Goal: Task Accomplishment & Management: Use online tool/utility

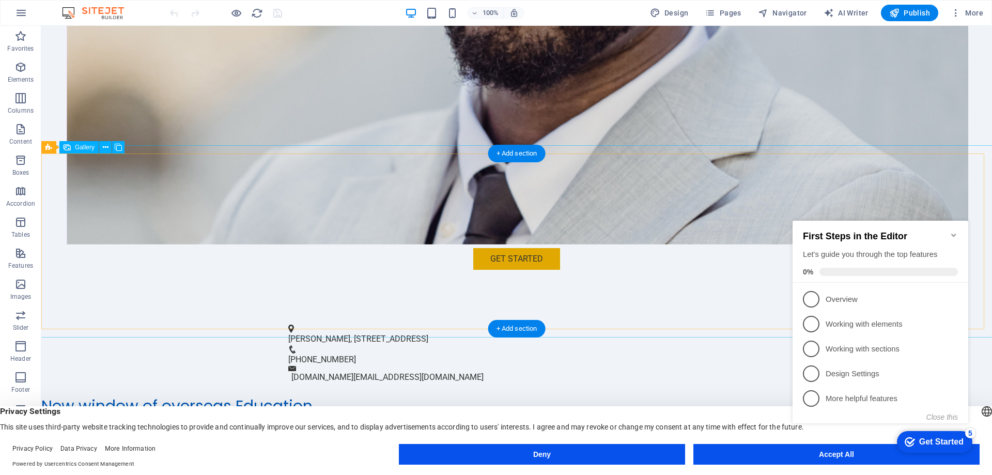
scroll to position [362, 0]
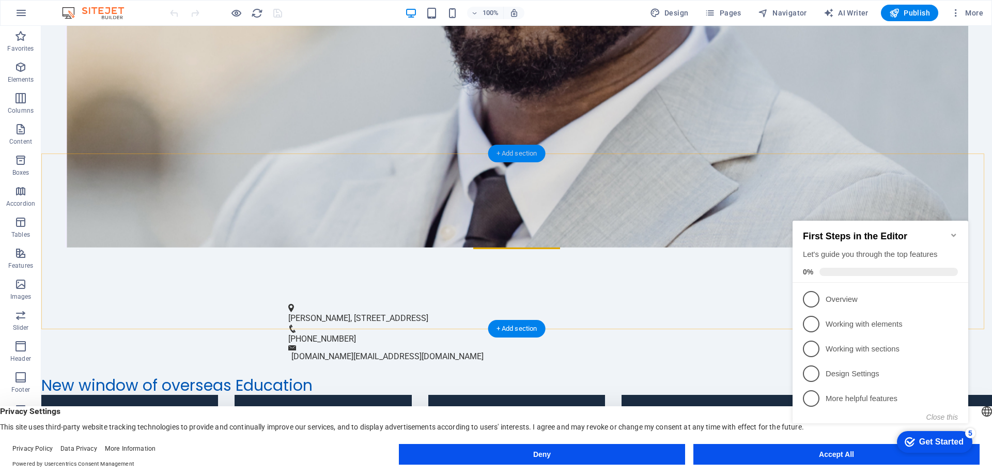
click at [521, 157] on div "+ Add section" at bounding box center [516, 154] width 57 height 18
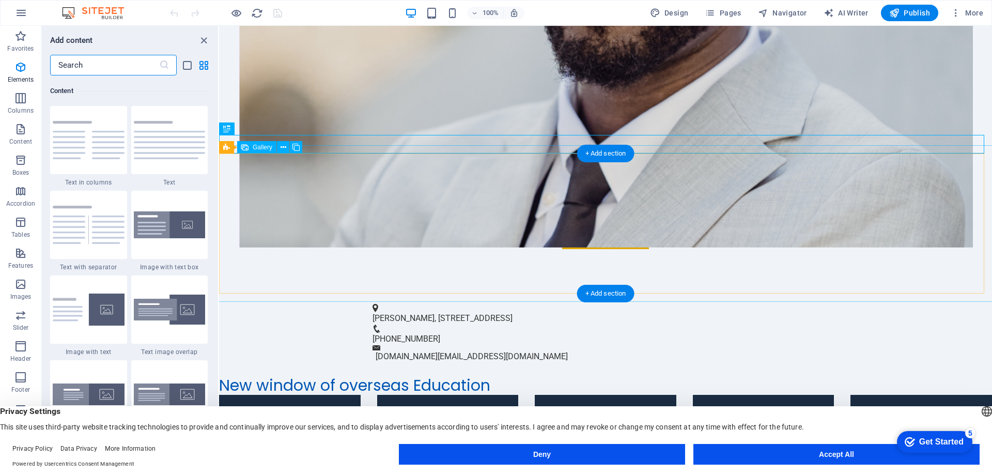
scroll to position [1808, 0]
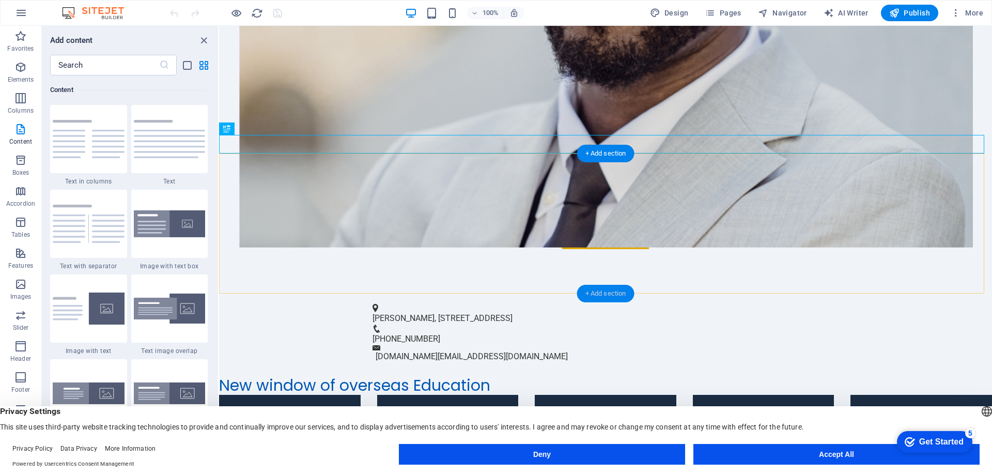
click at [605, 292] on div "+ Add section" at bounding box center [605, 294] width 57 height 18
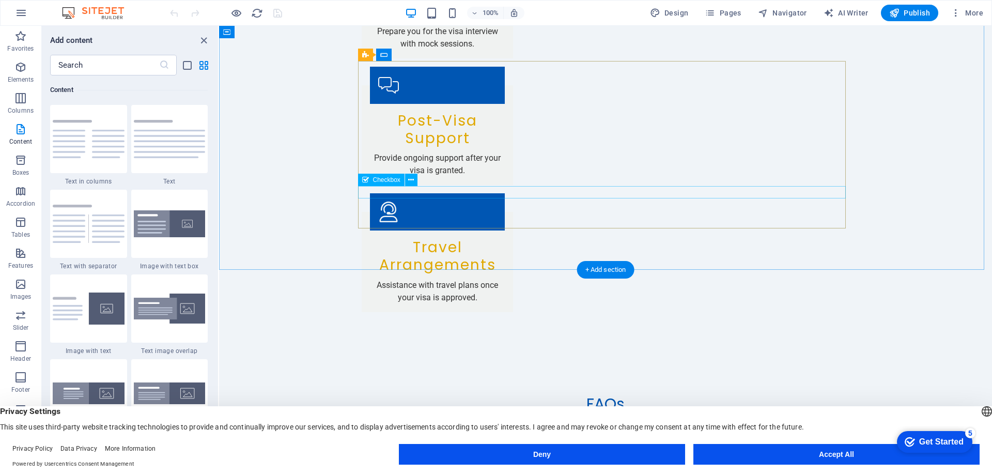
scroll to position [1872, 0]
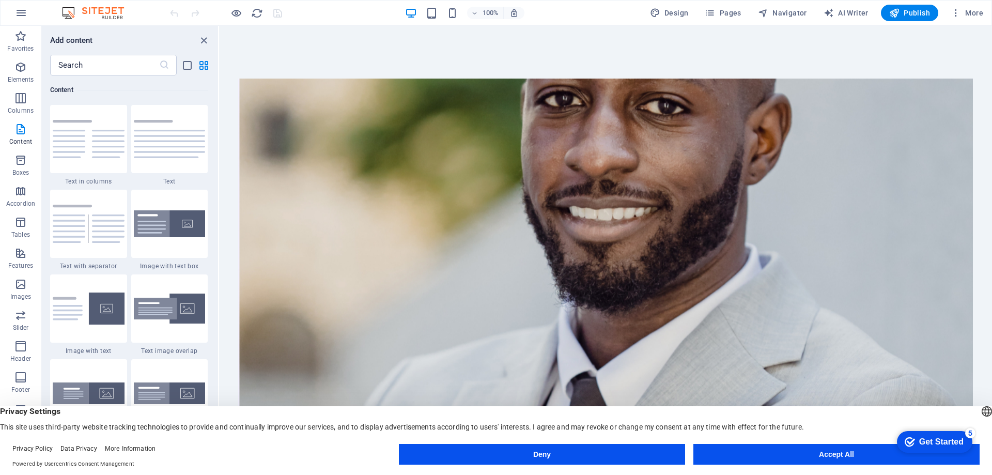
scroll to position [207, 0]
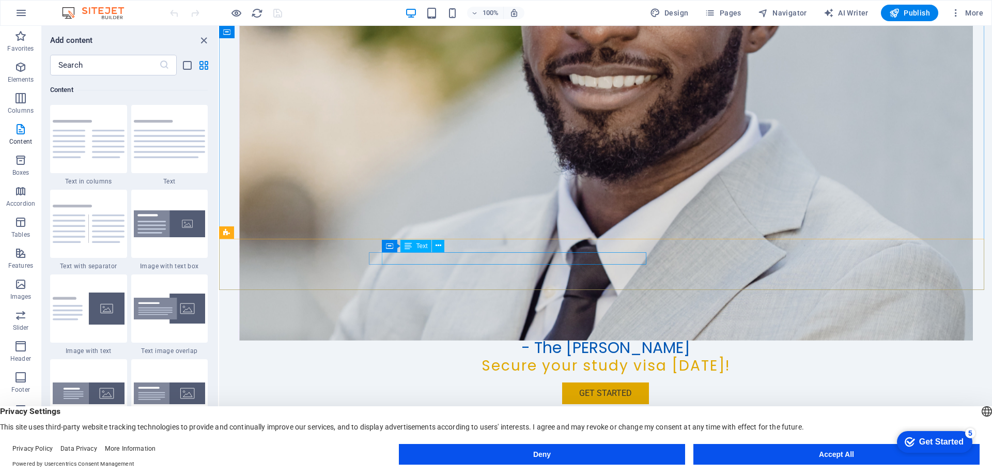
click at [422, 247] on span "Text" at bounding box center [421, 246] width 11 height 6
click at [438, 467] on div "[PERSON_NAME], [STREET_ADDRESS]" at bounding box center [601, 473] width 457 height 12
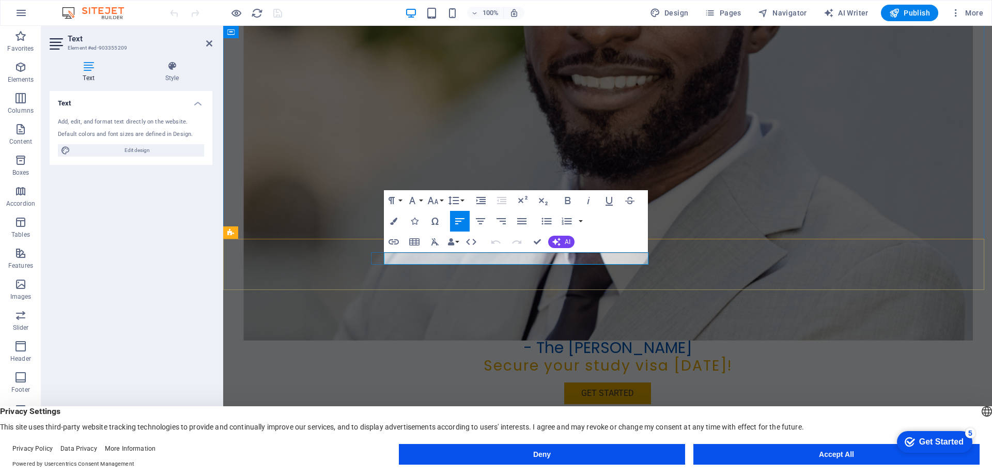
click at [438, 467] on p "[PERSON_NAME], [STREET_ADDRESS]" at bounding box center [604, 473] width 458 height 12
copy p "[PERSON_NAME], [STREET_ADDRESS]"
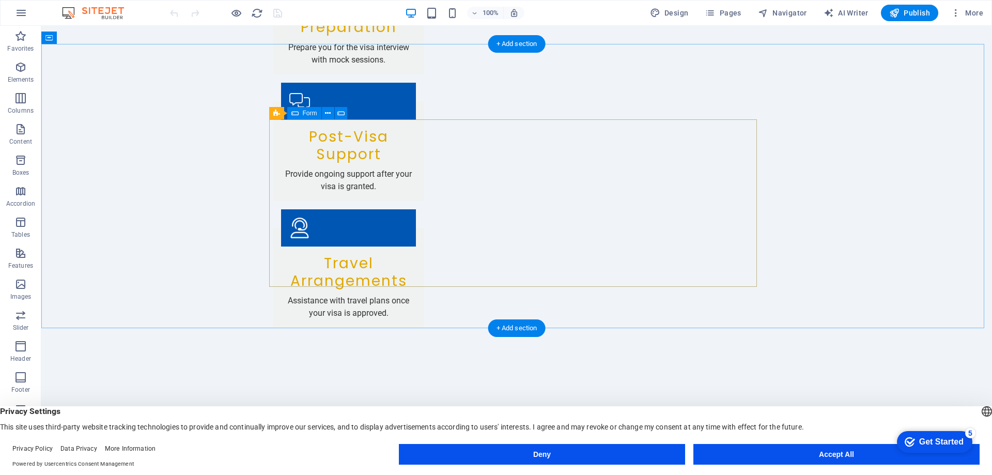
scroll to position [1908, 0]
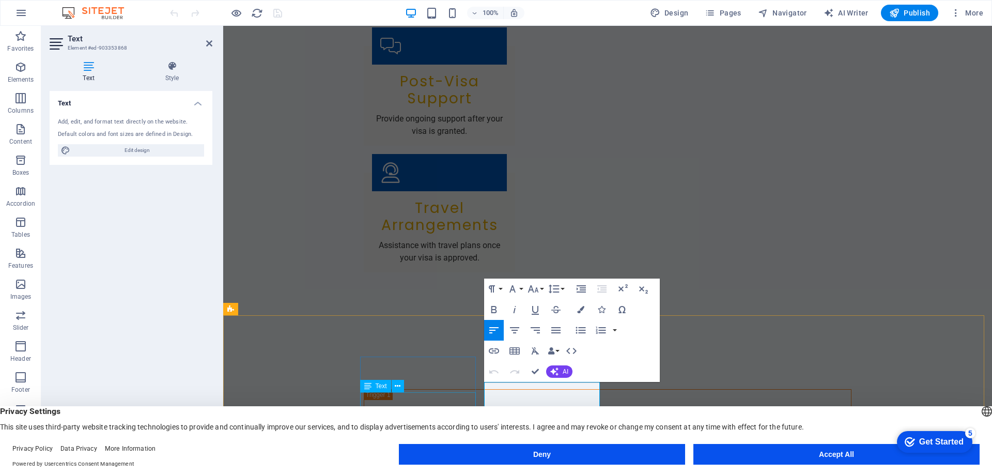
scroll to position [1871, 0]
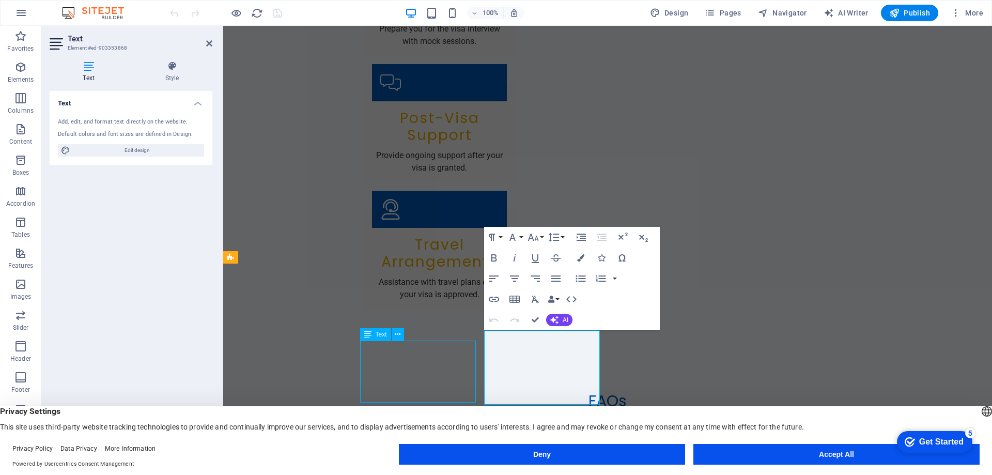
scroll to position [1907, 0]
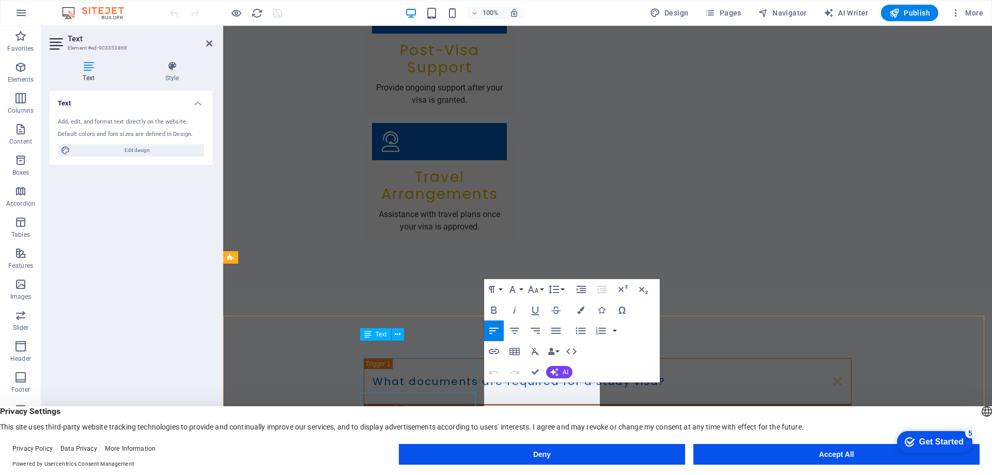
scroll to position [1871, 0]
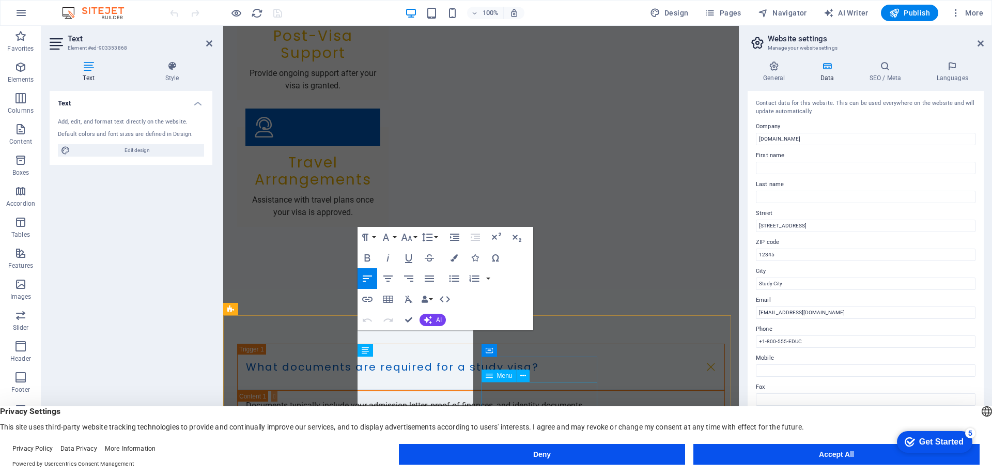
scroll to position [1820, 0]
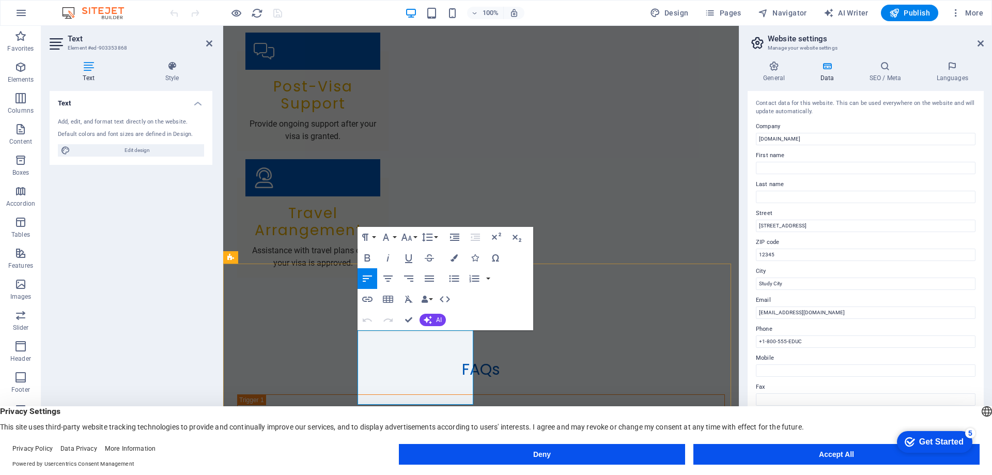
drag, startPoint x: 423, startPoint y: 348, endPoint x: 352, endPoint y: 330, distance: 72.6
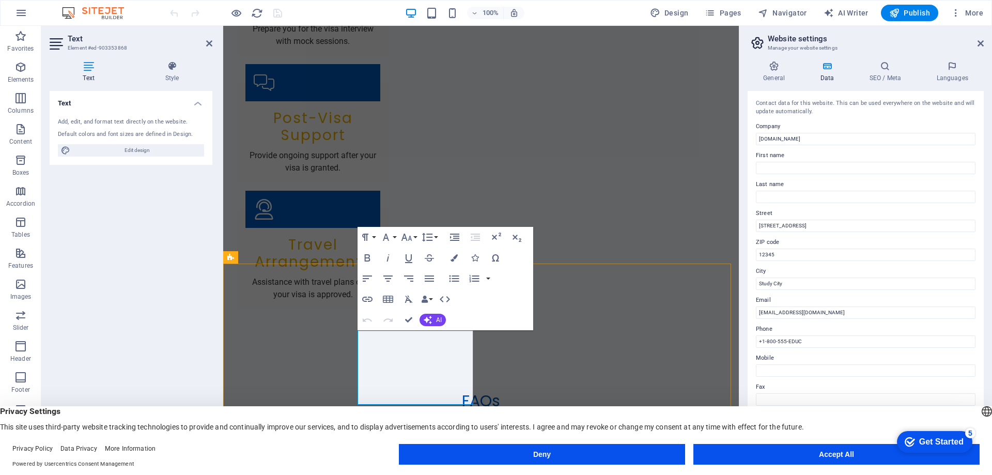
drag, startPoint x: 421, startPoint y: 350, endPoint x: 361, endPoint y: 323, distance: 65.2
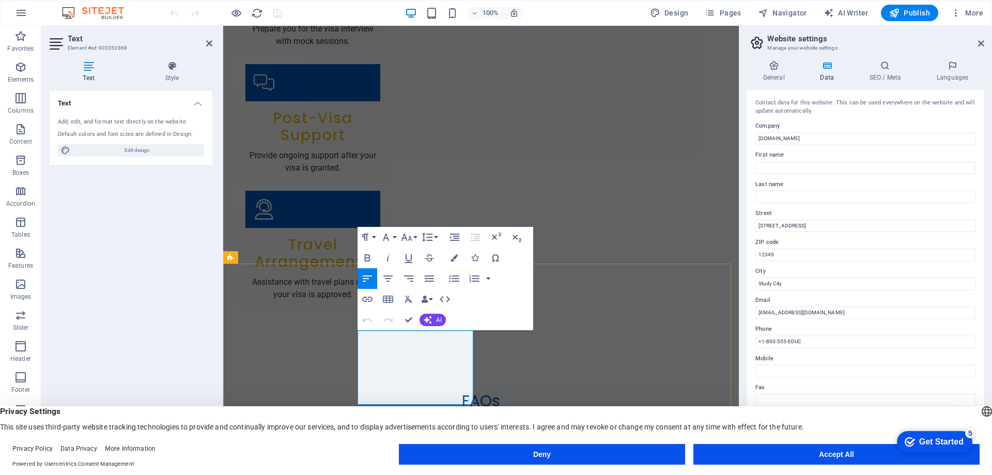
click at [387, 236] on icon "button" at bounding box center [386, 237] width 6 height 7
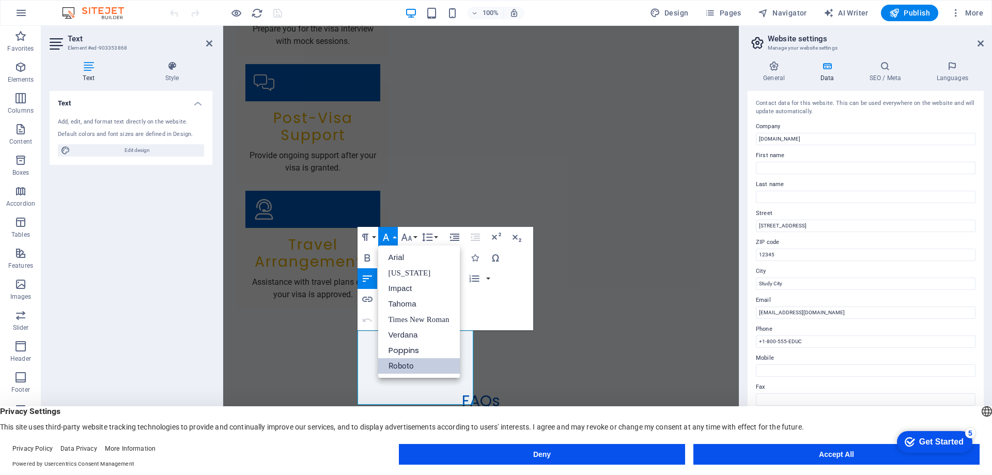
scroll to position [0, 0]
click at [405, 263] on link "Arial" at bounding box center [419, 258] width 82 height 16
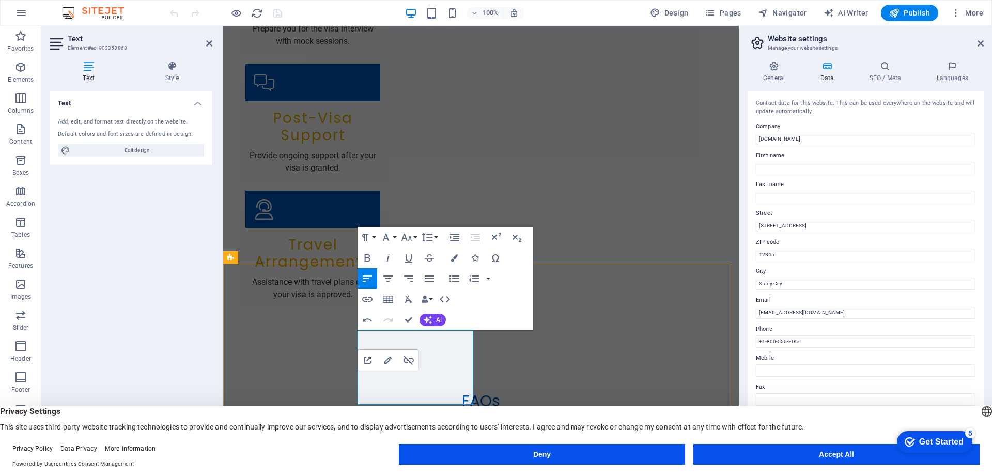
click at [386, 359] on icon "button" at bounding box center [388, 360] width 12 height 12
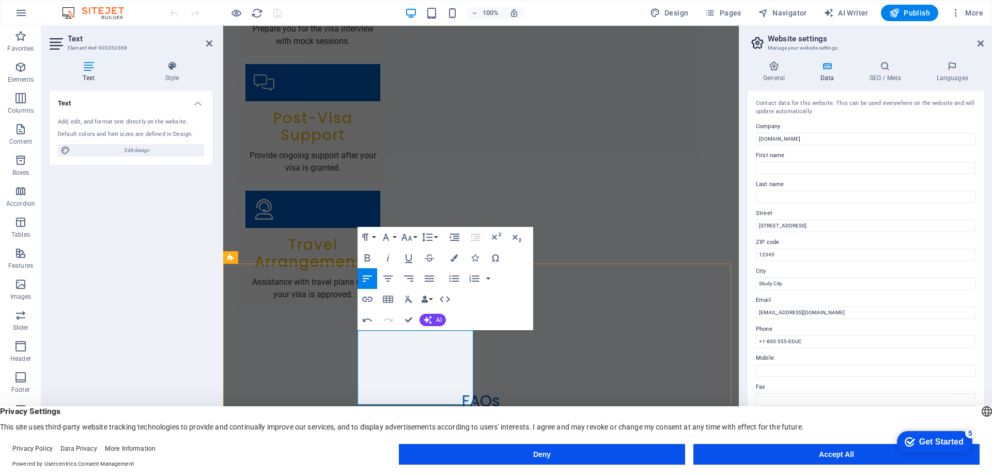
click at [983, 43] on icon at bounding box center [981, 43] width 6 height 8
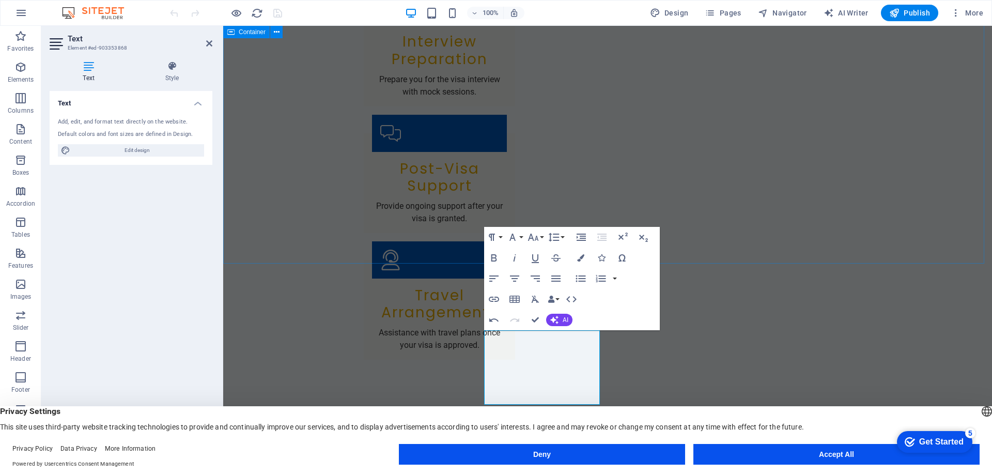
scroll to position [1871, 0]
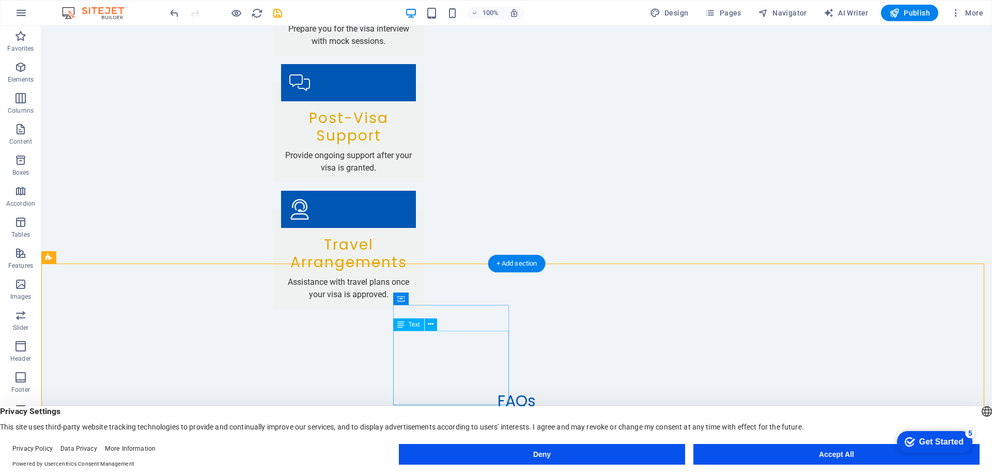
click at [414, 325] on span "Text" at bounding box center [414, 324] width 11 height 6
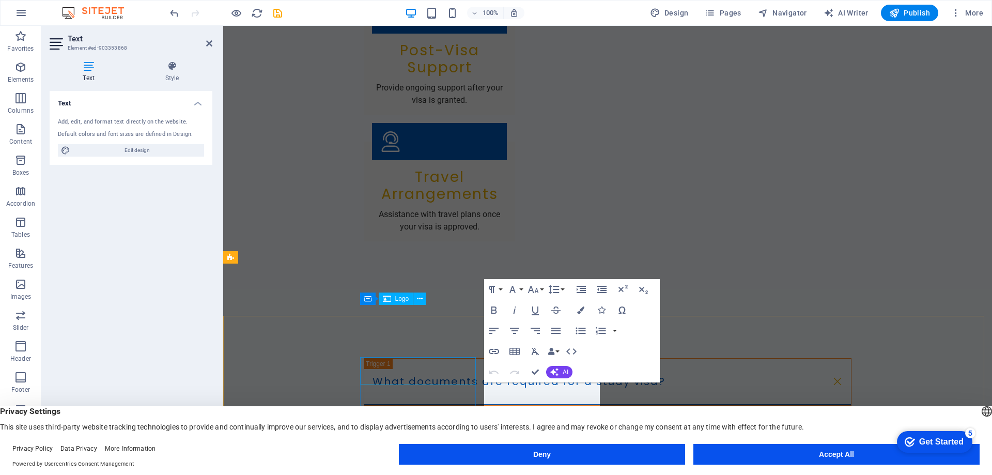
scroll to position [1871, 0]
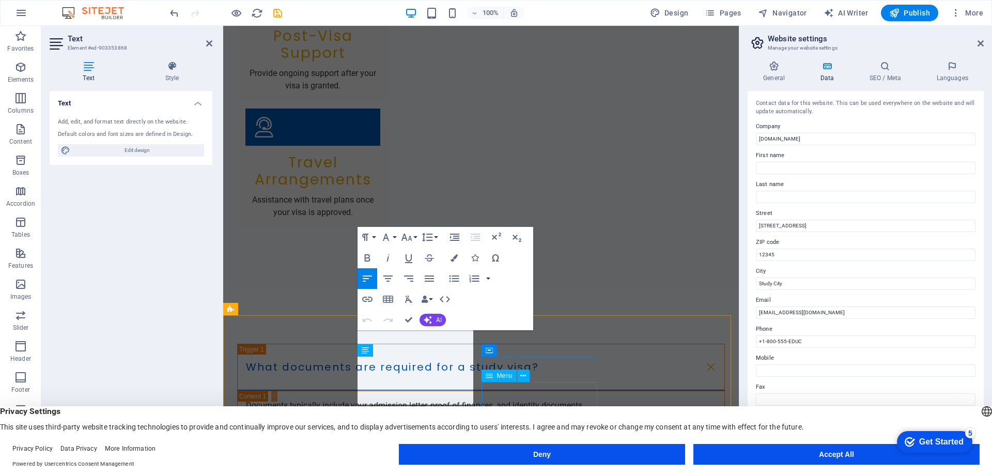
scroll to position [1820, 0]
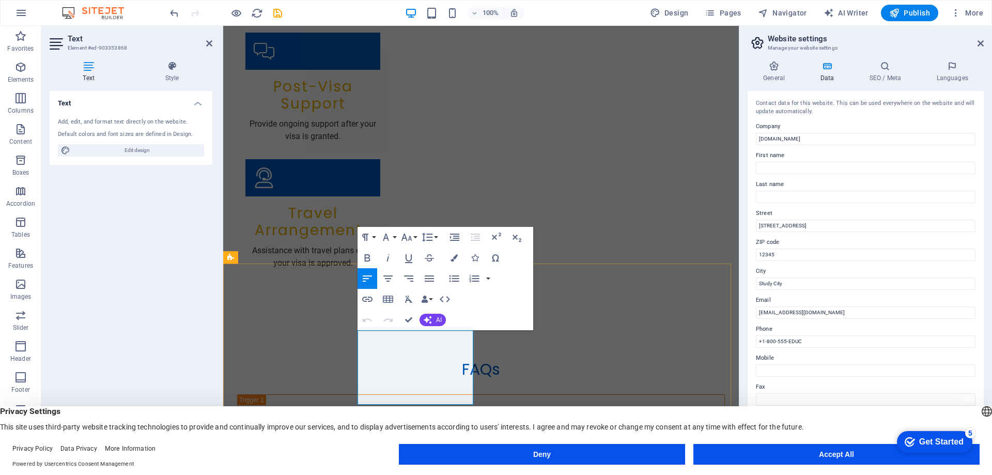
drag, startPoint x: 421, startPoint y: 349, endPoint x: 371, endPoint y: 344, distance: 50.3
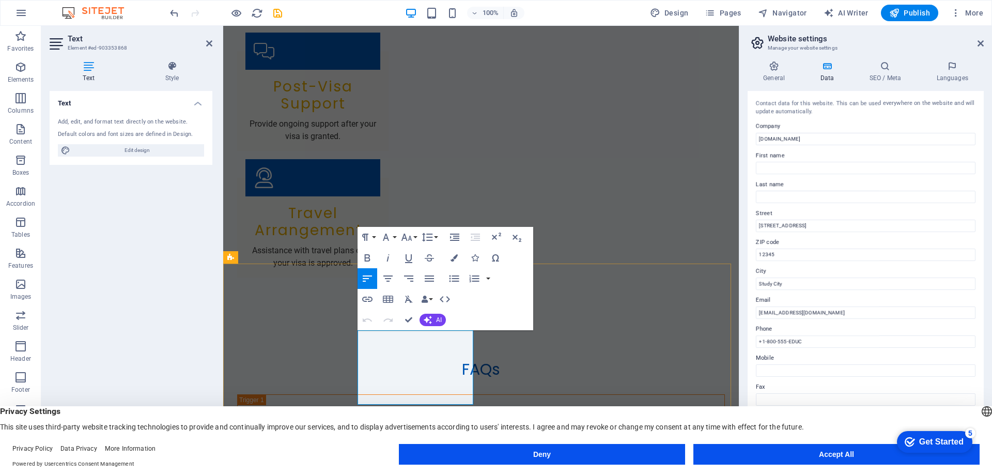
click at [983, 43] on icon at bounding box center [981, 43] width 6 height 8
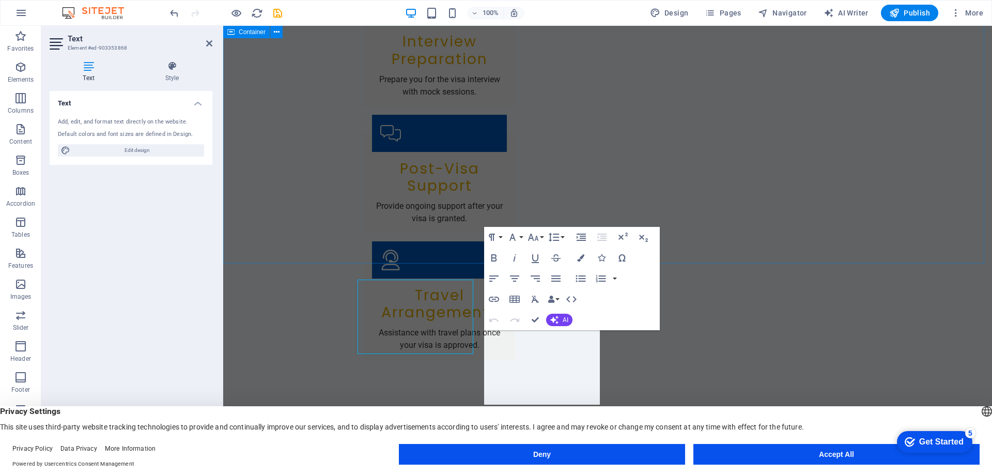
scroll to position [1871, 0]
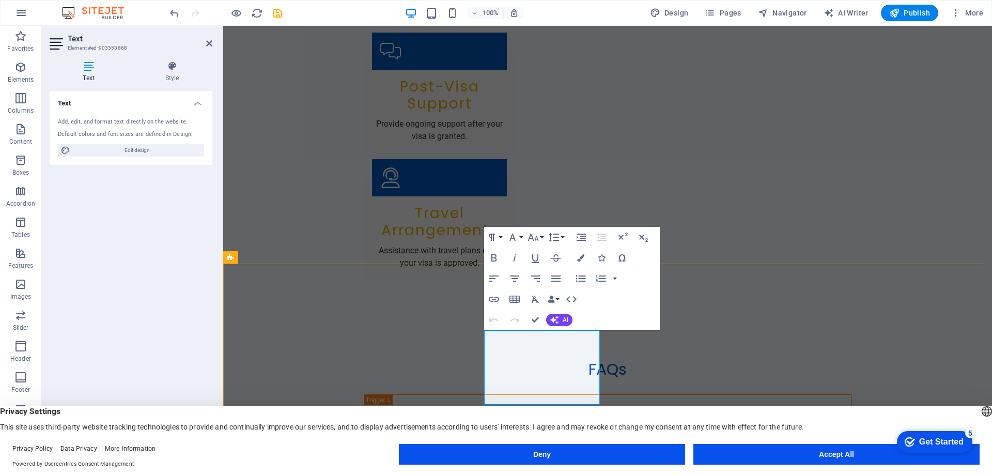
scroll to position [1820, 0]
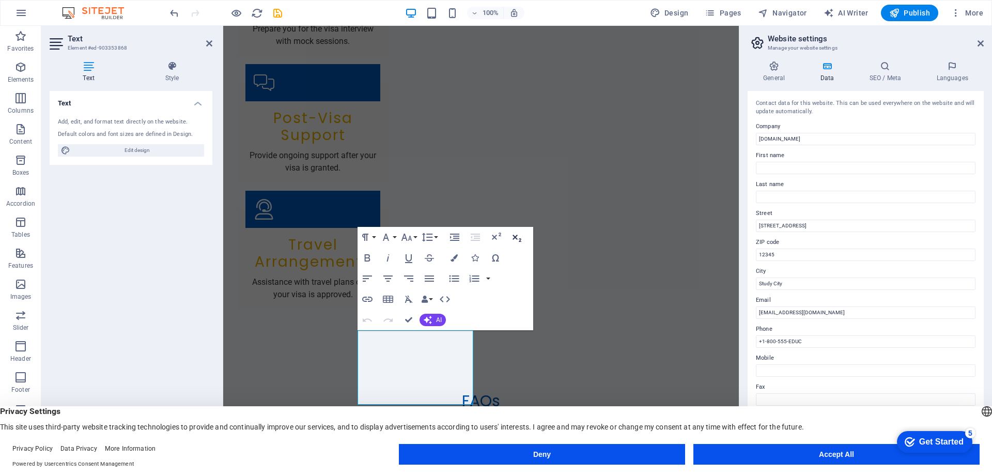
click at [515, 236] on icon "button" at bounding box center [517, 237] width 12 height 12
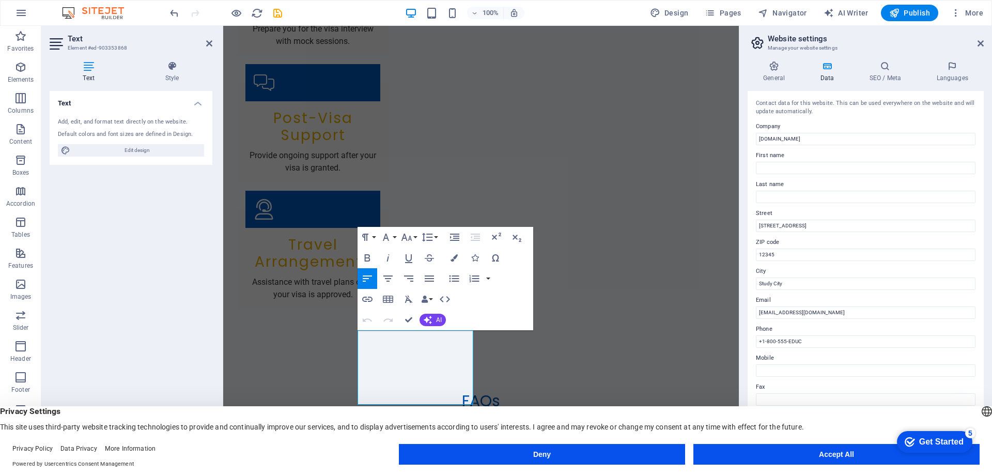
click at [370, 280] on icon "button" at bounding box center [367, 278] width 12 height 12
click at [513, 235] on icon "button" at bounding box center [517, 237] width 12 height 12
click at [980, 42] on icon at bounding box center [981, 43] width 6 height 8
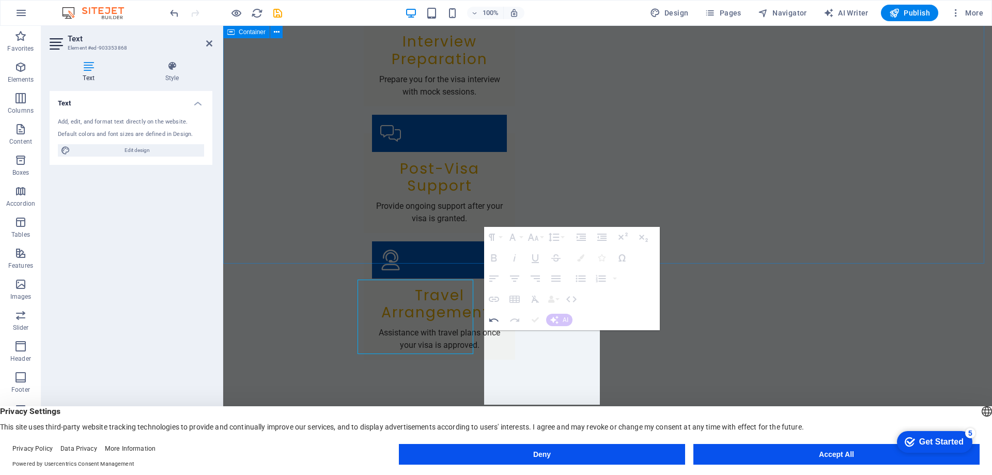
scroll to position [1871, 0]
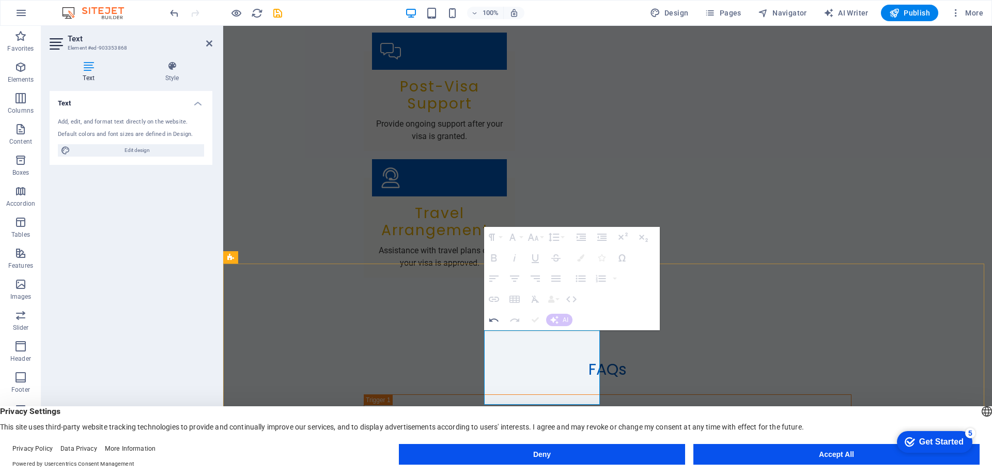
scroll to position [1820, 0]
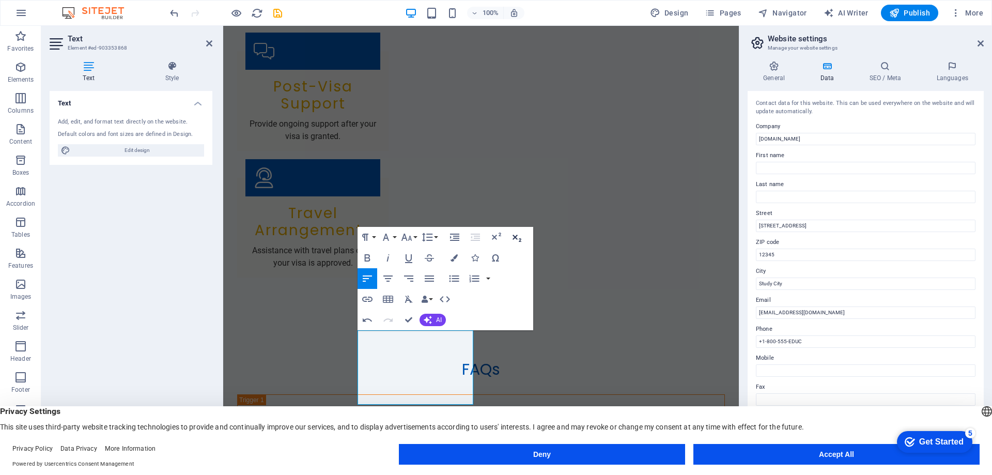
click at [518, 239] on icon "button" at bounding box center [517, 237] width 12 height 12
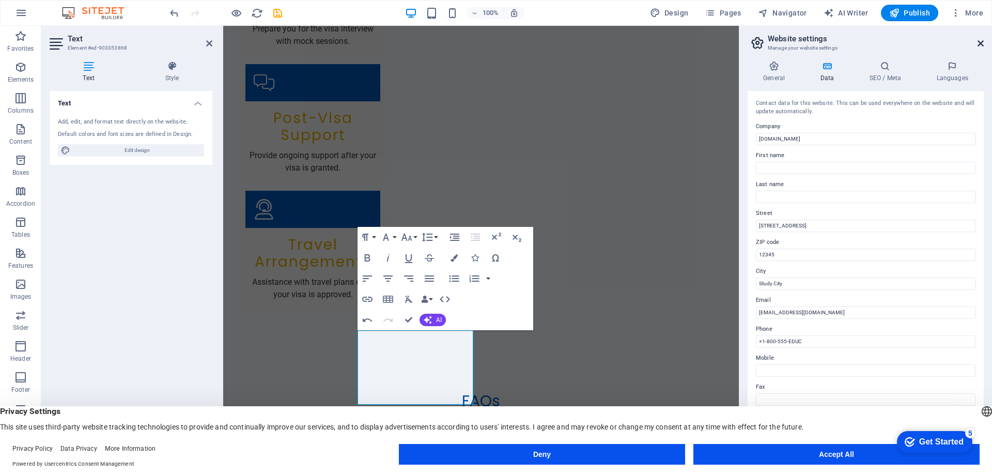
click at [980, 41] on icon at bounding box center [981, 43] width 6 height 8
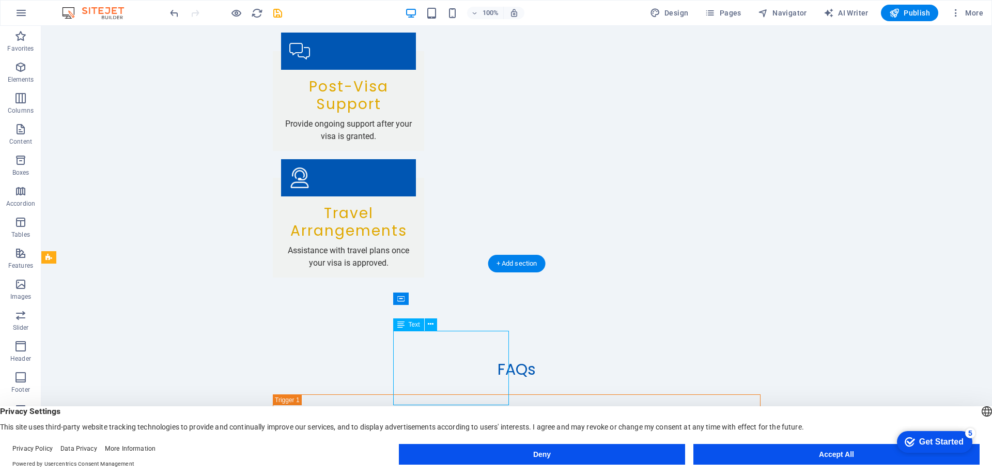
scroll to position [1871, 0]
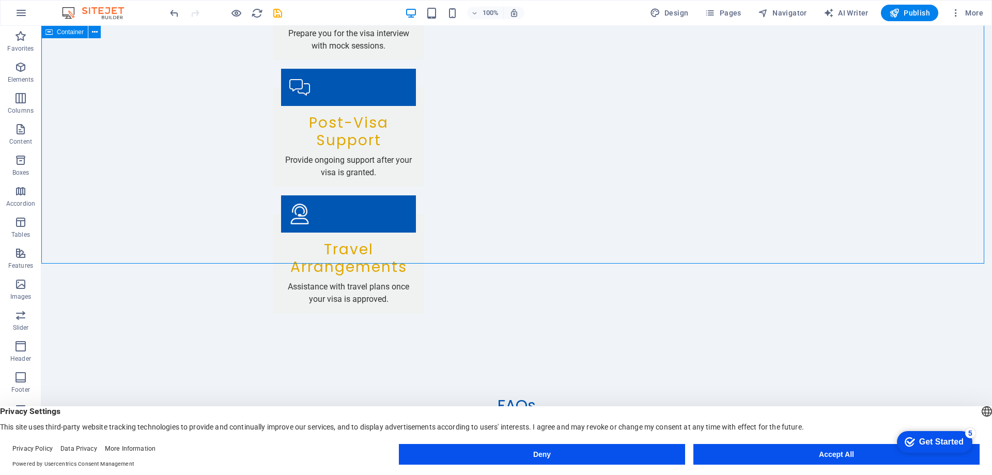
scroll to position [1907, 0]
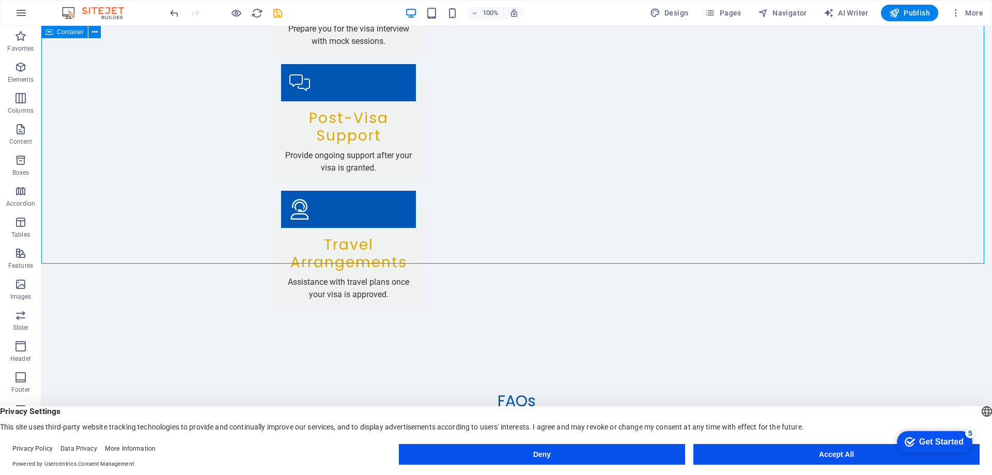
click at [415, 325] on span "Text" at bounding box center [414, 324] width 11 height 6
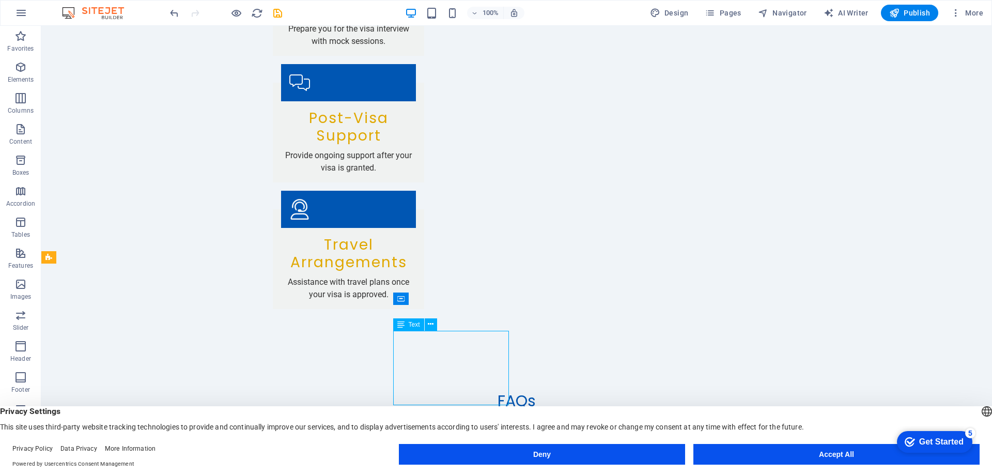
click at [415, 325] on span "Text" at bounding box center [414, 324] width 11 height 6
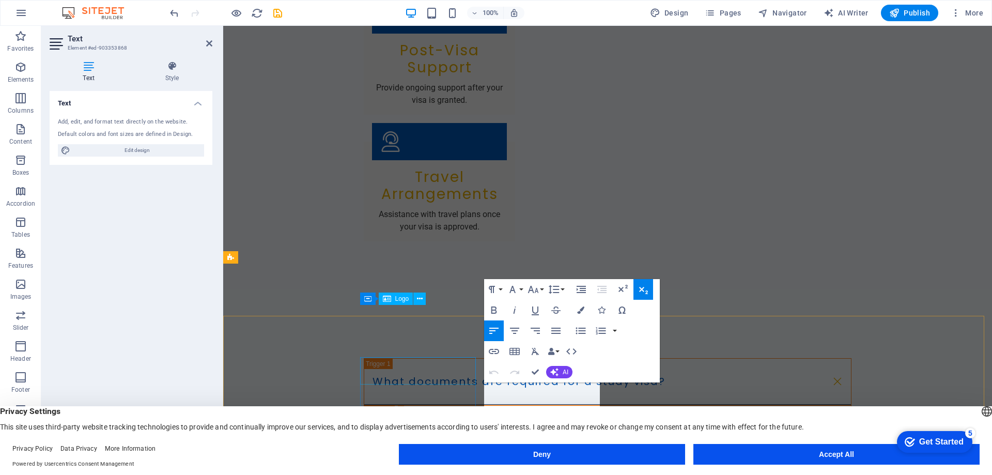
scroll to position [1871, 0]
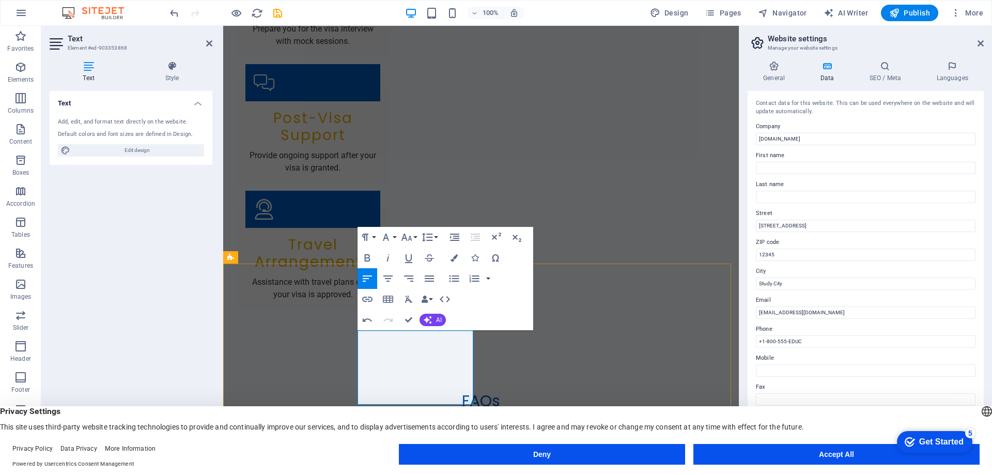
click at [513, 238] on icon "button" at bounding box center [517, 237] width 12 height 12
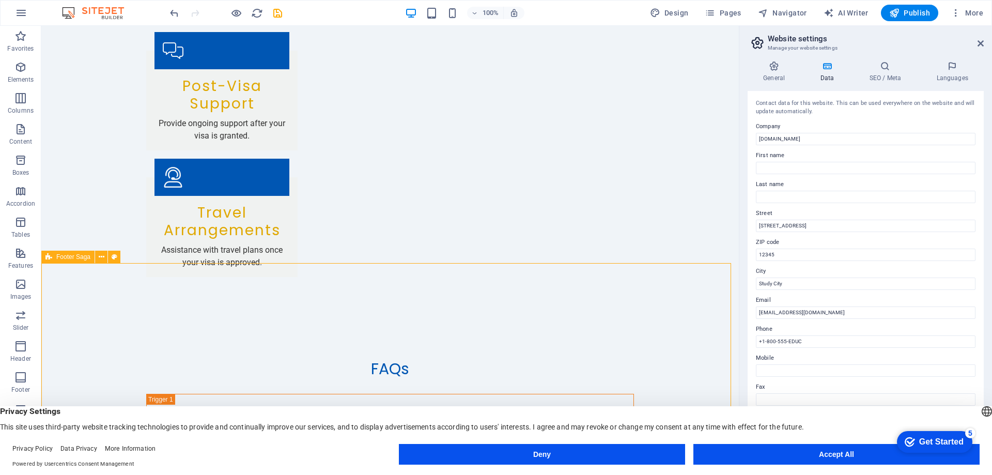
select select "footer"
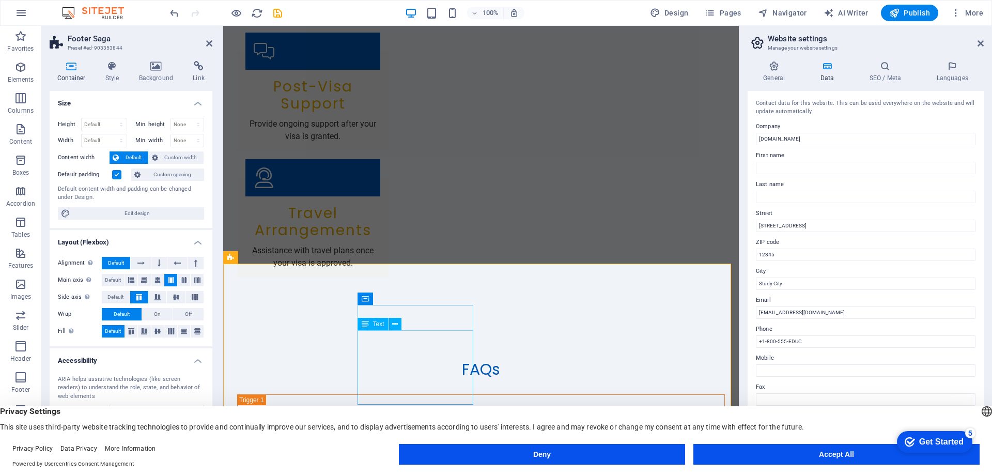
click at [380, 326] on span "Text" at bounding box center [378, 324] width 11 height 6
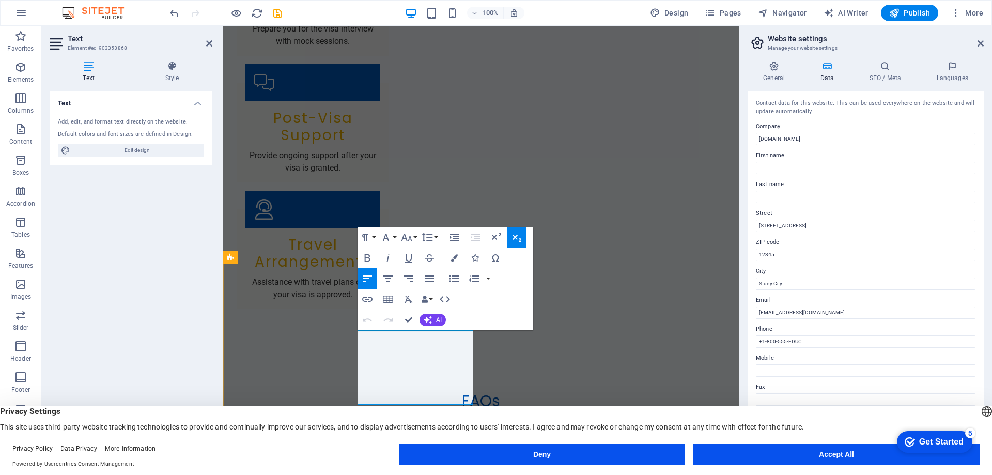
click at [391, 362] on icon "button" at bounding box center [388, 360] width 12 height 12
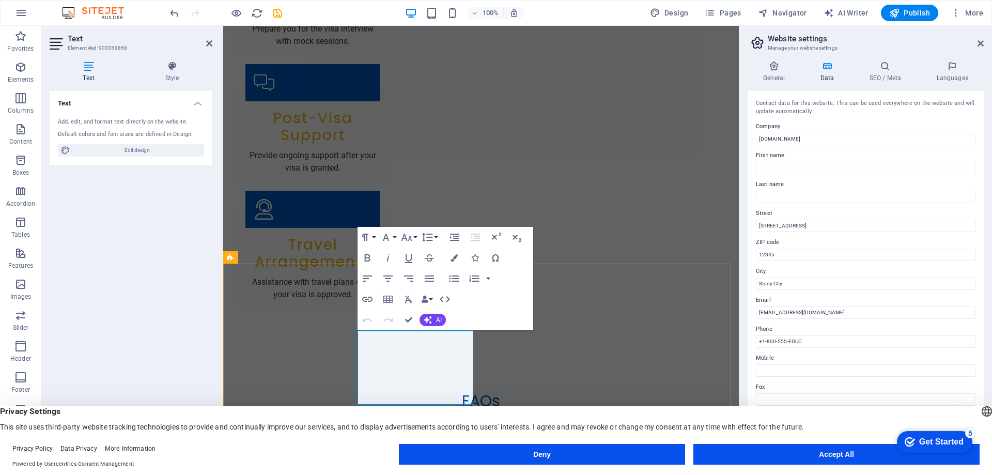
click at [387, 363] on icon "button" at bounding box center [387, 360] width 7 height 7
click at [386, 360] on icon "button" at bounding box center [388, 360] width 12 height 12
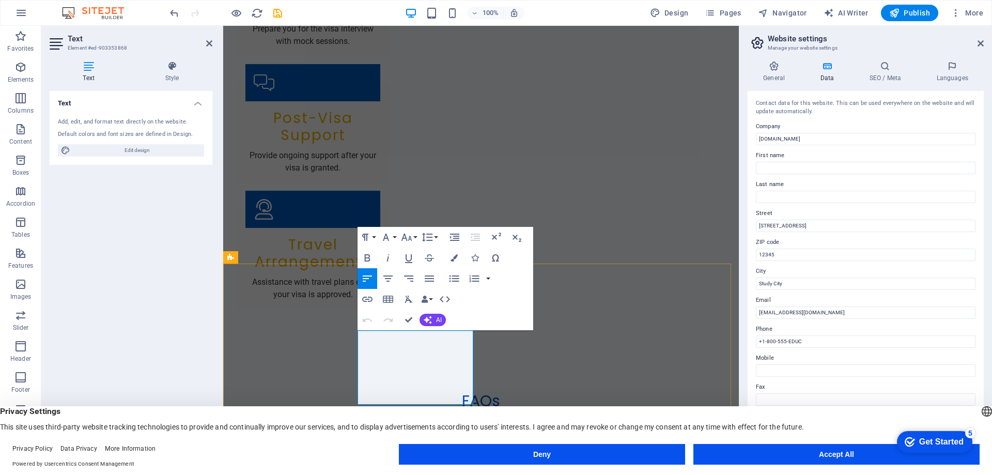
scroll to position [0, 109]
type input "mailto:info@aoe-thekadervai.comADMISSION.EDU.MY@GMAIL.COM"
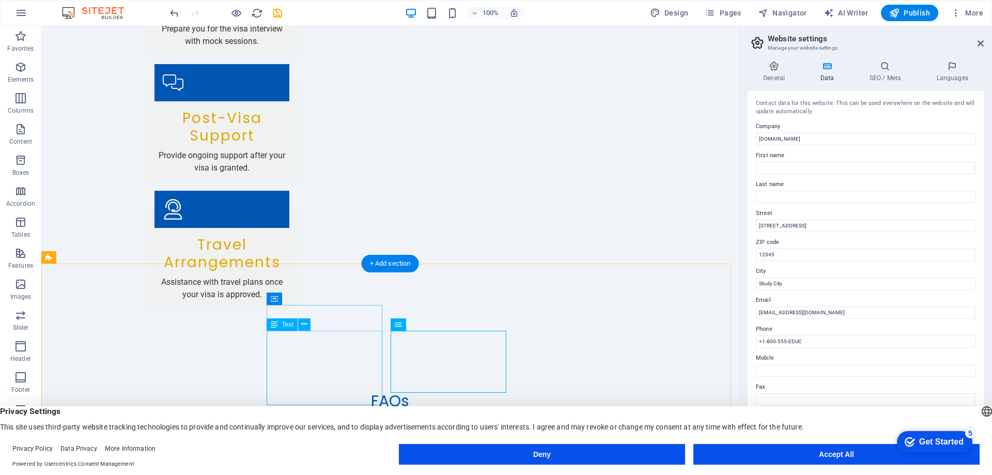
click at [288, 328] on span "Text" at bounding box center [287, 324] width 11 height 6
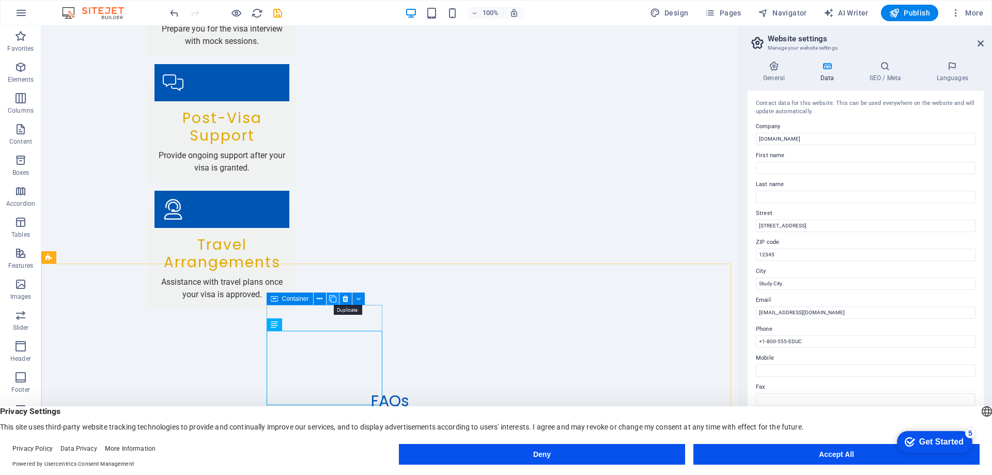
click at [330, 301] on icon at bounding box center [332, 299] width 7 height 11
click at [330, 300] on icon at bounding box center [332, 299] width 7 height 11
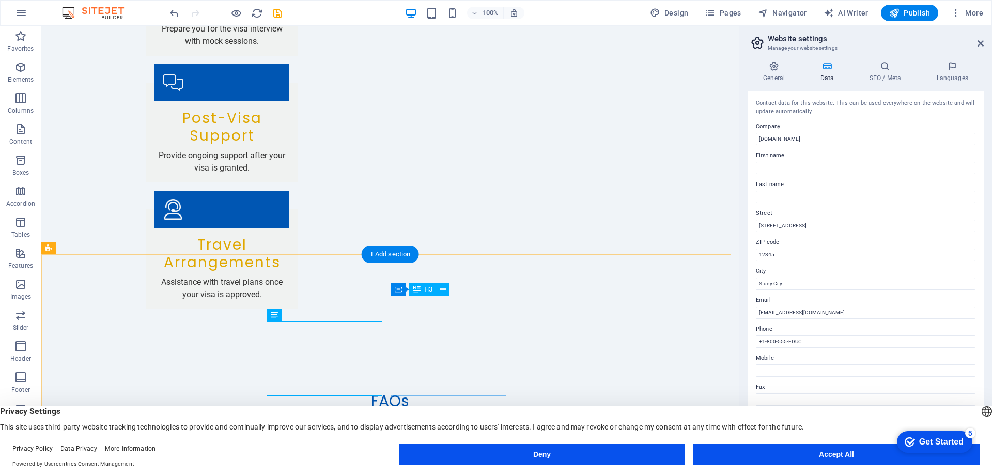
scroll to position [1965, 0]
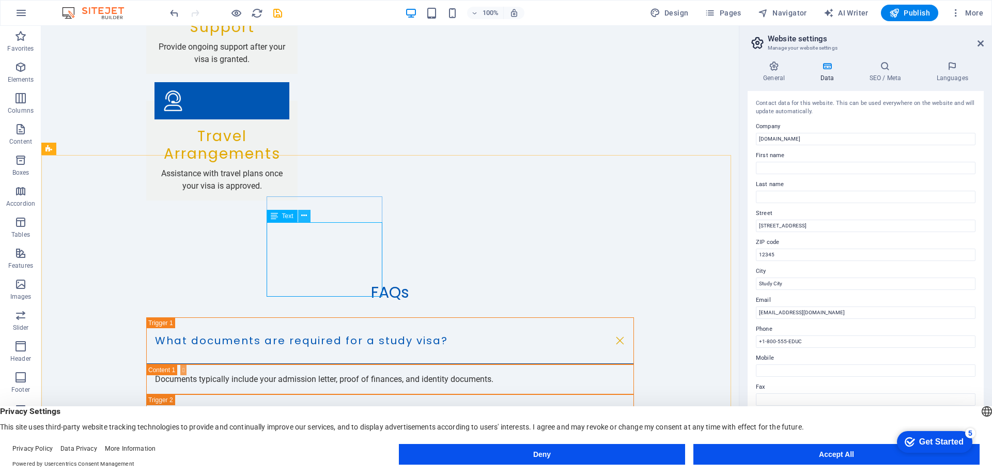
click at [304, 218] on icon at bounding box center [304, 215] width 6 height 11
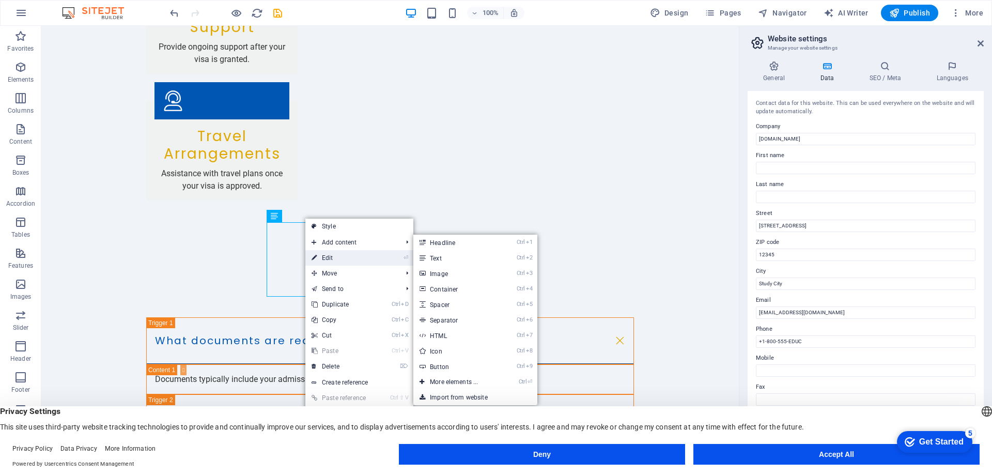
click at [334, 254] on link "⏎ Edit" at bounding box center [339, 258] width 69 height 16
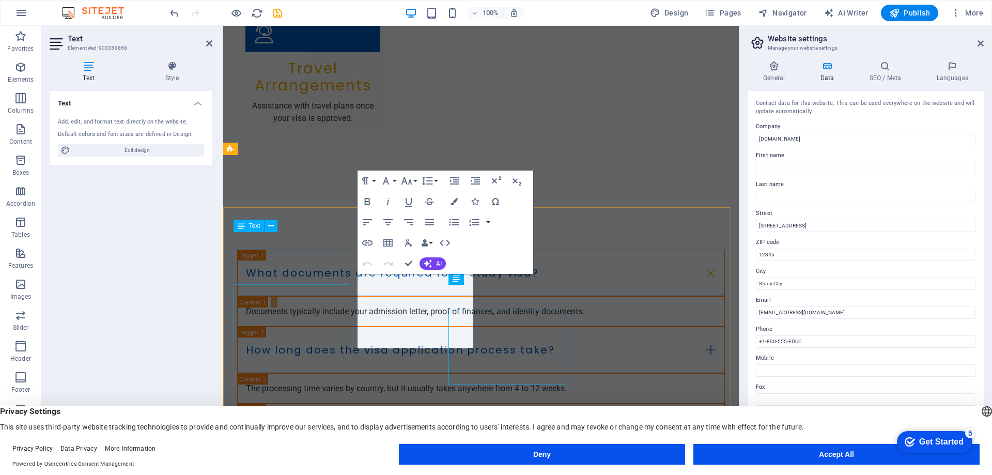
scroll to position [1929, 0]
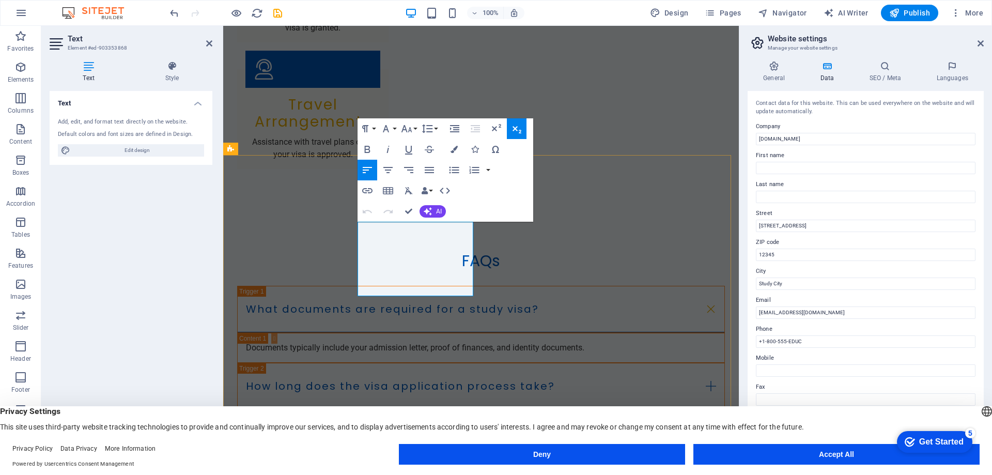
click at [778, 73] on h4 "General" at bounding box center [776, 72] width 57 height 22
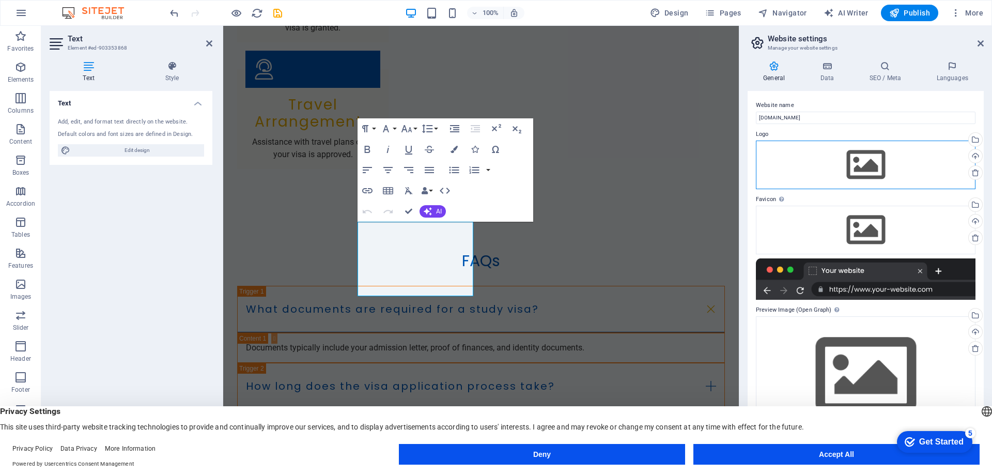
click at [861, 158] on div "Drag files here, click to choose files or select files from Files or our free s…" at bounding box center [866, 165] width 220 height 49
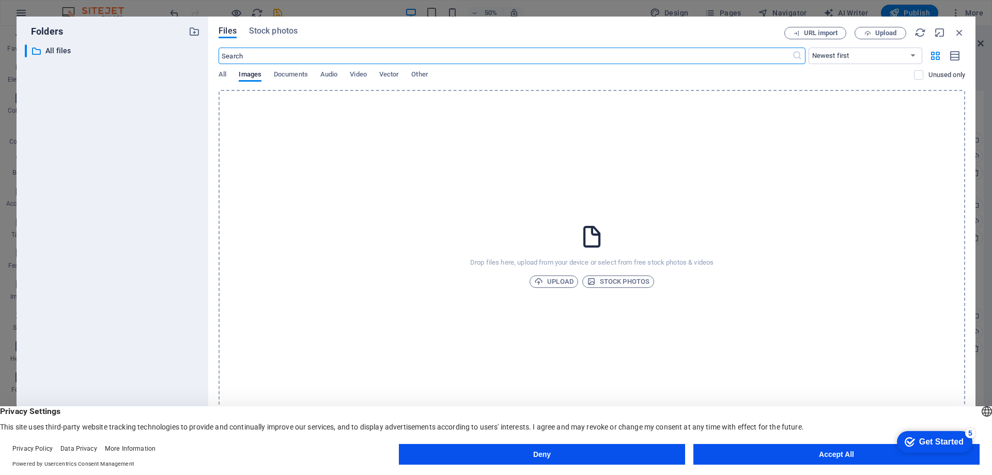
scroll to position [1866, 0]
click at [556, 282] on span "Upload" at bounding box center [553, 281] width 39 height 12
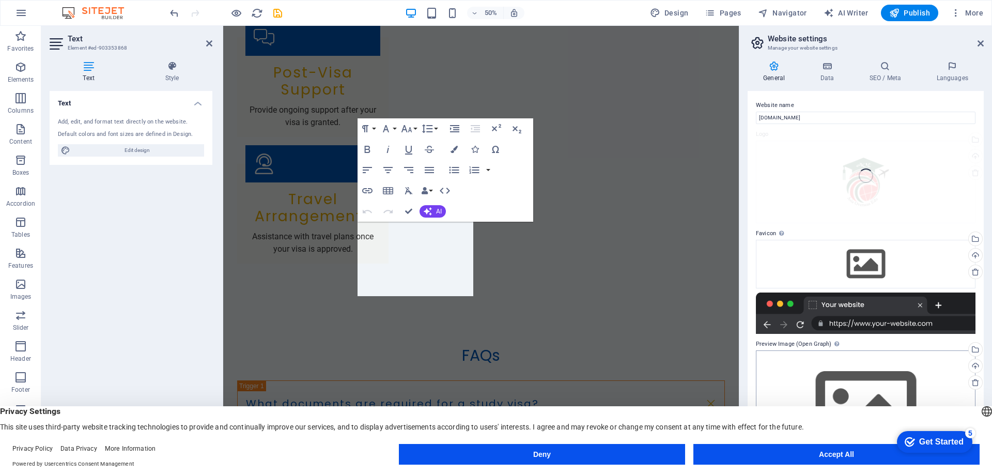
scroll to position [1929, 0]
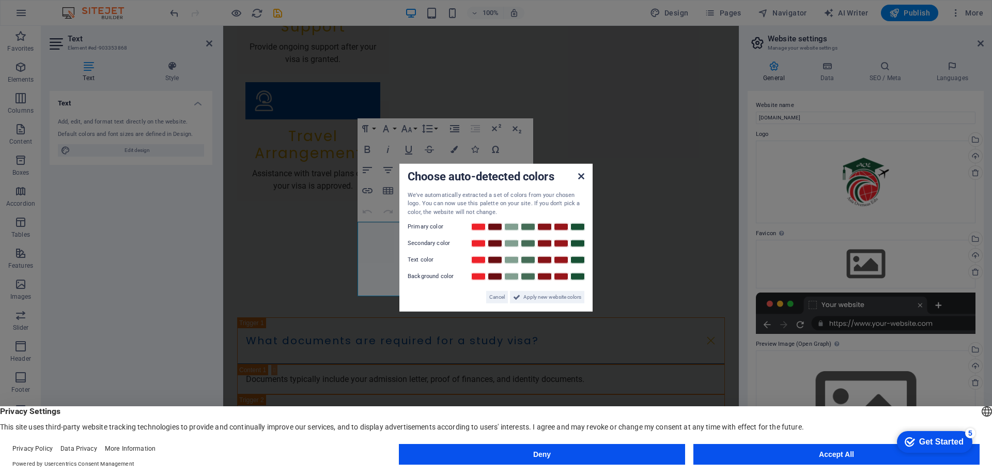
click at [583, 176] on icon at bounding box center [581, 176] width 6 height 8
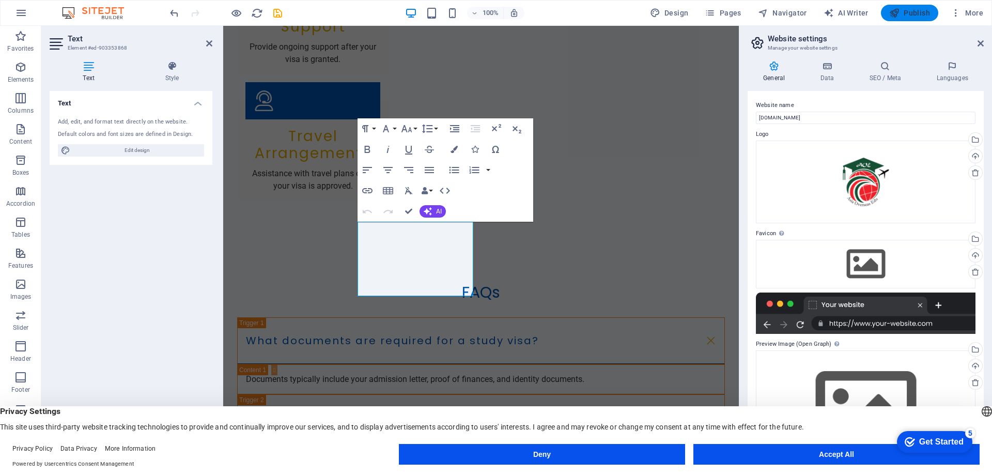
click at [921, 14] on span "Publish" at bounding box center [909, 13] width 41 height 10
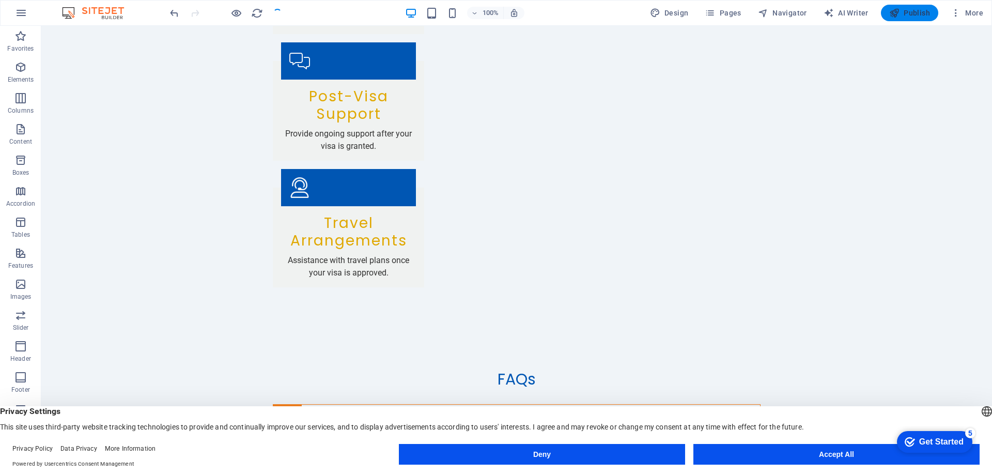
scroll to position [2016, 0]
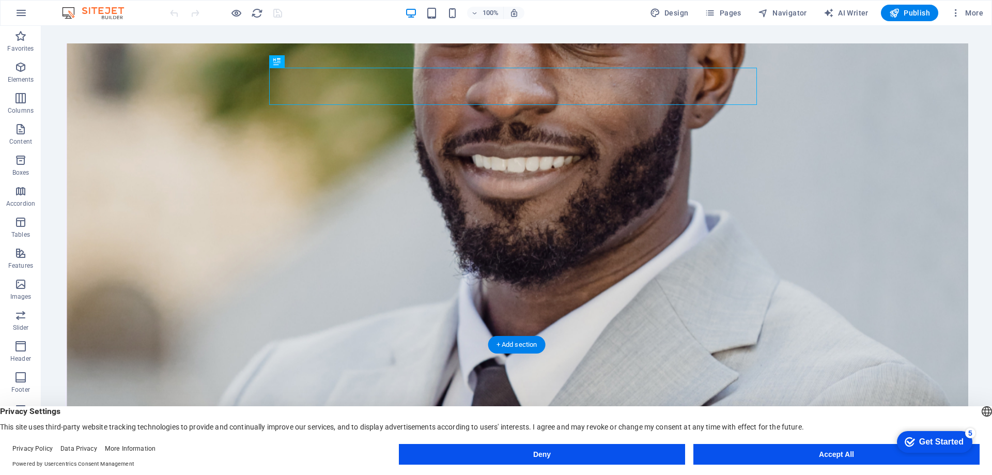
scroll to position [155, 0]
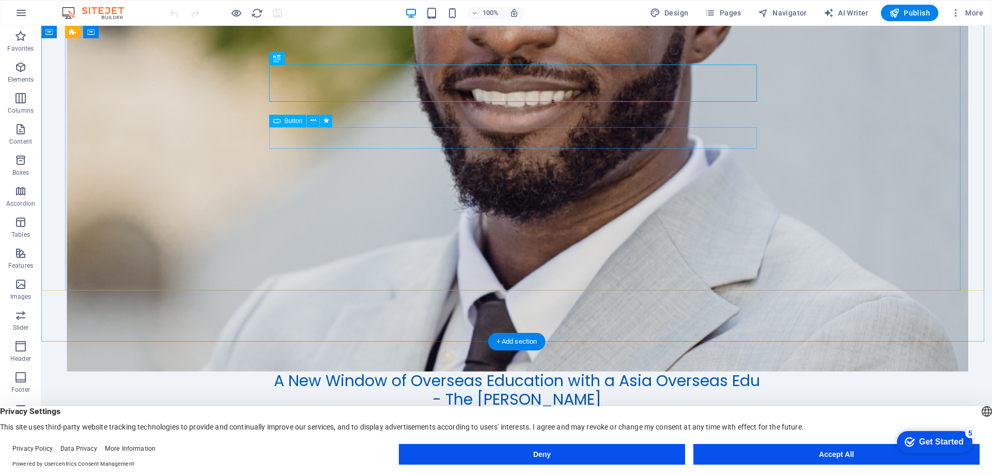
click at [517, 434] on div "Get Started" at bounding box center [517, 445] width 488 height 22
click at [312, 118] on icon at bounding box center [314, 120] width 6 height 11
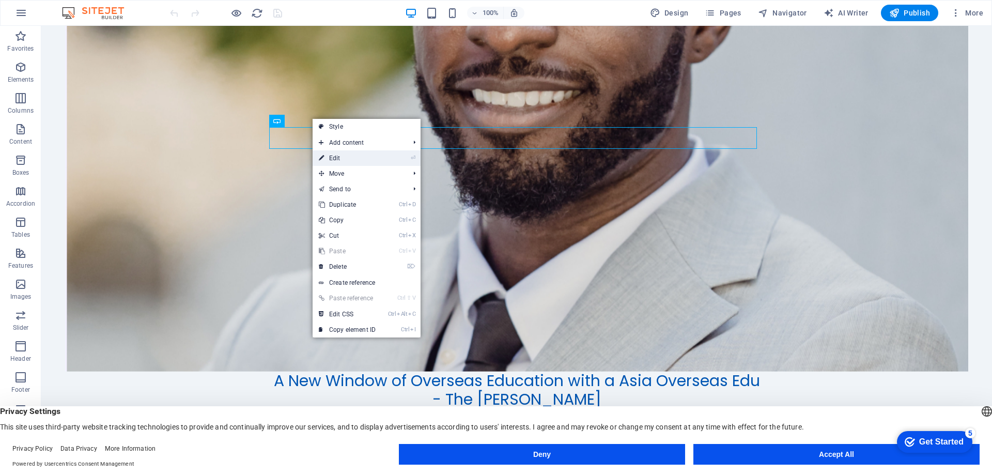
drag, startPoint x: 341, startPoint y: 155, endPoint x: 338, endPoint y: 195, distance: 39.9
click at [341, 155] on link "⏎ Edit" at bounding box center [347, 158] width 69 height 16
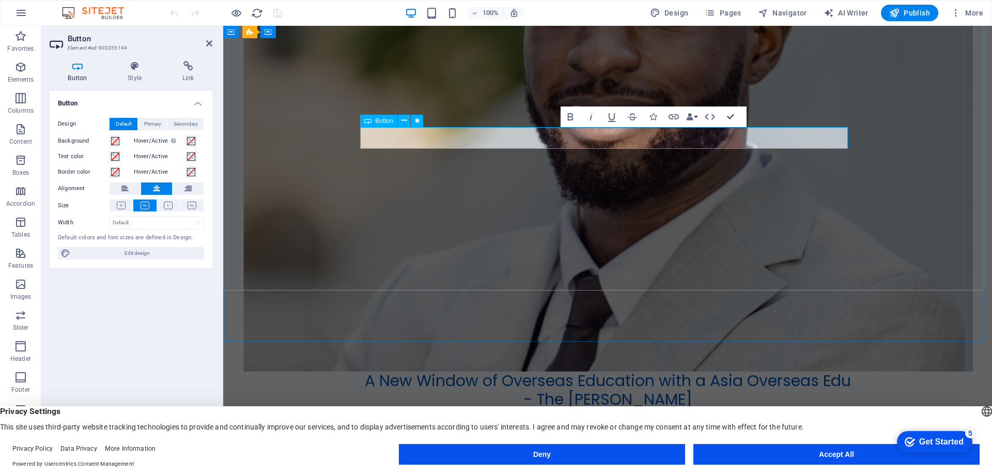
click at [629, 434] on link "Get Started" at bounding box center [607, 445] width 87 height 22
click at [632, 434] on link "Get Started" at bounding box center [607, 445] width 87 height 22
click at [613, 191] on figure at bounding box center [607, 175] width 731 height 394
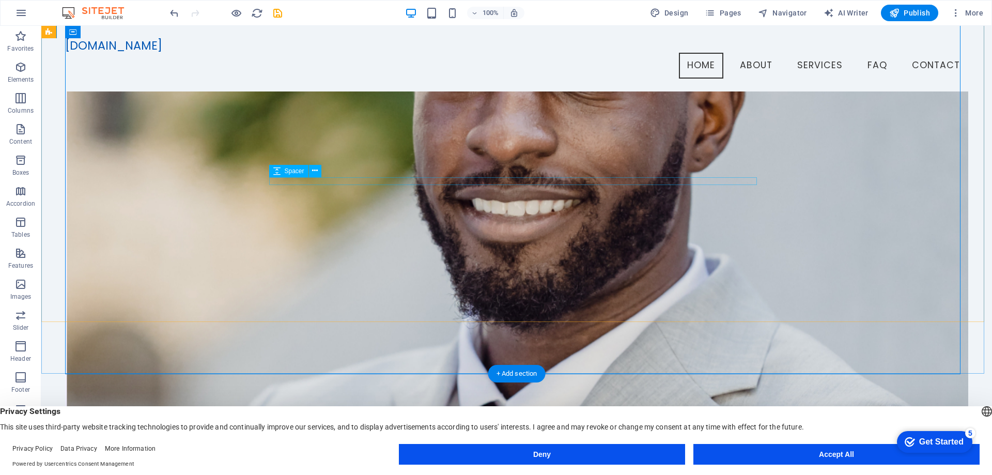
scroll to position [0, 0]
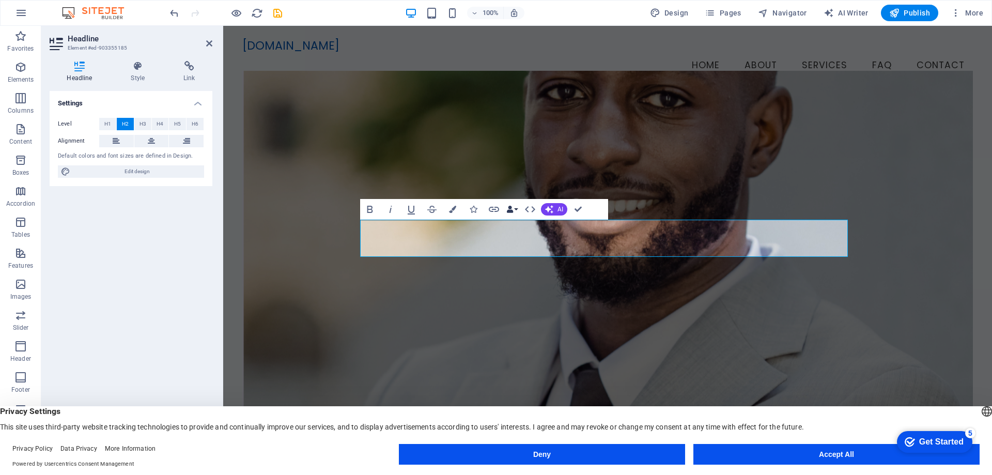
click at [517, 209] on button "Data Bindings" at bounding box center [512, 209] width 14 height 21
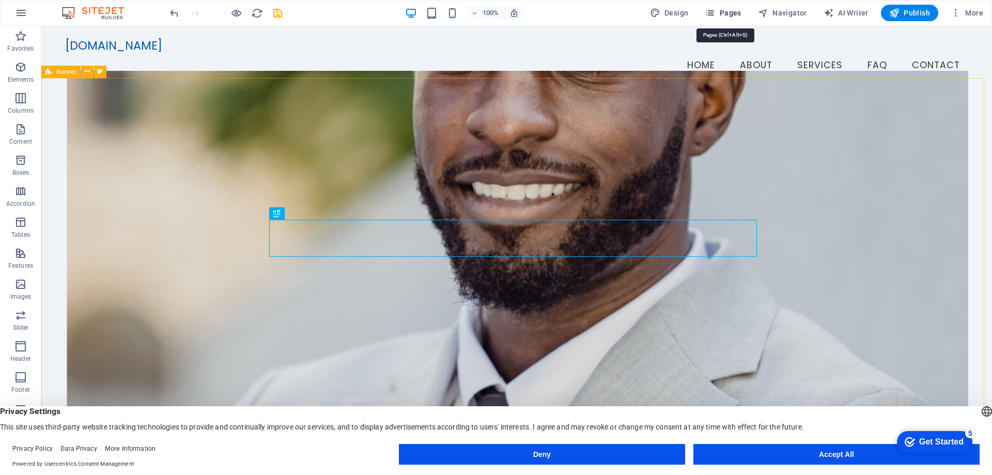
click at [715, 12] on icon "button" at bounding box center [710, 13] width 10 height 10
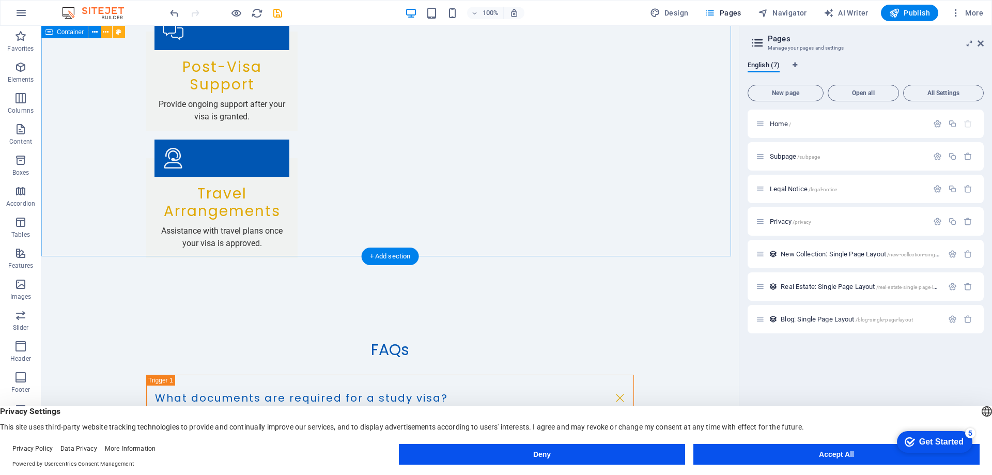
scroll to position [1965, 0]
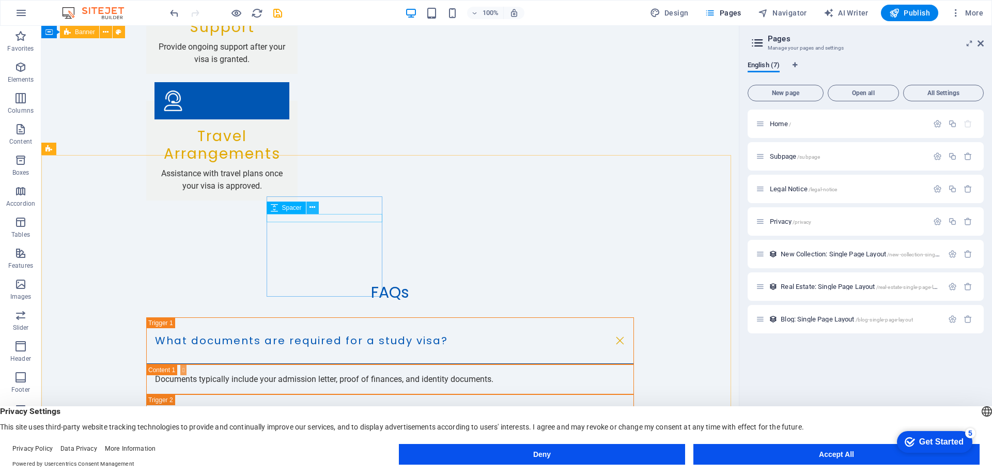
click at [311, 207] on icon at bounding box center [313, 207] width 6 height 11
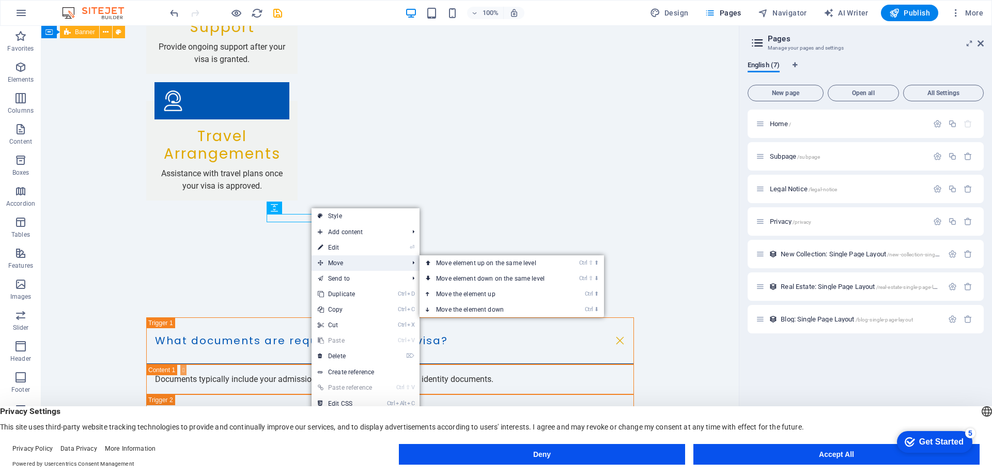
click at [342, 264] on span "Move" at bounding box center [358, 263] width 92 height 16
click at [488, 267] on link "Ctrl ⇧ ⬆ Move element up on the same level" at bounding box center [493, 263] width 146 height 16
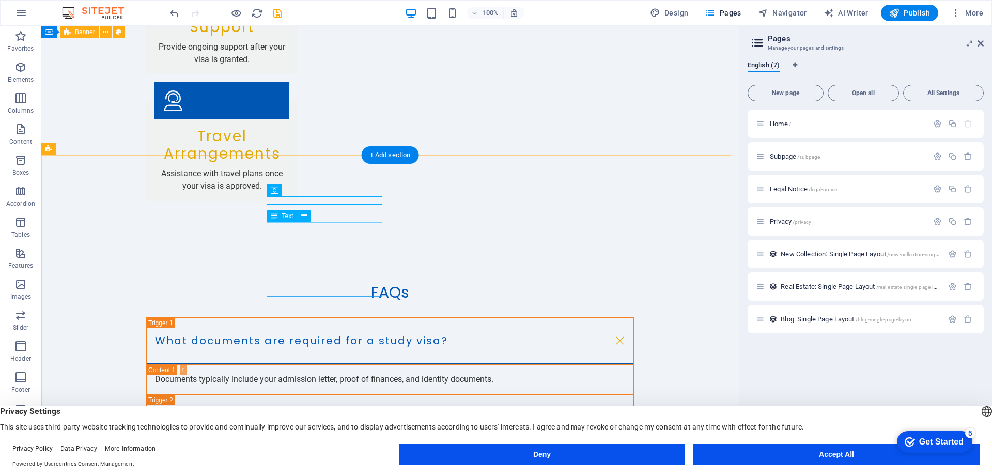
click at [305, 215] on icon at bounding box center [304, 215] width 6 height 11
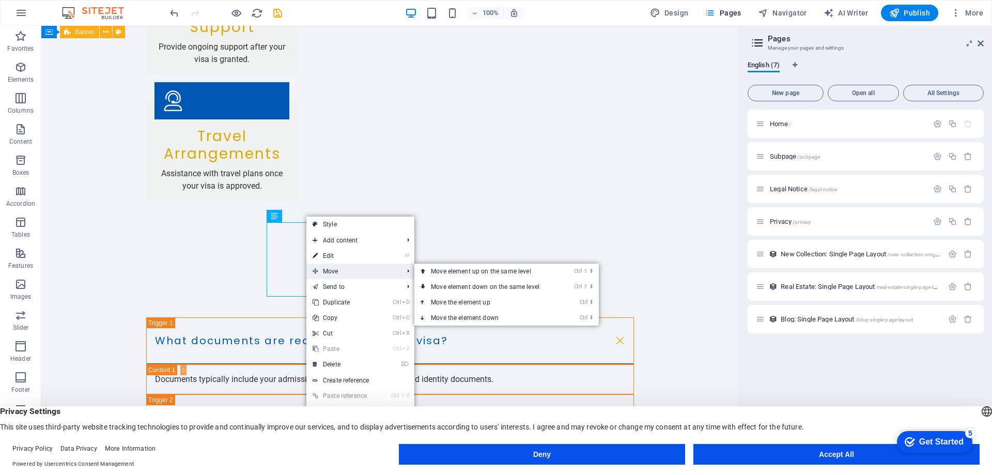
click at [359, 270] on span "Move" at bounding box center [352, 272] width 92 height 16
click at [455, 317] on link "Ctrl ⬇ Move the element down" at bounding box center [487, 318] width 146 height 16
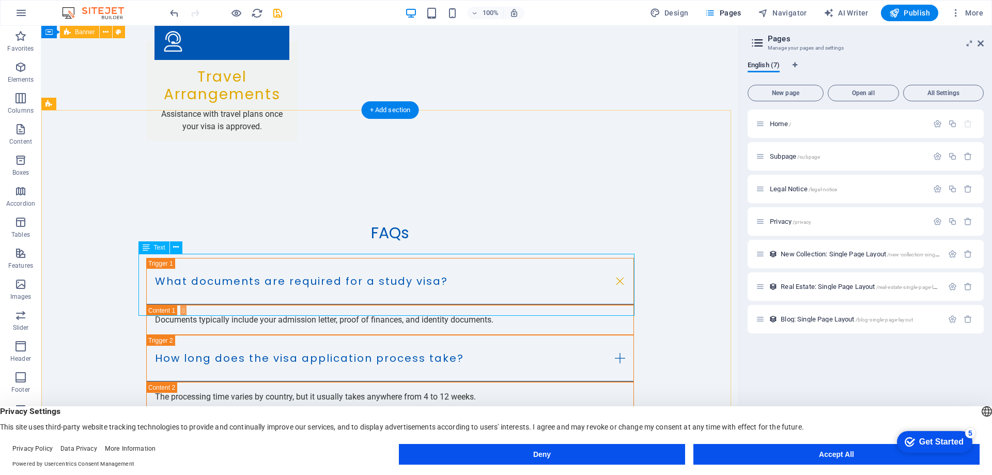
scroll to position [2025, 0]
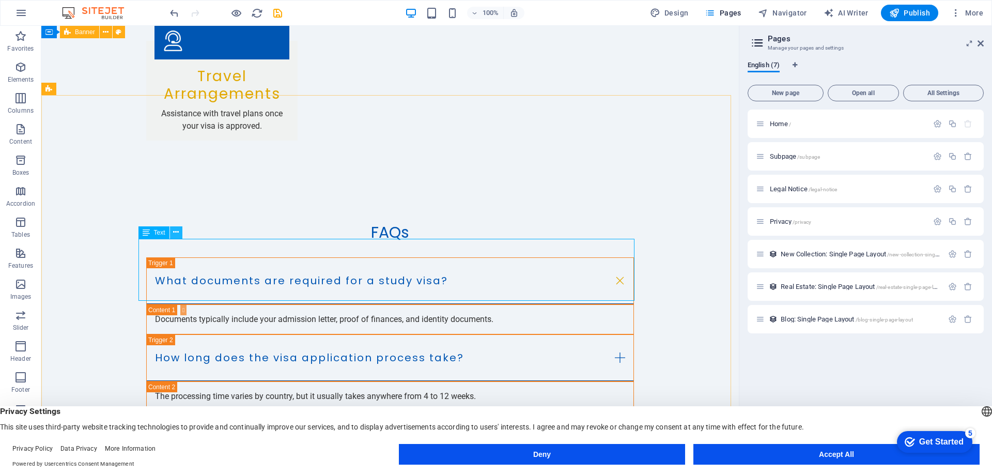
click at [178, 233] on icon at bounding box center [176, 232] width 6 height 11
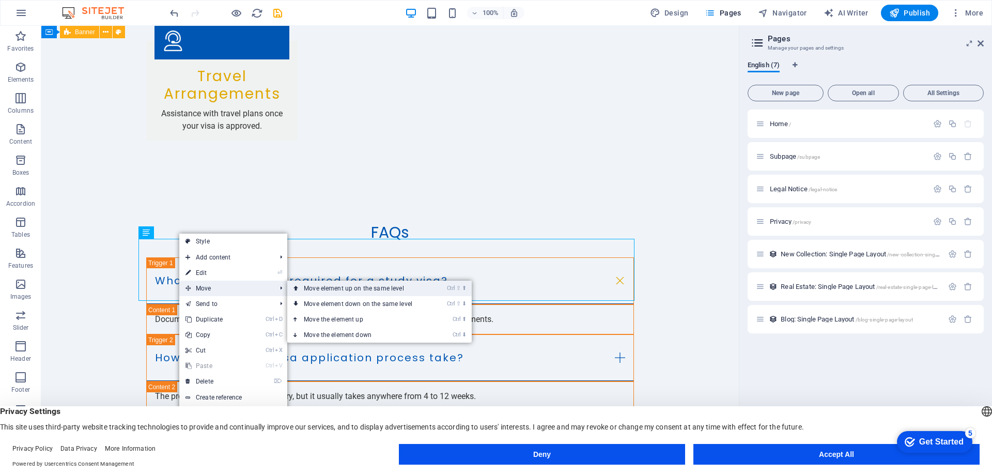
click at [407, 295] on link "Ctrl ⇧ ⬆ Move element up on the same level" at bounding box center [360, 289] width 146 height 16
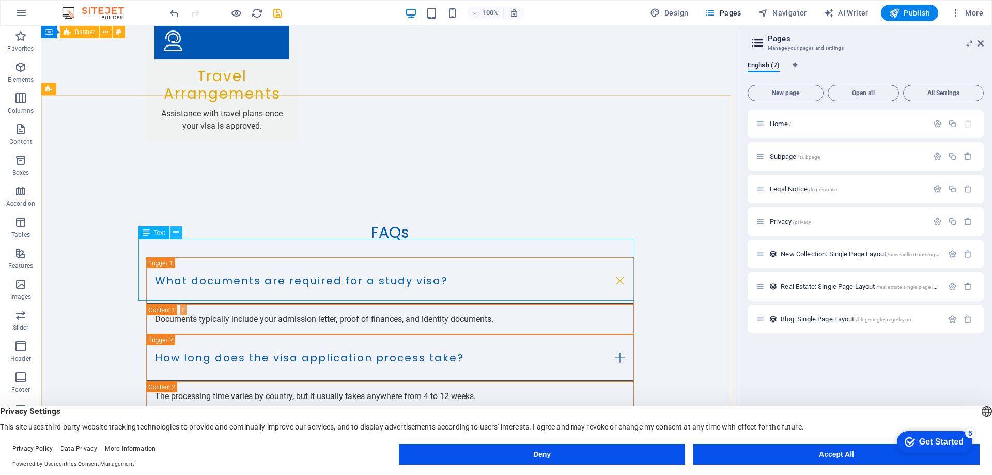
click at [180, 234] on button at bounding box center [176, 232] width 12 height 12
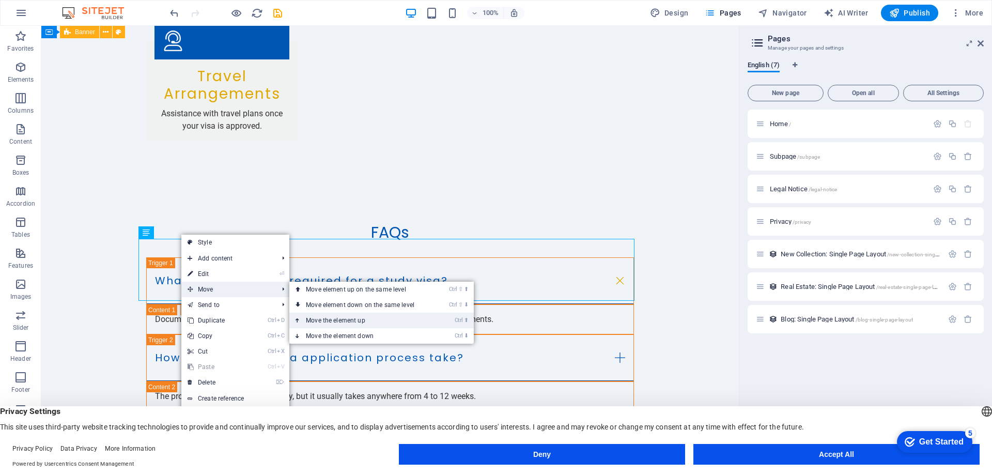
click at [353, 318] on link "Ctrl ⬆ Move the element up" at bounding box center [362, 321] width 146 height 16
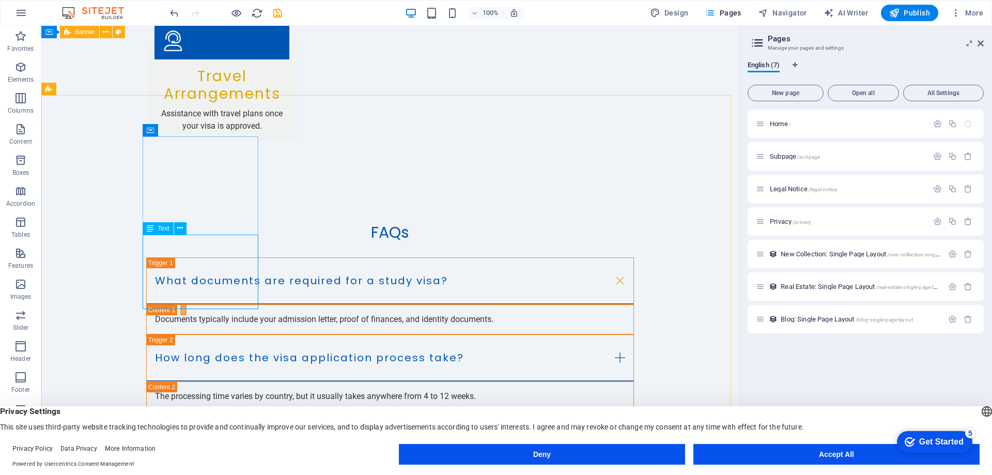
click at [156, 229] on div "Text" at bounding box center [158, 228] width 31 height 12
click at [181, 228] on icon at bounding box center [180, 228] width 6 height 11
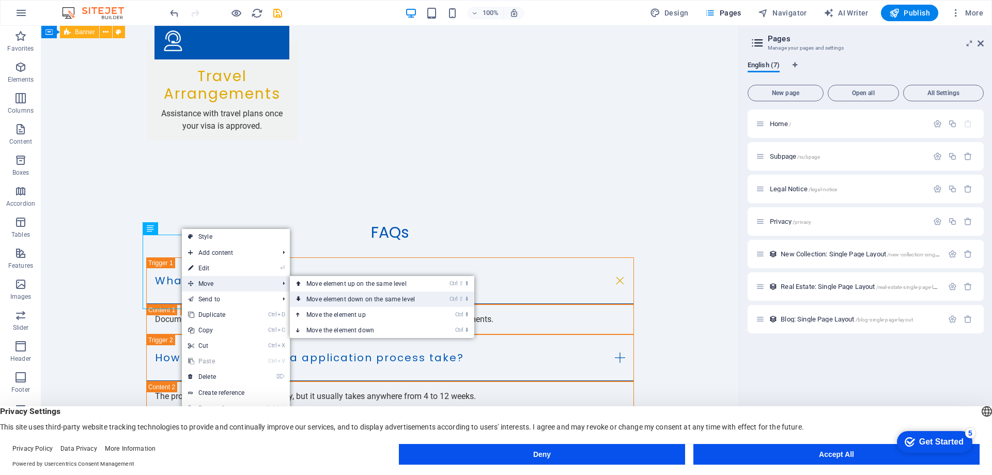
click at [398, 299] on link "Ctrl ⇧ ⬇ Move element down on the same level" at bounding box center [363, 299] width 146 height 16
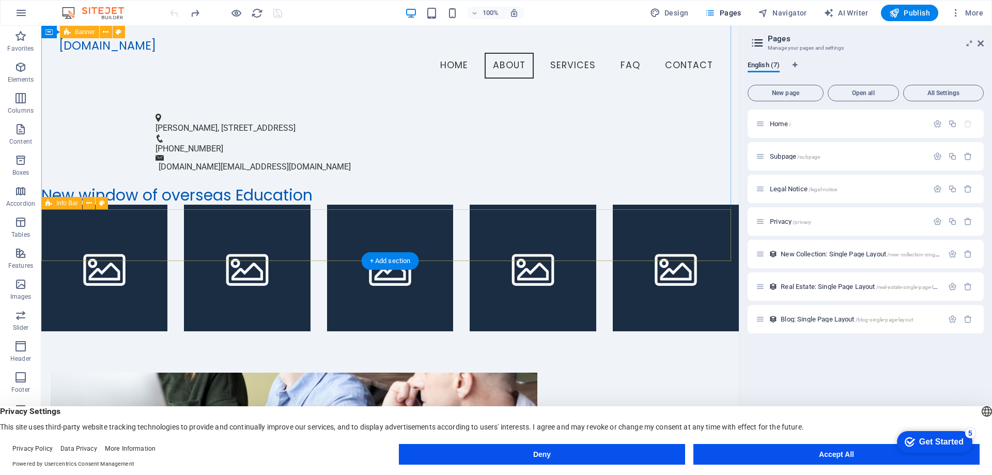
scroll to position [25, 0]
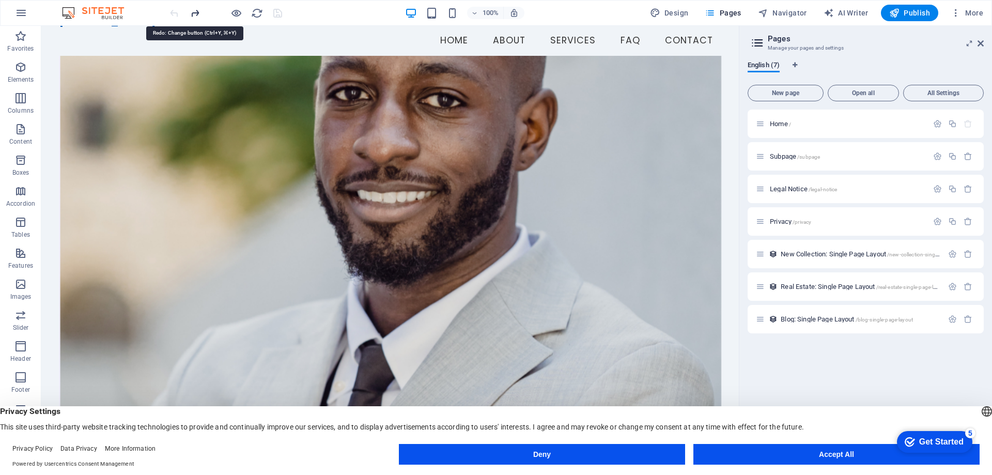
click at [195, 11] on icon "redo" at bounding box center [195, 13] width 12 height 12
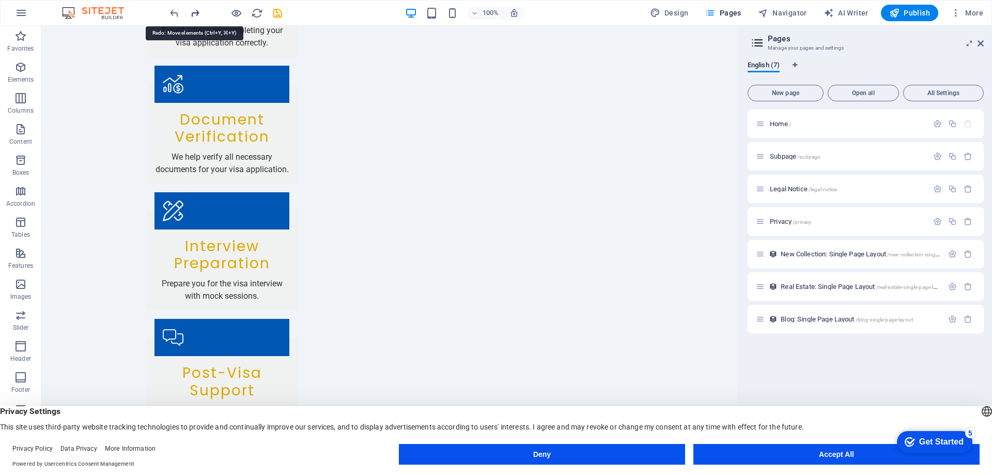
scroll to position [1924, 0]
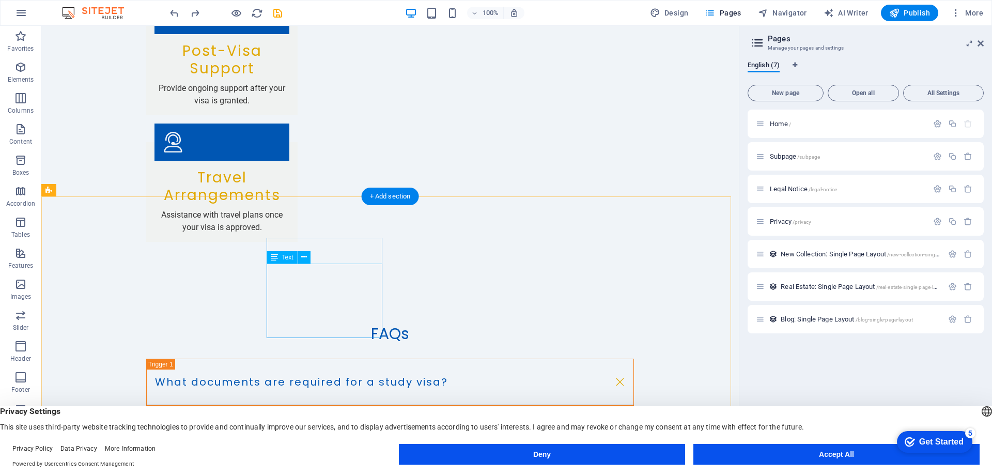
drag, startPoint x: 329, startPoint y: 280, endPoint x: 299, endPoint y: 287, distance: 30.8
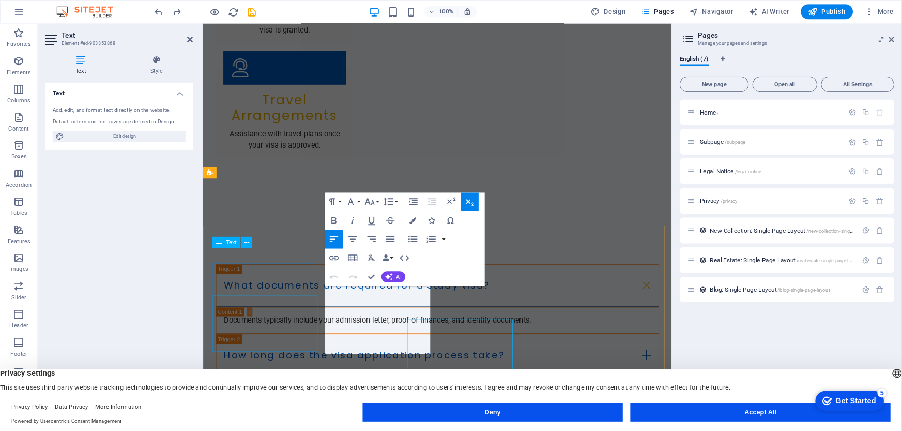
scroll to position [1887, 0]
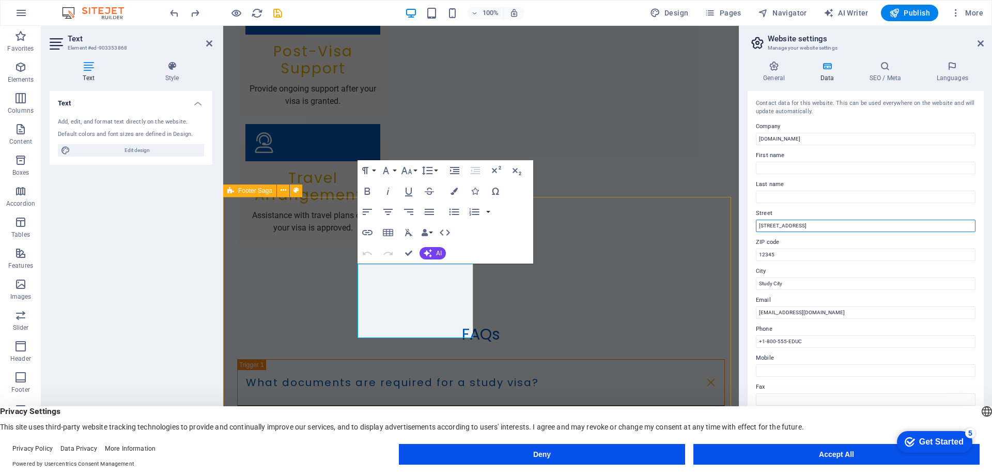
drag, startPoint x: 1029, startPoint y: 255, endPoint x: 721, endPoint y: 235, distance: 308.7
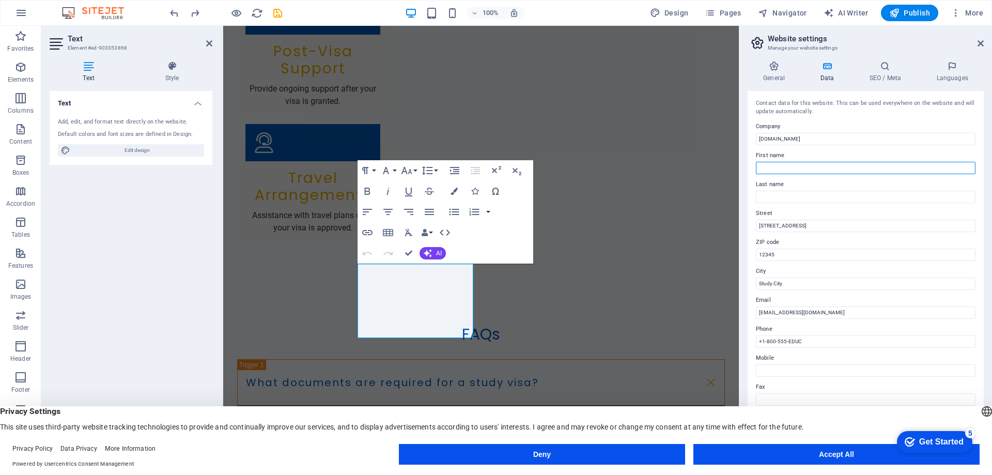
click at [788, 169] on input "First name" at bounding box center [866, 168] width 220 height 12
type input "[PERSON_NAME]"
click at [761, 195] on input "Last name" at bounding box center [866, 197] width 220 height 12
type input "Kader"
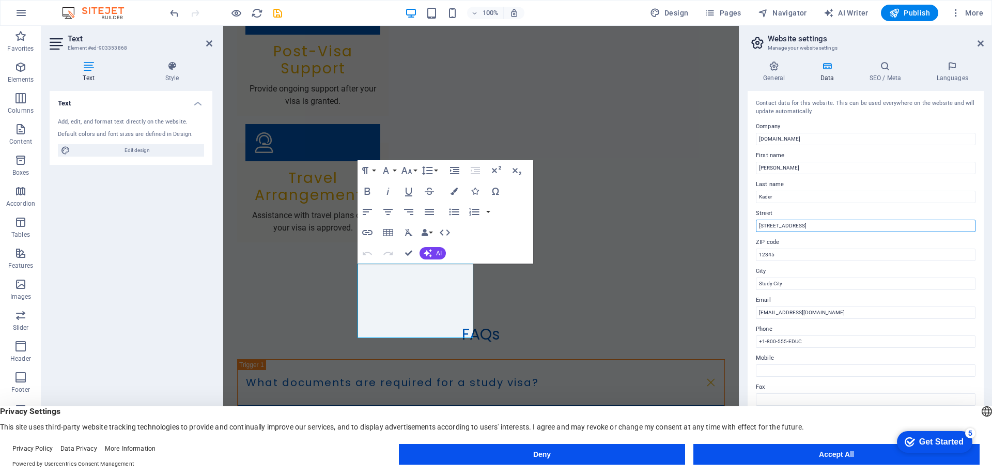
drag, startPoint x: 1035, startPoint y: 252, endPoint x: 731, endPoint y: 219, distance: 305.6
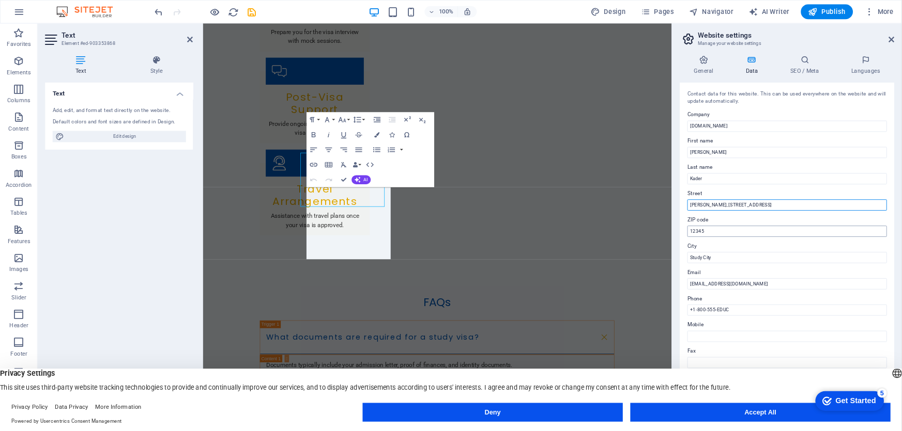
scroll to position [1947, 0]
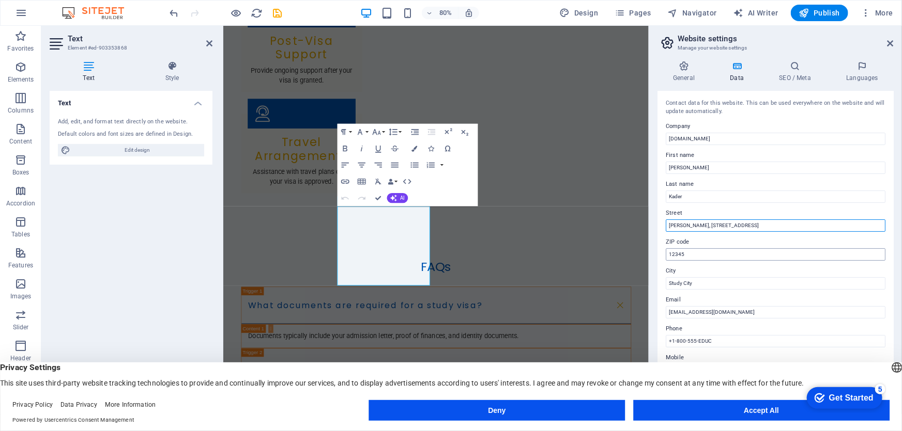
type input "[PERSON_NAME], [STREET_ADDRESS]"
drag, startPoint x: 691, startPoint y: 255, endPoint x: 649, endPoint y: 253, distance: 42.5
click at [649, 253] on aside "Website settings Manage your website settings General Data SEO / Meta Languages…" at bounding box center [775, 220] width 253 height 389
type input "1024"
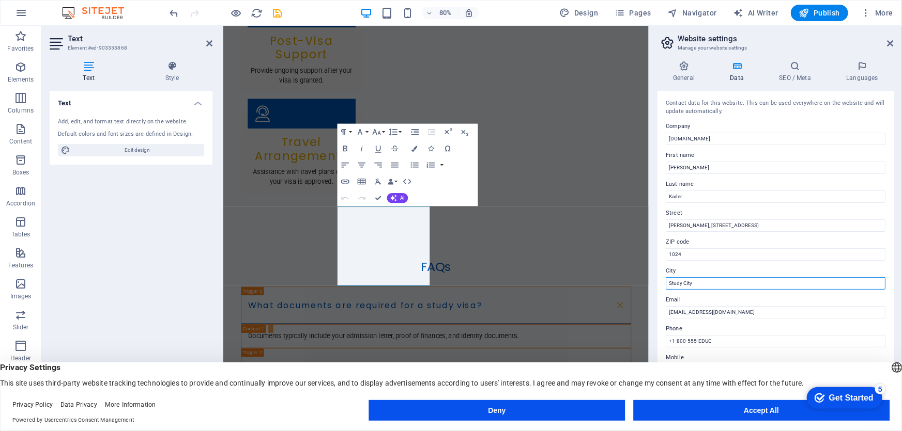
click at [712, 285] on input "Study City" at bounding box center [776, 283] width 220 height 12
drag, startPoint x: 712, startPoint y: 285, endPoint x: 656, endPoint y: 282, distance: 55.4
click at [659, 282] on div "Contact data for this website. This can be used everywhere on the website and w…" at bounding box center [775, 249] width 236 height 316
type input "[GEOGRAPHIC_DATA]"
drag, startPoint x: 756, startPoint y: 316, endPoint x: 649, endPoint y: 313, distance: 107.5
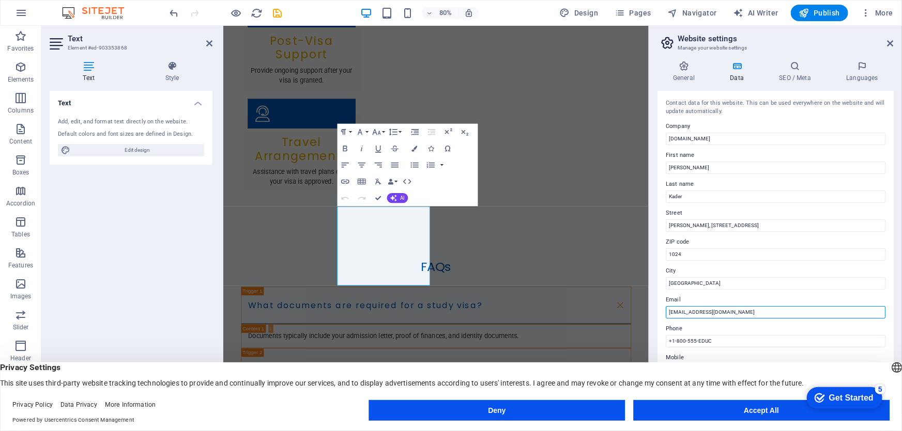
click at [650, 314] on aside "Website settings Manage your website settings General Data SEO / Meta Languages…" at bounding box center [775, 220] width 253 height 389
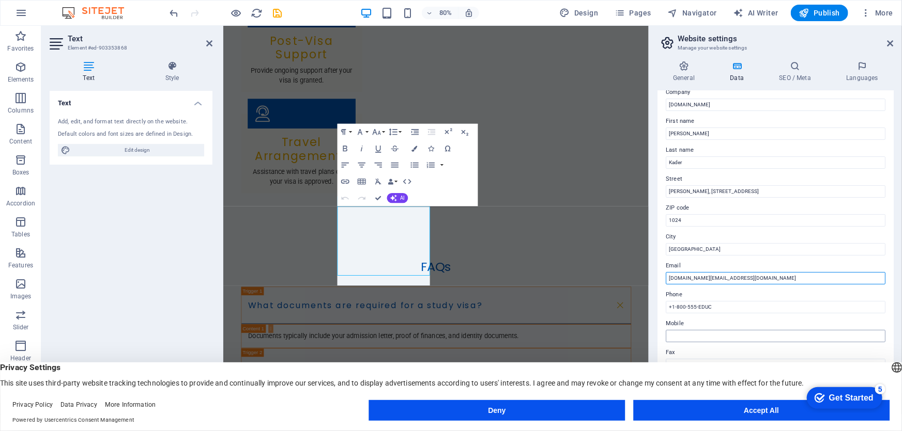
scroll to position [47, 0]
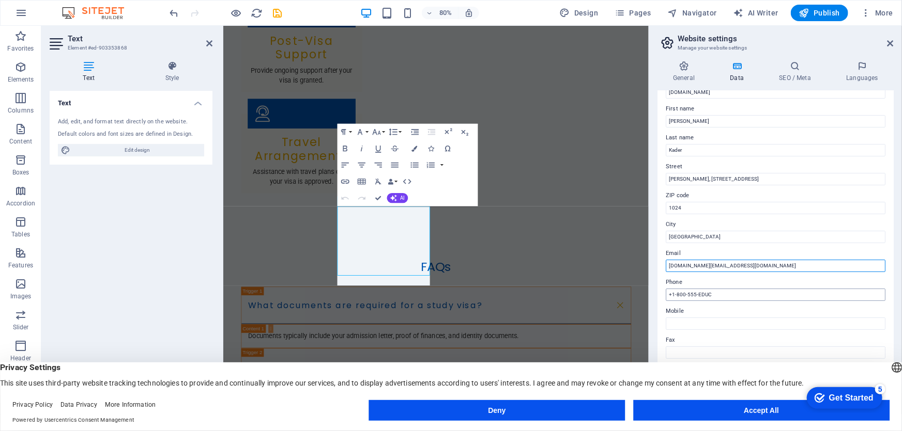
type input "[DOMAIN_NAME][EMAIL_ADDRESS][DOMAIN_NAME]"
drag, startPoint x: 952, startPoint y: 318, endPoint x: 753, endPoint y: 366, distance: 204.3
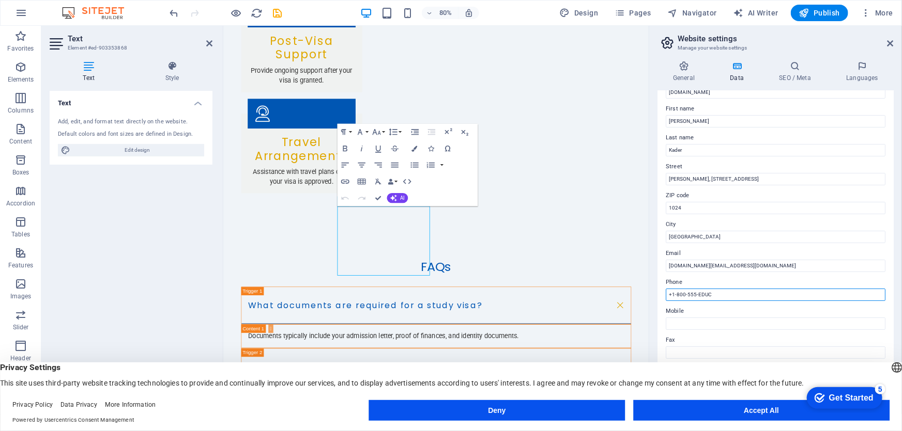
click at [713, 292] on input "+1-800-555-EDUC" at bounding box center [776, 295] width 220 height 12
drag, startPoint x: 714, startPoint y: 291, endPoint x: 664, endPoint y: 297, distance: 49.9
click at [664, 297] on div "Contact data for this website. This can be used everywhere on the website and w…" at bounding box center [775, 249] width 236 height 316
type input "+8801312456794"
click at [687, 327] on input "Mobile" at bounding box center [776, 324] width 220 height 12
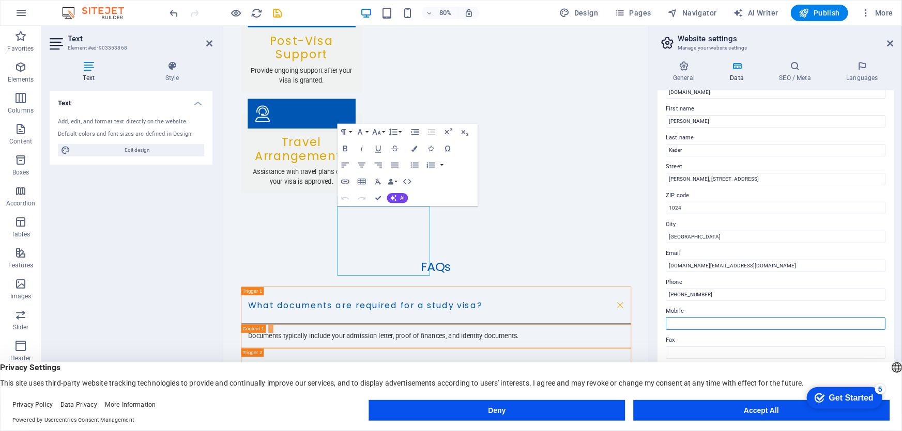
paste input "+8801312456794"
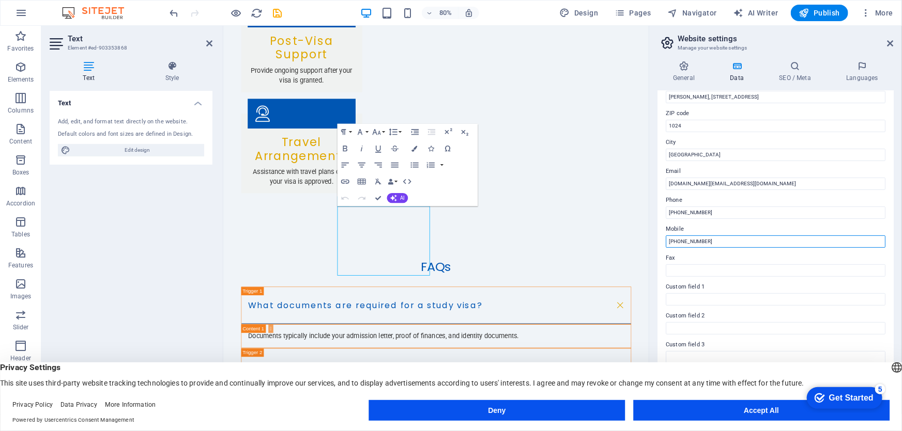
scroll to position [39, 0]
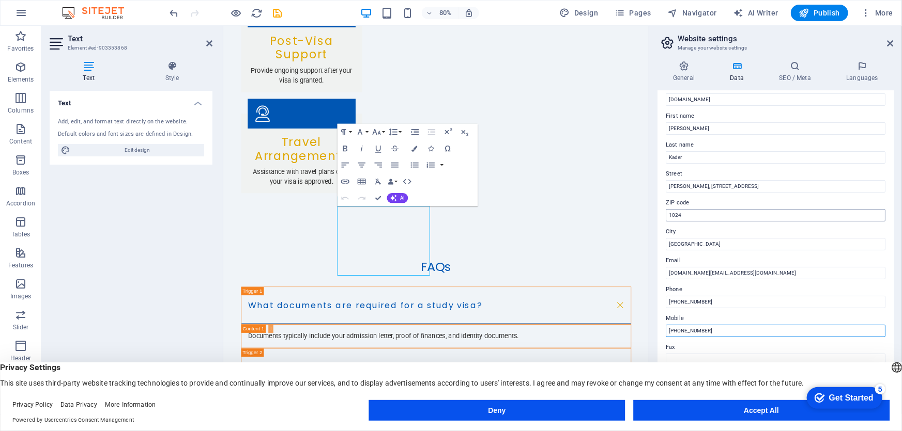
type input "+8801312456795"
click at [674, 216] on input "1024" at bounding box center [776, 215] width 220 height 12
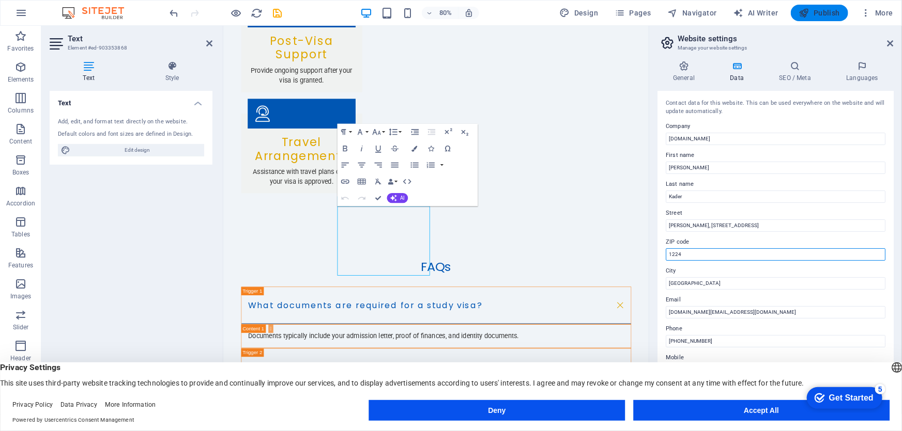
type input "1224"
click at [826, 18] on span "Publish" at bounding box center [819, 13] width 41 height 10
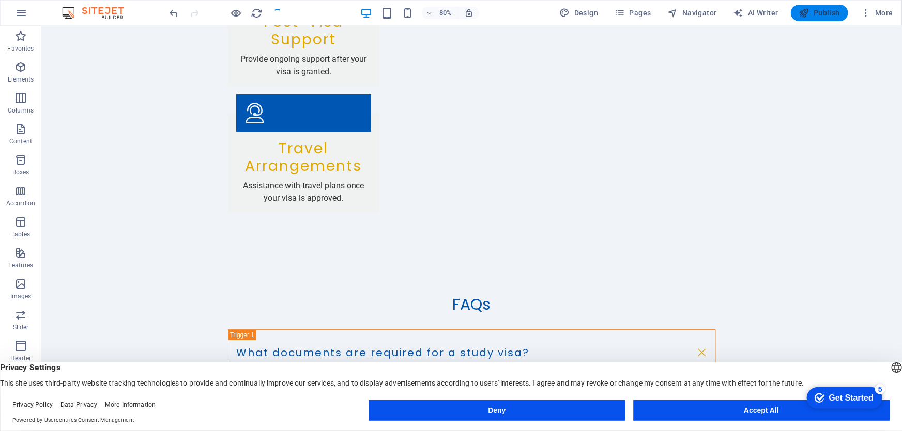
scroll to position [1974, 0]
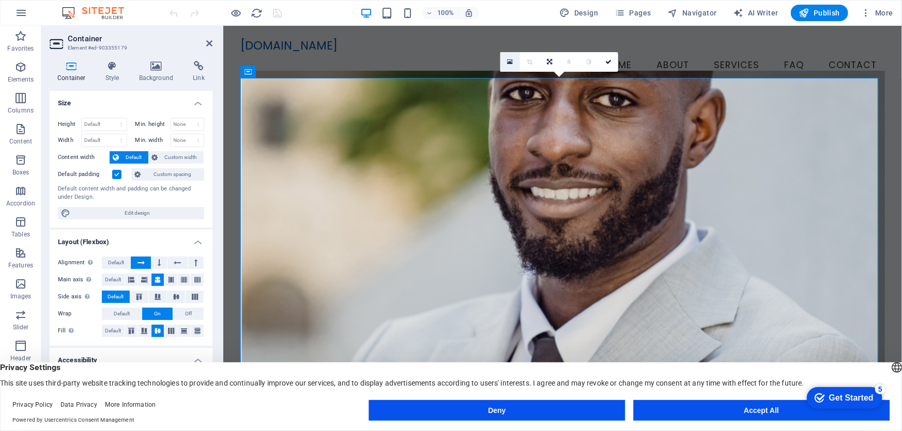
click at [511, 63] on icon at bounding box center [510, 61] width 6 height 7
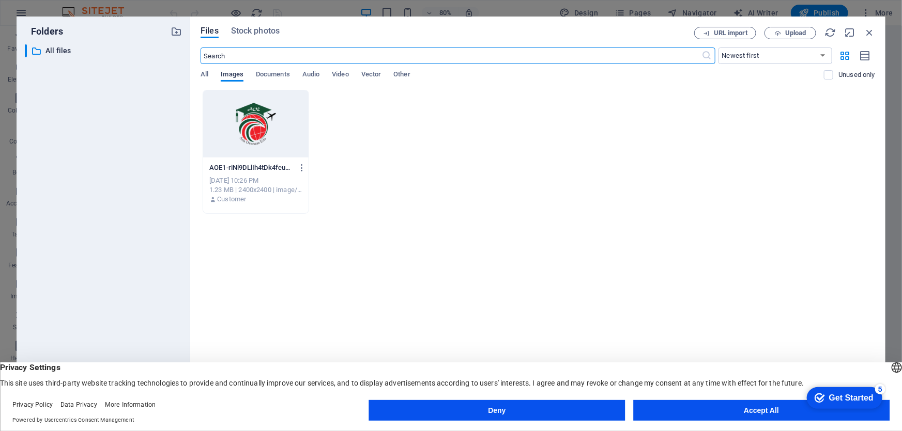
click at [234, 78] on span "Images" at bounding box center [232, 75] width 23 height 14
click at [202, 70] on span "All" at bounding box center [204, 75] width 8 height 14
click at [232, 72] on span "Images" at bounding box center [232, 75] width 23 height 14
click at [253, 124] on div at bounding box center [255, 123] width 105 height 67
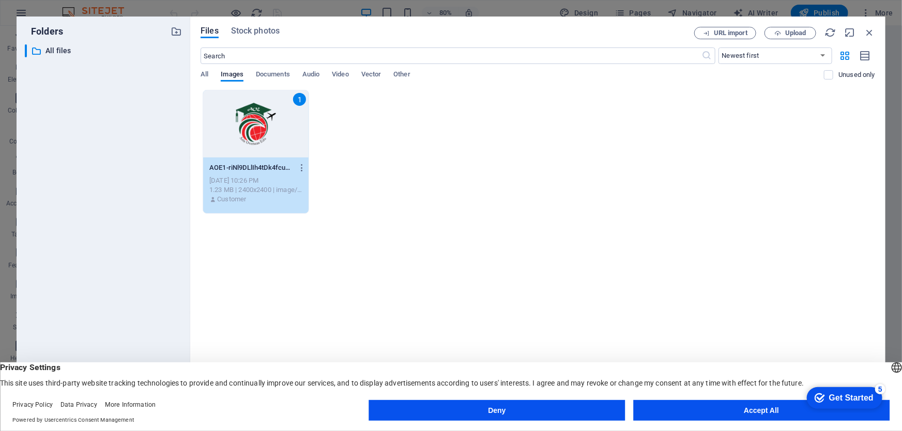
click at [253, 124] on div "1" at bounding box center [255, 123] width 105 height 67
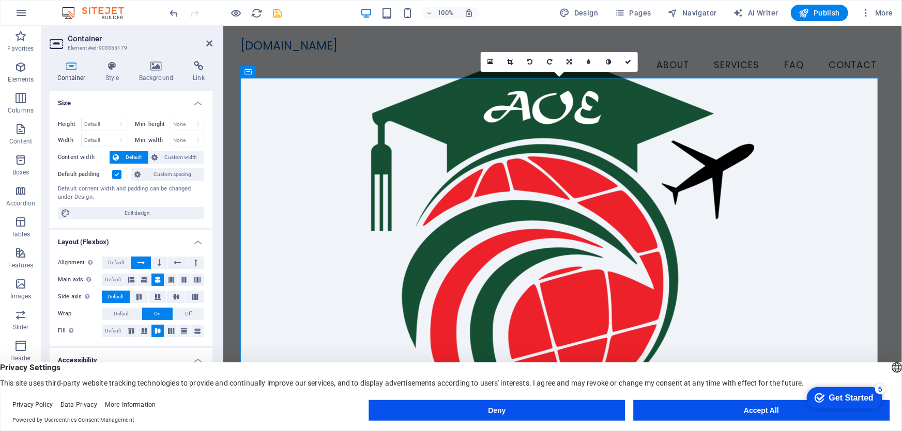
drag, startPoint x: 554, startPoint y: 152, endPoint x: 559, endPoint y: 175, distance: 23.7
click at [559, 175] on figure at bounding box center [562, 247] width 644 height 355
click at [245, 73] on span "Banner" at bounding box center [248, 72] width 20 height 6
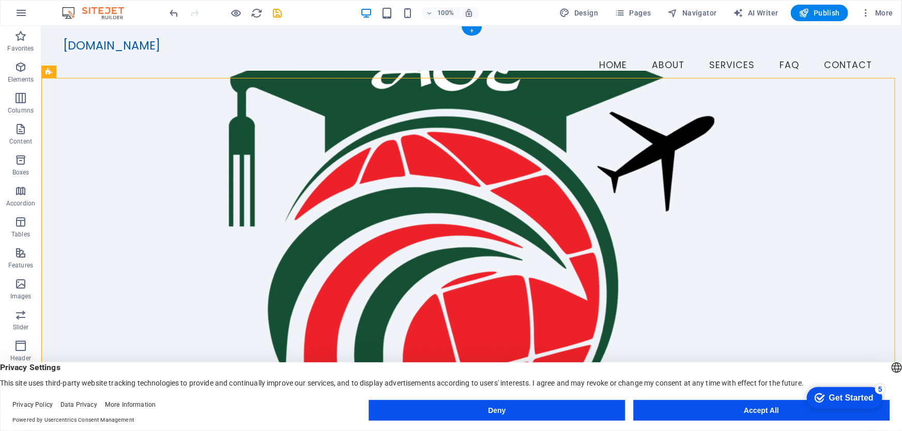
drag, startPoint x: 475, startPoint y: 144, endPoint x: 482, endPoint y: 175, distance: 32.3
click at [482, 175] on figure at bounding box center [471, 247] width 817 height 355
click at [513, 171] on figure at bounding box center [471, 247] width 817 height 355
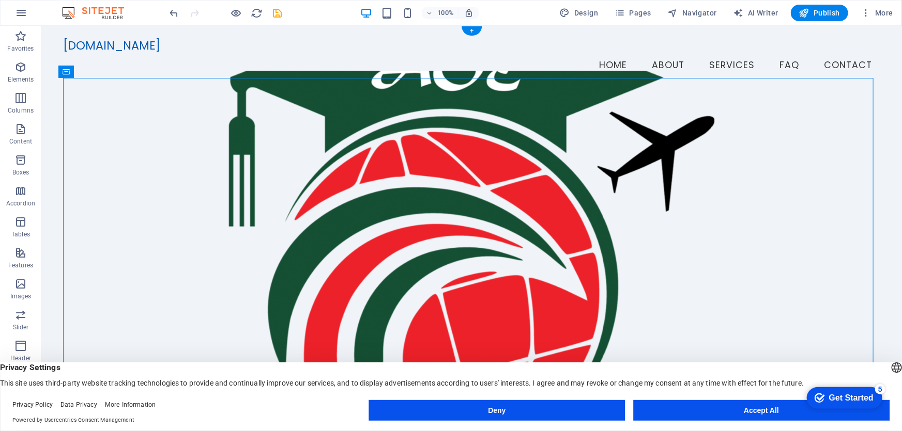
click at [513, 171] on figure at bounding box center [471, 247] width 817 height 355
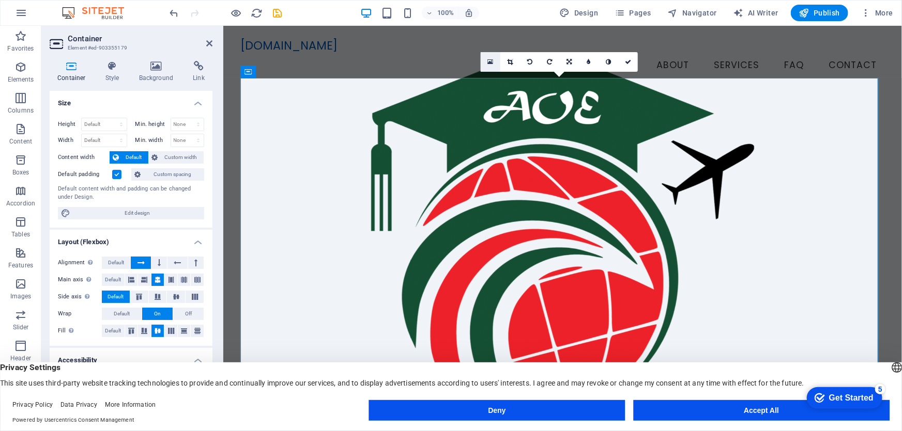
click at [491, 61] on icon at bounding box center [490, 61] width 6 height 7
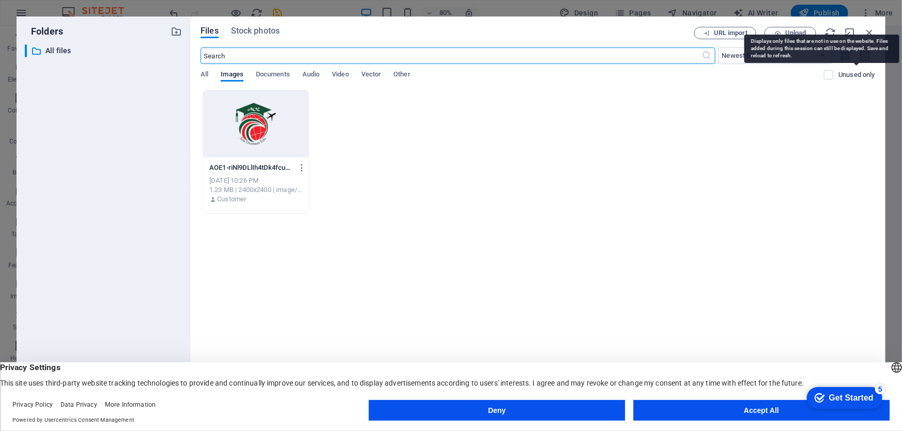
click at [852, 75] on p "Unused only" at bounding box center [856, 74] width 37 height 9
click at [0, 0] on input "checkbox" at bounding box center [0, 0] width 0 height 0
click at [844, 78] on p "Unused only" at bounding box center [856, 74] width 37 height 9
click at [0, 0] on input "checkbox" at bounding box center [0, 0] width 0 height 0
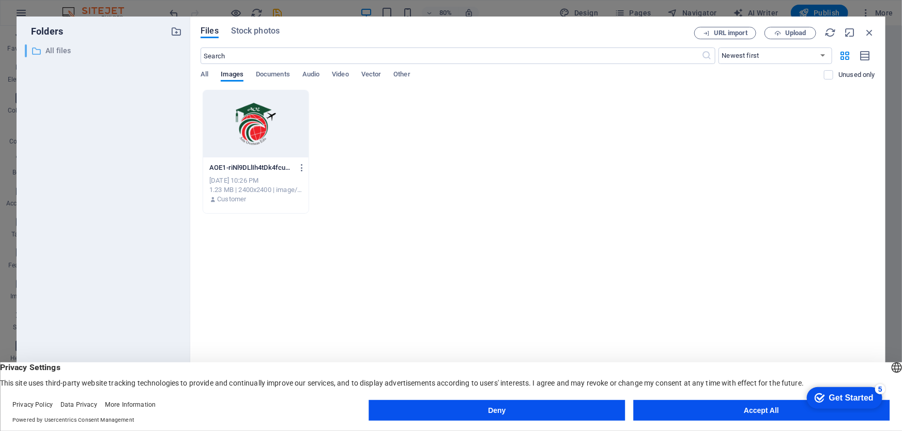
click at [65, 52] on p "All files" at bounding box center [103, 51] width 117 height 12
click at [348, 72] on span "Video" at bounding box center [340, 75] width 17 height 14
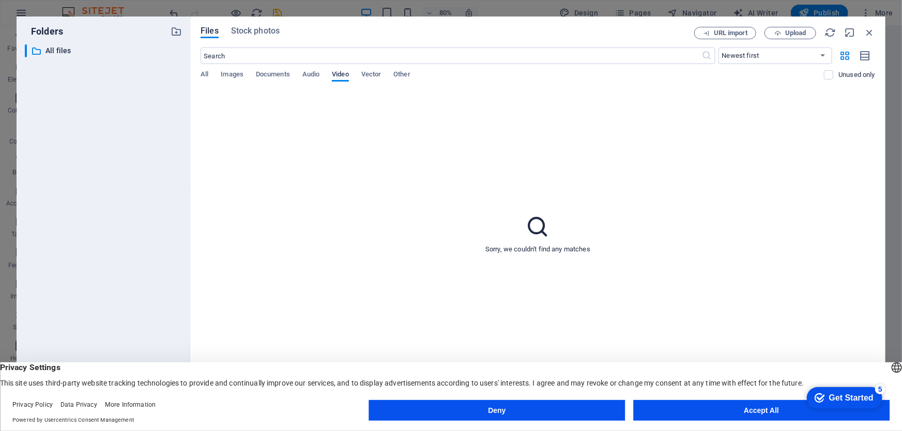
click at [341, 74] on span "Video" at bounding box center [340, 75] width 17 height 14
click at [233, 55] on input "text" at bounding box center [450, 56] width 501 height 17
click at [792, 31] on span "Upload" at bounding box center [795, 33] width 21 height 6
click at [231, 75] on span "Images" at bounding box center [232, 75] width 23 height 14
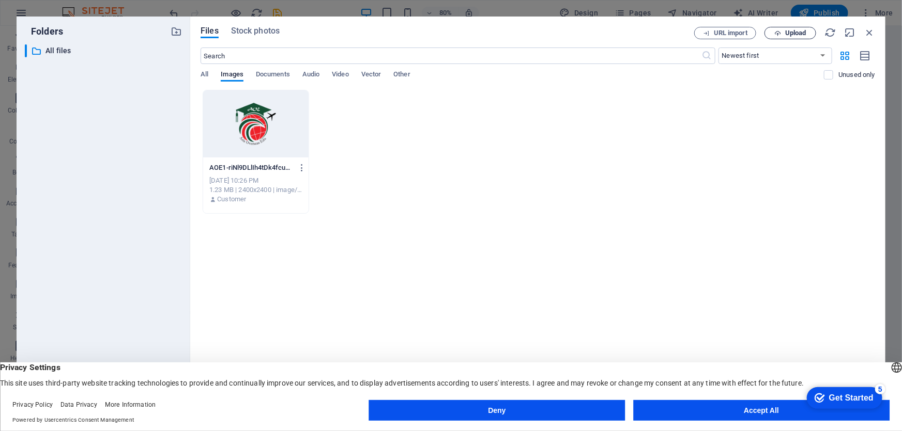
click at [795, 32] on span "Upload" at bounding box center [795, 33] width 21 height 6
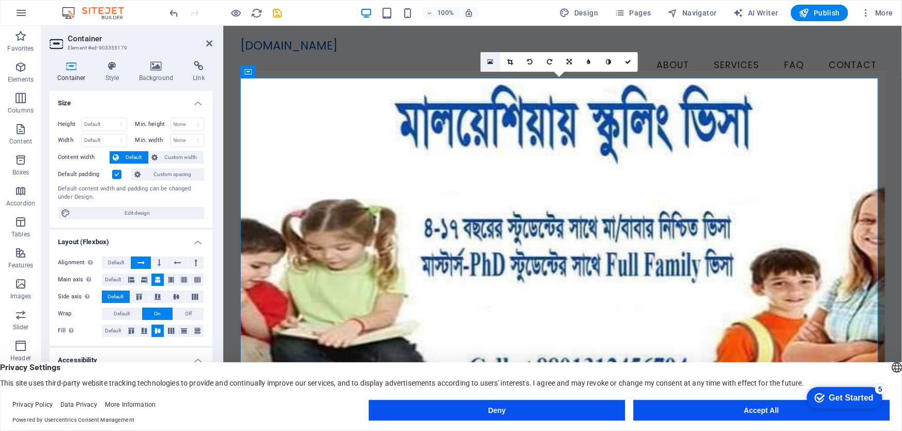
click at [490, 60] on icon at bounding box center [490, 61] width 6 height 7
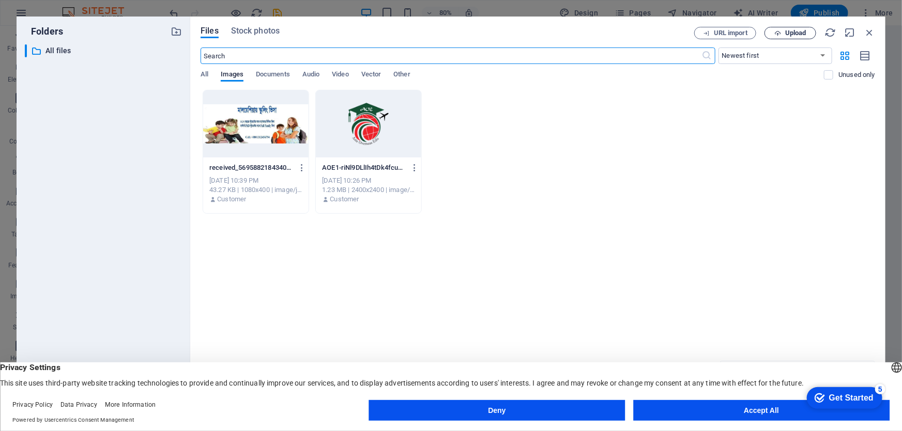
click at [794, 34] on span "Upload" at bounding box center [795, 33] width 21 height 6
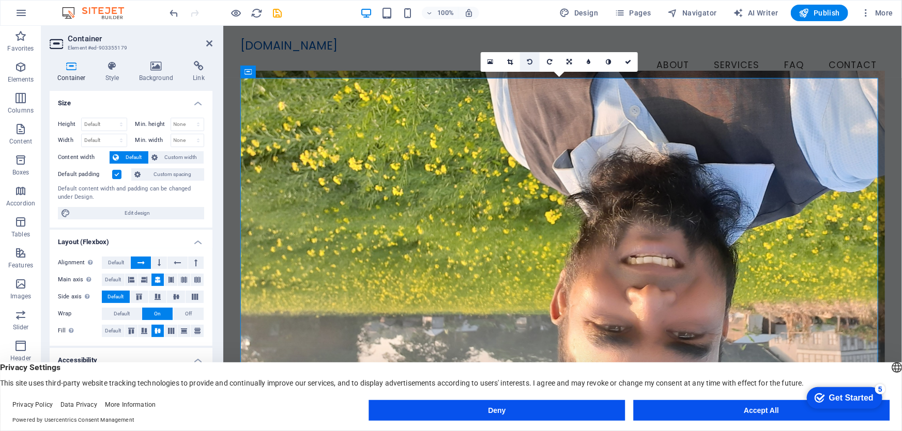
click at [530, 61] on icon at bounding box center [529, 62] width 5 height 6
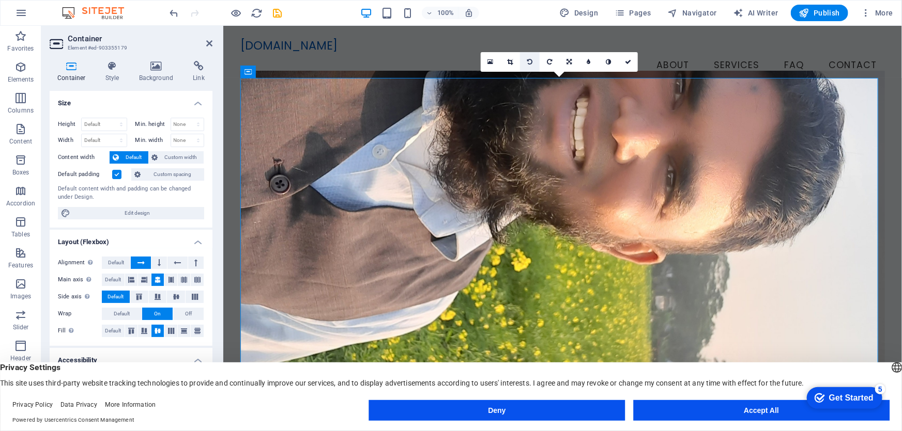
click at [532, 63] on icon at bounding box center [529, 62] width 5 height 6
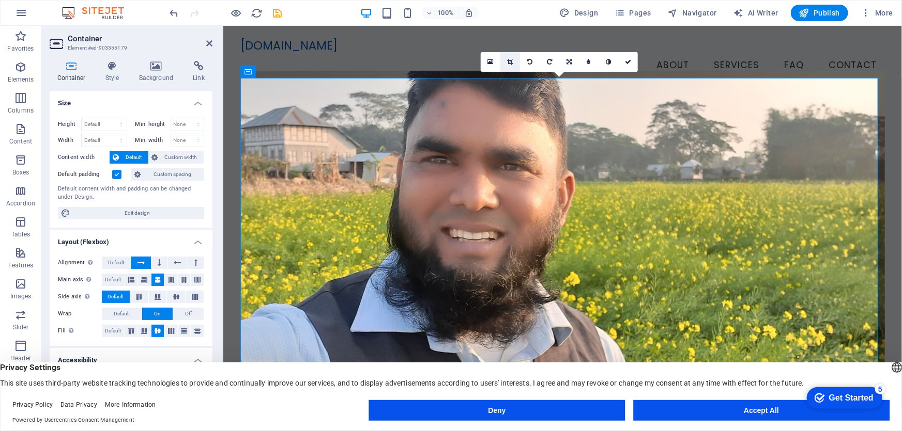
click at [511, 61] on icon at bounding box center [510, 62] width 6 height 6
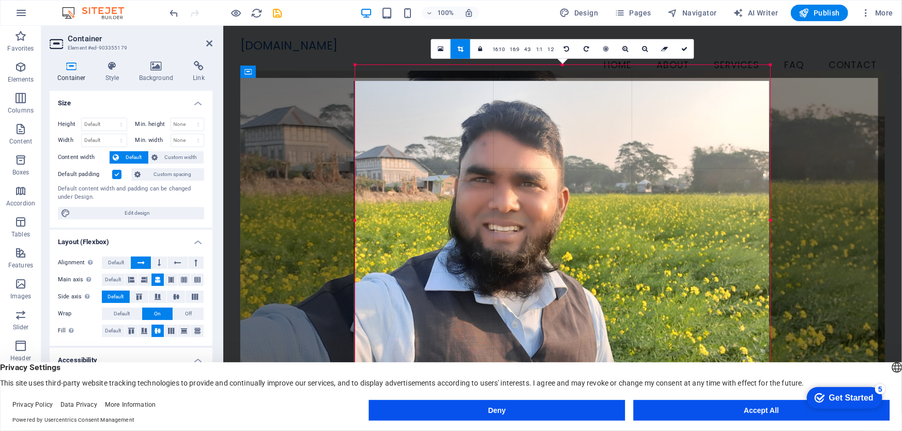
drag, startPoint x: 517, startPoint y: 109, endPoint x: 516, endPoint y: 125, distance: 16.1
click at [516, 125] on div at bounding box center [560, 237] width 415 height 312
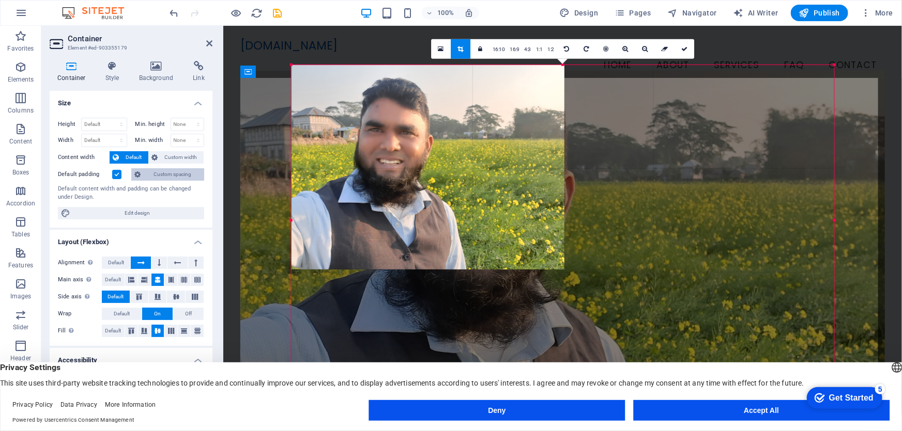
drag, startPoint x: 356, startPoint y: 165, endPoint x: 193, endPoint y: 172, distance: 162.9
click at [193, 172] on div "Container Element #ed-903355179 Container Style Background Link Size Height Def…" at bounding box center [471, 220] width 860 height 389
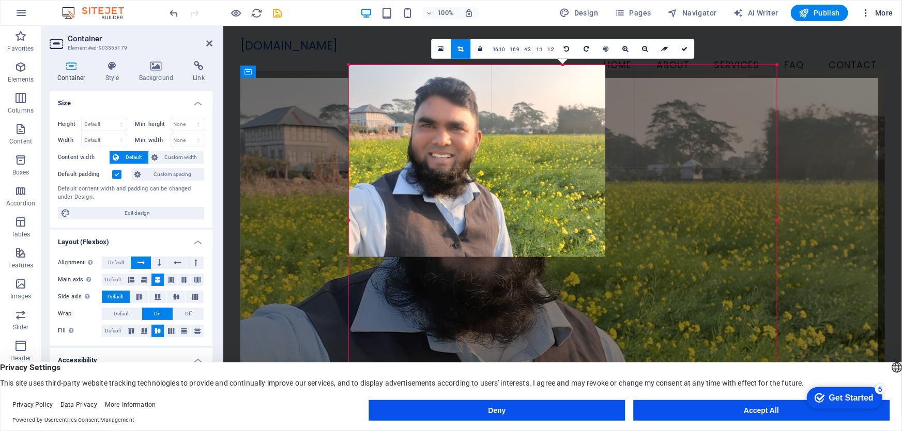
drag, startPoint x: 692, startPoint y: 127, endPoint x: 866, endPoint y: 5, distance: 211.9
click at [866, 26] on section "Favorites Elements Columns Content Boxes Accordion Tables Features Images Slide…" at bounding box center [451, 220] width 902 height 389
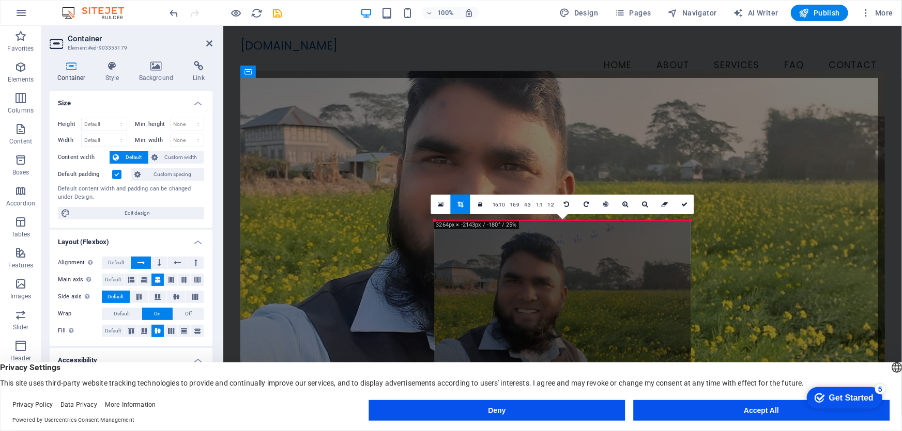
click at [594, 269] on div at bounding box center [563, 317] width 256 height 192
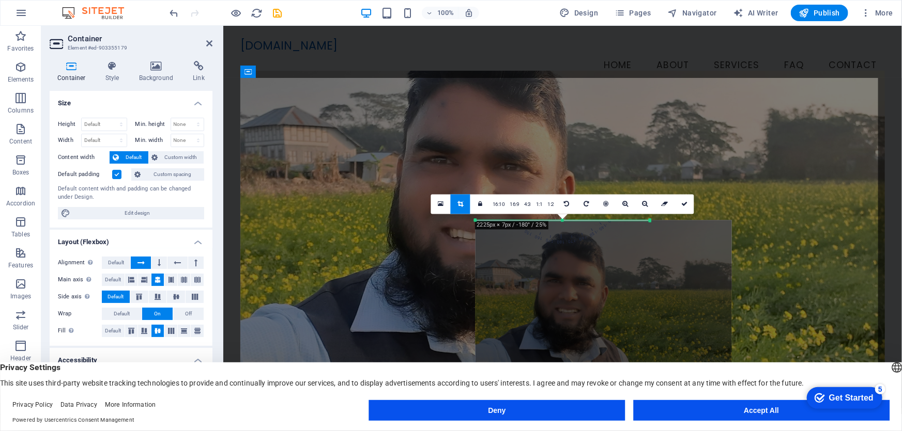
drag, startPoint x: 691, startPoint y: 224, endPoint x: 609, endPoint y: 222, distance: 82.7
click at [609, 221] on div "180 170 160 150 140 130 120 110 100 90 80 70 60 50 40 30 20 10 0 -10 -20 -30 -4…" at bounding box center [562, 220] width 175 height 1
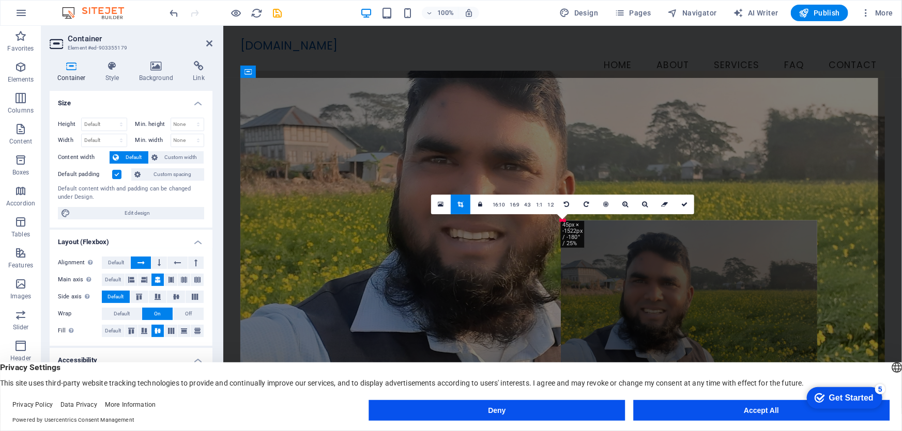
click at [457, 201] on link at bounding box center [461, 205] width 20 height 20
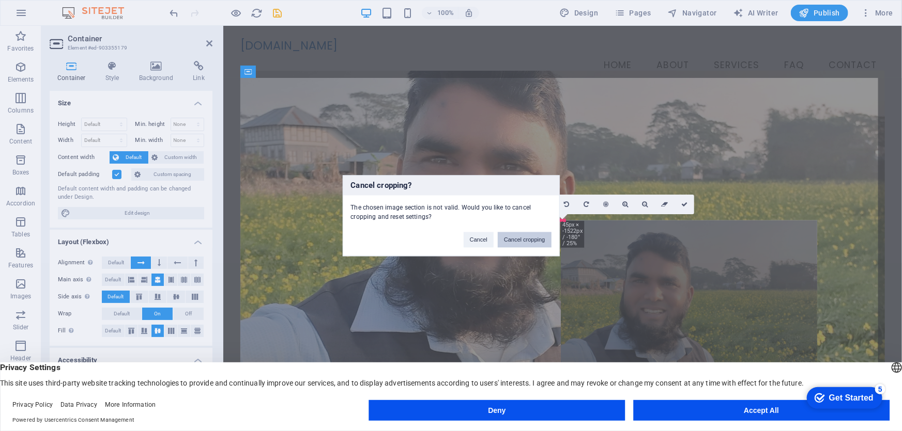
click at [525, 240] on button "Cancel cropping" at bounding box center [525, 240] width 54 height 16
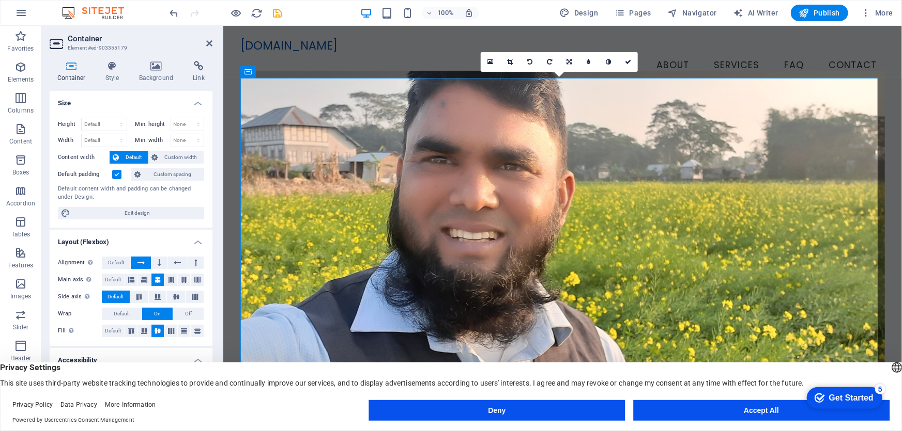
drag, startPoint x: 552, startPoint y: 174, endPoint x: 560, endPoint y: 188, distance: 15.3
click at [557, 188] on figure at bounding box center [562, 247] width 644 height 355
click at [569, 60] on icon at bounding box center [568, 62] width 5 height 6
drag, startPoint x: 563, startPoint y: 137, endPoint x: 563, endPoint y: 186, distance: 48.6
click at [563, 186] on figure at bounding box center [562, 247] width 644 height 355
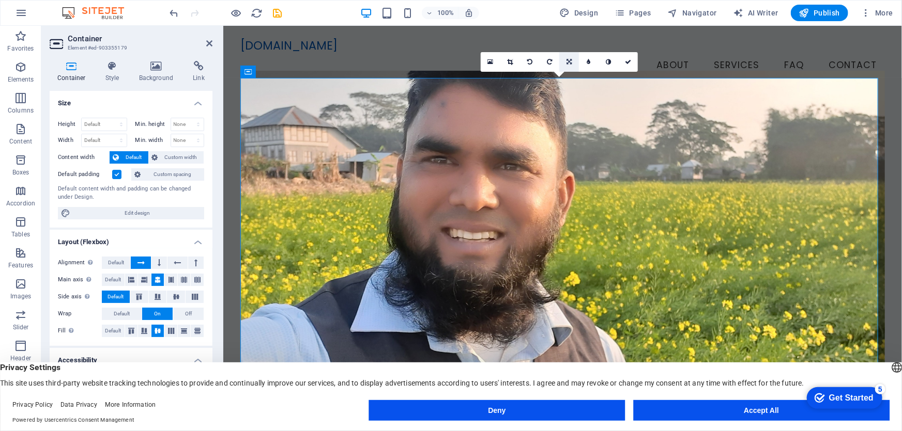
click at [568, 60] on icon at bounding box center [568, 62] width 5 height 6
click at [570, 41] on icon at bounding box center [569, 42] width 6 height 6
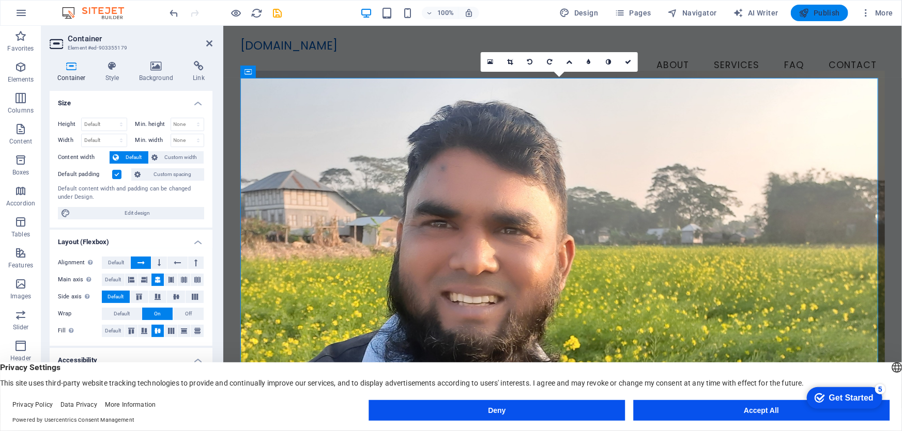
click at [837, 10] on span "Publish" at bounding box center [819, 13] width 41 height 10
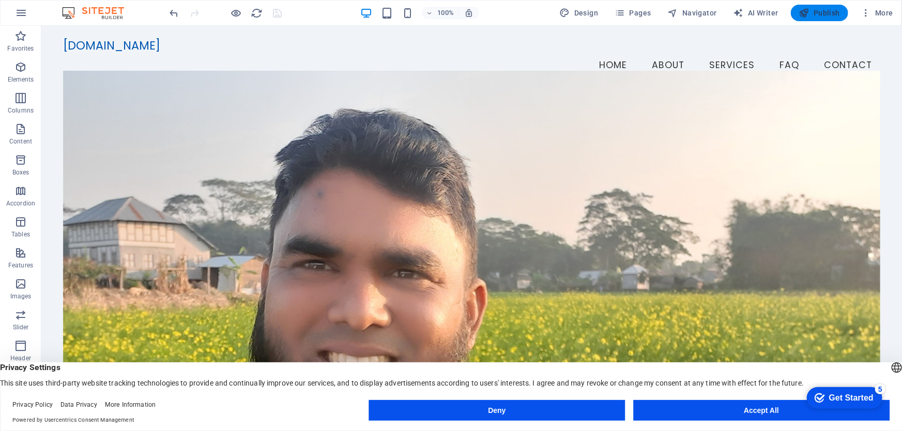
click at [826, 13] on span "Publish" at bounding box center [819, 13] width 41 height 10
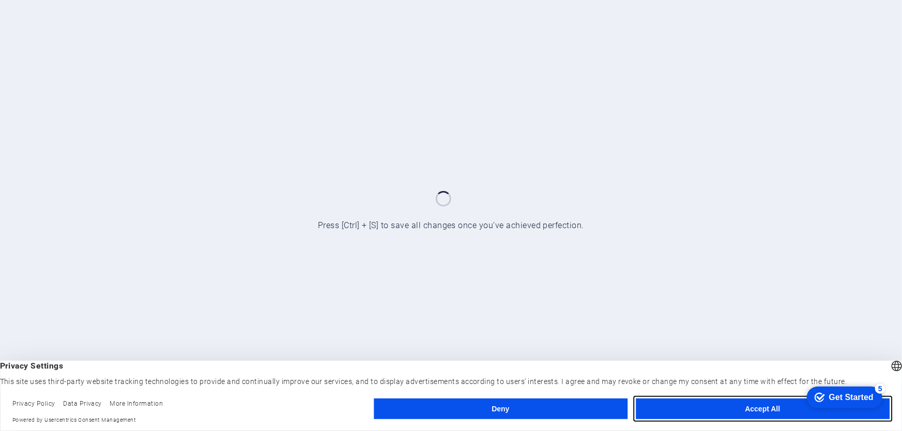
click at [758, 407] on button "Accept All" at bounding box center [763, 409] width 254 height 21
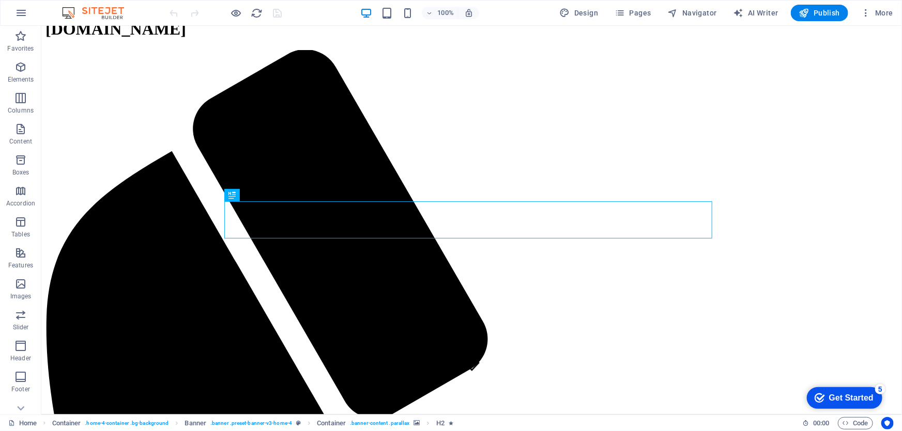
scroll to position [94, 0]
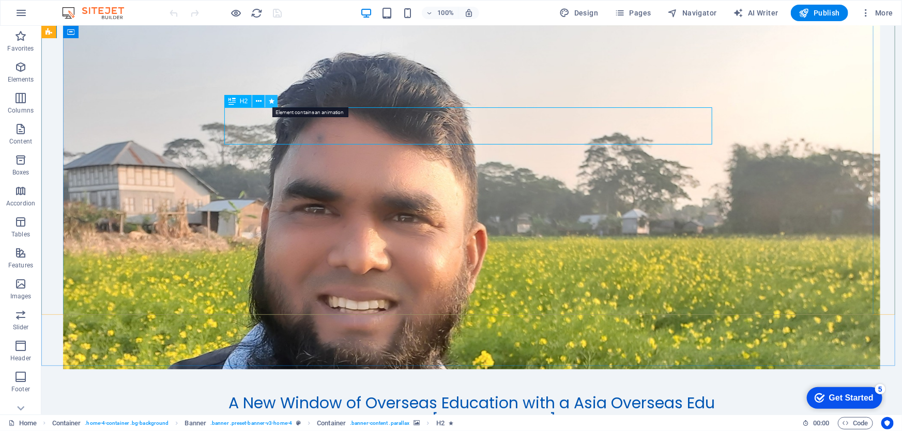
click at [270, 101] on icon at bounding box center [272, 101] width 6 height 11
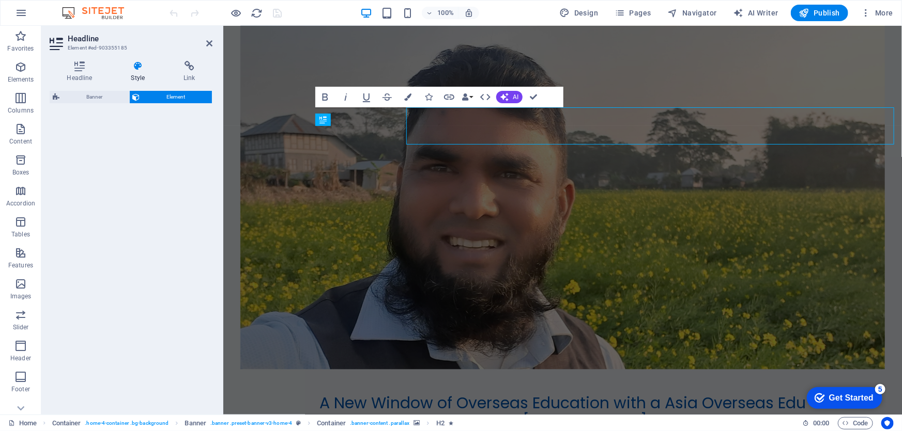
select select "fade"
select select "s"
select select "onload"
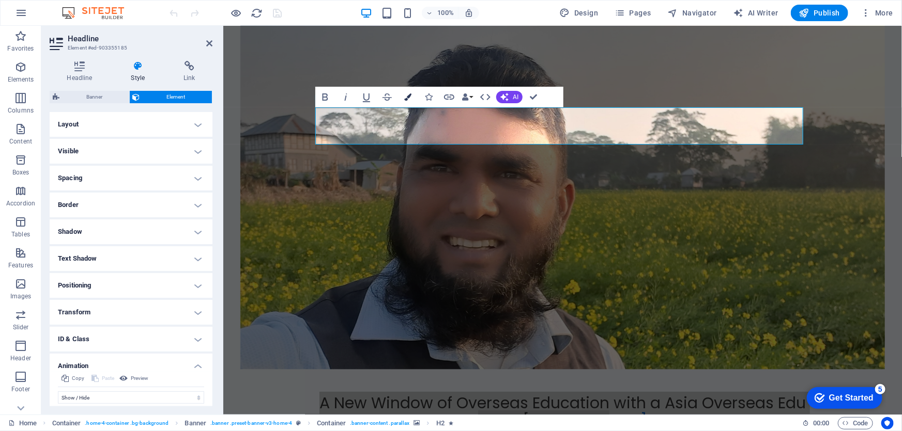
click at [405, 100] on icon "button" at bounding box center [407, 97] width 7 height 7
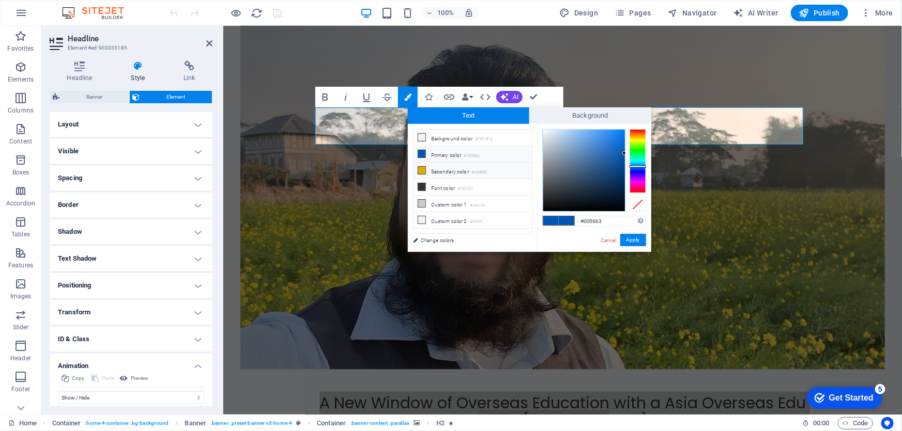
click at [420, 169] on icon at bounding box center [421, 170] width 7 height 7
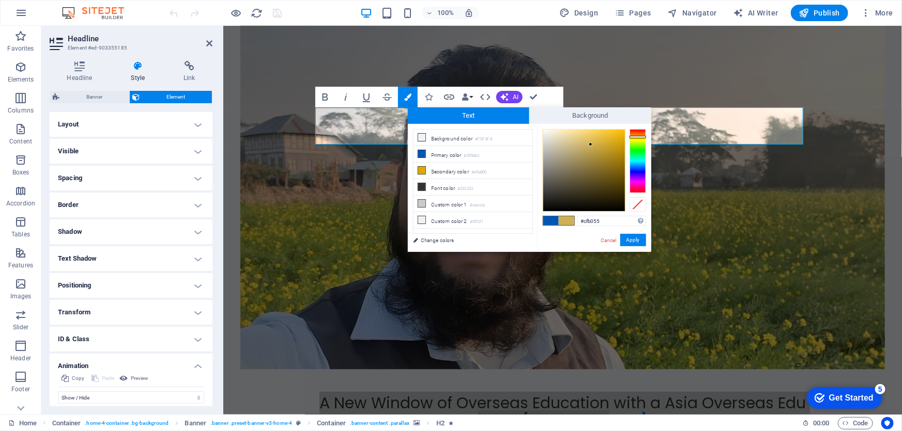
click at [591, 145] on div at bounding box center [584, 171] width 82 height 82
click at [432, 139] on li "Background color #F0F4F8" at bounding box center [472, 138] width 119 height 17
type input "#f0f4f8"
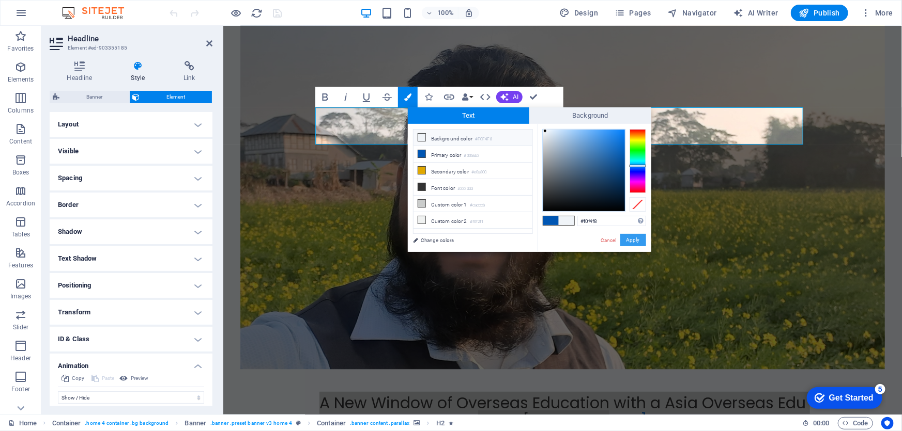
click at [630, 238] on button "Apply" at bounding box center [633, 240] width 26 height 12
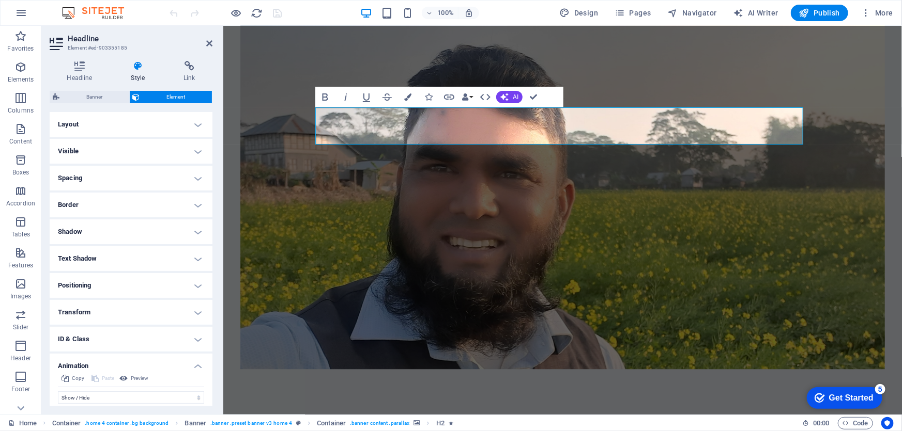
click at [618, 92] on figure at bounding box center [562, 191] width 644 height 355
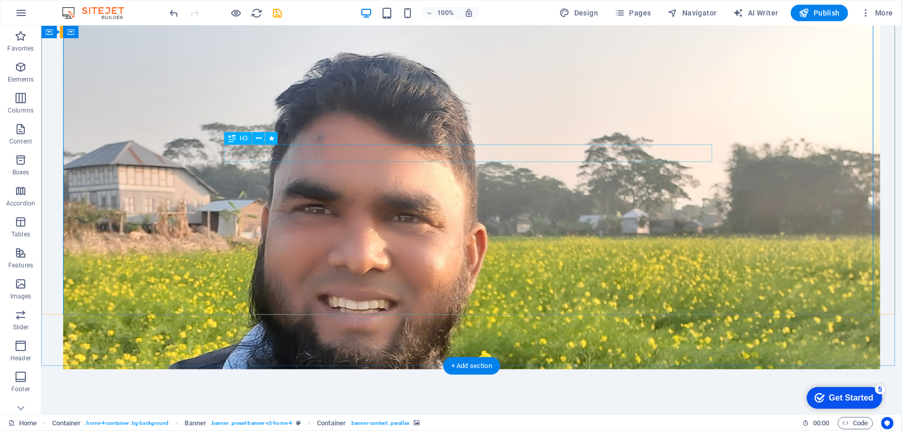
click at [258, 138] on icon at bounding box center [259, 138] width 6 height 11
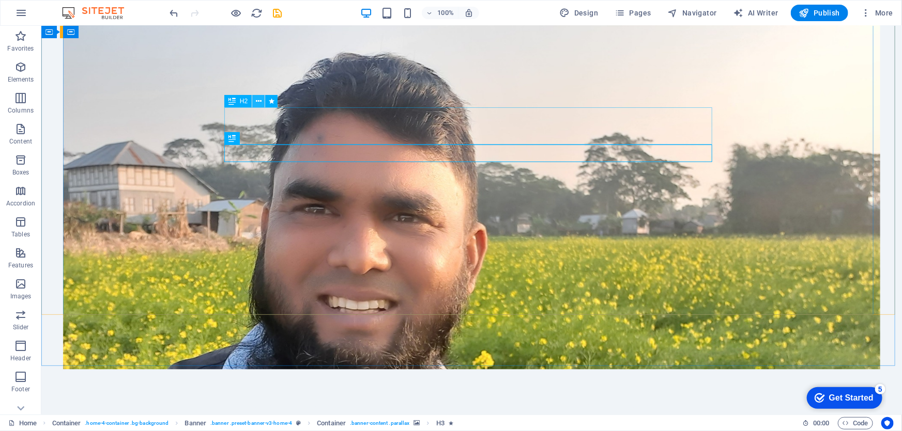
click at [257, 101] on icon at bounding box center [259, 101] width 6 height 11
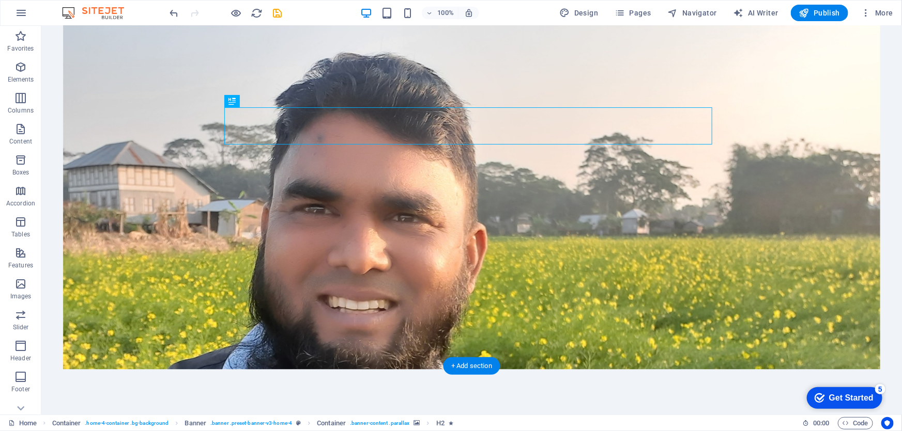
click at [202, 97] on figure at bounding box center [471, 191] width 817 height 355
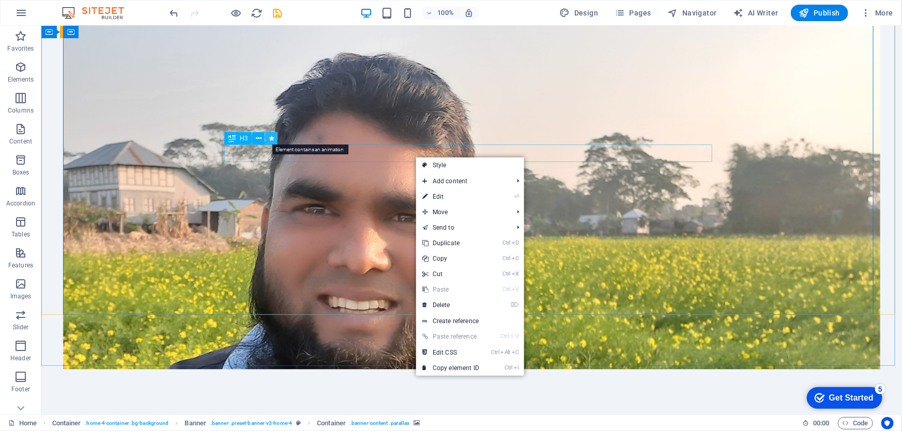
click at [270, 140] on icon at bounding box center [272, 138] width 6 height 11
select select "fade"
select select "s"
select select "onload"
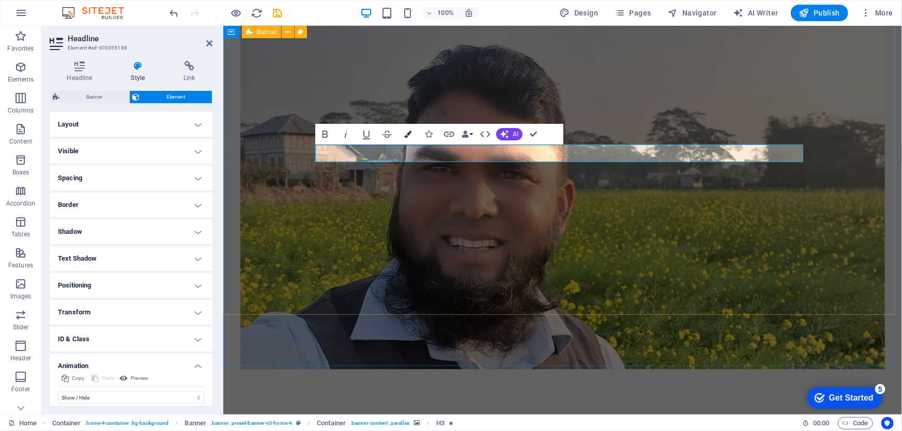
click at [408, 134] on icon "button" at bounding box center [407, 134] width 7 height 7
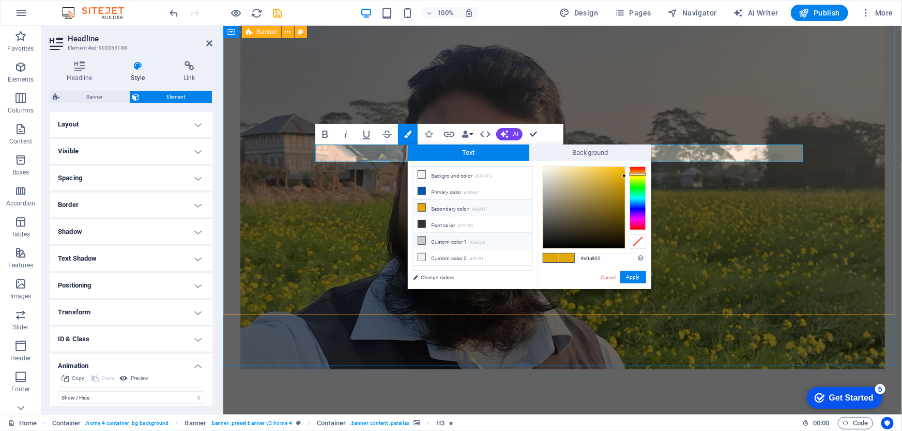
click at [454, 239] on li "Custom color 1 #cacccb" at bounding box center [472, 241] width 119 height 17
type input "#cacccb"
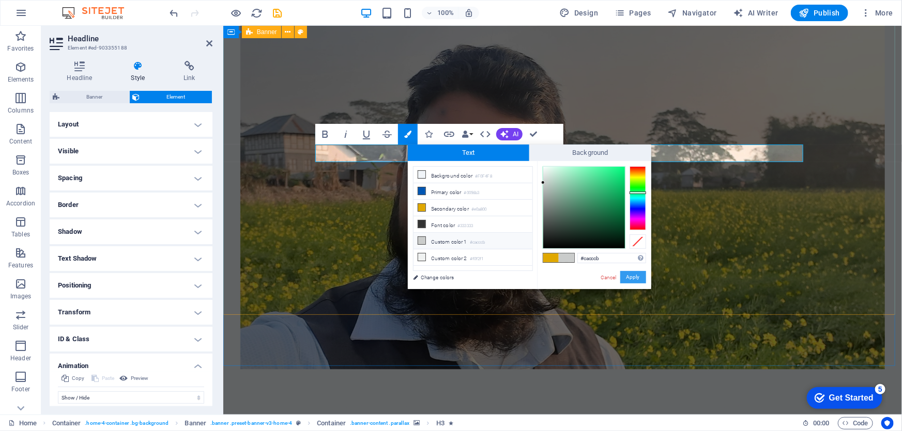
drag, startPoint x: 636, startPoint y: 277, endPoint x: 406, endPoint y: 245, distance: 232.1
click at [636, 277] on button "Apply" at bounding box center [633, 277] width 26 height 12
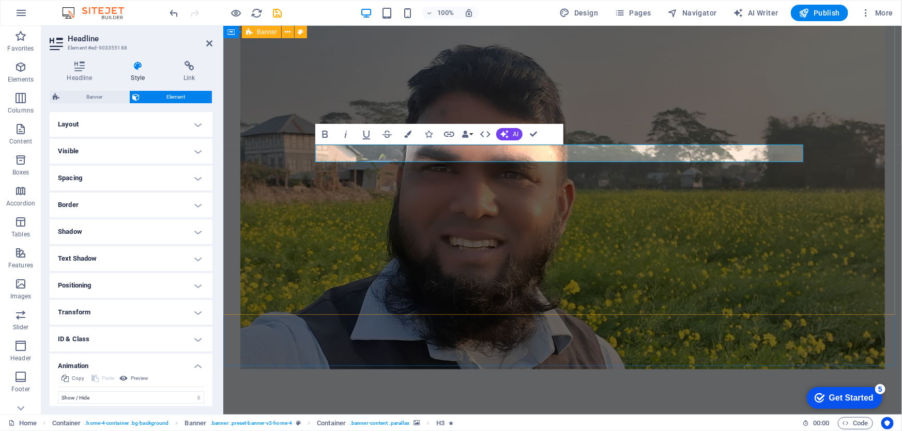
click at [613, 205] on figure at bounding box center [562, 191] width 644 height 355
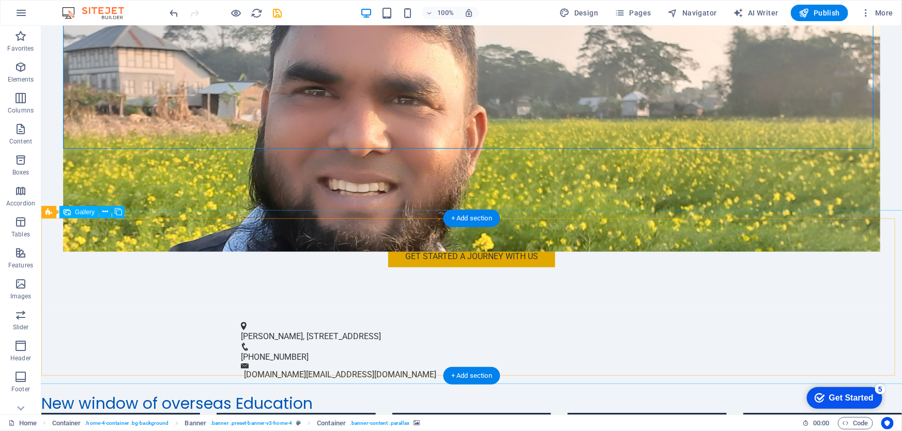
scroll to position [329, 0]
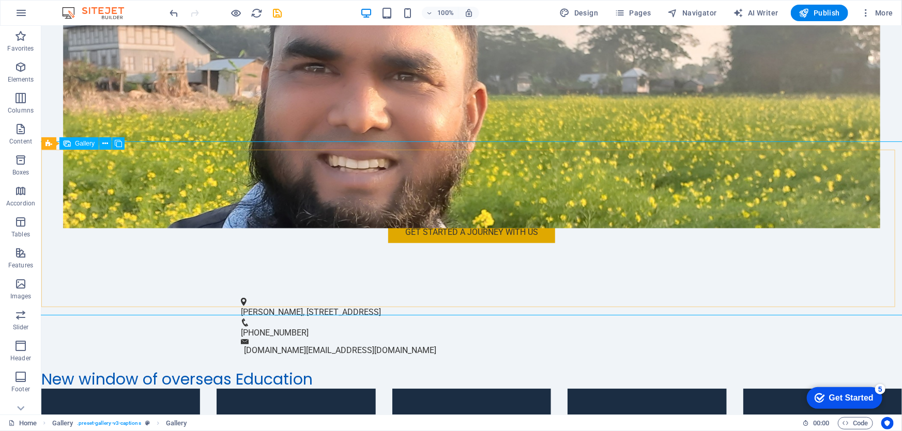
click at [85, 146] on span "Gallery" at bounding box center [85, 144] width 20 height 6
click at [105, 144] on icon at bounding box center [106, 143] width 6 height 11
click at [474, 306] on div "+ Add section" at bounding box center [471, 308] width 57 height 18
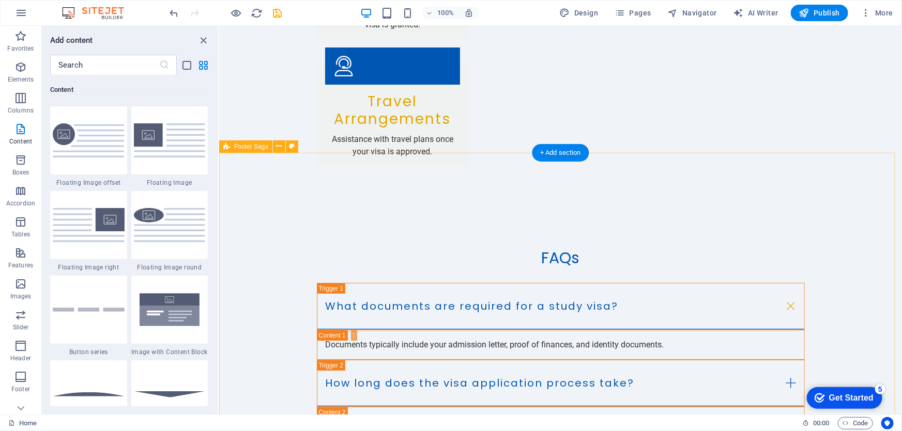
scroll to position [1992, 0]
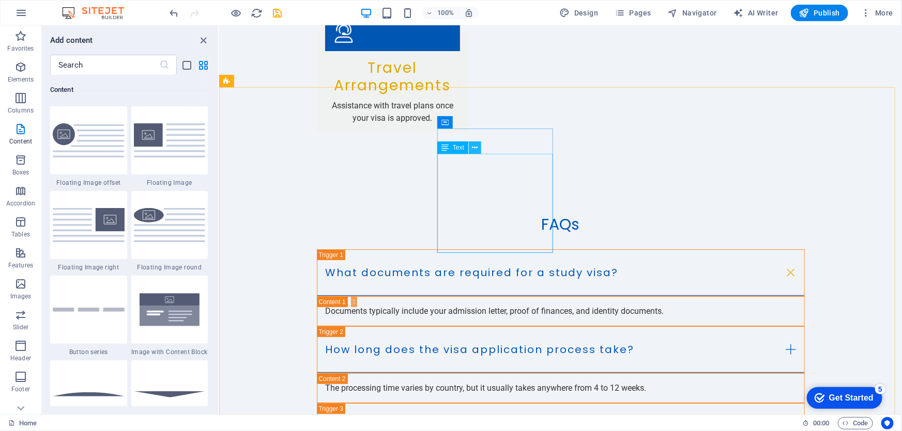
click at [474, 148] on icon at bounding box center [475, 148] width 6 height 11
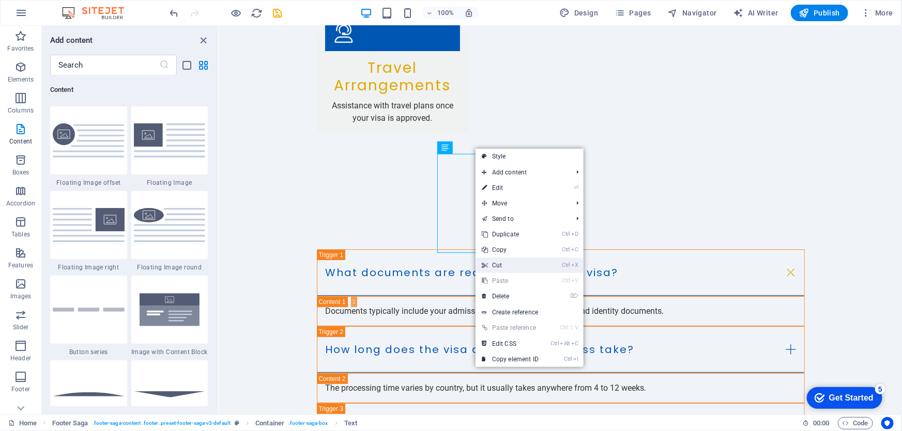
click at [507, 263] on link "Ctrl X Cut" at bounding box center [509, 266] width 69 height 16
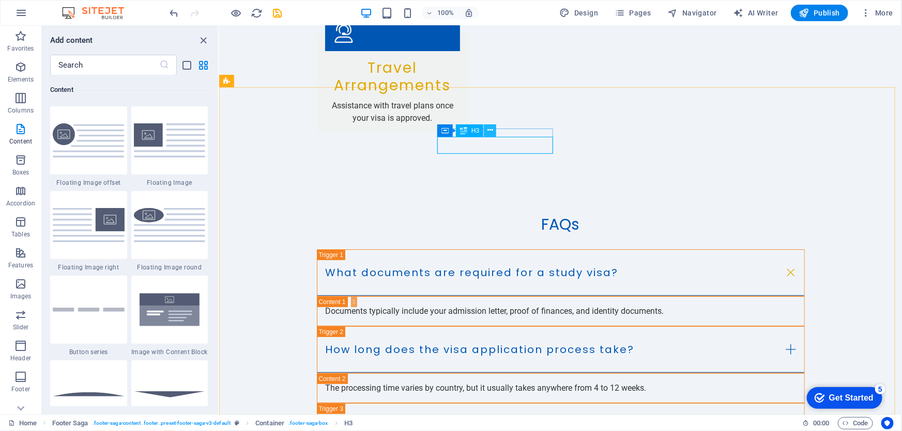
click at [492, 134] on icon at bounding box center [490, 130] width 6 height 11
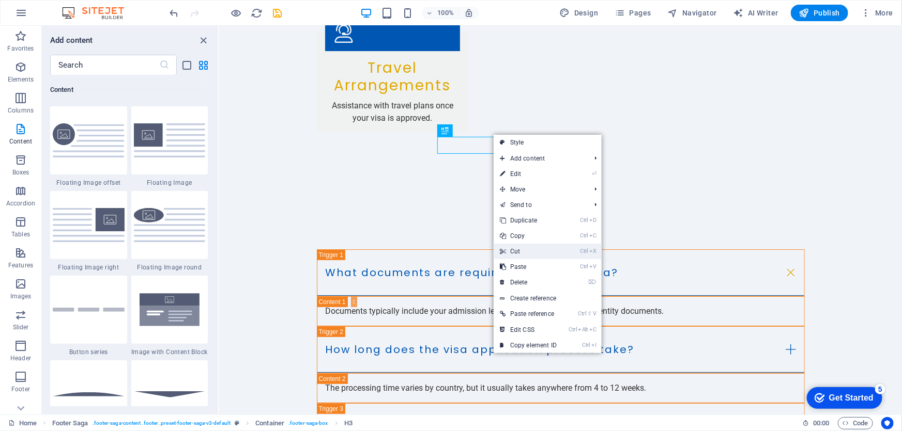
click at [527, 253] on link "Ctrl X Cut" at bounding box center [527, 252] width 69 height 16
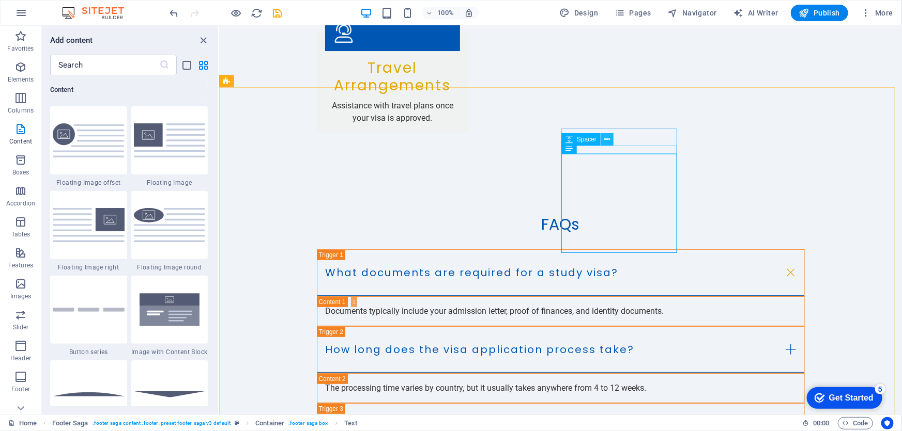
click at [608, 138] on icon at bounding box center [608, 139] width 6 height 11
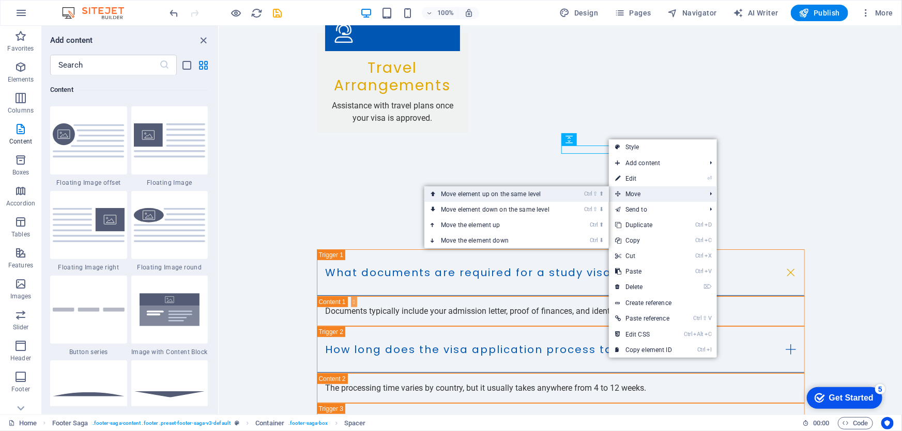
click at [519, 197] on link "Ctrl ⇧ ⬆ Move element up on the same level" at bounding box center [497, 195] width 146 height 16
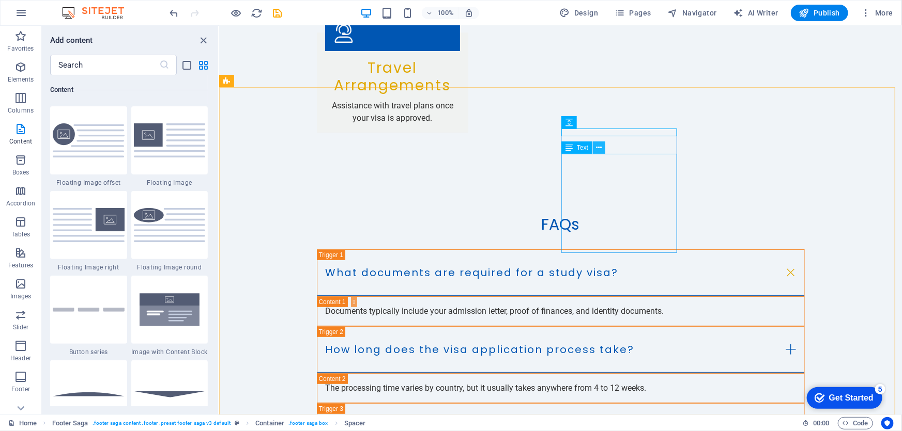
click at [599, 148] on icon at bounding box center [599, 148] width 6 height 11
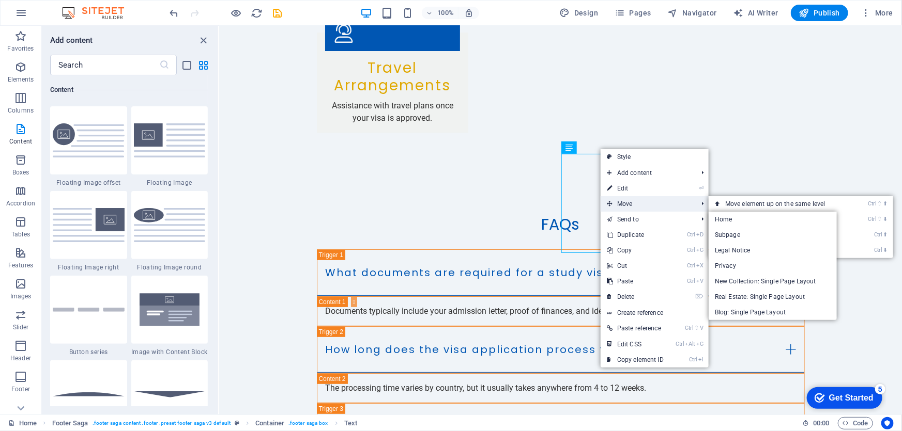
click at [651, 204] on span "Move" at bounding box center [646, 204] width 92 height 16
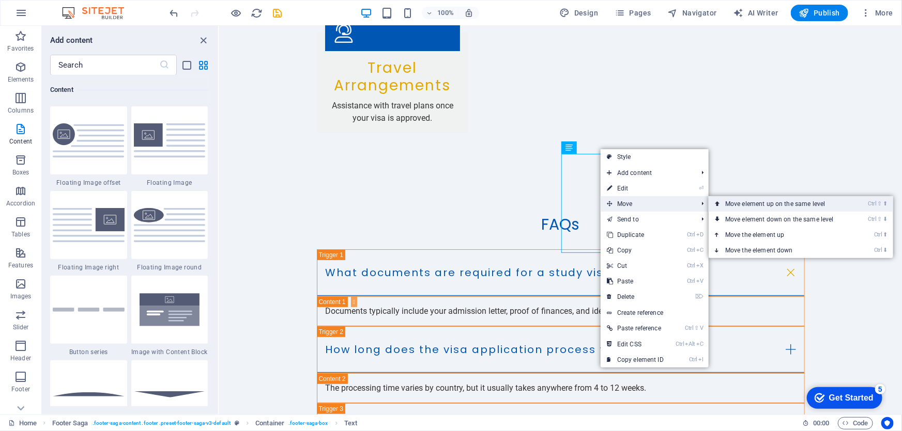
click at [740, 205] on link "Ctrl ⇧ ⬆ Move element up on the same level" at bounding box center [781, 204] width 146 height 16
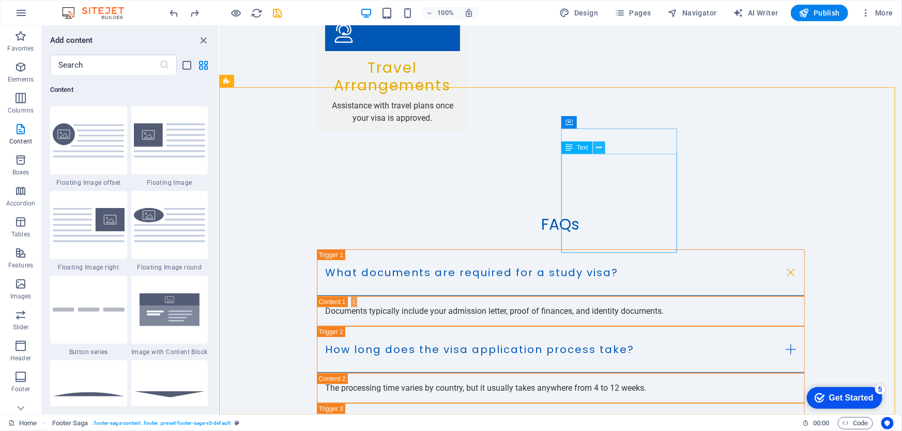
click at [599, 149] on icon at bounding box center [599, 148] width 6 height 11
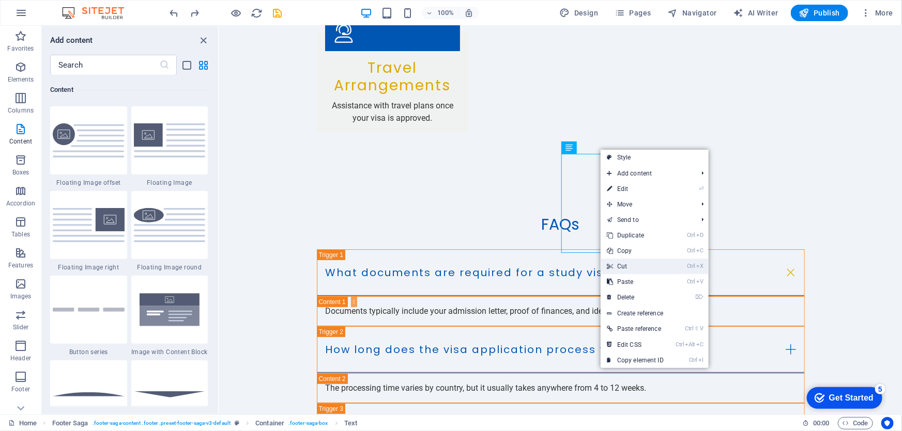
drag, startPoint x: 630, startPoint y: 266, endPoint x: 411, endPoint y: 239, distance: 221.3
click at [630, 266] on link "Ctrl X Cut" at bounding box center [634, 267] width 69 height 16
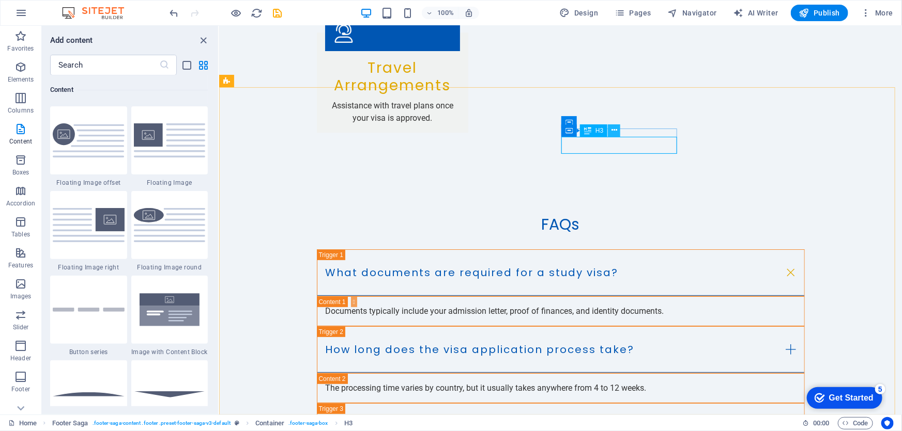
click at [614, 132] on icon at bounding box center [614, 130] width 6 height 11
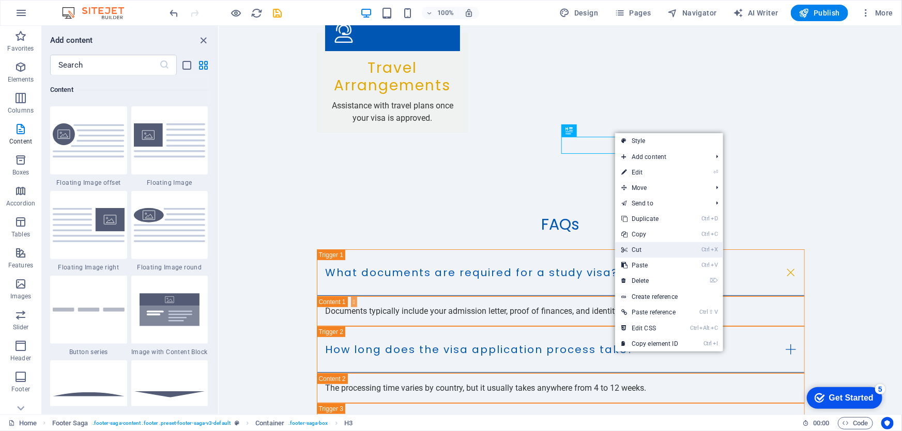
drag, startPoint x: 644, startPoint y: 252, endPoint x: 420, endPoint y: 209, distance: 228.9
click at [644, 252] on link "Ctrl X Cut" at bounding box center [649, 250] width 69 height 16
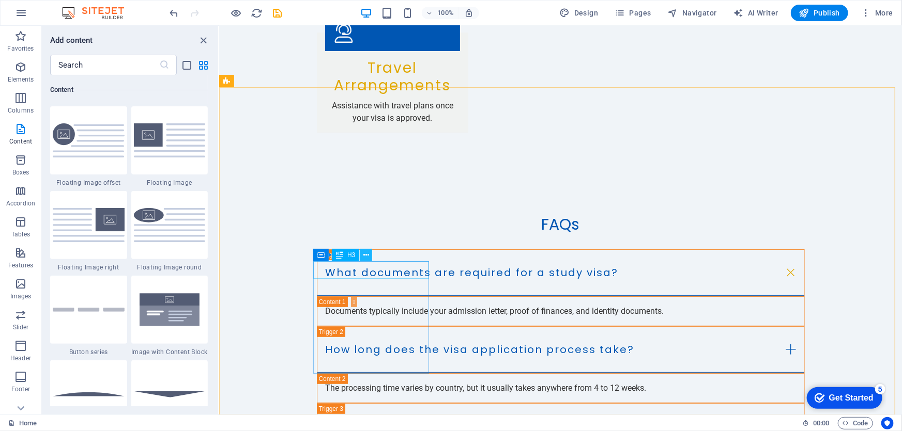
click at [369, 257] on button at bounding box center [366, 255] width 12 height 12
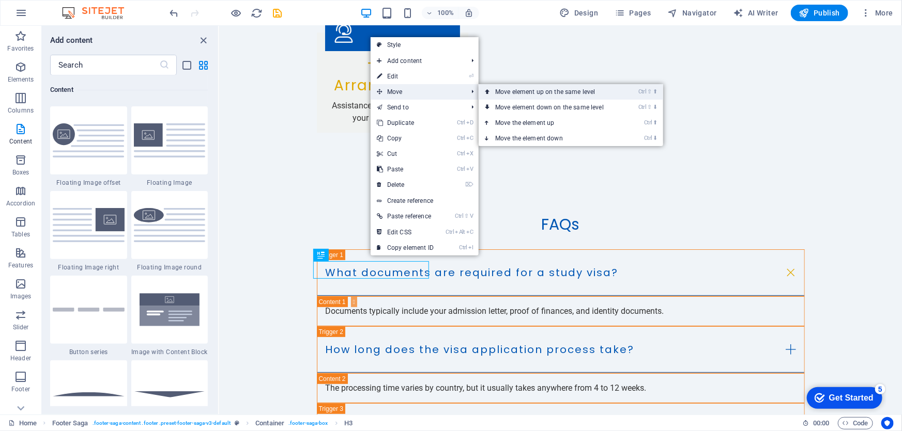
click at [506, 95] on link "Ctrl ⇧ ⬆ Move element up on the same level" at bounding box center [552, 92] width 146 height 16
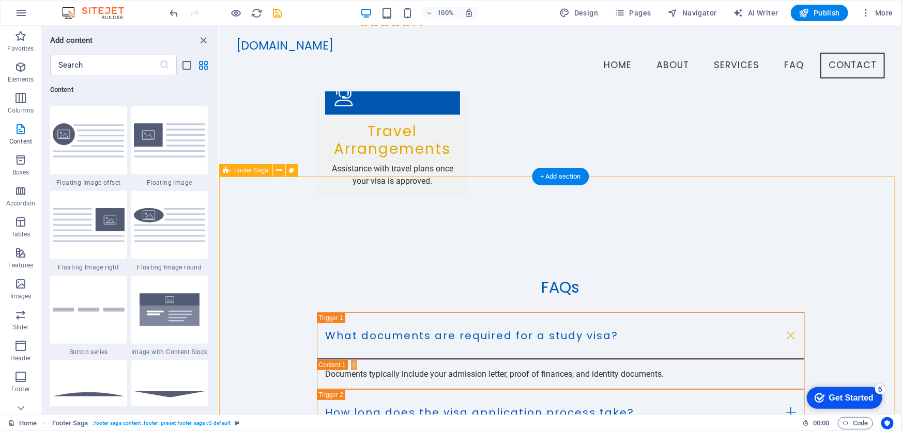
scroll to position [1893, 0]
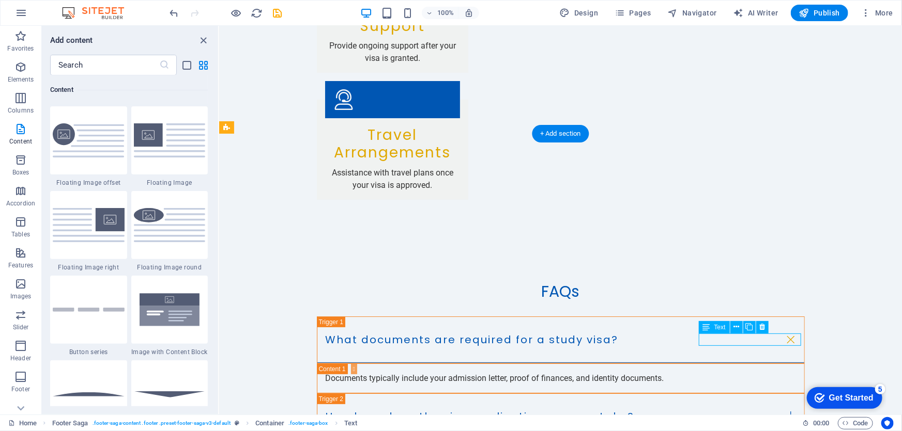
scroll to position [1944, 0]
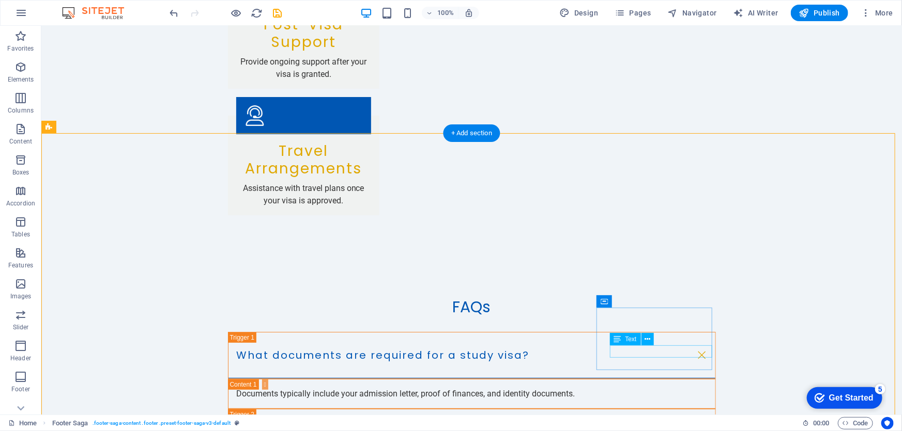
scroll to position [1981, 0]
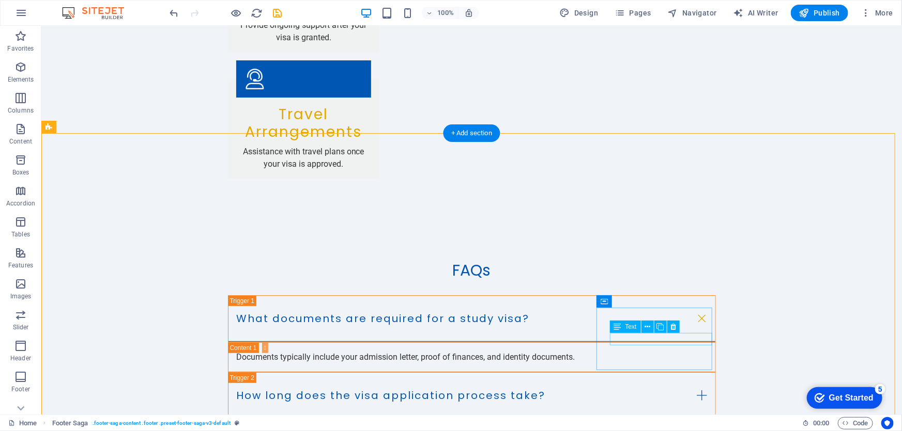
click at [646, 327] on icon at bounding box center [647, 327] width 6 height 11
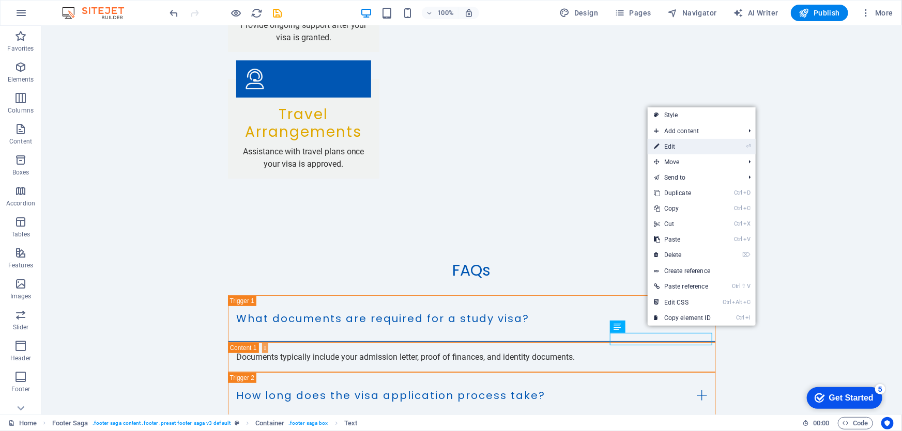
drag, startPoint x: 684, startPoint y: 143, endPoint x: 462, endPoint y: 117, distance: 223.6
click at [684, 143] on link "⏎ Edit" at bounding box center [681, 147] width 69 height 16
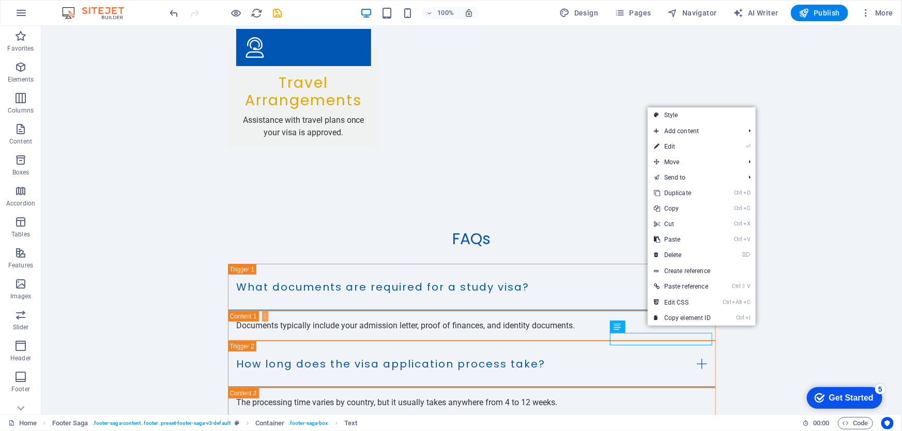
scroll to position [1945, 0]
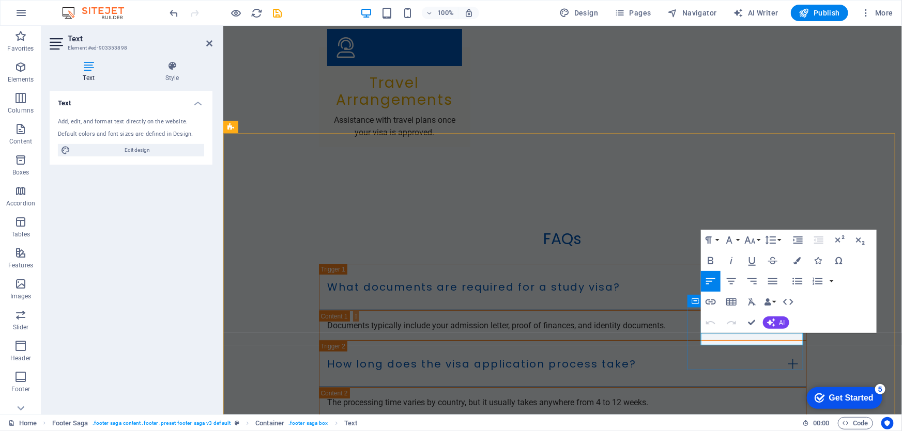
click at [719, 316] on icon "button" at bounding box center [718, 313] width 12 height 12
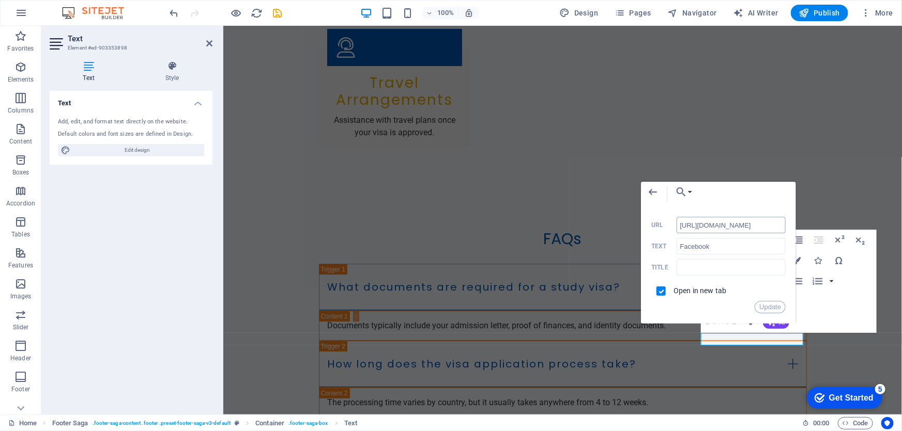
click at [732, 226] on input "https://www.facebook.com/" at bounding box center [731, 225] width 110 height 17
type input "https://www.facebook.com/aoe.TheKader.Vai/"
click at [697, 272] on input "text" at bounding box center [731, 267] width 110 height 17
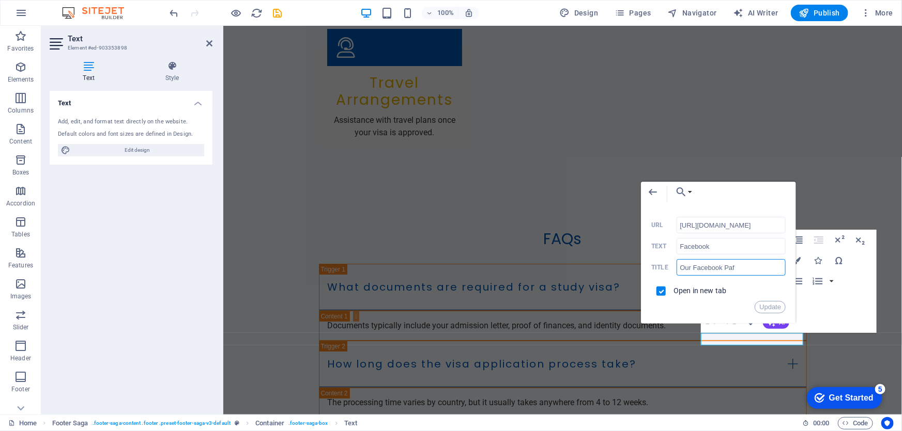
type input "Our Facebook Pafe"
click at [771, 305] on button "Update" at bounding box center [769, 307] width 31 height 12
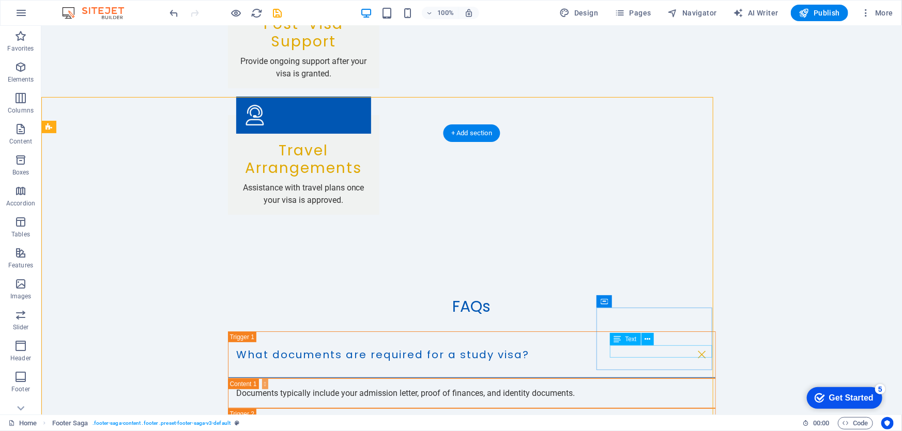
scroll to position [1981, 0]
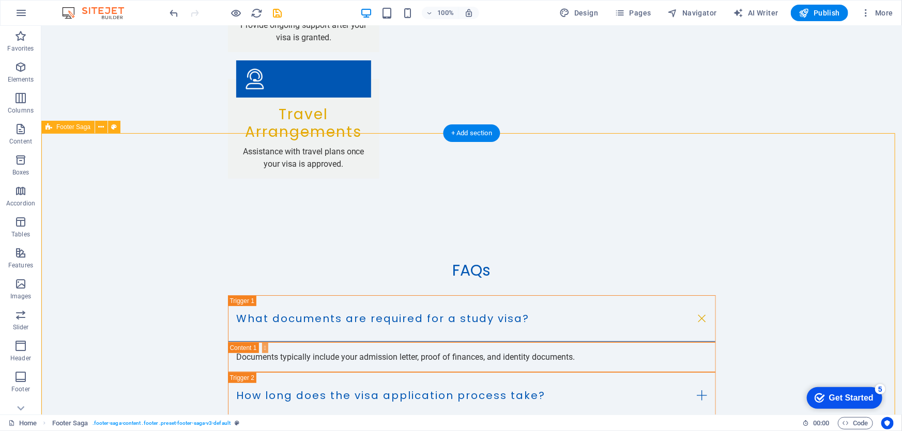
click at [647, 339] on icon at bounding box center [647, 339] width 6 height 11
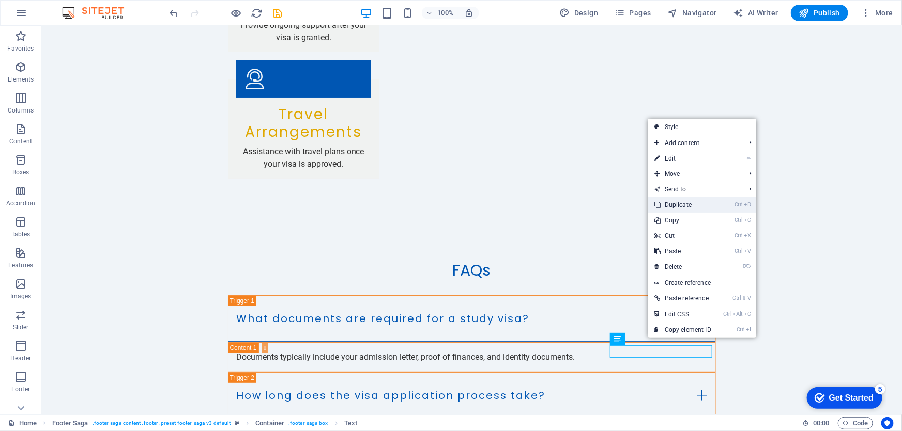
click at [690, 208] on link "Ctrl D Duplicate" at bounding box center [682, 205] width 69 height 16
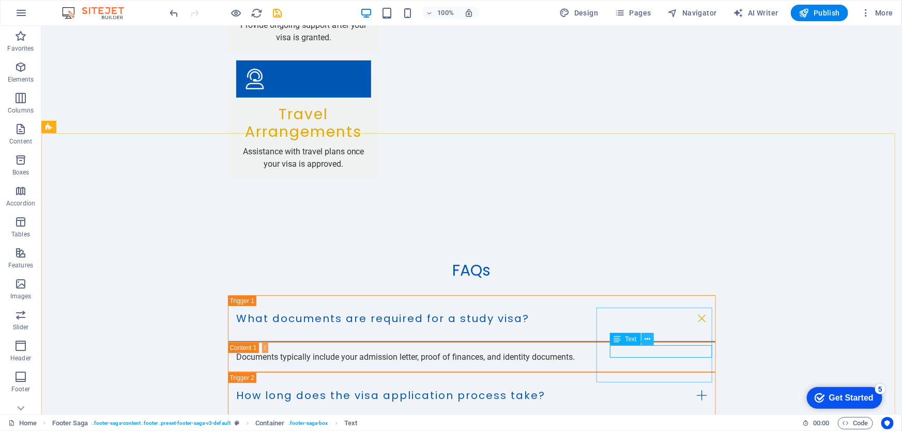
click at [647, 339] on icon at bounding box center [647, 339] width 6 height 11
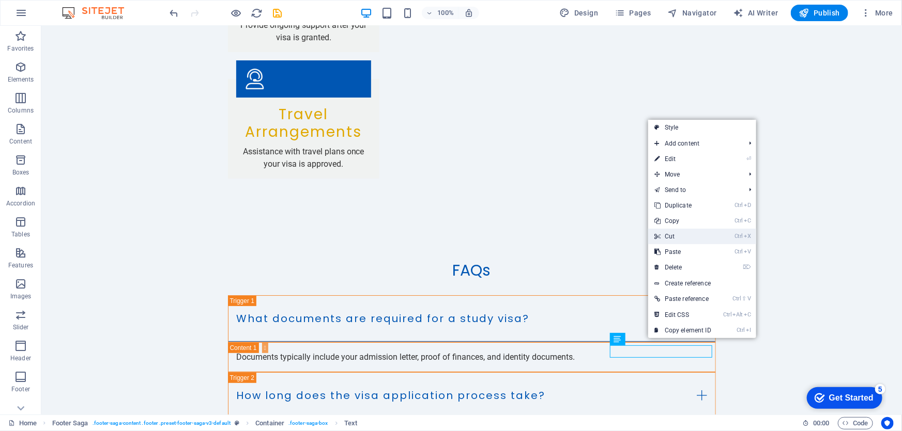
click at [689, 237] on link "Ctrl X Cut" at bounding box center [682, 237] width 69 height 16
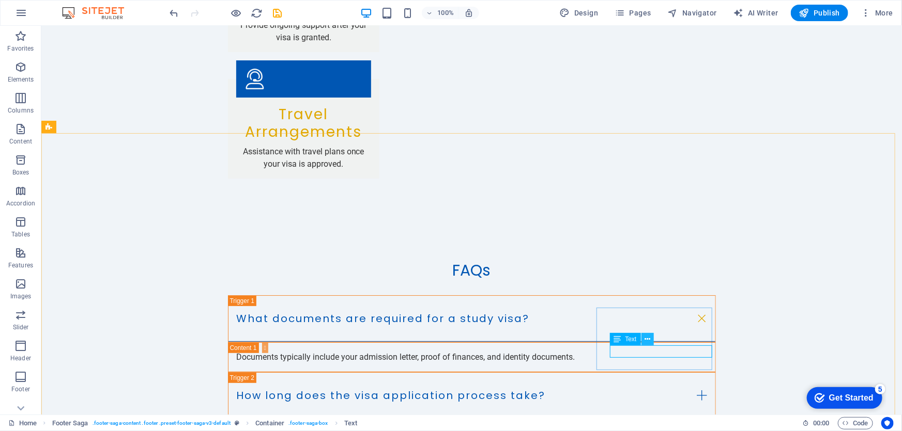
click at [645, 341] on icon at bounding box center [647, 339] width 6 height 11
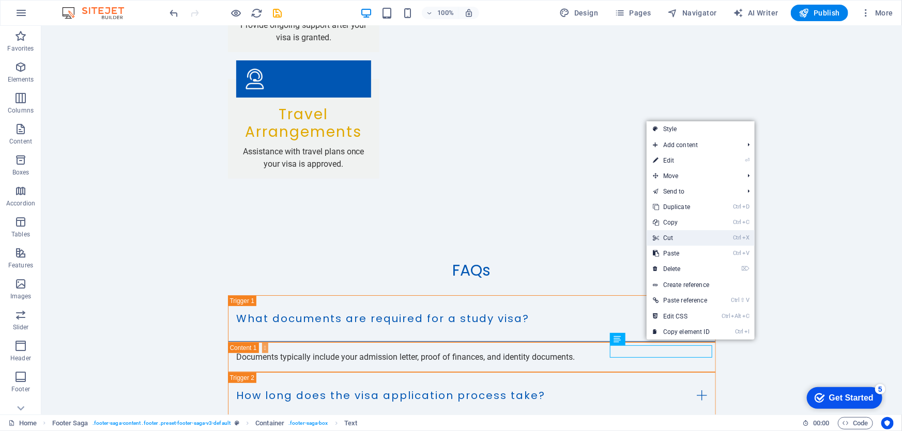
click at [689, 240] on link "Ctrl X Cut" at bounding box center [680, 238] width 69 height 16
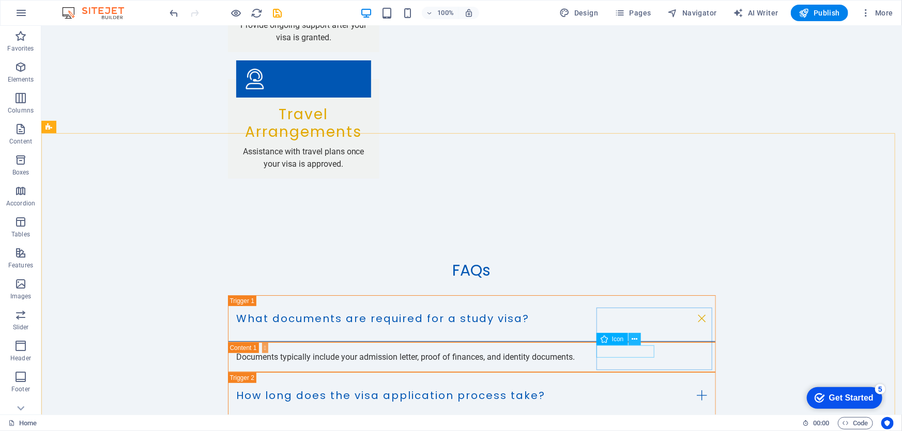
click at [634, 341] on icon at bounding box center [634, 339] width 6 height 11
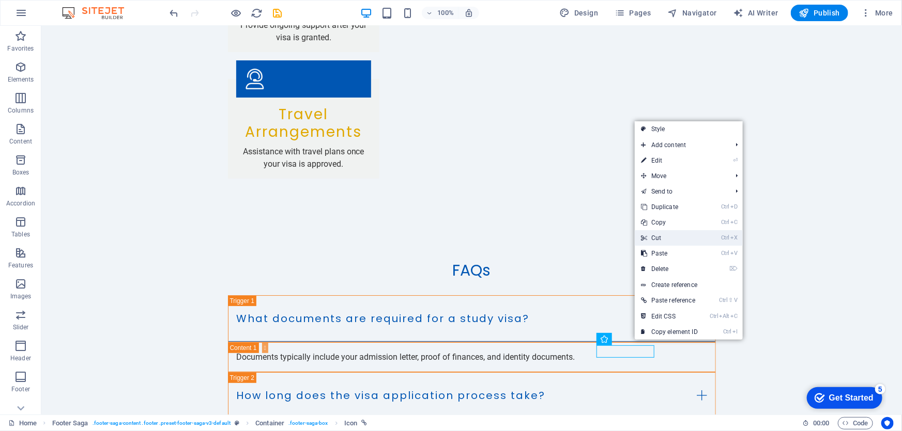
click at [687, 233] on link "Ctrl X Cut" at bounding box center [669, 238] width 69 height 16
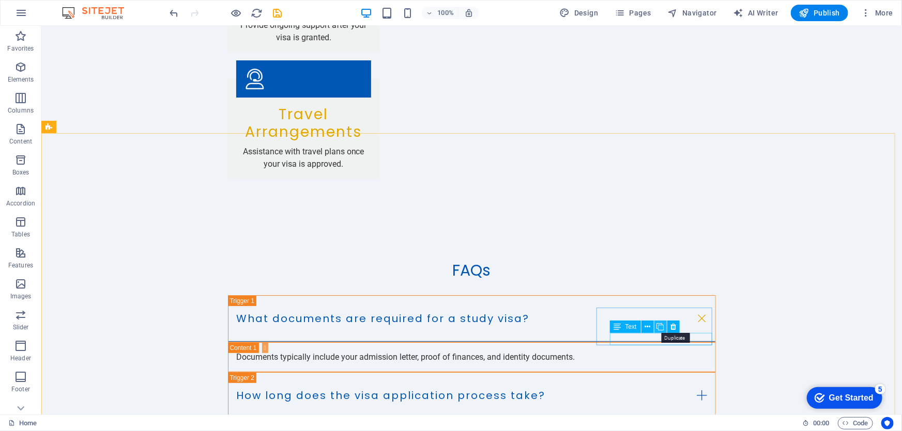
click at [663, 329] on icon at bounding box center [660, 327] width 7 height 11
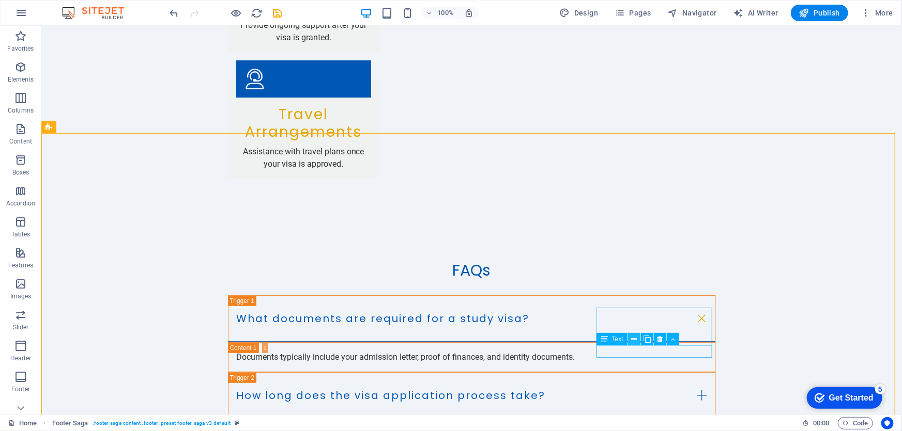
click at [631, 339] on icon at bounding box center [634, 339] width 6 height 11
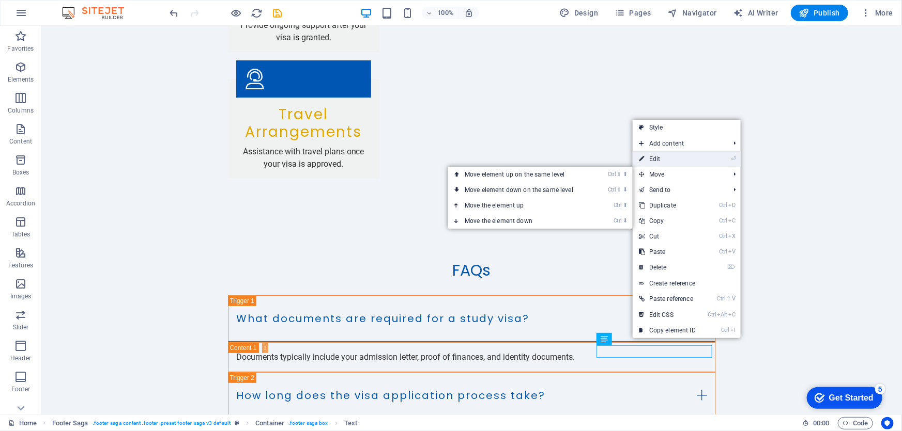
click at [672, 162] on link "⏎ Edit" at bounding box center [666, 159] width 69 height 16
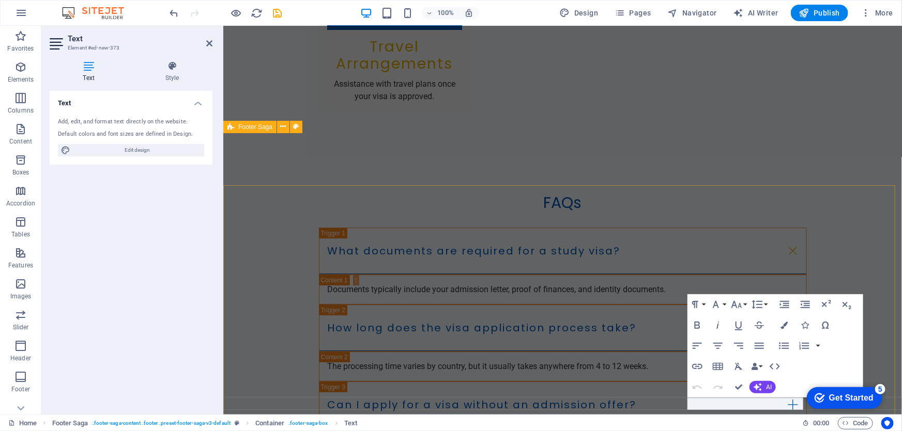
scroll to position [1945, 0]
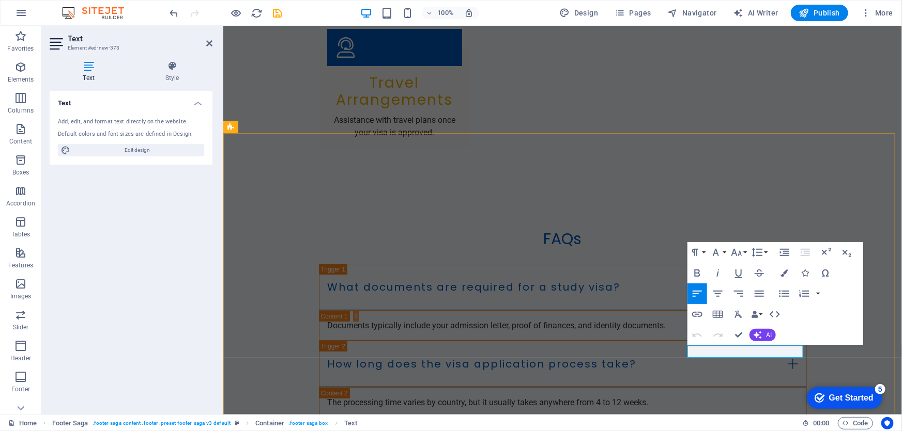
click at [705, 329] on icon "button" at bounding box center [705, 326] width 12 height 12
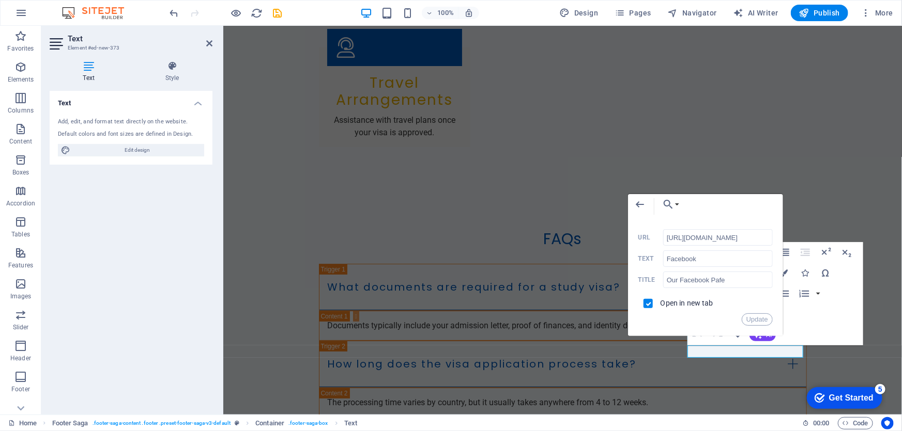
scroll to position [0, 32]
click at [688, 236] on input "https://www.facebook.com/aoe.TheKader.Vai/" at bounding box center [718, 237] width 110 height 17
click at [678, 203] on button "Choose Link" at bounding box center [668, 204] width 24 height 21
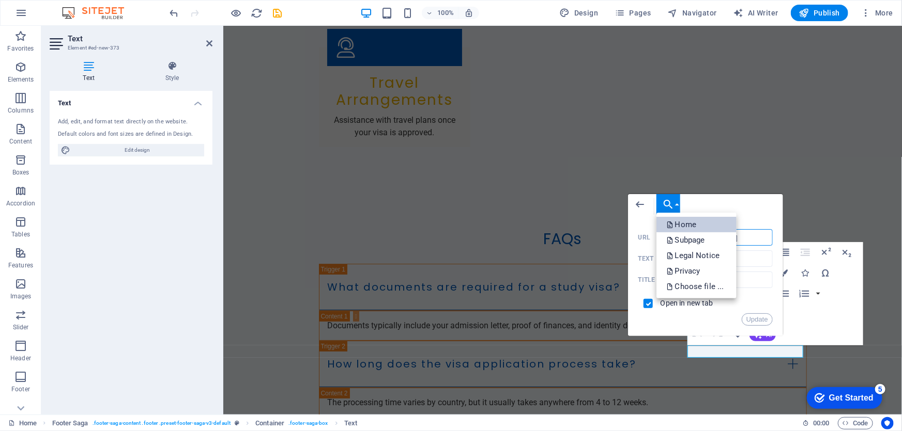
click at [693, 226] on p "Home" at bounding box center [683, 225] width 32 height 16
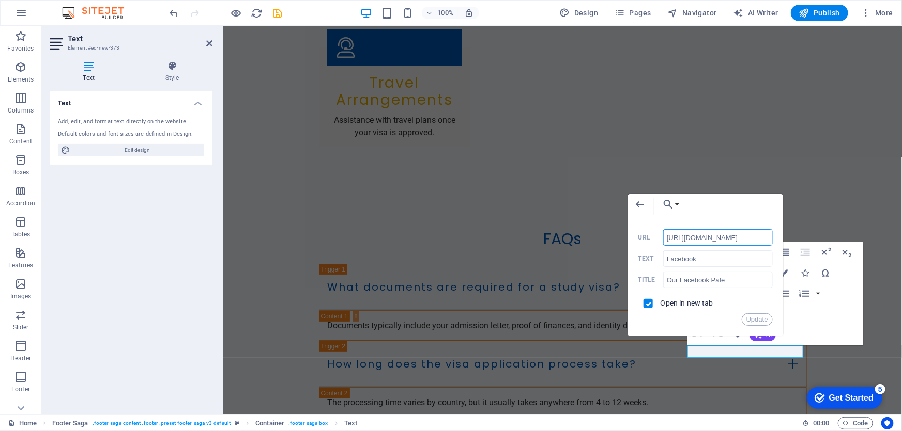
drag, startPoint x: 681, startPoint y: 237, endPoint x: 651, endPoint y: 237, distance: 29.5
click at [651, 237] on div "https://www.facebook.com/aoe.TheKader.Vai/ URL" at bounding box center [705, 237] width 134 height 17
type input "/"
click at [686, 237] on input "URL" at bounding box center [718, 237] width 110 height 17
paste input "https://share.google/TO4FOOHjdp1O9iDKU"
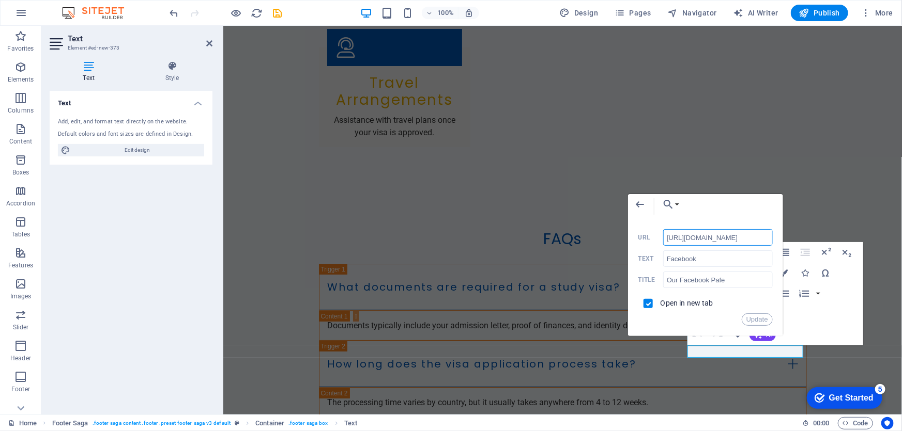
scroll to position [0, 27]
type input "https://share.google/TO4FOOHjdp1O9iDKU"
click at [683, 257] on input "Facebook" at bounding box center [718, 259] width 110 height 17
drag, startPoint x: 698, startPoint y: 260, endPoint x: 642, endPoint y: 256, distance: 56.5
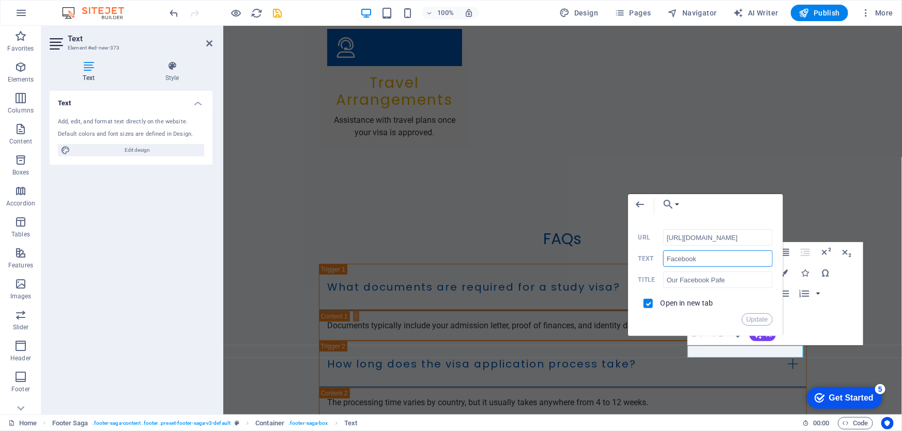
click at [642, 258] on div "Facebook Text" at bounding box center [705, 259] width 134 height 17
type input "Location"
click at [675, 275] on input "Our Facebook Pafe" at bounding box center [718, 280] width 110 height 17
click at [650, 304] on input "checkbox" at bounding box center [646, 302] width 9 height 9
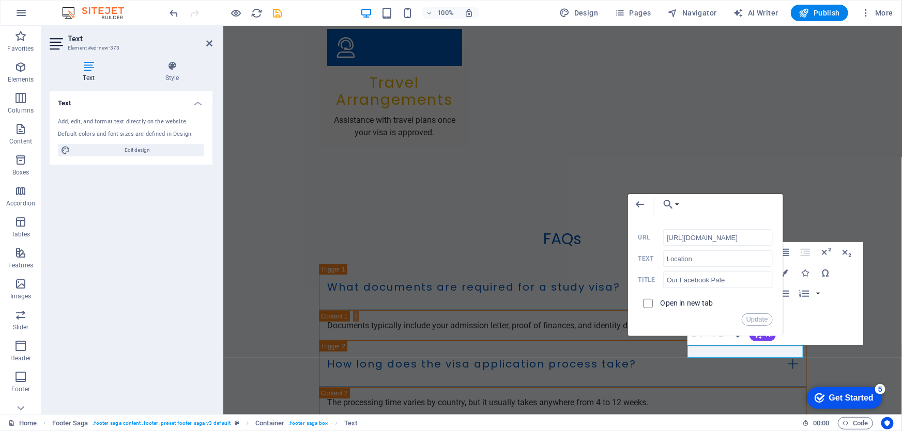
click at [650, 304] on input "checkbox" at bounding box center [646, 302] width 9 height 9
checkbox input "true"
click at [762, 318] on button "Update" at bounding box center [757, 320] width 31 height 12
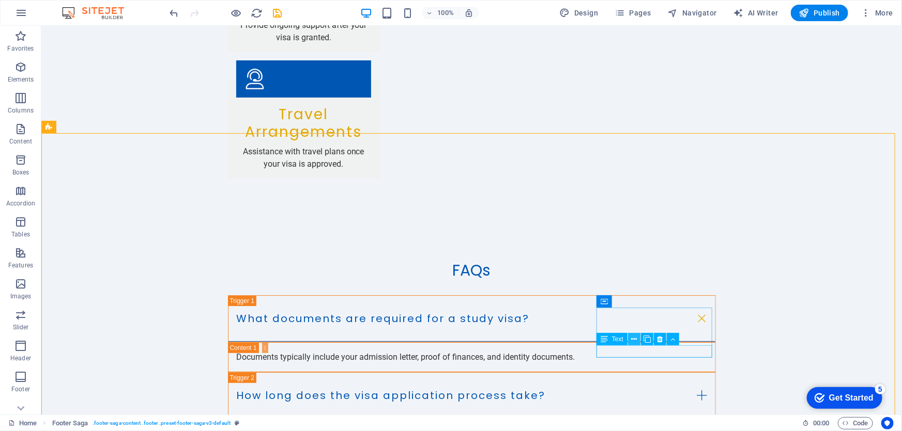
click at [635, 340] on icon at bounding box center [634, 339] width 6 height 11
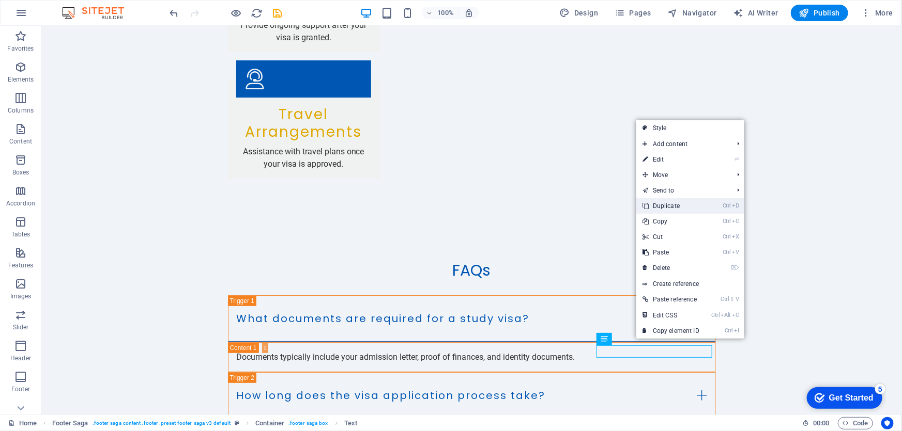
click at [682, 208] on link "Ctrl D Duplicate" at bounding box center [670, 206] width 69 height 16
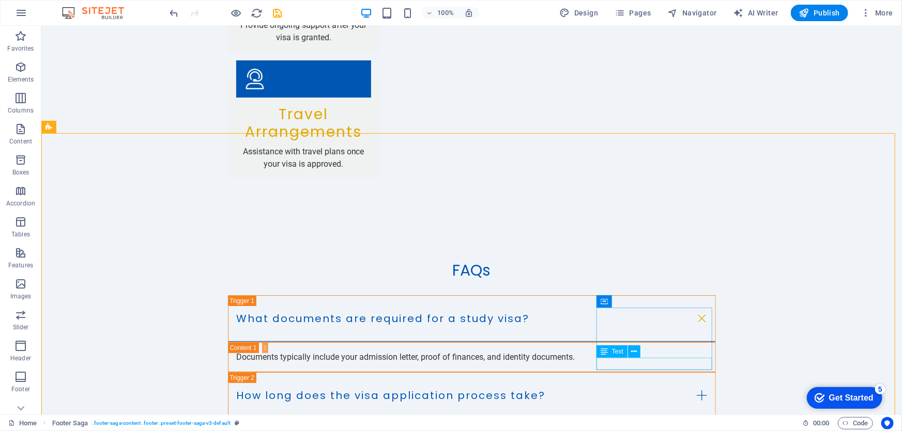
click at [618, 353] on span "Text" at bounding box center [617, 352] width 11 height 6
click at [631, 352] on icon at bounding box center [634, 352] width 6 height 11
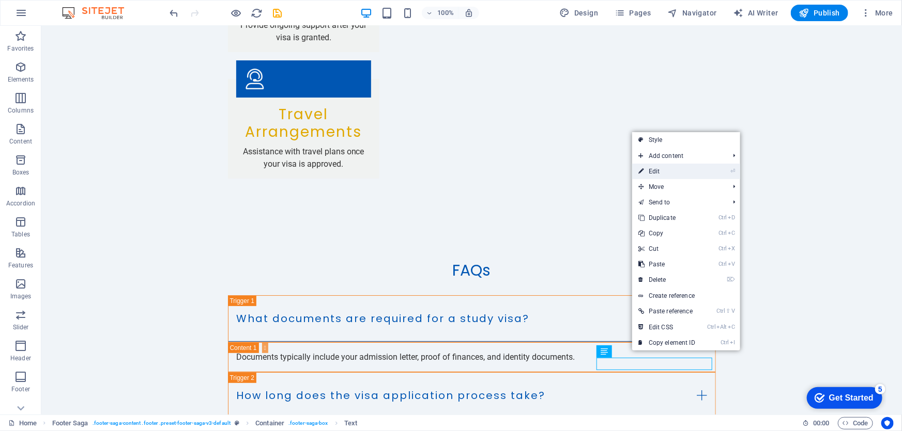
click at [673, 175] on link "⏎ Edit" at bounding box center [666, 172] width 69 height 16
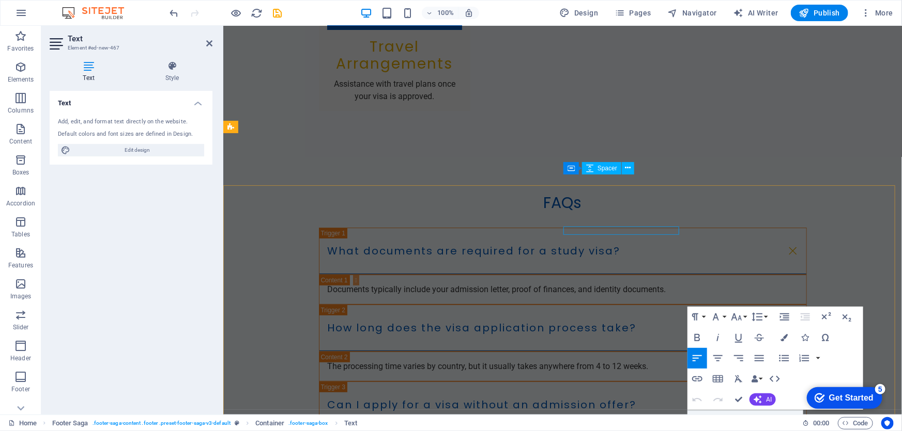
scroll to position [1945, 0]
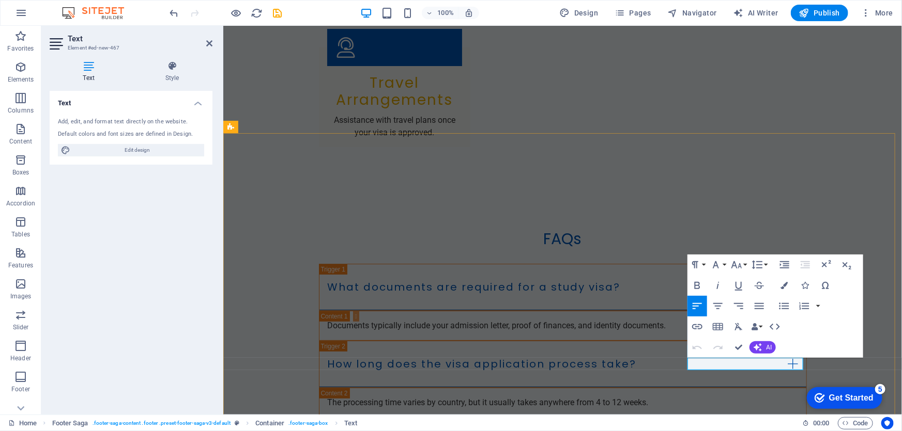
click at [700, 341] on icon "button" at bounding box center [703, 338] width 7 height 7
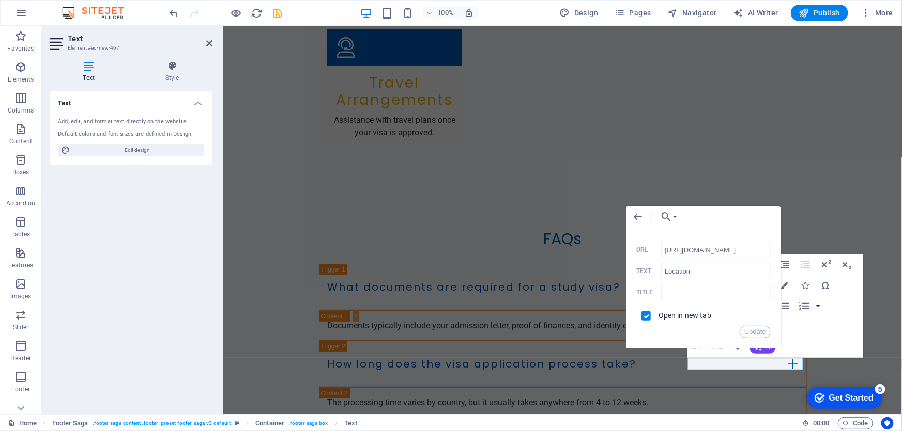
scroll to position [0, 28]
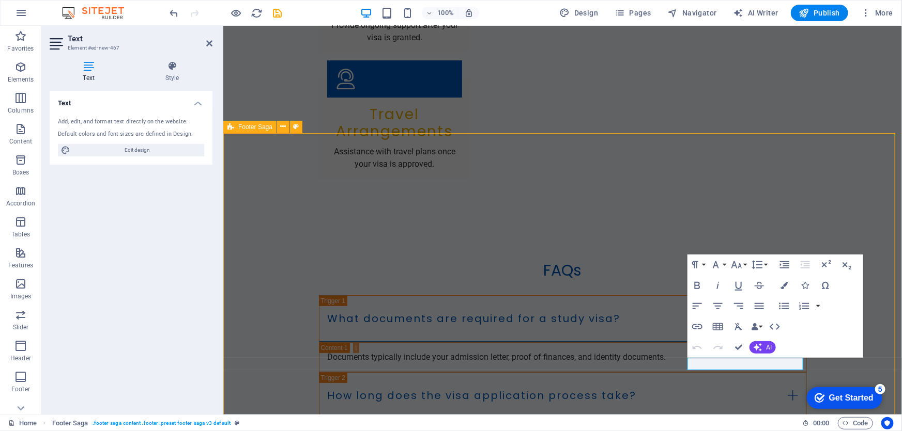
scroll to position [1981, 0]
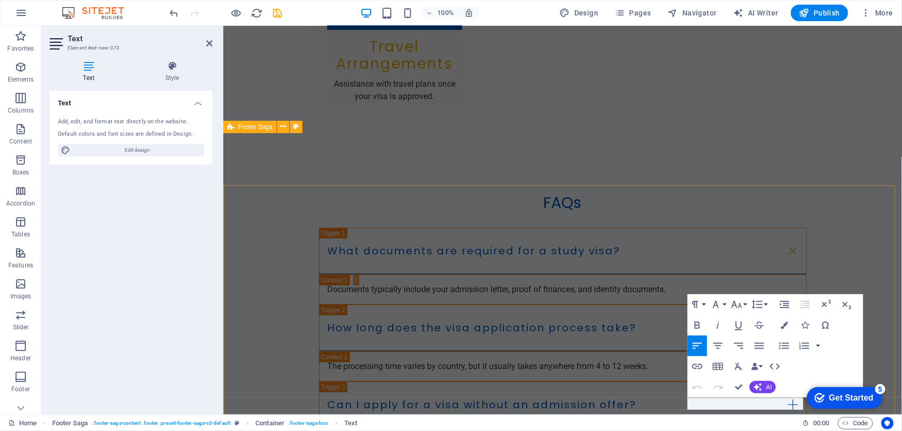
scroll to position [1945, 0]
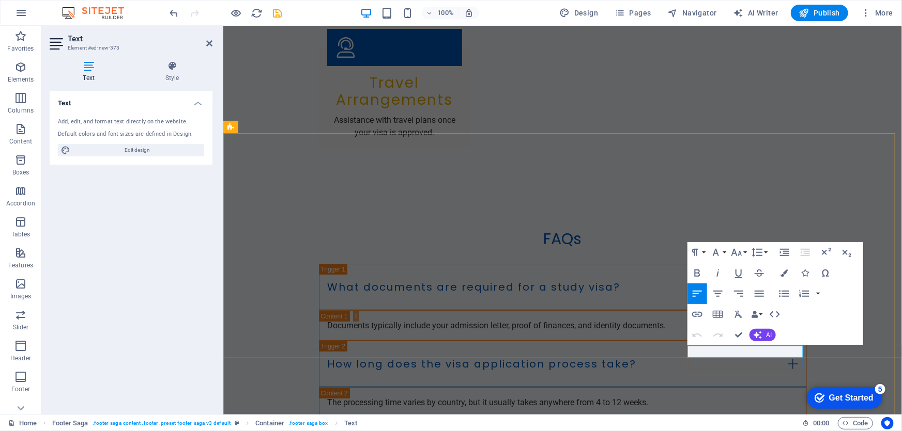
click at [701, 326] on icon "button" at bounding box center [703, 325] width 7 height 7
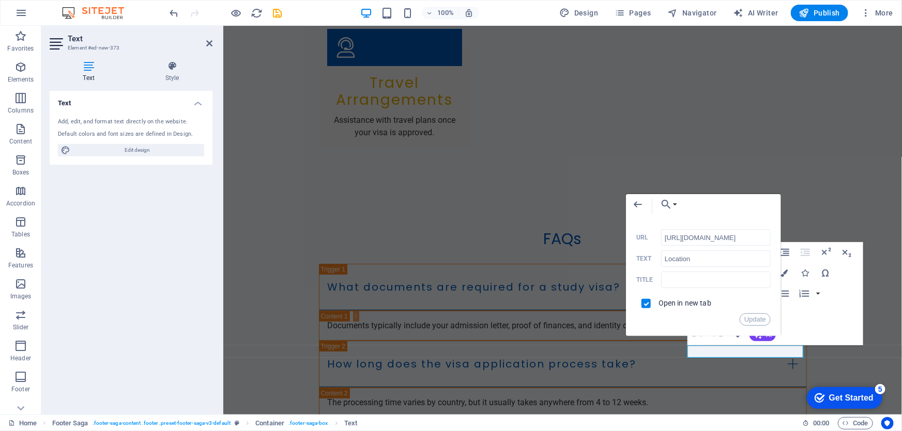
scroll to position [0, 28]
click at [676, 241] on input "https://share.google/TO4FOOHjdp1O9iDKU" at bounding box center [716, 237] width 110 height 17
click at [683, 237] on input "https://share.google/TO4FOOHjdp1O9iDKU" at bounding box center [716, 237] width 110 height 17
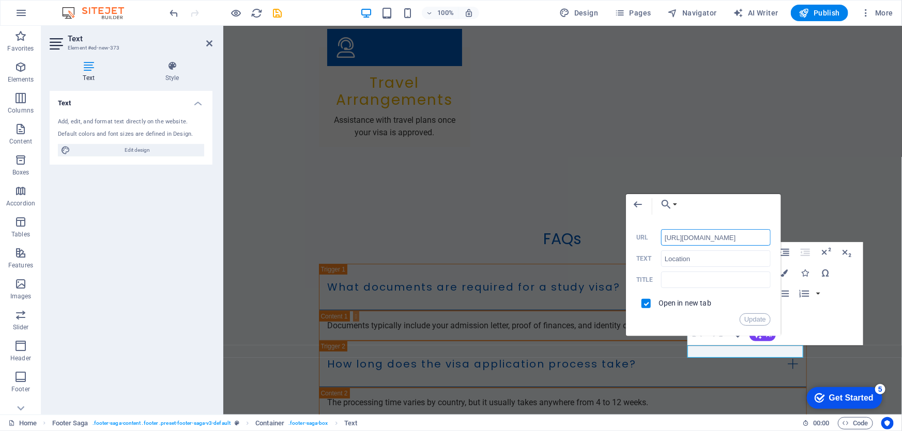
click at [702, 238] on input "https://share.google/TO4FOOHjdp1O9iDKU" at bounding box center [716, 237] width 110 height 17
click at [712, 236] on input "https://share.google/TO4FOOHjdp1O9iDKU" at bounding box center [716, 237] width 110 height 17
click at [744, 238] on input "https://share.google/TO4FOOHjdp1O9iDKU" at bounding box center [716, 237] width 110 height 17
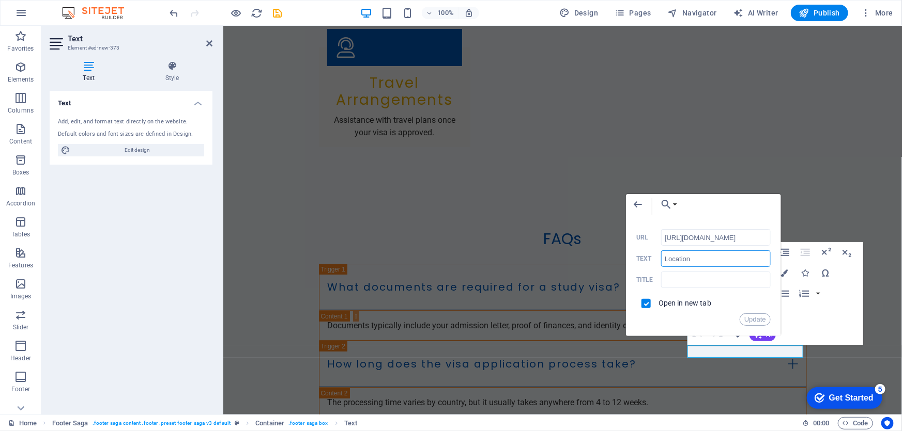
click at [709, 264] on input "Location" at bounding box center [716, 259] width 110 height 17
click at [701, 258] on input "Location" at bounding box center [716, 259] width 110 height 17
type input "Youtube"
click at [692, 240] on input "https://share.google/TO4FOOHjdp1O9iDKU" at bounding box center [716, 237] width 110 height 17
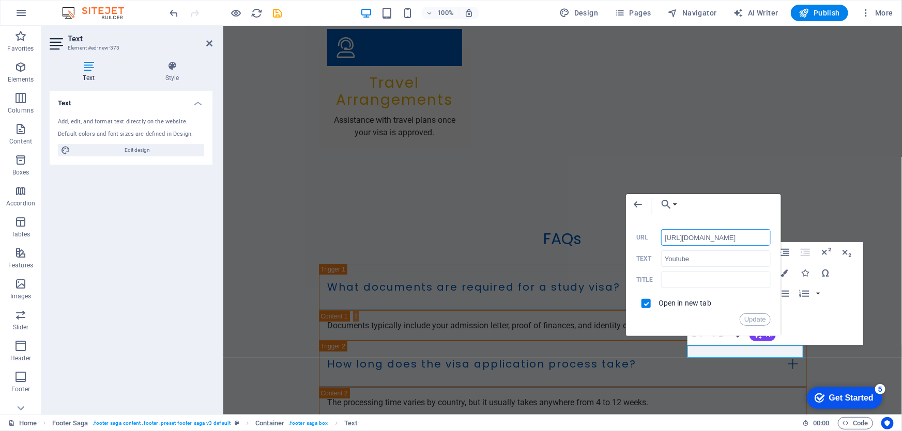
paste input "www.youtube.com/@aoe-thekadervai"
type input "https://www.youtube.com/@aoe-thekadervai"
click at [754, 318] on button "Update" at bounding box center [754, 320] width 31 height 12
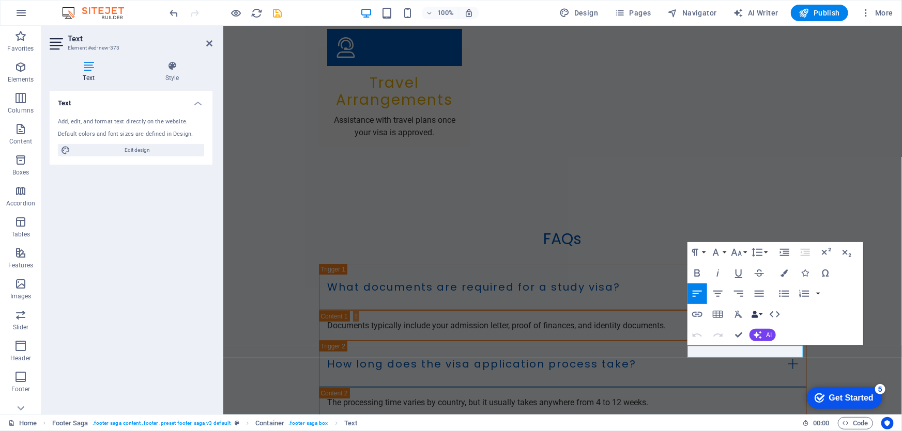
scroll to position [0, 0]
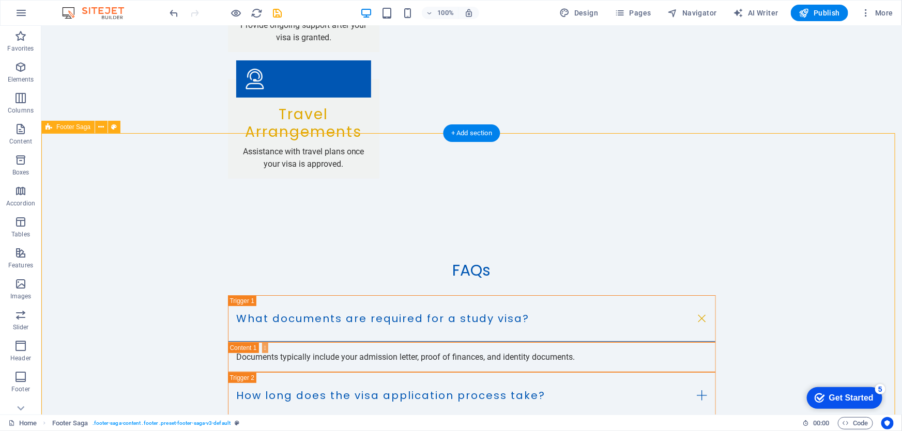
click at [409, 418] on div "Home Footer Saga . footer-saga-content .footer .preset-footer-saga-v3-default" at bounding box center [400, 424] width 785 height 12
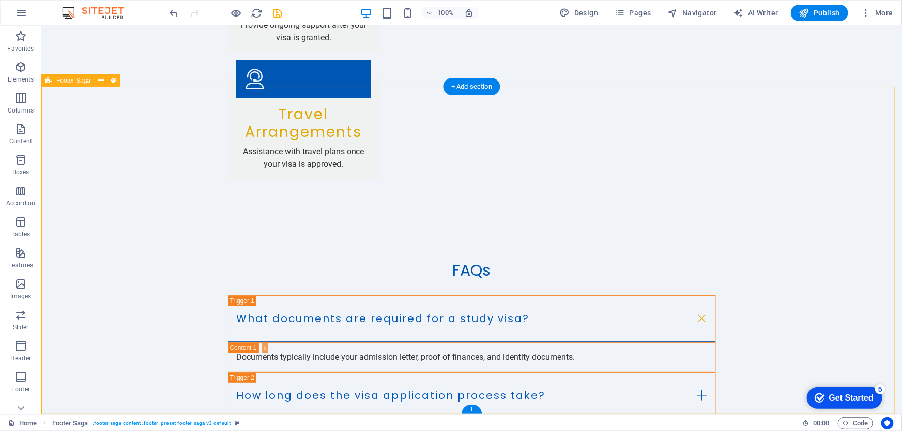
scroll to position [2027, 0]
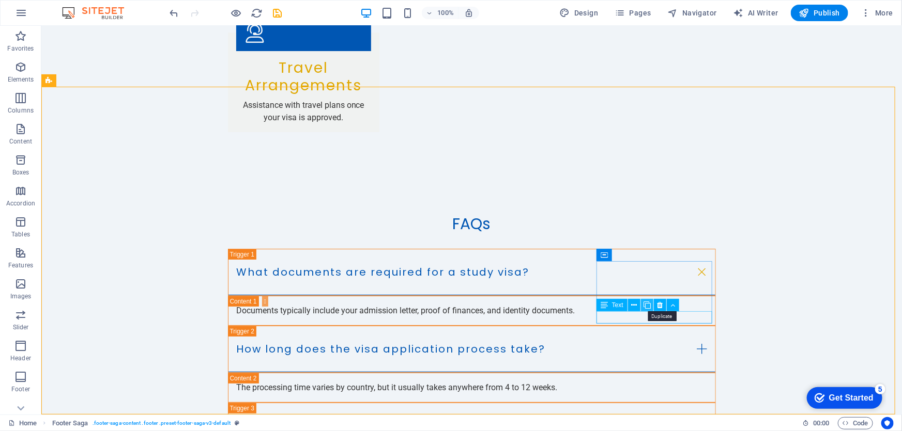
click at [646, 303] on icon at bounding box center [646, 305] width 7 height 11
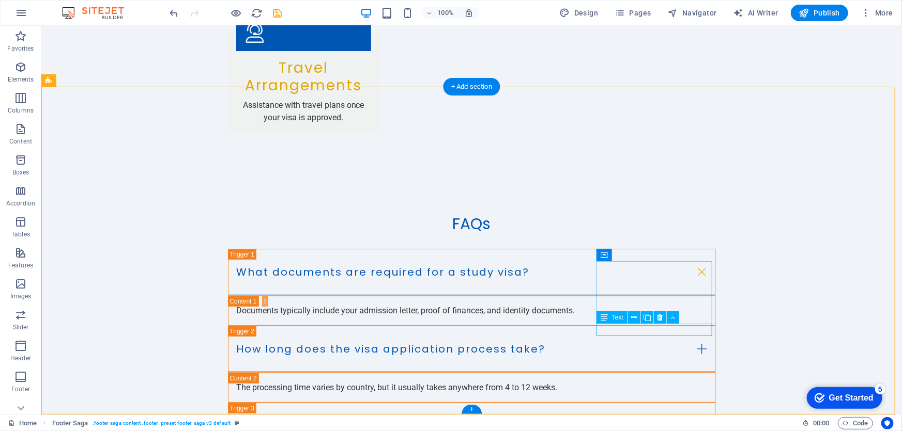
click at [632, 318] on icon at bounding box center [634, 318] width 6 height 11
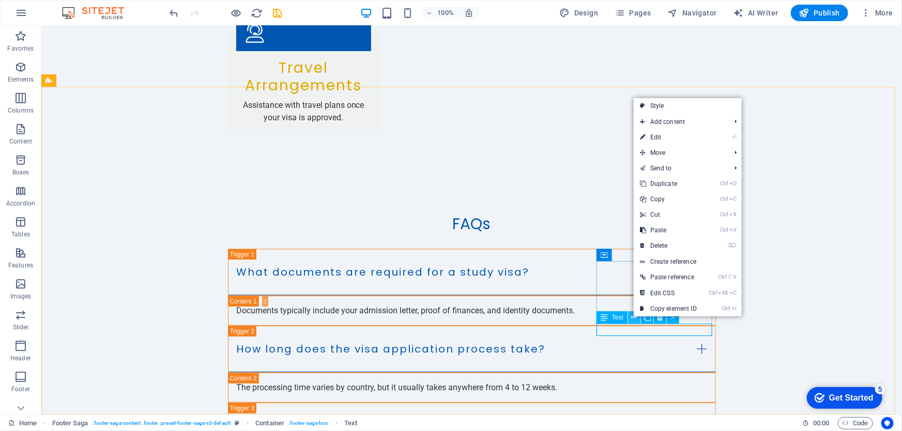
click at [632, 318] on icon at bounding box center [634, 318] width 6 height 11
click at [659, 135] on link "⏎ Edit" at bounding box center [668, 138] width 69 height 16
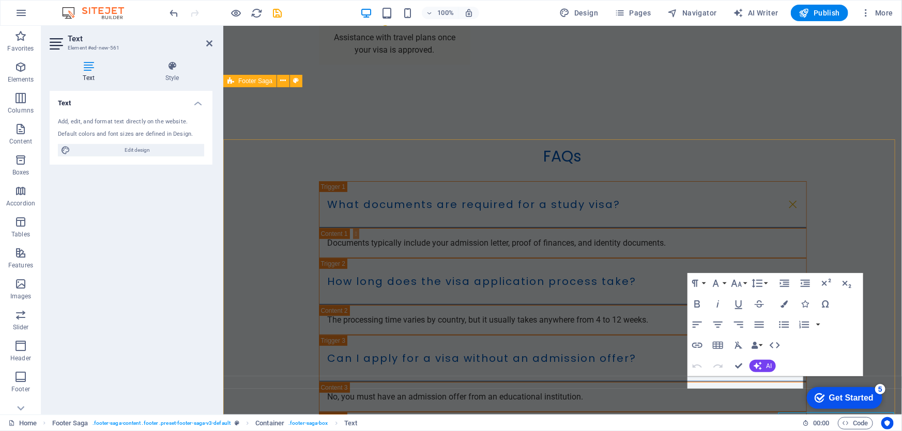
scroll to position [1990, 0]
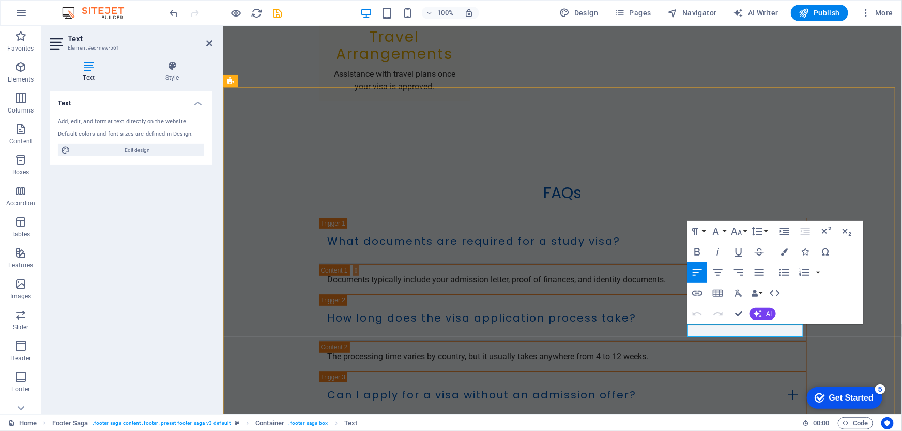
click at [704, 306] on icon "button" at bounding box center [703, 305] width 12 height 12
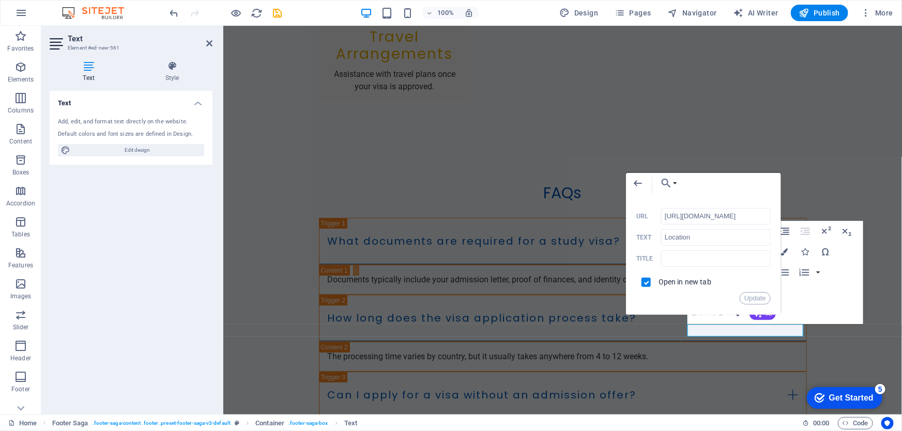
scroll to position [0, 0]
click at [690, 233] on input "Location" at bounding box center [716, 237] width 110 height 17
type input "L"
type input "Whatsapp"
click at [692, 257] on input "text" at bounding box center [716, 259] width 110 height 17
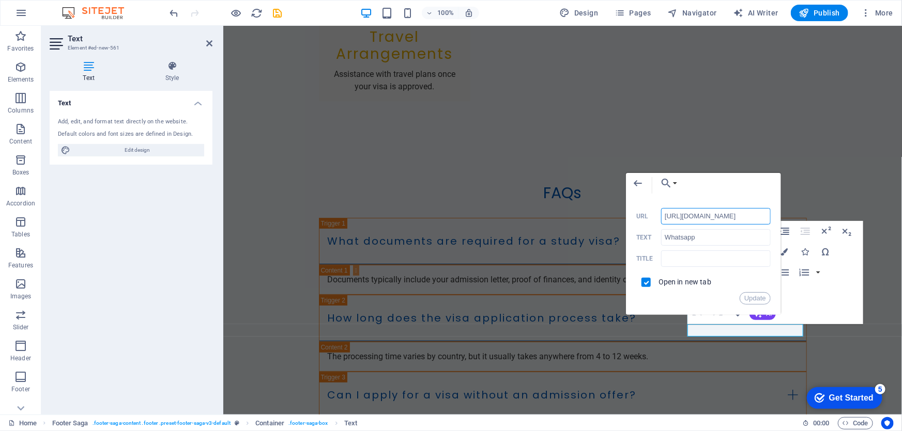
click at [698, 214] on input "https://share.google/TO4FOOHjdp1O9iDKU" at bounding box center [716, 216] width 110 height 17
paste input "https://wa.me/8801312456794"
type input "https://wa.me/8801312456794"
click at [752, 299] on button "Update" at bounding box center [754, 298] width 31 height 12
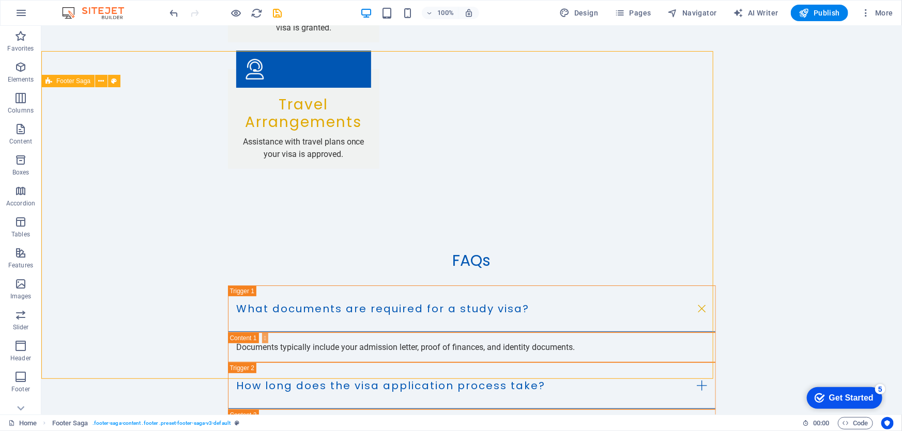
scroll to position [2027, 0]
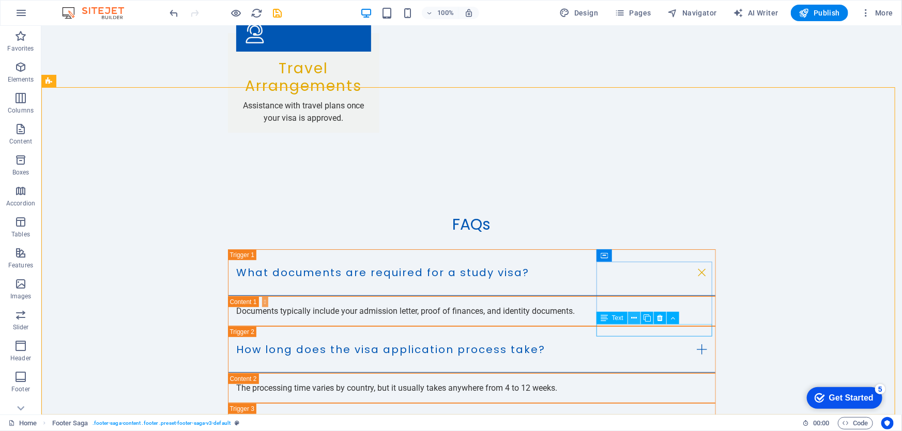
click at [635, 317] on icon at bounding box center [634, 318] width 6 height 11
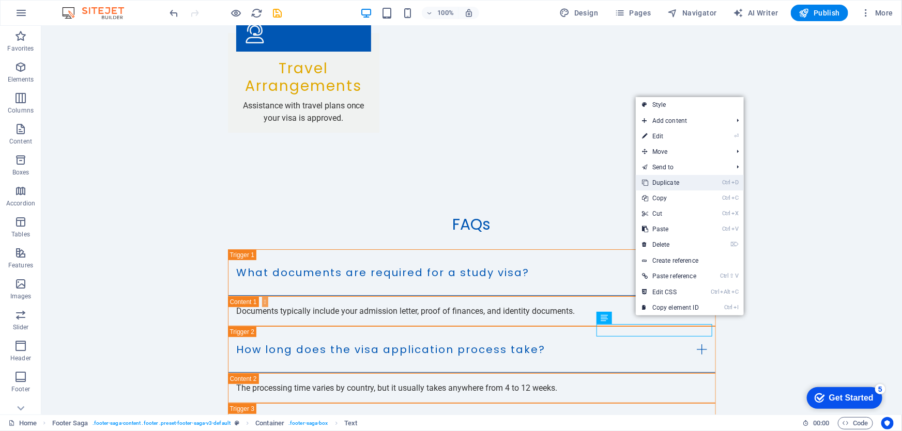
click at [680, 183] on link "Ctrl D Duplicate" at bounding box center [670, 183] width 69 height 16
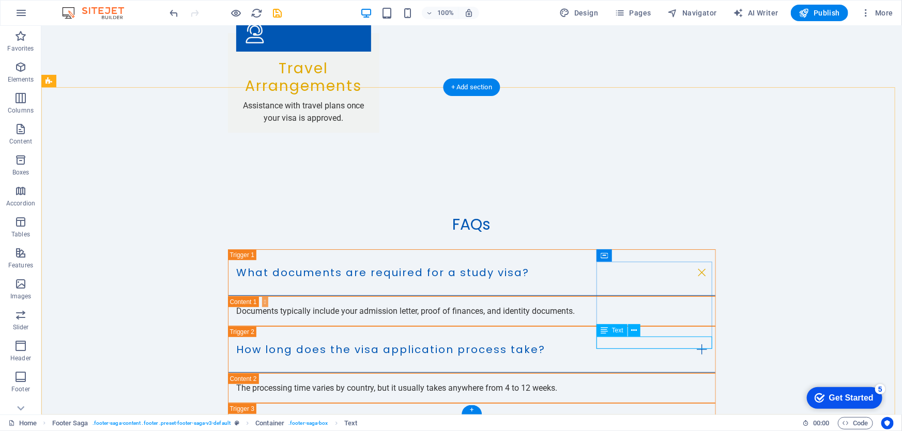
click at [632, 332] on icon at bounding box center [634, 331] width 6 height 11
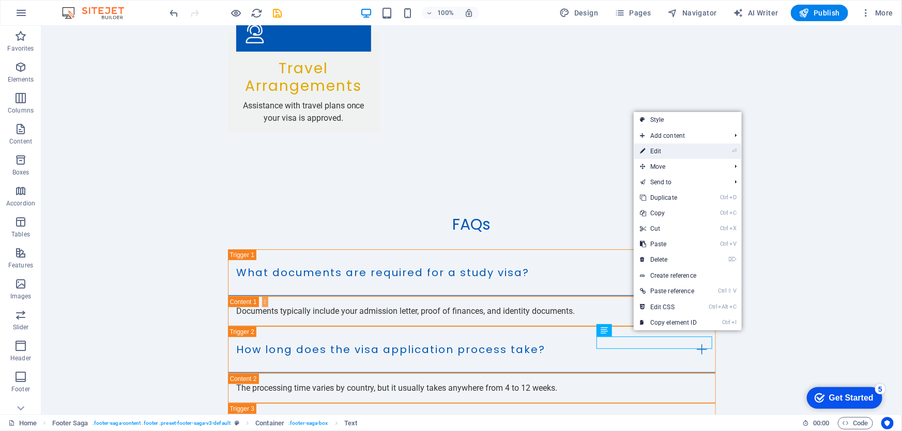
click at [674, 152] on link "⏎ Edit" at bounding box center [668, 152] width 69 height 16
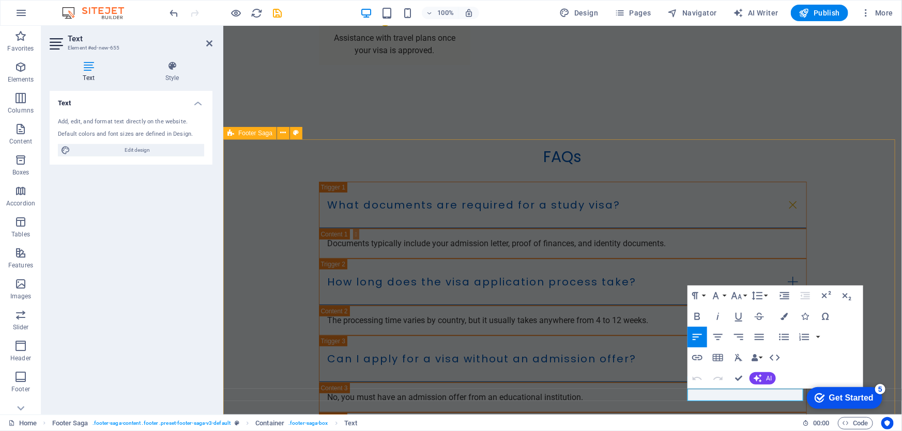
scroll to position [1990, 0]
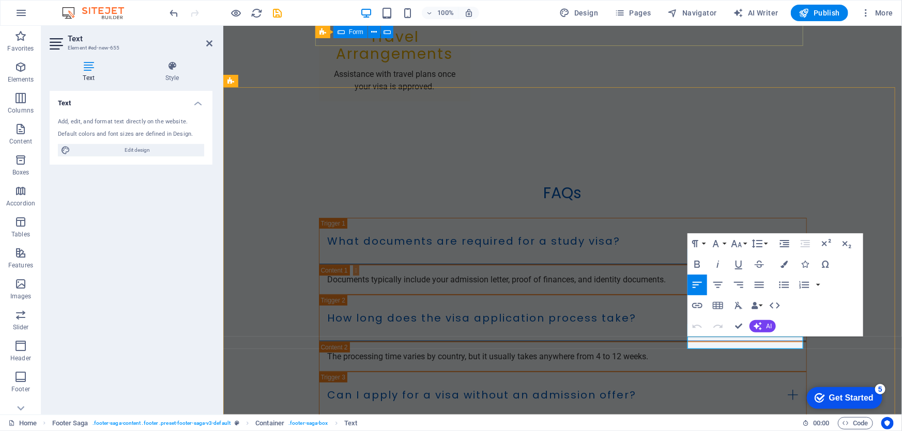
click at [708, 320] on icon "button" at bounding box center [706, 317] width 12 height 12
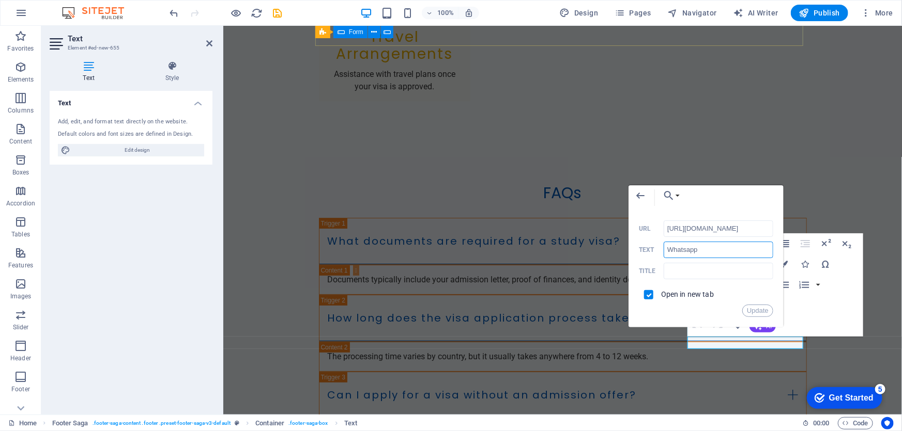
click at [678, 249] on input "Whatsapp" at bounding box center [718, 250] width 110 height 17
type input "Location Review"
click at [715, 232] on input "https://wa.me/8801312456794" at bounding box center [718, 229] width 110 height 17
paste input "g.page/r/Cfgx4Gz8UWxYEBM/review"
type input "https://g.page/r/Cfgx4Gz8UWxYEBM/review"
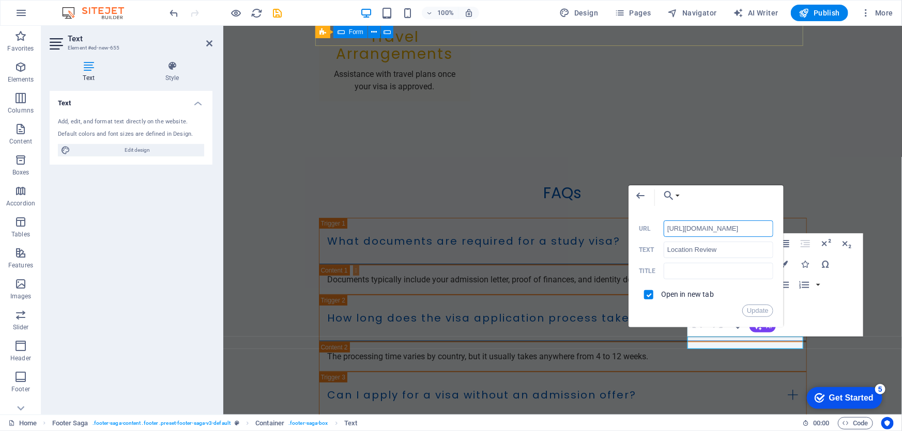
scroll to position [0, 29]
click at [759, 310] on button "Update" at bounding box center [757, 311] width 31 height 12
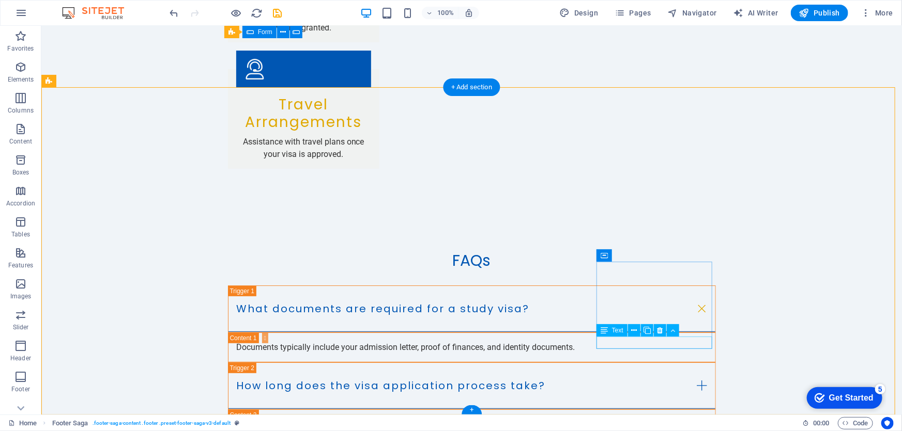
scroll to position [2027, 0]
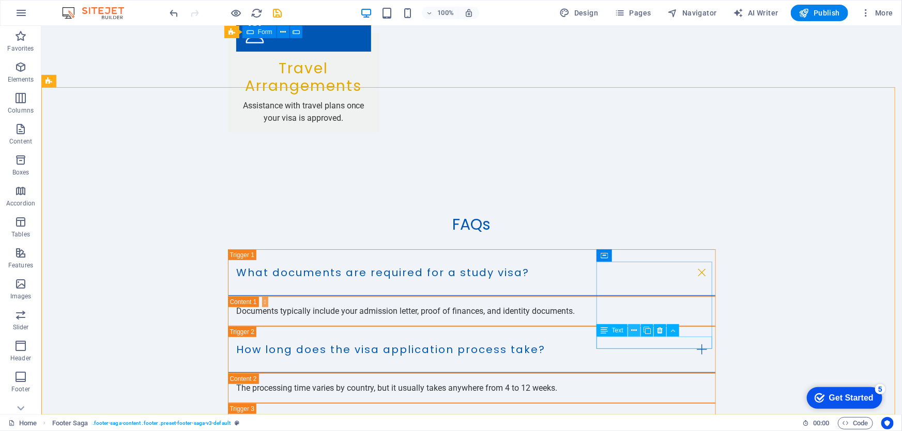
click at [632, 333] on icon at bounding box center [634, 331] width 6 height 11
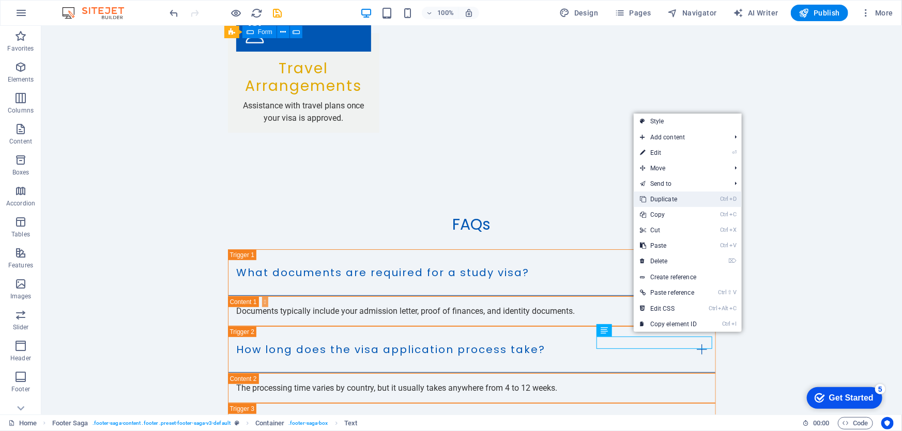
click at [680, 202] on link "Ctrl D Duplicate" at bounding box center [668, 200] width 69 height 16
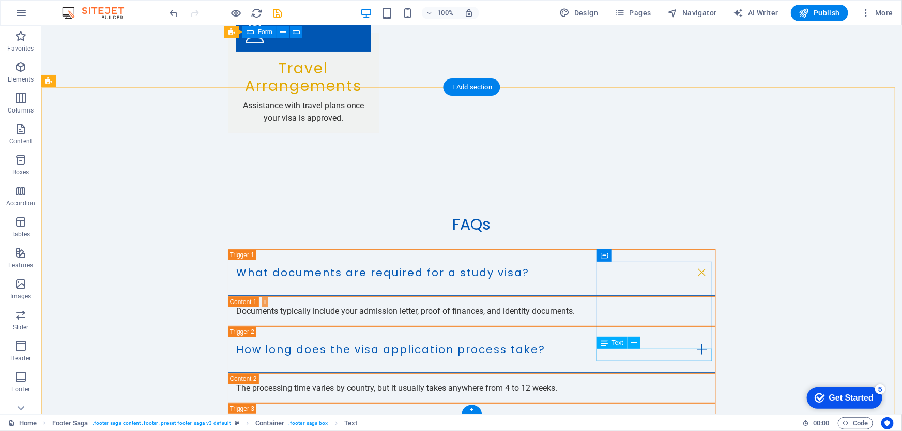
click at [631, 343] on icon at bounding box center [634, 343] width 6 height 11
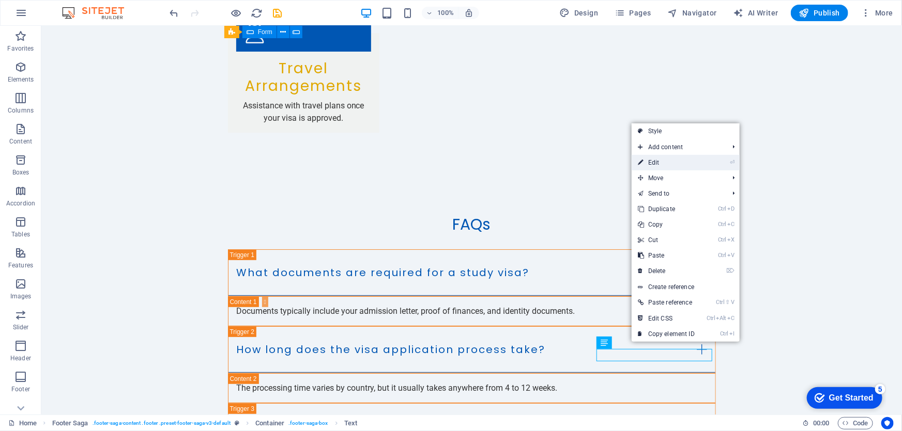
drag, startPoint x: 671, startPoint y: 165, endPoint x: 450, endPoint y: 144, distance: 222.7
click at [671, 165] on link "⏎ Edit" at bounding box center [665, 163] width 69 height 16
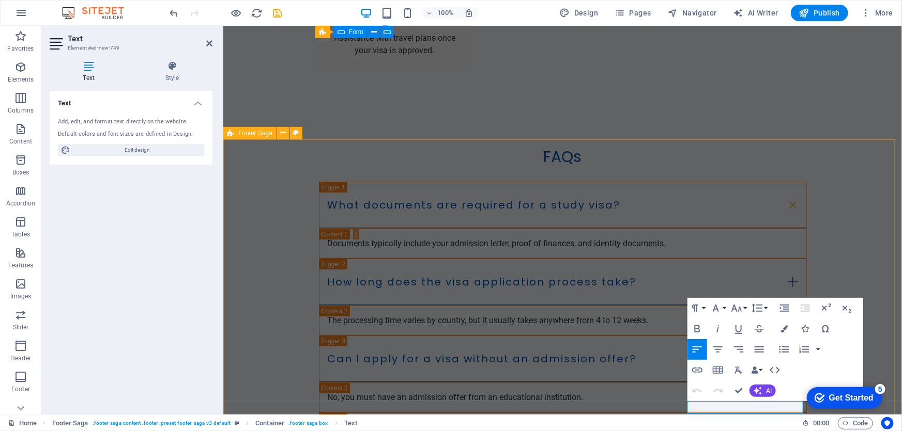
scroll to position [1990, 0]
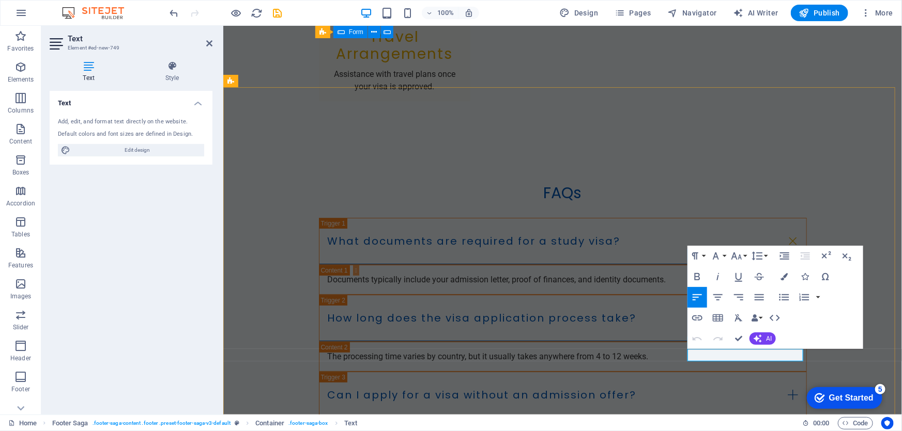
click at [715, 333] on icon "button" at bounding box center [717, 329] width 7 height 7
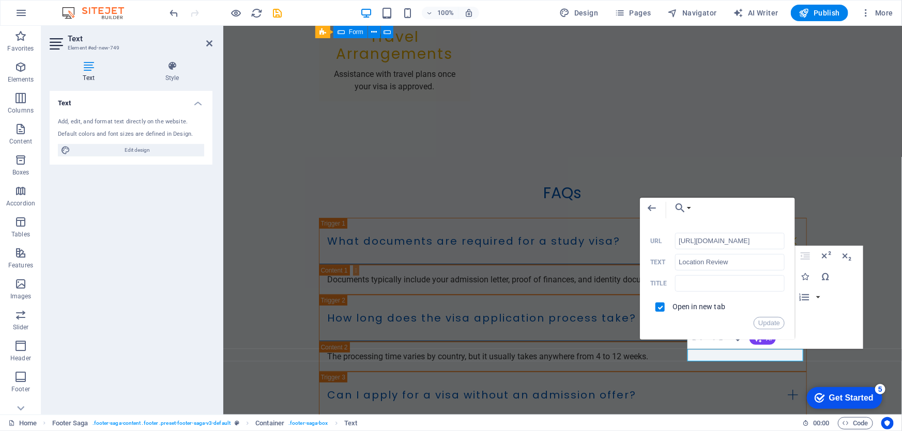
scroll to position [0, 29]
click at [709, 240] on input "https://g.page/r/Cfgx4Gz8UWxYEBM/review" at bounding box center [730, 241] width 110 height 17
type input "https://www.facebook.com/asia.overseas.edu.ak/"
click at [724, 264] on input "Location Review" at bounding box center [730, 262] width 110 height 17
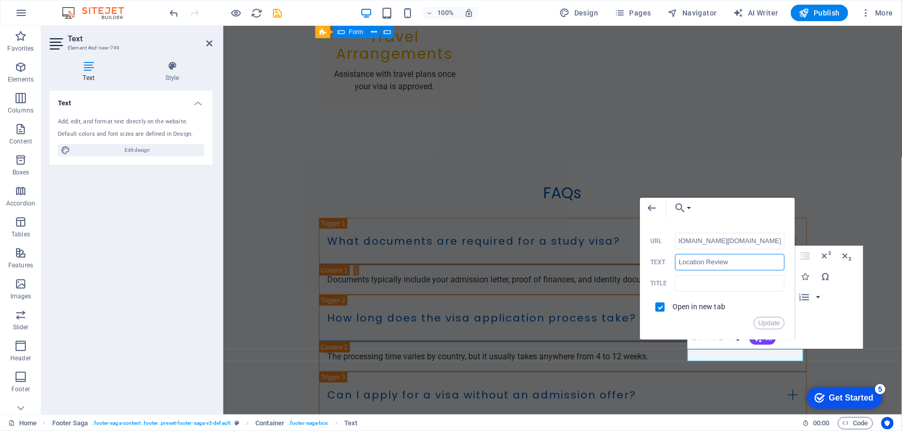
scroll to position [0, 0]
drag, startPoint x: 733, startPoint y: 264, endPoint x: 666, endPoint y: 263, distance: 67.2
click at [666, 263] on div "Location Review Text" at bounding box center [717, 262] width 134 height 17
type input "Facebook page 2"
click at [770, 323] on button "Update" at bounding box center [768, 323] width 31 height 12
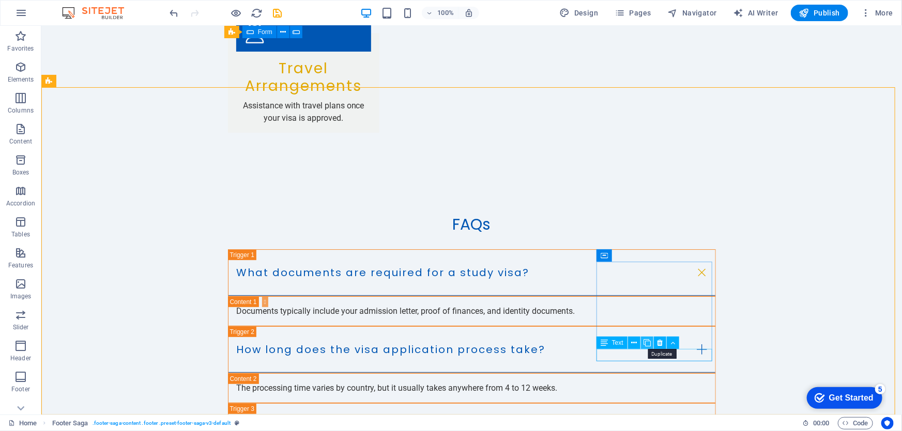
click at [648, 342] on icon at bounding box center [646, 343] width 7 height 11
click at [636, 356] on icon at bounding box center [634, 355] width 6 height 11
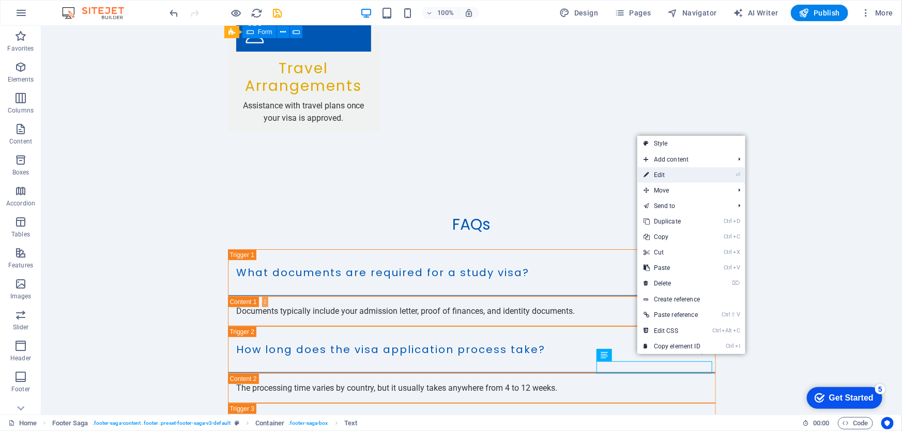
click at [672, 176] on link "⏎ Edit" at bounding box center [671, 175] width 69 height 16
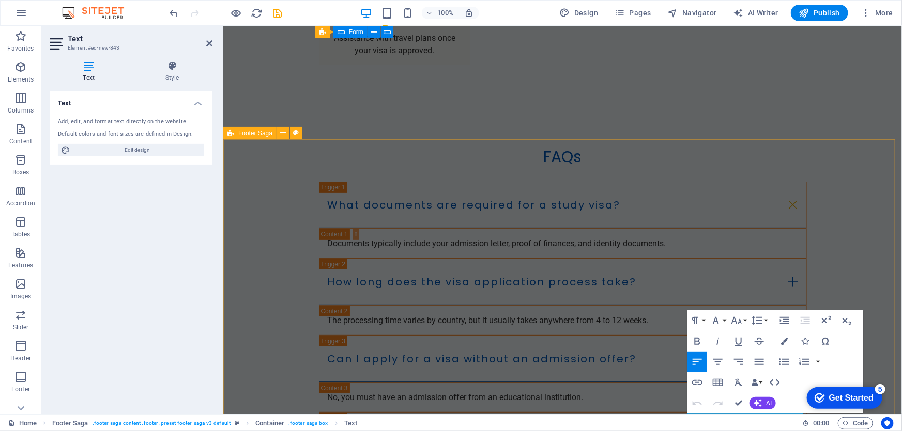
scroll to position [1990, 0]
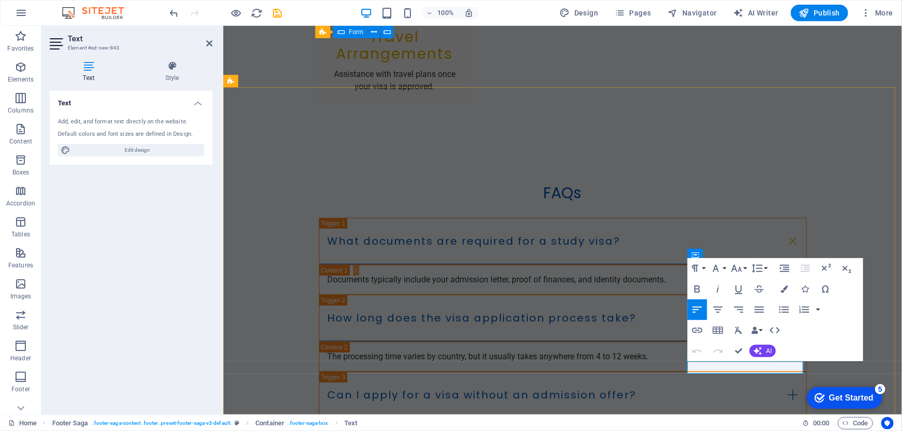
click at [721, 345] on icon "button" at bounding box center [719, 342] width 12 height 12
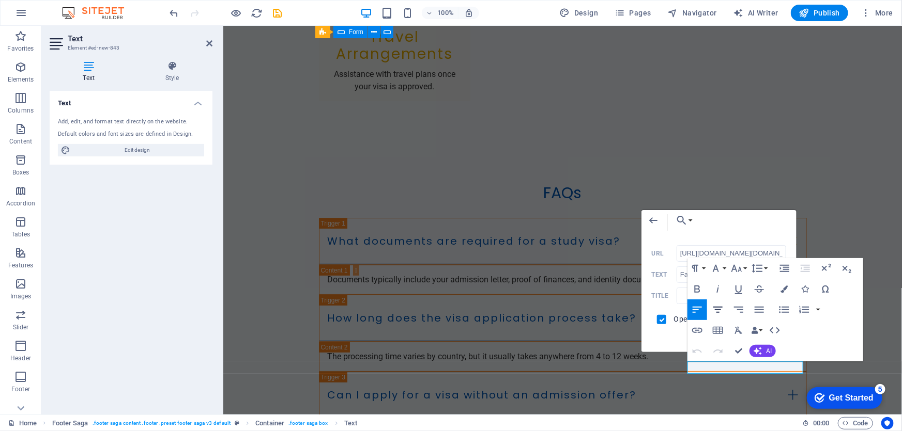
scroll to position [0, 42]
click at [716, 253] on input "https://www.facebook.com/asia.overseas.edu.ak/" at bounding box center [731, 253] width 110 height 17
type input "https://www.facebook.com/asiaoverseas.ak/"
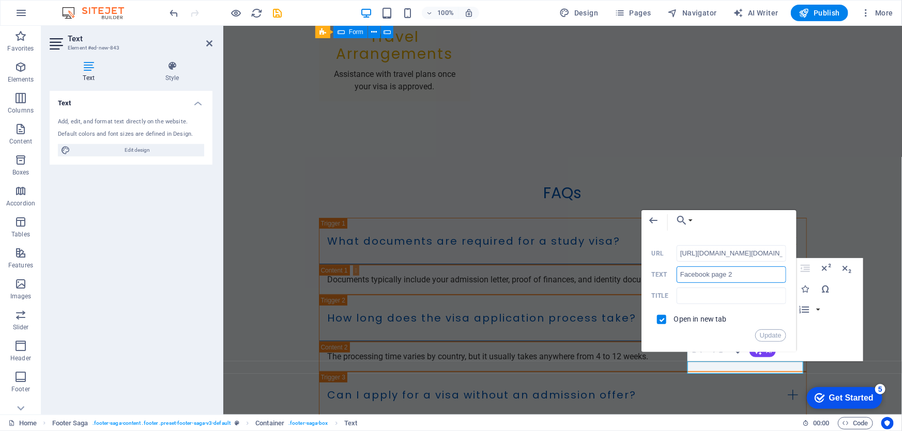
click at [737, 275] on input "Facebook page 2" at bounding box center [731, 275] width 110 height 17
type input "Facebook page 1"
click at [766, 334] on button "Update" at bounding box center [770, 336] width 31 height 12
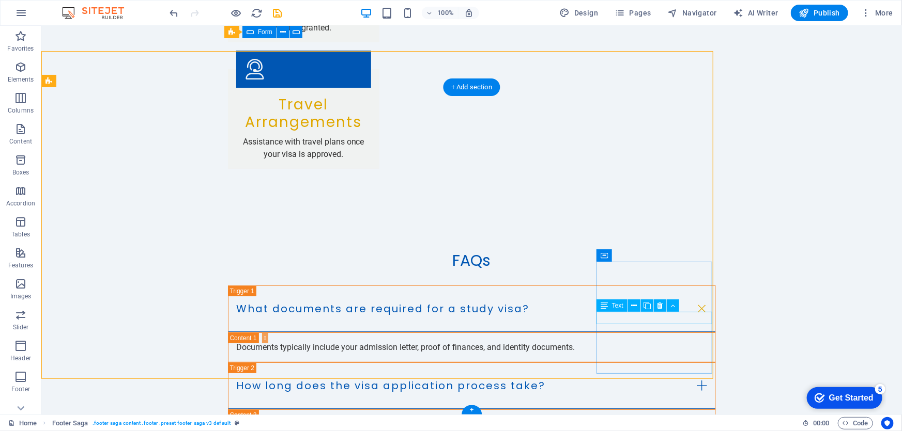
scroll to position [2027, 0]
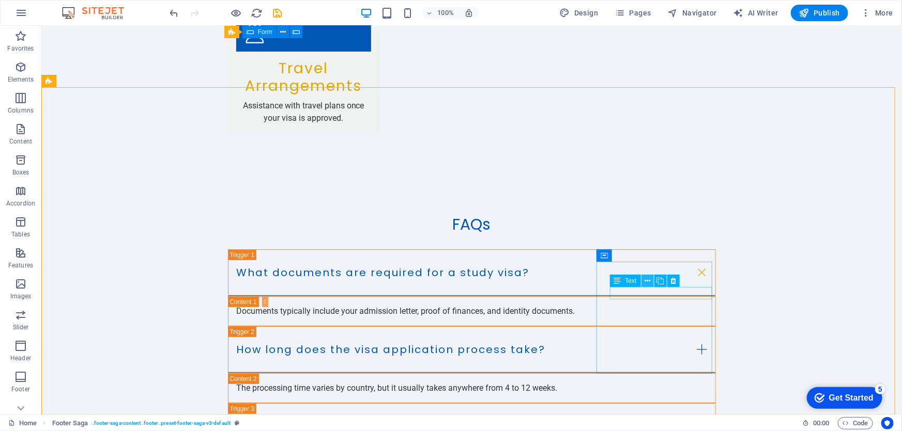
click at [646, 279] on icon at bounding box center [647, 281] width 6 height 11
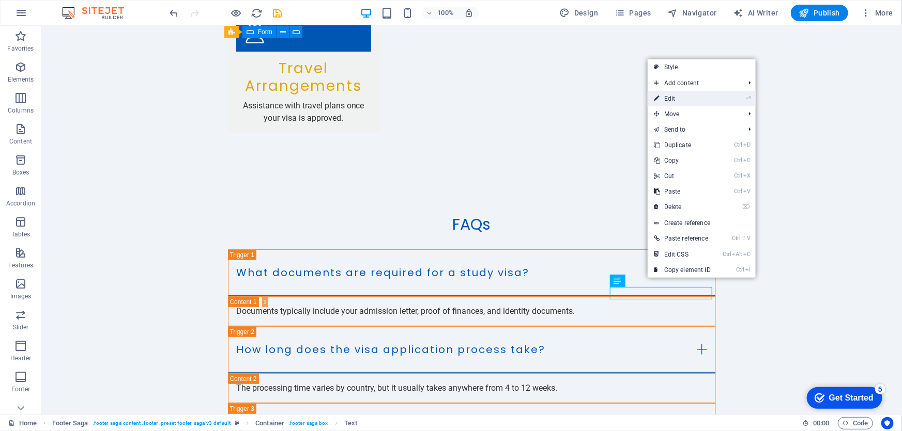
click at [687, 97] on link "⏎ Edit" at bounding box center [681, 99] width 69 height 16
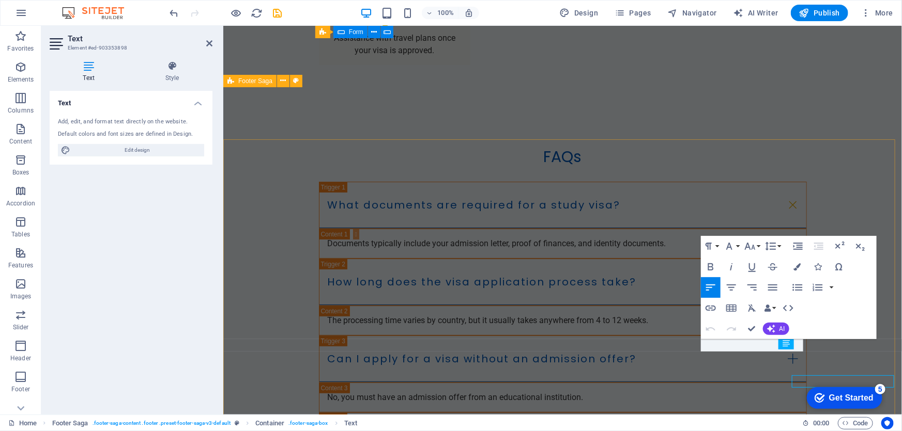
scroll to position [1990, 0]
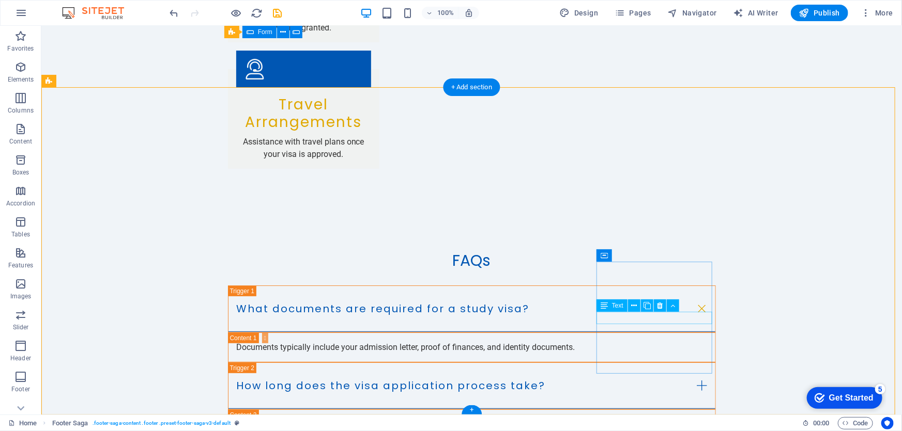
scroll to position [2027, 0]
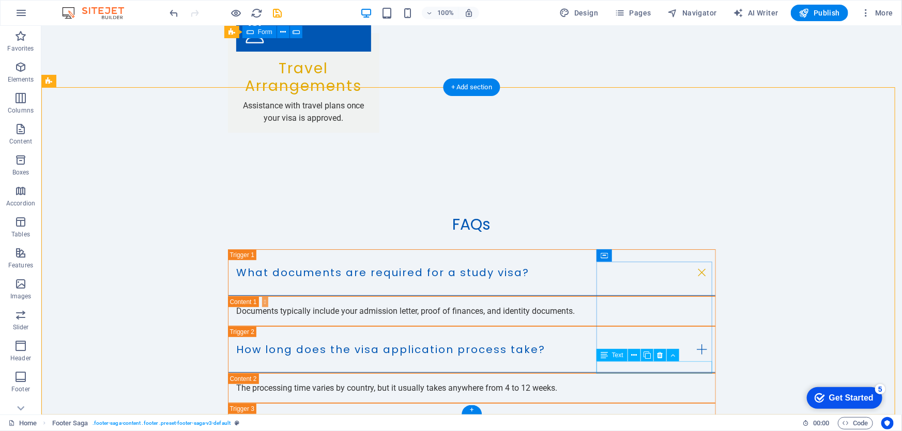
click at [644, 356] on icon at bounding box center [646, 355] width 7 height 11
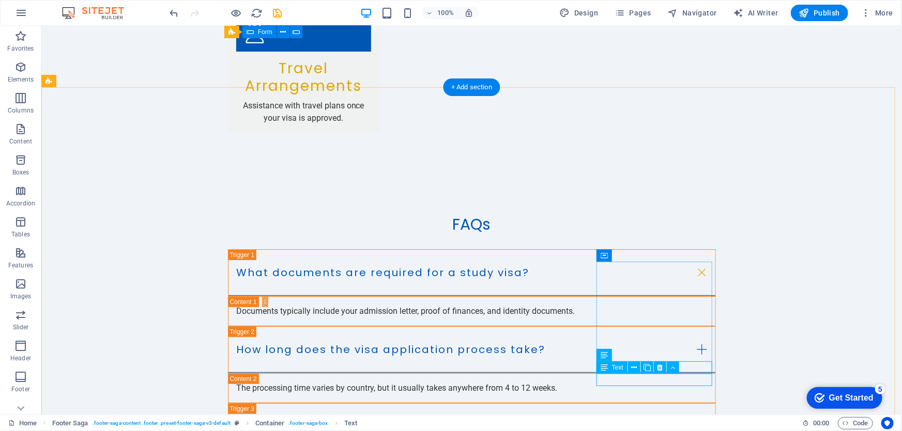
click at [630, 368] on button at bounding box center [634, 368] width 12 height 12
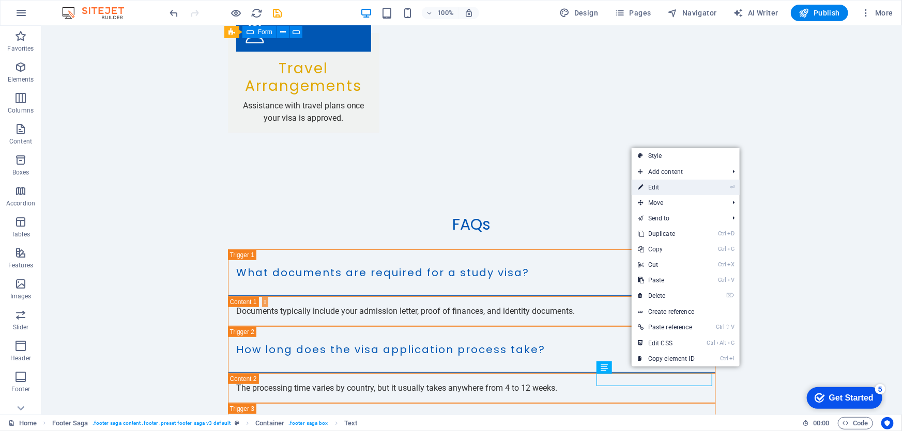
click at [667, 191] on link "⏎ Edit" at bounding box center [665, 188] width 69 height 16
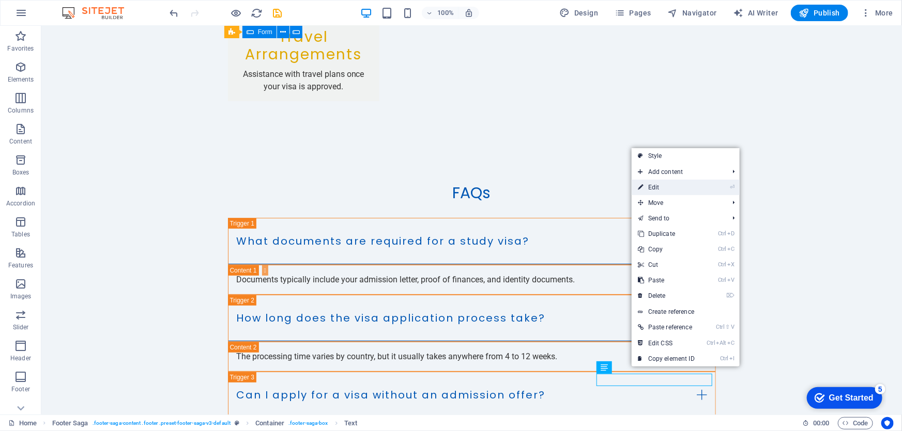
scroll to position [1990, 0]
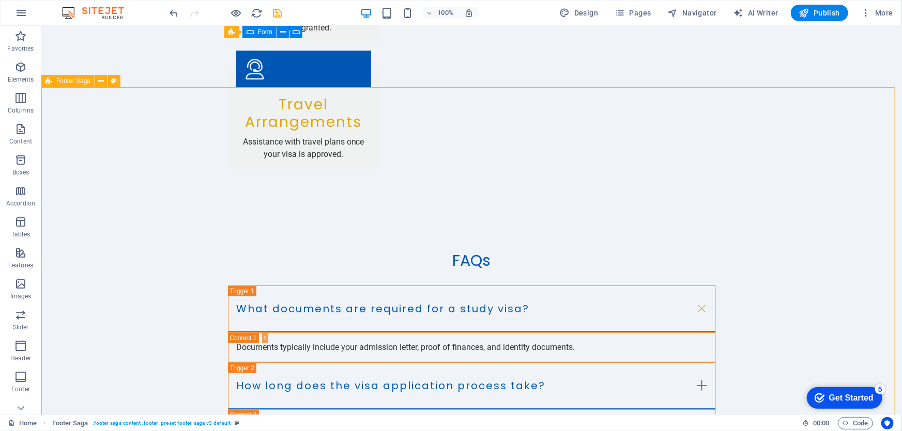
scroll to position [2027, 0]
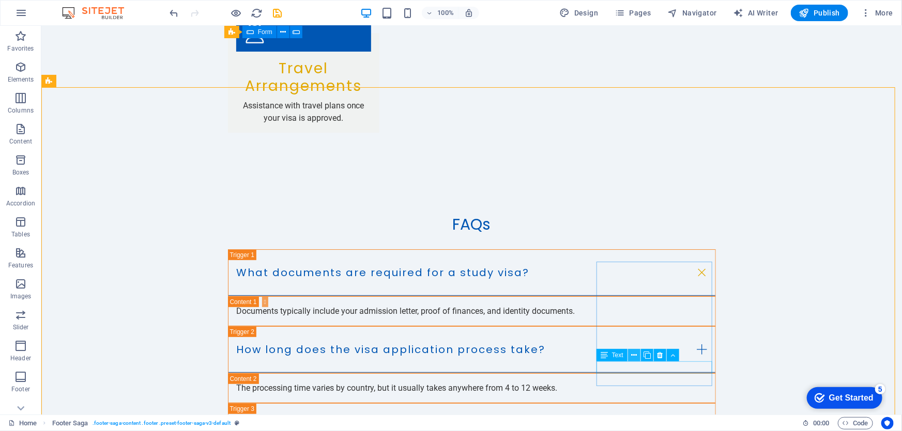
click at [637, 357] on button at bounding box center [634, 355] width 12 height 12
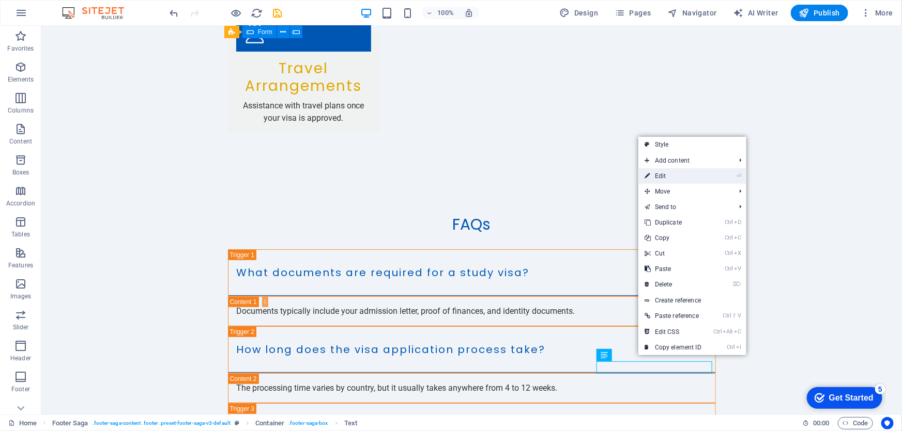
drag, startPoint x: 680, startPoint y: 178, endPoint x: 455, endPoint y: 171, distance: 224.4
click at [680, 178] on link "⏎ Edit" at bounding box center [672, 176] width 69 height 16
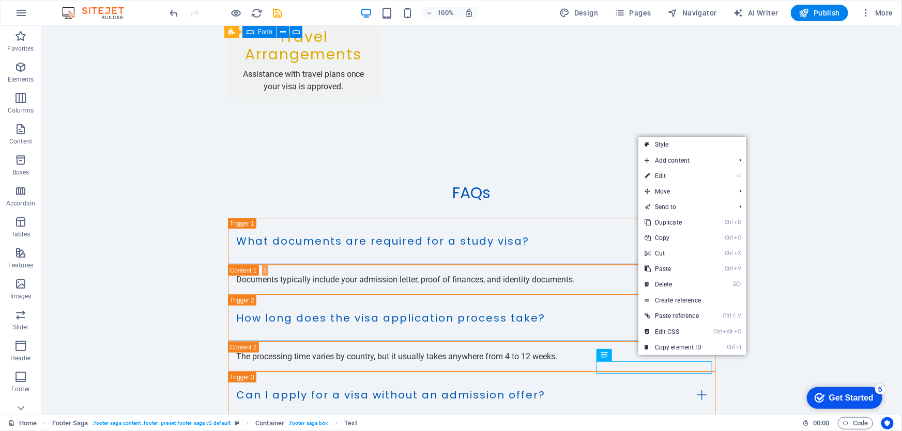
scroll to position [1990, 0]
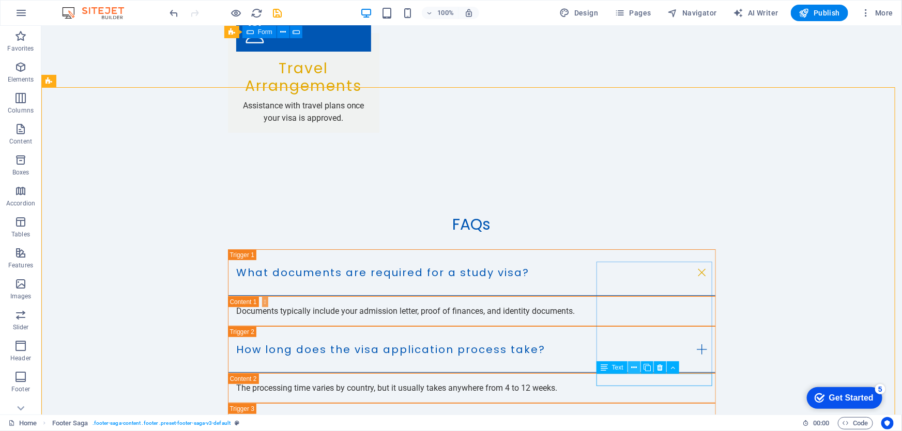
click at [635, 369] on icon at bounding box center [634, 368] width 6 height 11
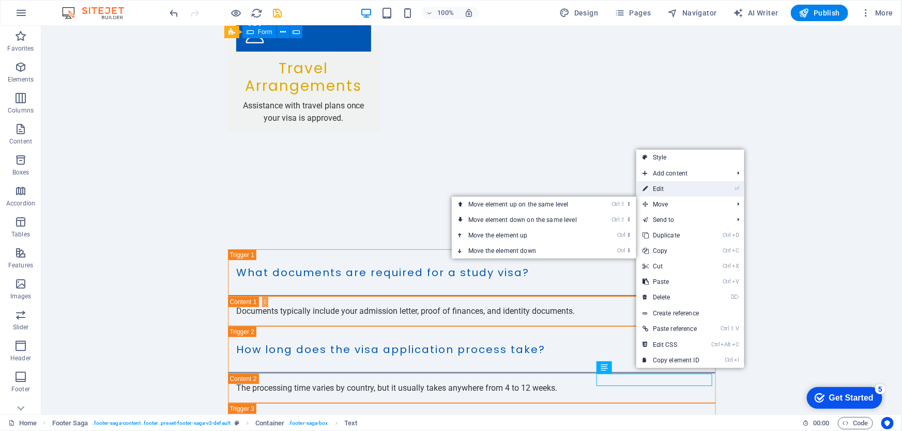
click at [680, 193] on link "⏎ Edit" at bounding box center [670, 189] width 69 height 16
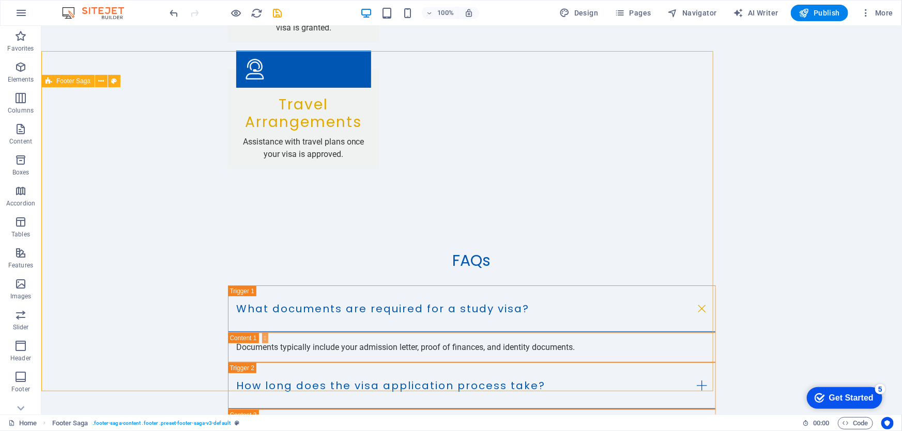
scroll to position [2027, 0]
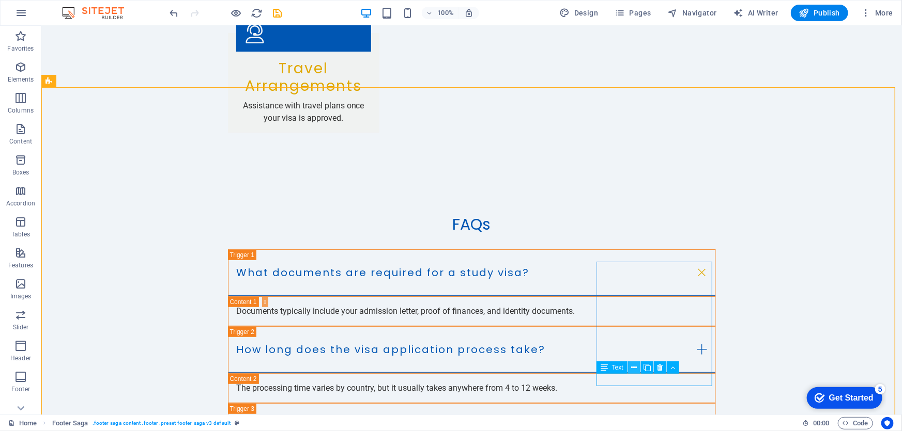
click at [635, 367] on icon at bounding box center [634, 368] width 6 height 11
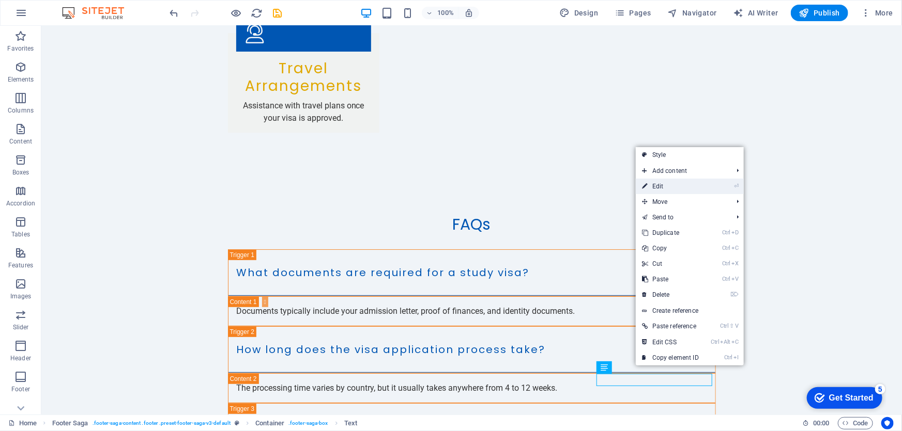
click at [678, 190] on link "⏎ Edit" at bounding box center [670, 187] width 69 height 16
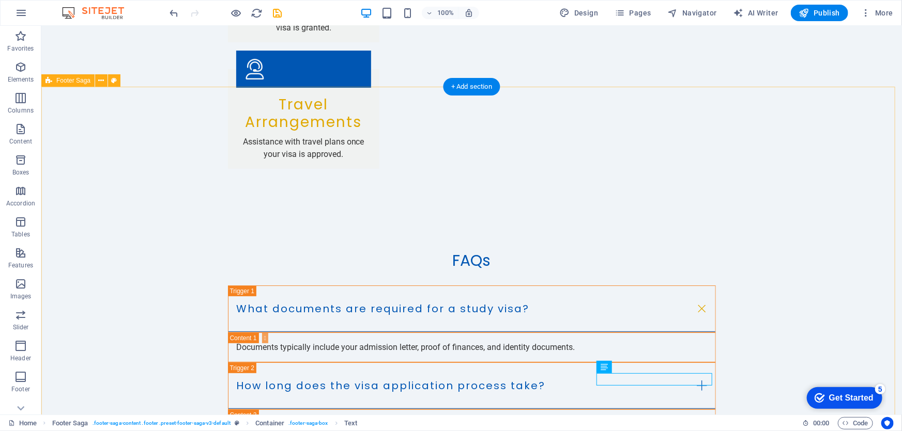
scroll to position [2027, 0]
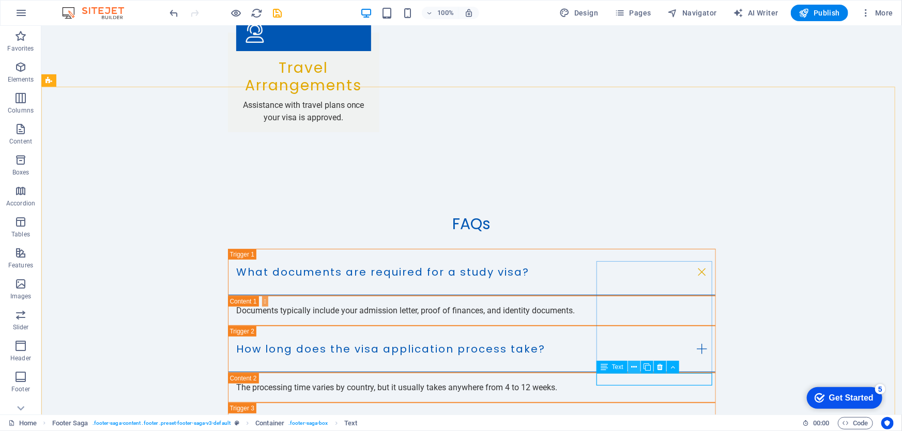
click at [635, 369] on icon at bounding box center [634, 367] width 6 height 11
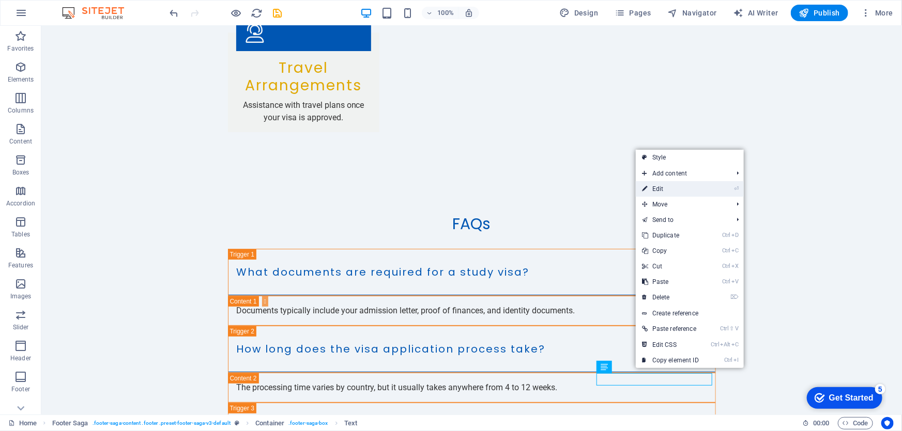
click at [657, 191] on link "⏎ Edit" at bounding box center [670, 189] width 69 height 16
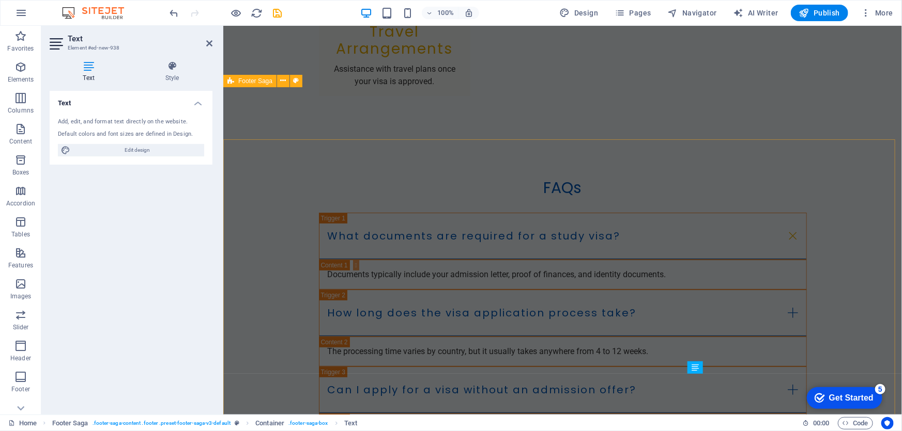
scroll to position [1991, 0]
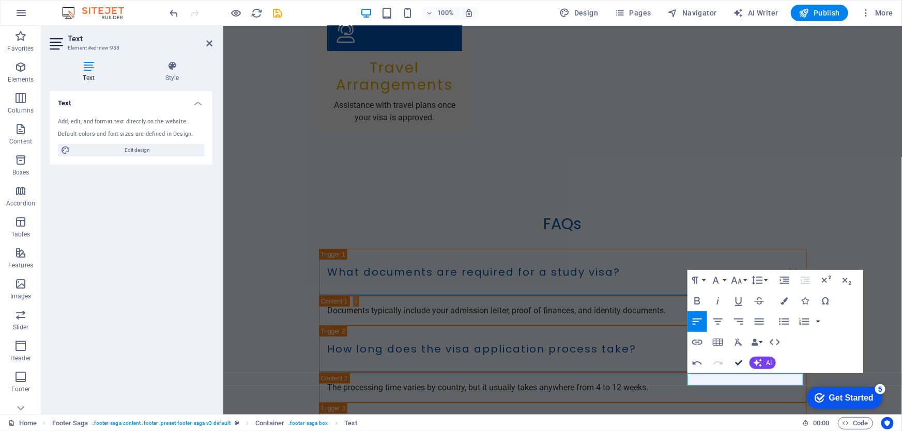
scroll to position [2028, 0]
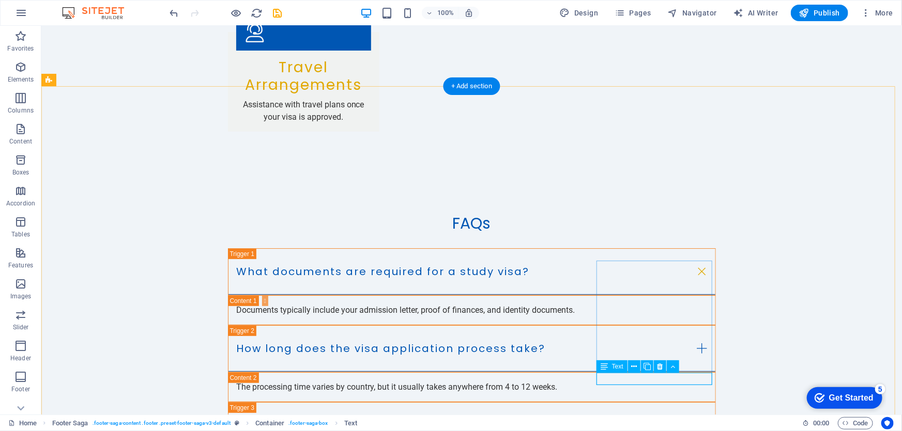
click at [615, 367] on span "Text" at bounding box center [617, 367] width 11 height 6
click at [634, 368] on icon at bounding box center [634, 367] width 6 height 11
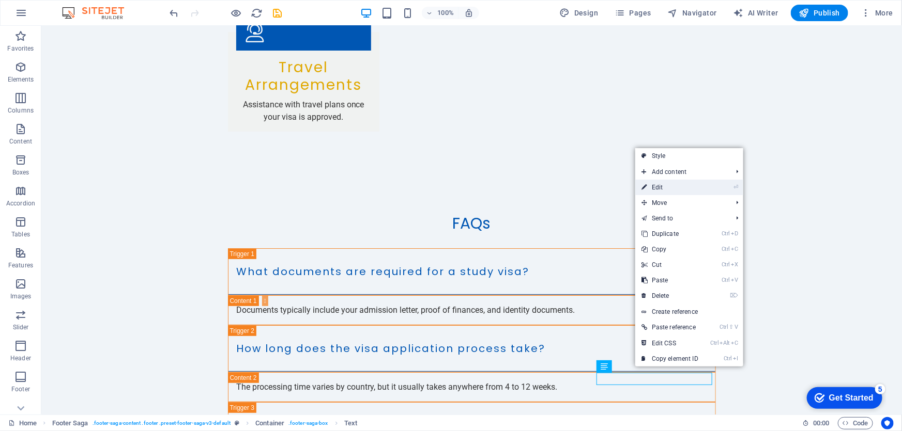
click at [670, 182] on link "⏎ Edit" at bounding box center [669, 188] width 69 height 16
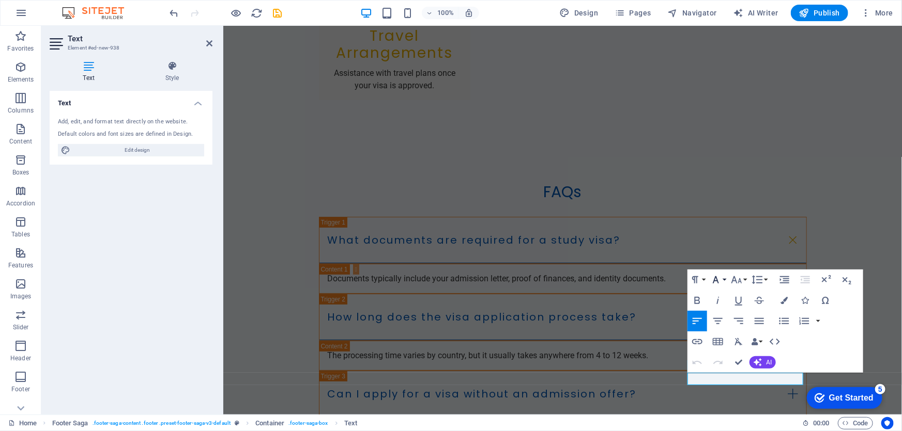
click at [713, 286] on icon "button" at bounding box center [715, 280] width 12 height 12
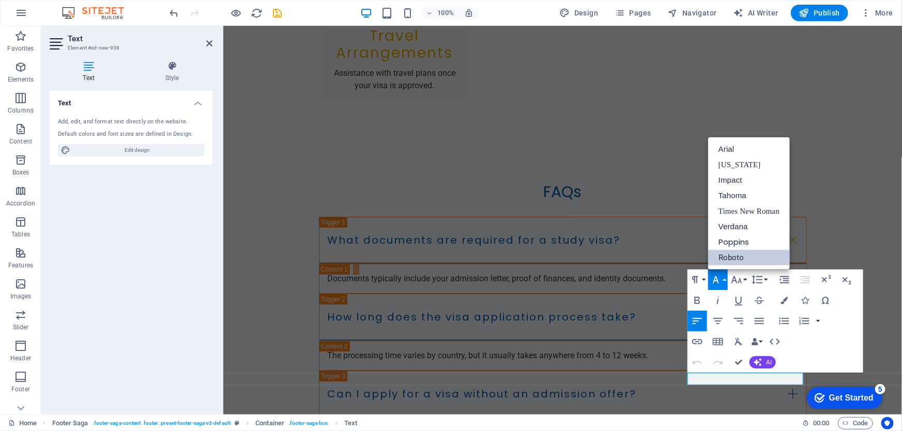
scroll to position [0, 0]
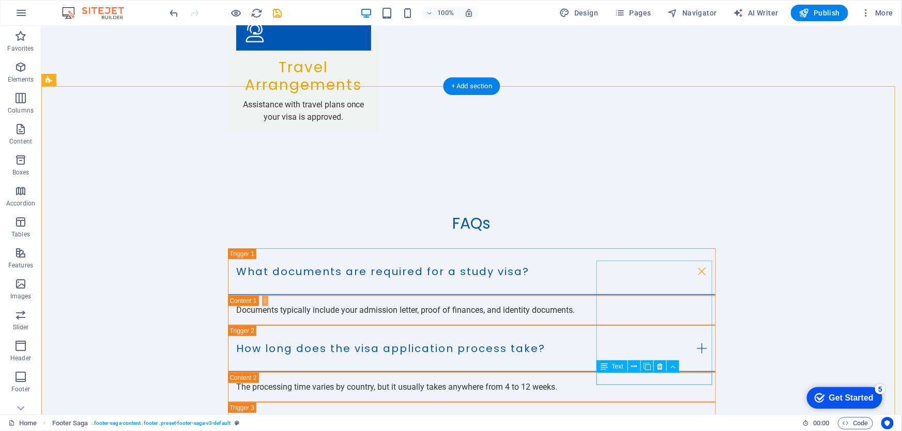
drag, startPoint x: 660, startPoint y: 367, endPoint x: 615, endPoint y: 344, distance: 51.1
click at [660, 367] on icon at bounding box center [660, 367] width 6 height 11
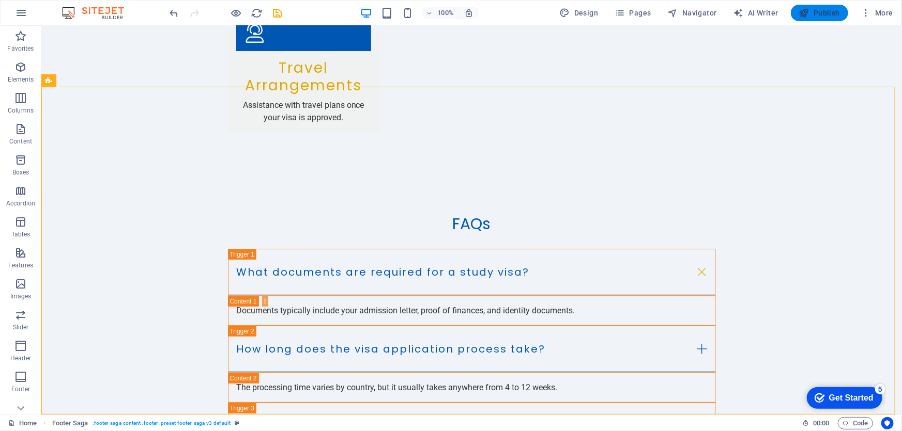
click at [827, 11] on span "Publish" at bounding box center [819, 13] width 41 height 10
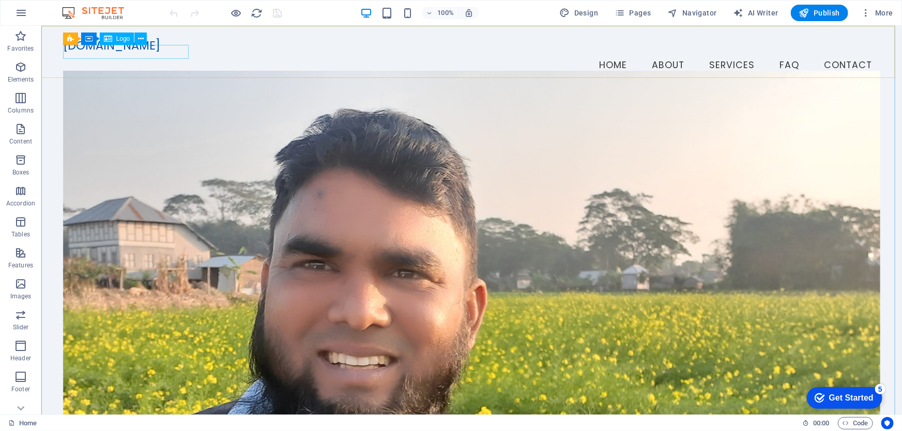
click at [122, 41] on span "Logo" at bounding box center [123, 39] width 14 height 6
click at [124, 40] on span "Logo" at bounding box center [123, 39] width 14 height 6
click at [140, 39] on icon at bounding box center [141, 39] width 6 height 11
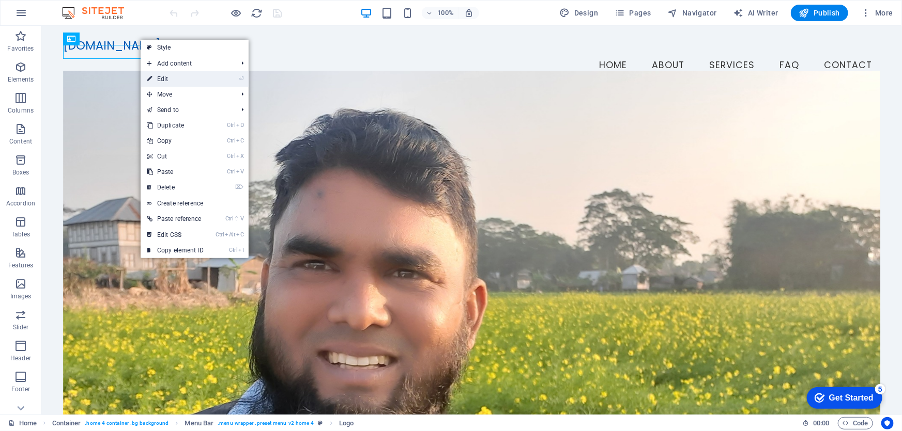
click at [176, 83] on link "⏎ Edit" at bounding box center [175, 79] width 69 height 16
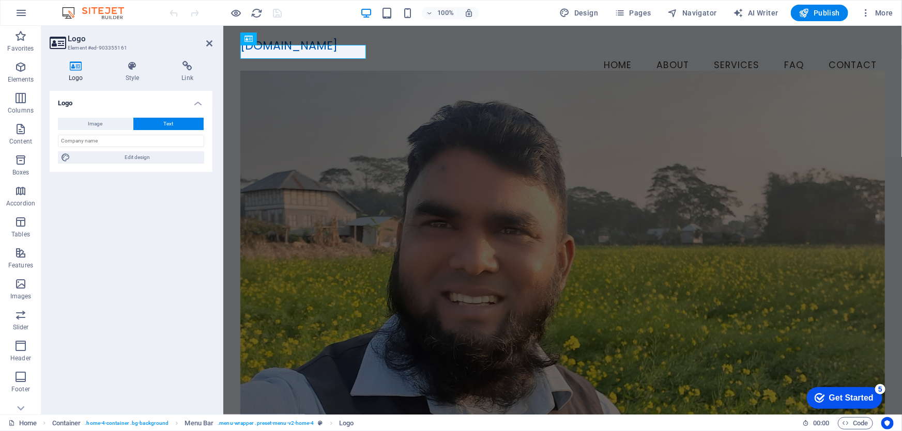
click at [76, 69] on icon at bounding box center [76, 66] width 53 height 10
click at [80, 72] on h4 "Logo" at bounding box center [78, 72] width 57 height 22
click at [140, 72] on h4 "Style" at bounding box center [134, 72] width 56 height 22
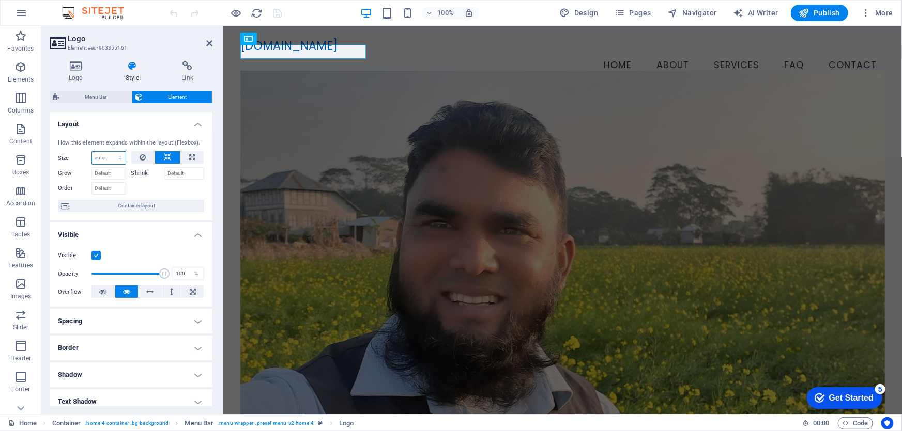
click at [111, 155] on select "Default auto px % 1/1 1/2 1/3 1/4 1/5 1/6 1/7 1/8 1/9 1/10" at bounding box center [109, 158] width 34 height 12
click at [92, 152] on select "Default auto px % 1/1 1/2 1/3 1/4 1/5 1/6 1/7 1/8 1/9 1/10" at bounding box center [109, 158] width 34 height 12
select select "DISABLED_OPTION_VALUE"
click at [173, 95] on span "Element" at bounding box center [177, 97] width 63 height 12
click at [76, 72] on h4 "Logo" at bounding box center [78, 72] width 57 height 22
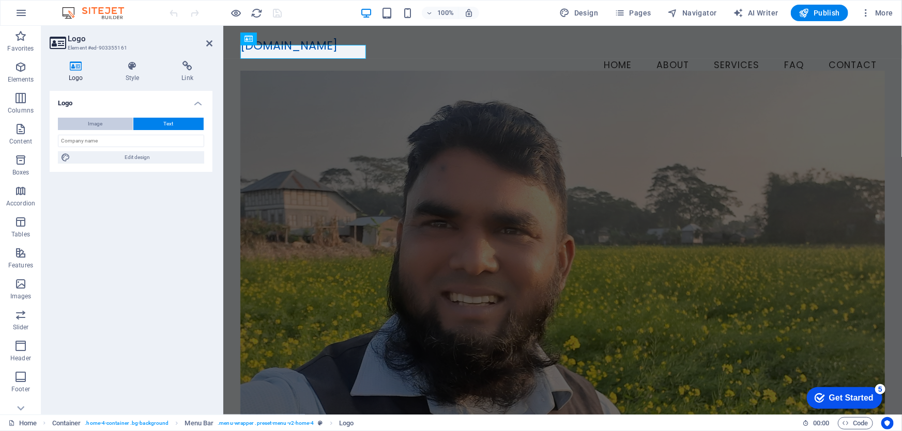
click at [100, 122] on span "Image" at bounding box center [95, 124] width 14 height 12
select select "DISABLED_OPTION_VALUE"
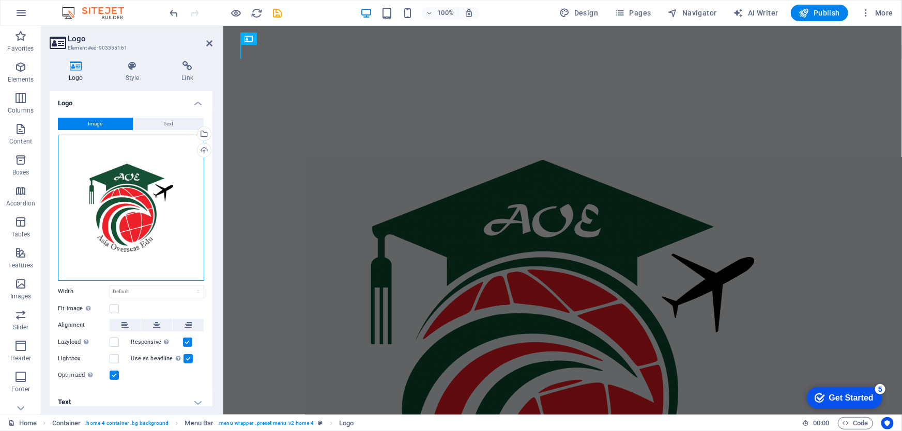
click at [142, 215] on div "Drag files here, click to choose files or select files from Files or our free s…" at bounding box center [131, 208] width 146 height 146
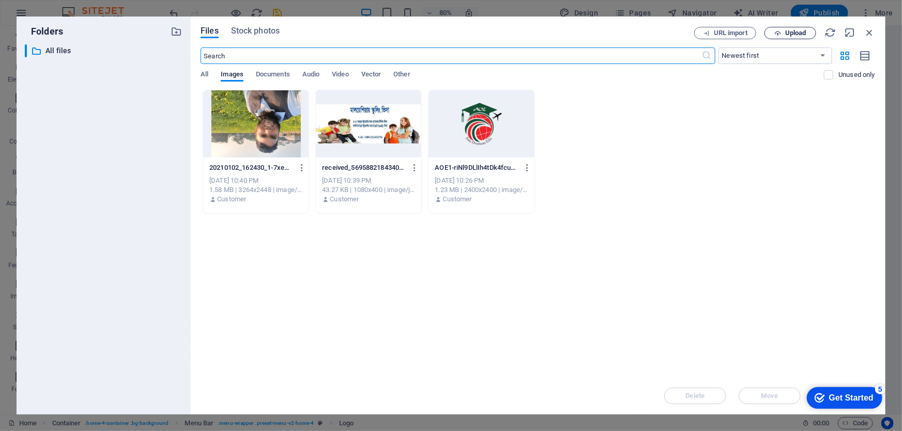
click at [794, 30] on span "Upload" at bounding box center [795, 33] width 21 height 6
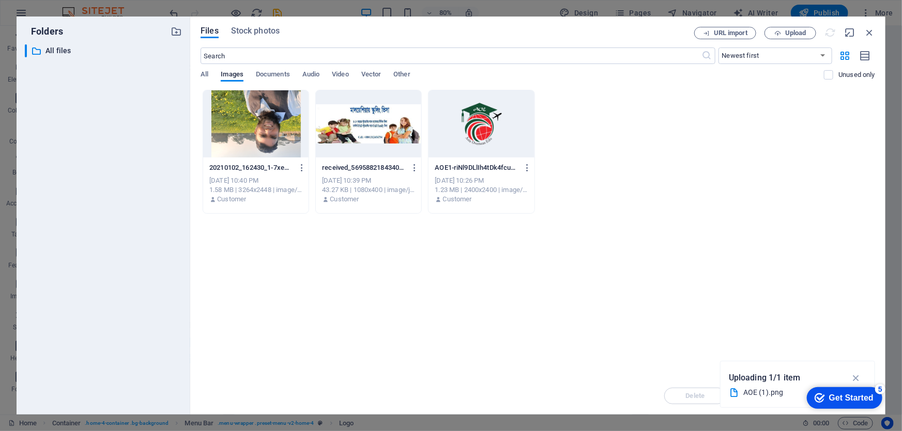
click at [847, 398] on div "Get Started" at bounding box center [850, 397] width 44 height 9
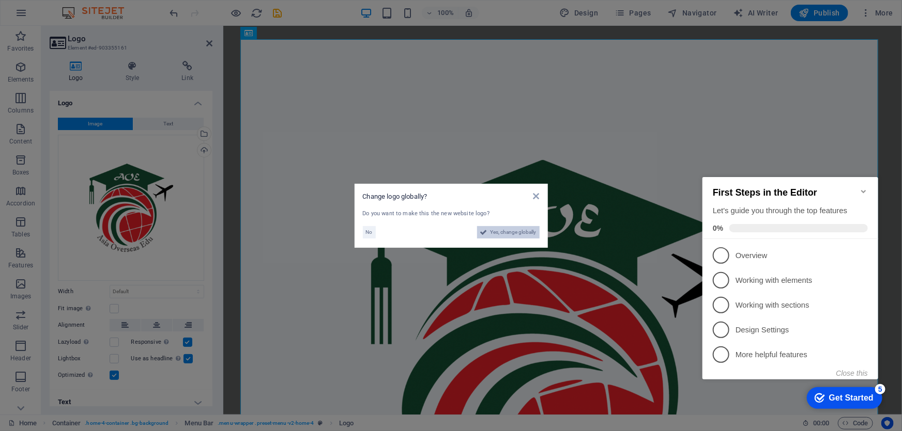
click at [496, 236] on span "Yes, change globally" at bounding box center [513, 232] width 46 height 12
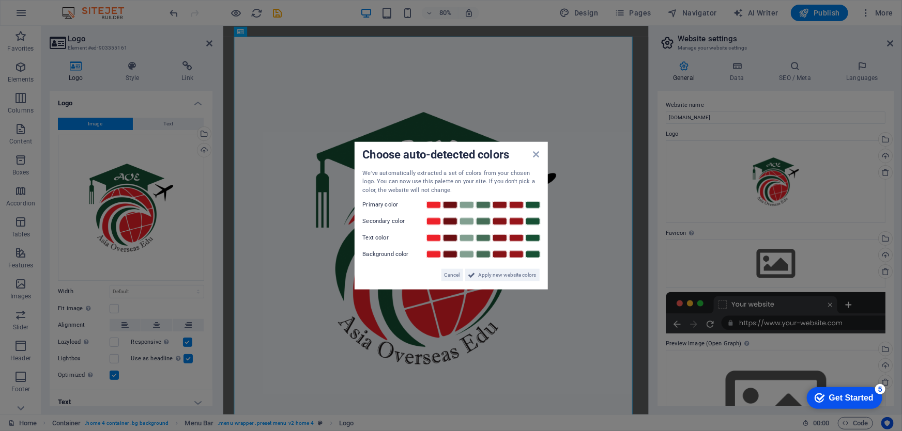
click at [825, 15] on aside "Choose auto-detected colors We've automatically extracted a set of colors from …" at bounding box center [451, 215] width 902 height 431
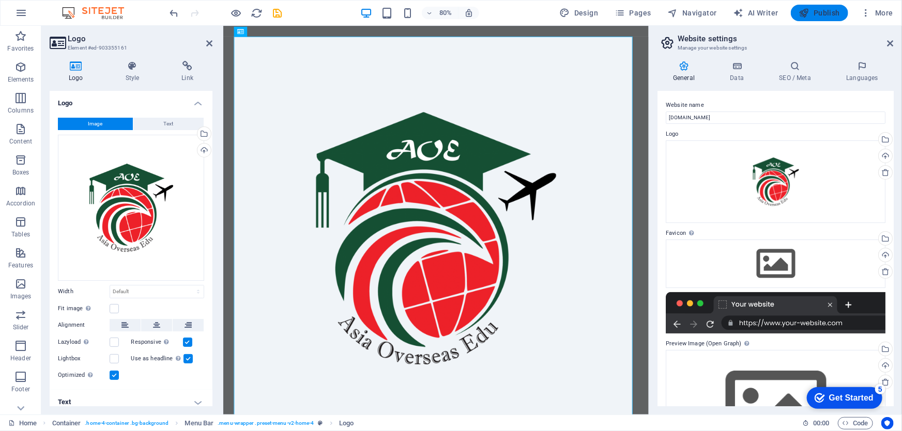
click at [825, 13] on span "Publish" at bounding box center [819, 13] width 41 height 10
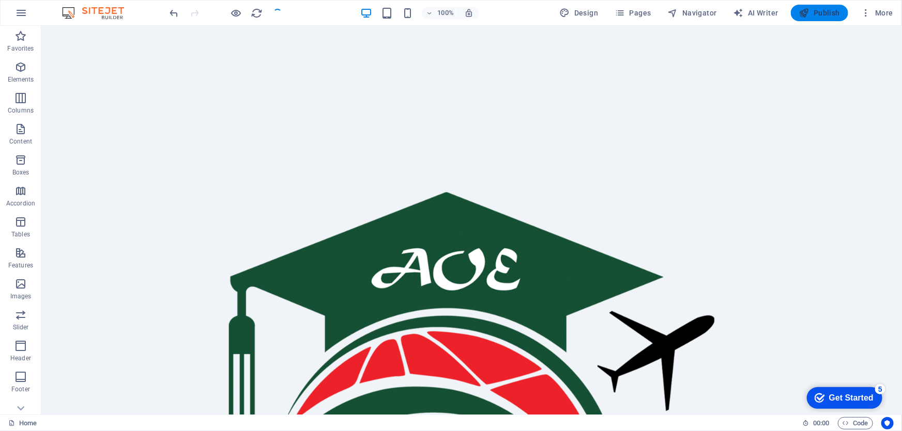
click at [825, 12] on span "Publish" at bounding box center [819, 13] width 41 height 10
click at [844, 393] on div "Get Started" at bounding box center [850, 397] width 44 height 9
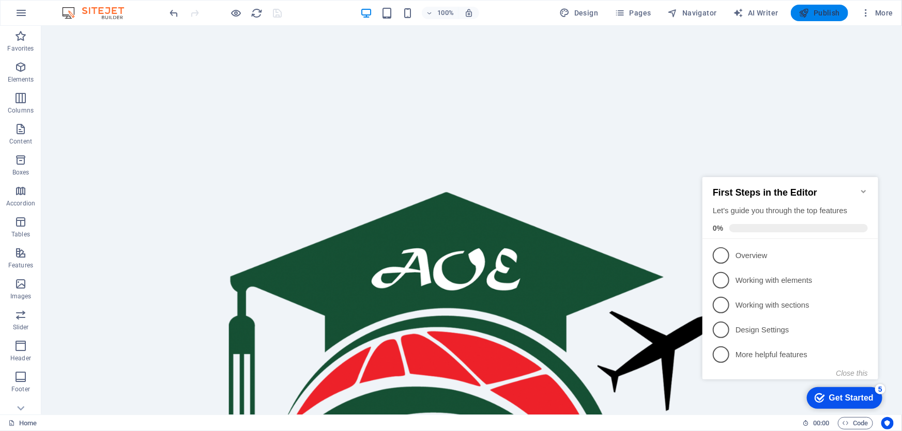
click at [825, 11] on span "Publish" at bounding box center [819, 13] width 41 height 10
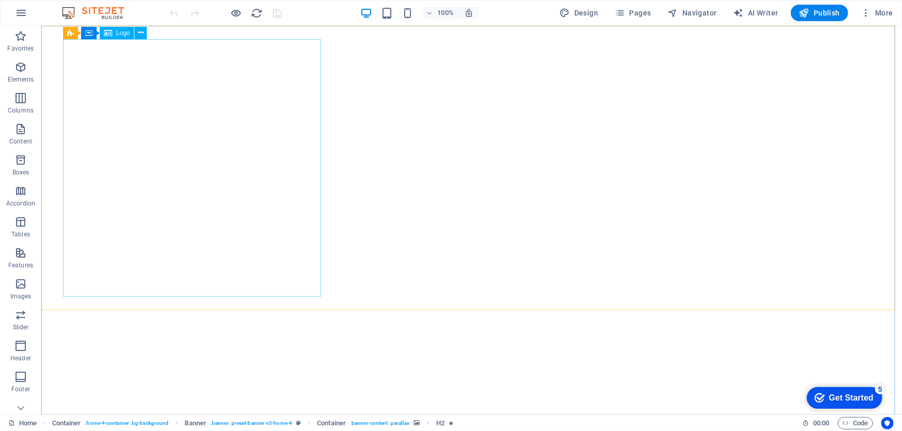
click at [124, 35] on span "Logo" at bounding box center [123, 33] width 14 height 6
click at [143, 33] on icon at bounding box center [141, 32] width 6 height 11
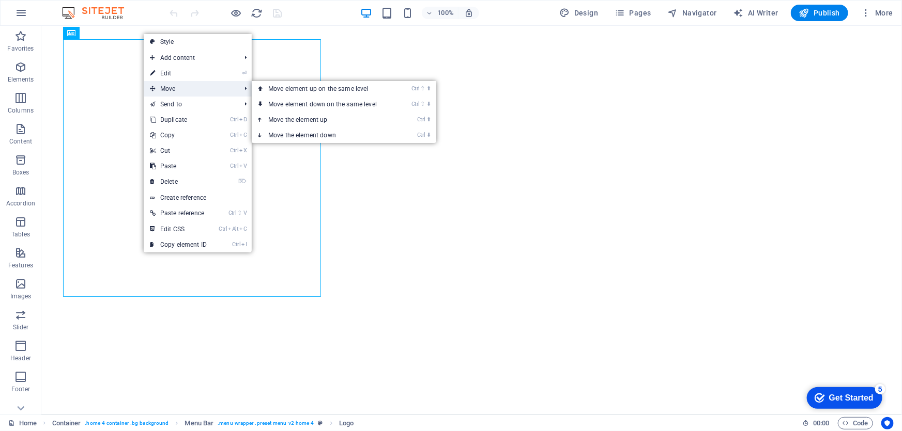
click at [171, 87] on span "Move" at bounding box center [190, 89] width 92 height 16
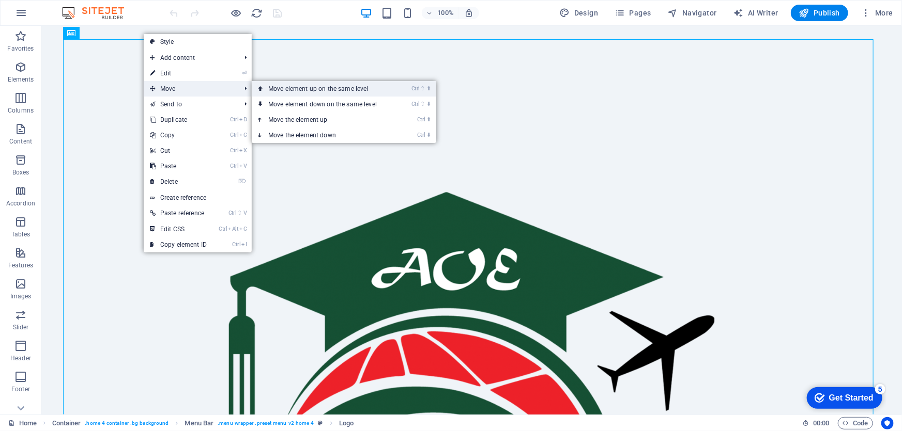
click at [292, 89] on link "Ctrl ⇧ ⬆ Move element up on the same level" at bounding box center [325, 89] width 146 height 16
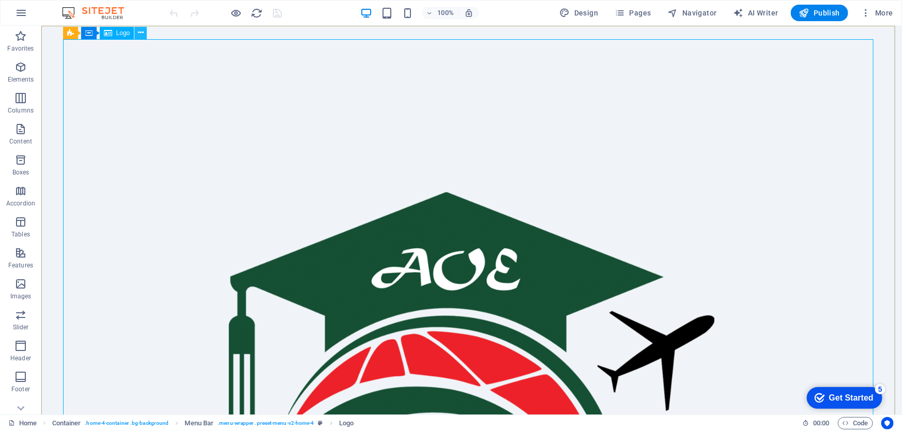
click at [141, 34] on icon at bounding box center [141, 32] width 6 height 11
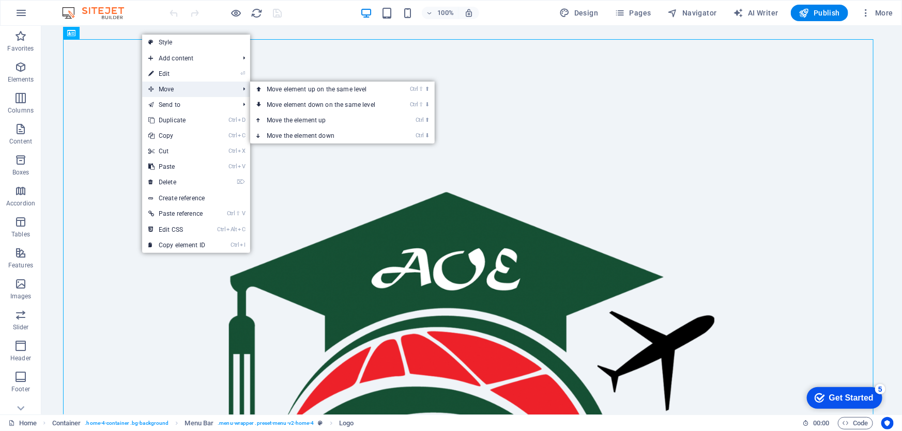
click at [184, 91] on span "Move" at bounding box center [188, 90] width 92 height 16
click at [306, 94] on link "Ctrl ⇧ ⬆ Move element up on the same level" at bounding box center [323, 90] width 146 height 16
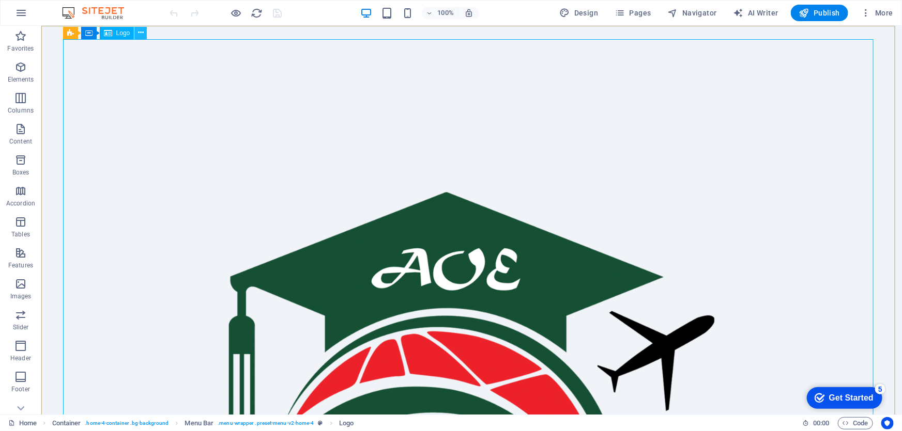
click at [138, 35] on icon at bounding box center [141, 32] width 6 height 11
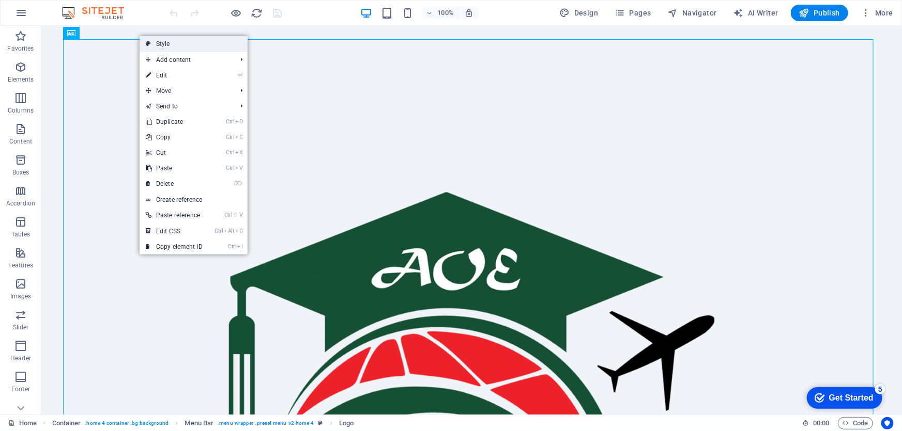
click at [170, 45] on link "Style" at bounding box center [194, 44] width 108 height 16
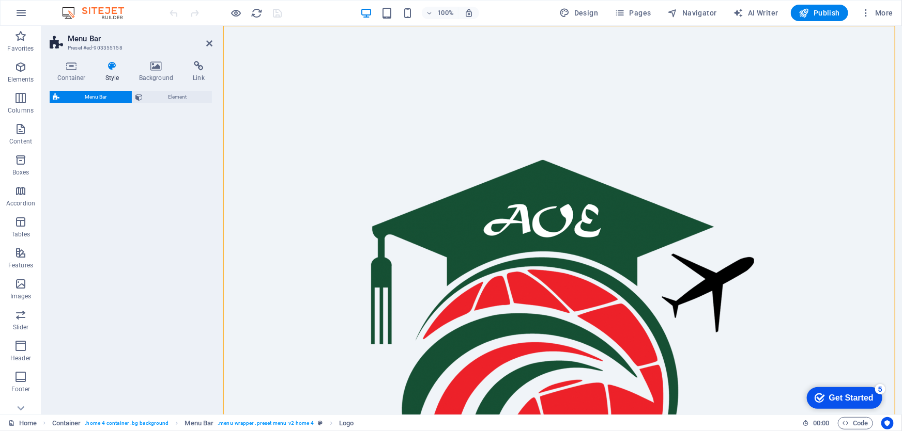
select select "vw"
select select "rem"
select select "vw"
select select "preset-menu-v2-home-4"
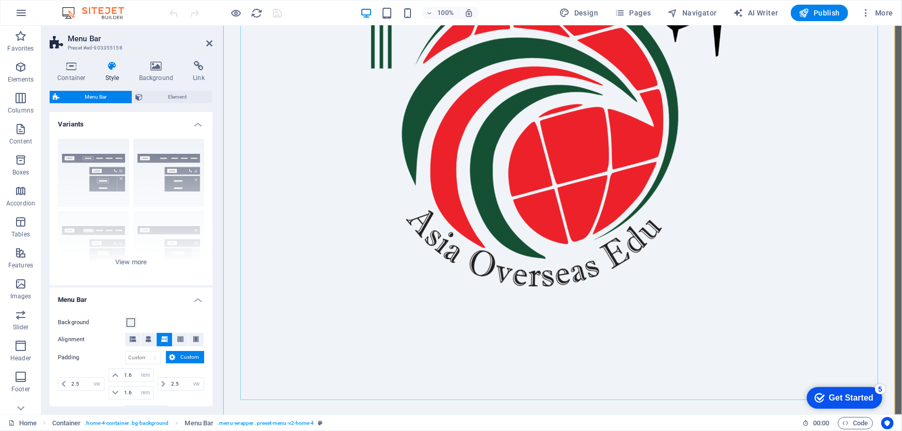
scroll to position [282, 0]
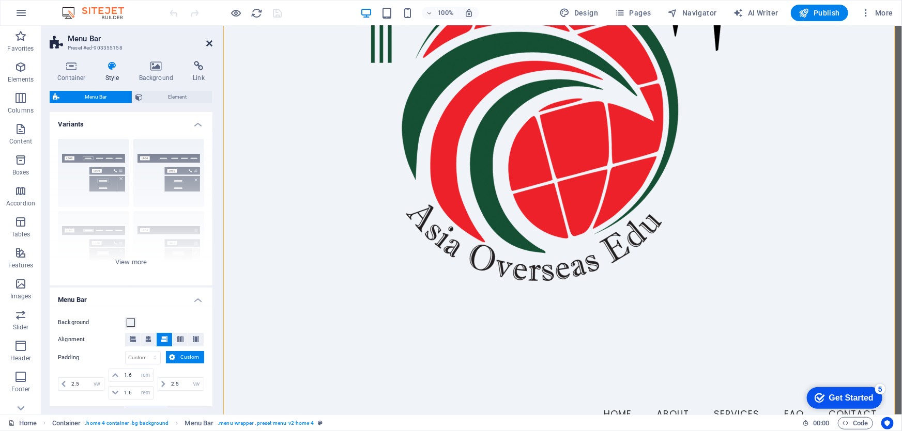
click at [209, 42] on icon at bounding box center [209, 43] width 6 height 8
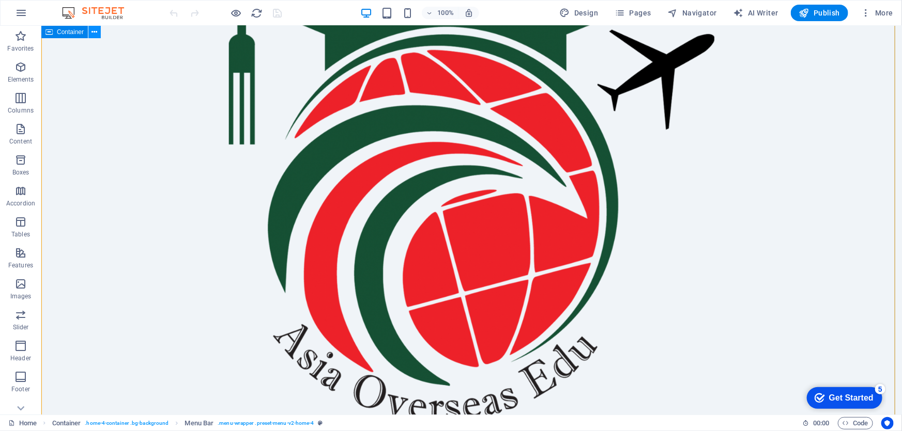
click at [98, 29] on button at bounding box center [94, 32] width 12 height 12
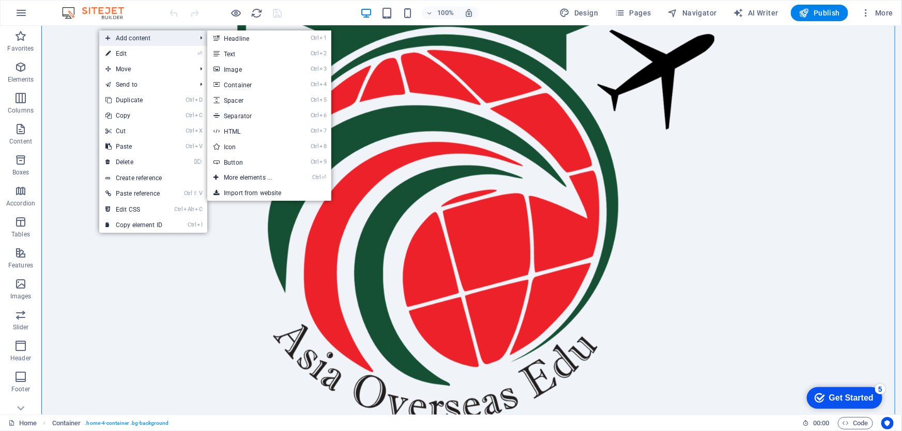
click at [129, 36] on span "Add content" at bounding box center [145, 38] width 92 height 16
click at [243, 39] on link "Ctrl 1 Headline" at bounding box center [249, 38] width 85 height 16
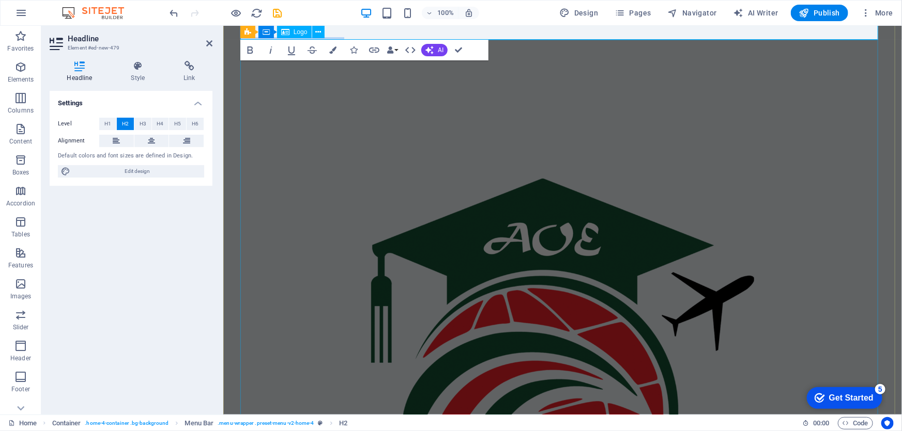
scroll to position [0, 0]
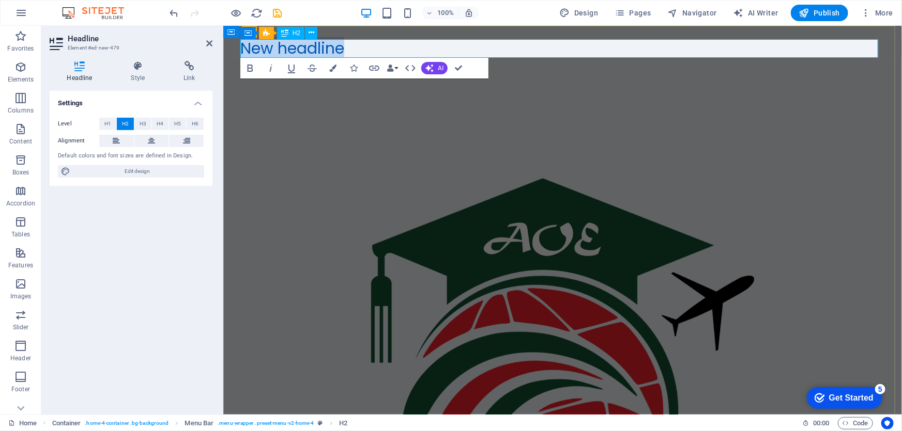
click at [358, 45] on h2 "New headline" at bounding box center [562, 48] width 644 height 19
click at [351, 49] on h2 "New headline" at bounding box center [562, 48] width 644 height 19
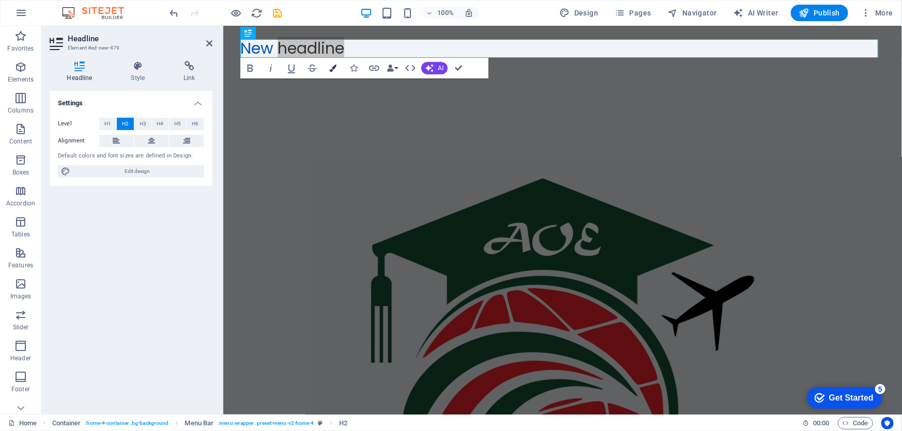
click at [333, 72] on button "Colors" at bounding box center [333, 68] width 20 height 21
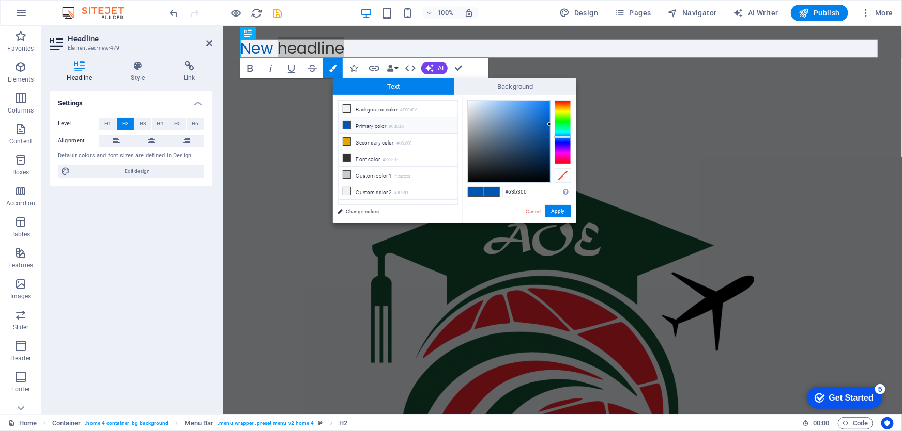
click at [561, 115] on div at bounding box center [562, 132] width 17 height 64
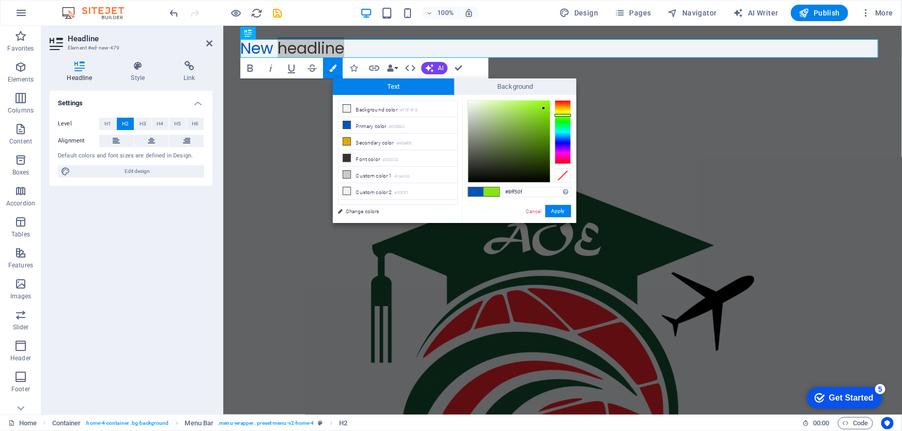
type input "#8ef50e"
drag, startPoint x: 537, startPoint y: 121, endPoint x: 545, endPoint y: 103, distance: 19.2
click at [545, 103] on div at bounding box center [509, 142] width 82 height 82
click at [560, 212] on button "Apply" at bounding box center [558, 211] width 26 height 12
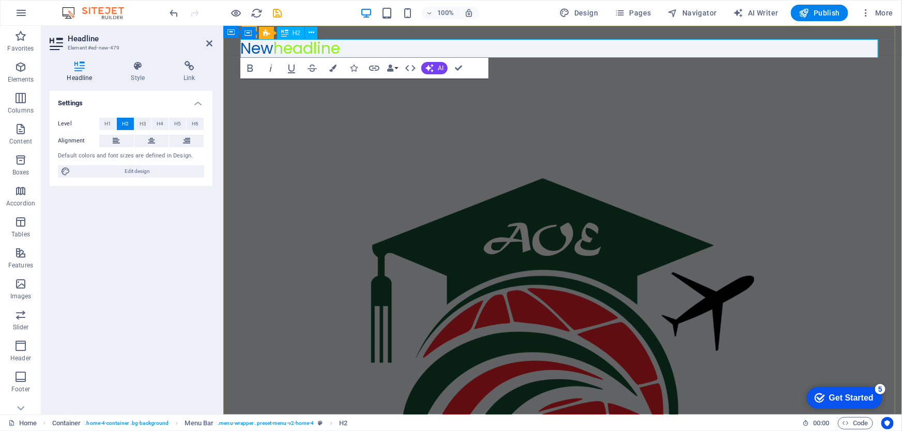
click at [332, 52] on span "headline" at bounding box center [306, 48] width 67 height 22
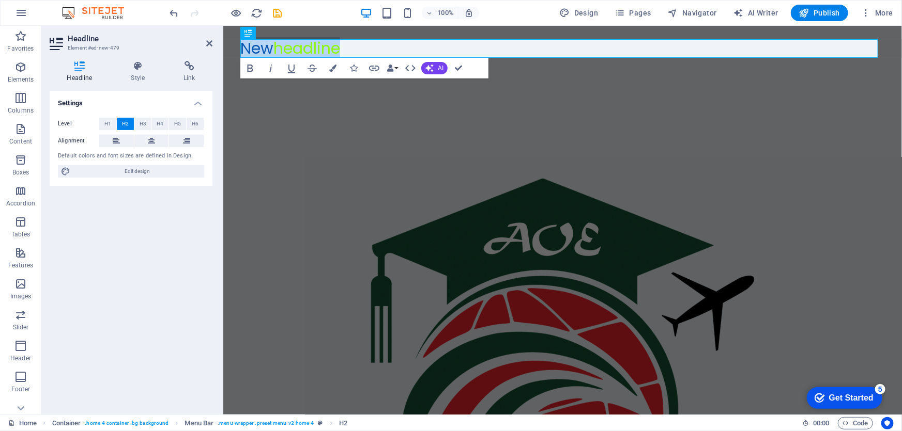
drag, startPoint x: 347, startPoint y: 52, endPoint x: 433, endPoint y: 66, distance: 87.0
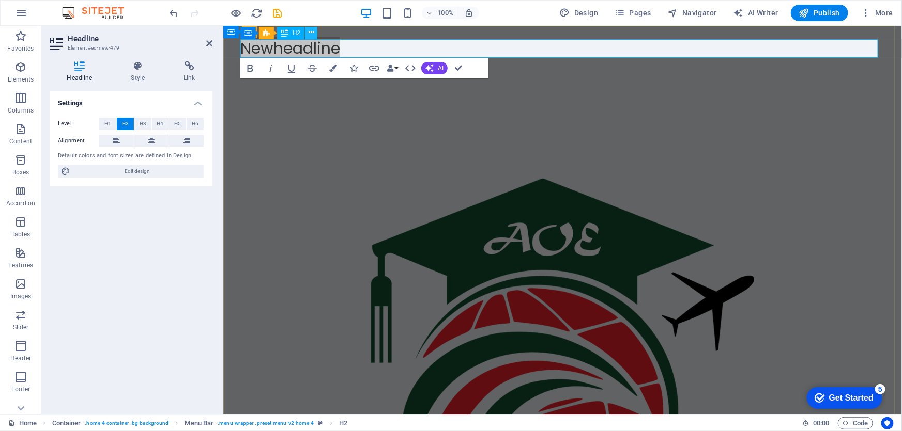
click at [308, 36] on icon at bounding box center [311, 32] width 6 height 11
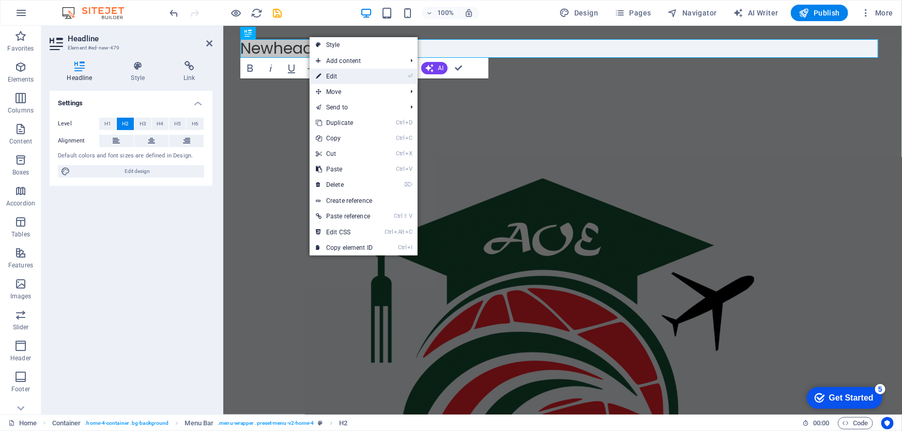
click at [335, 80] on link "⏎ Edit" at bounding box center [344, 77] width 69 height 16
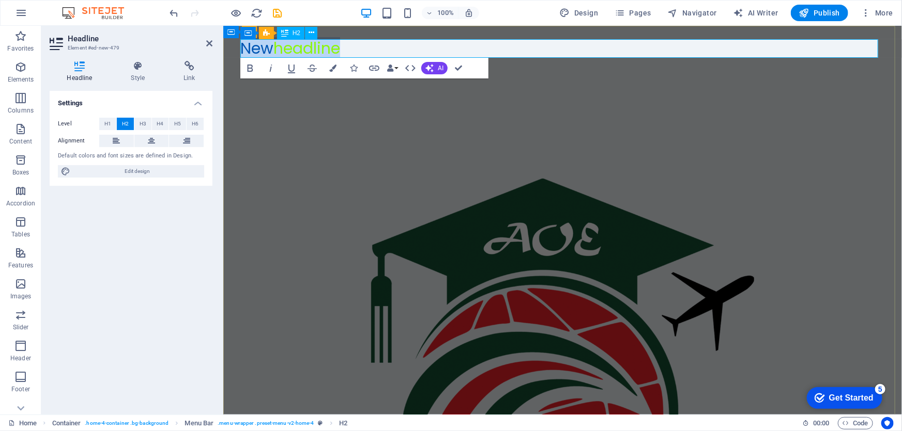
click at [316, 46] on span "headline" at bounding box center [306, 48] width 67 height 22
click at [353, 40] on h2 "New headline" at bounding box center [562, 48] width 644 height 19
drag, startPoint x: 355, startPoint y: 46, endPoint x: 230, endPoint y: 39, distance: 124.7
click at [230, 39] on div "New headline Menu Home About Services FAQ Contact" at bounding box center [562, 382] width 678 height 715
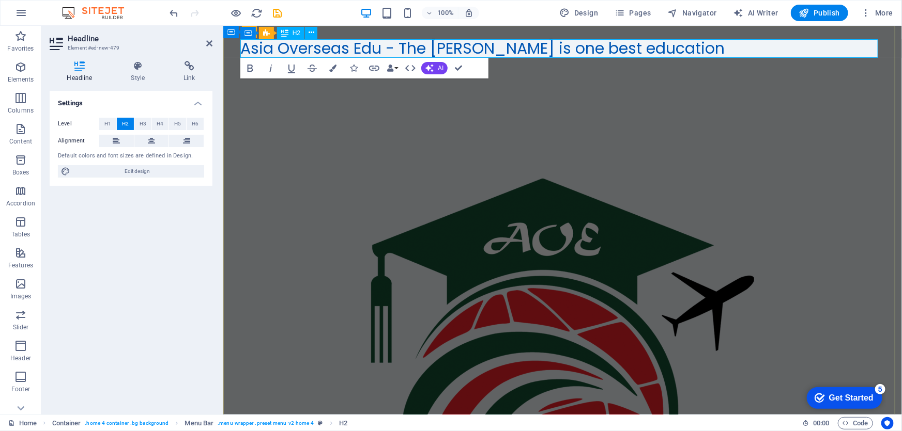
click at [599, 49] on h2 "Asia Overseas Edu - The Kader Vai is one best education" at bounding box center [562, 48] width 644 height 19
click at [749, 49] on h2 "Asia Overseas Edu - The Kader Vai is one best overseas education" at bounding box center [562, 48] width 644 height 19
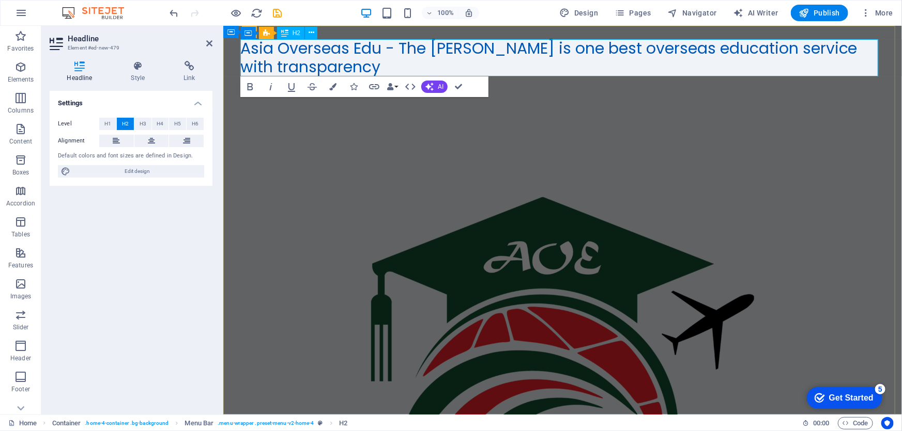
click at [847, 48] on h2 "Asia Overseas Edu - The Kader Vai is one best overseas education service with t…" at bounding box center [562, 57] width 644 height 37
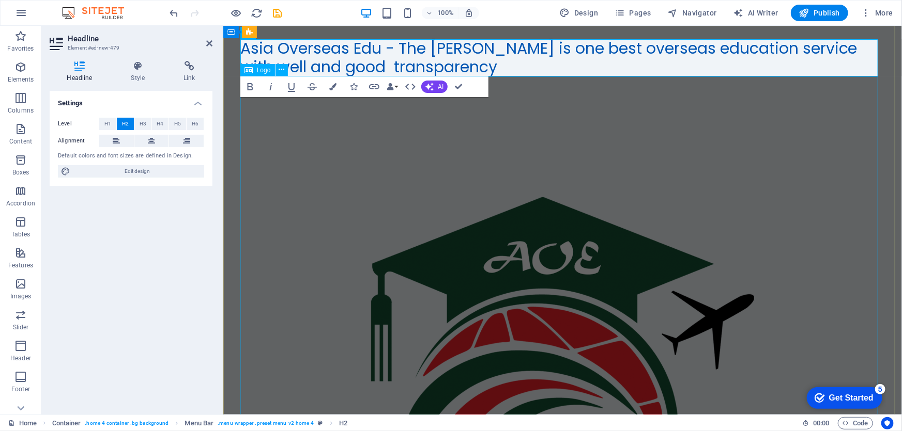
click at [511, 128] on div at bounding box center [562, 398] width 644 height 644
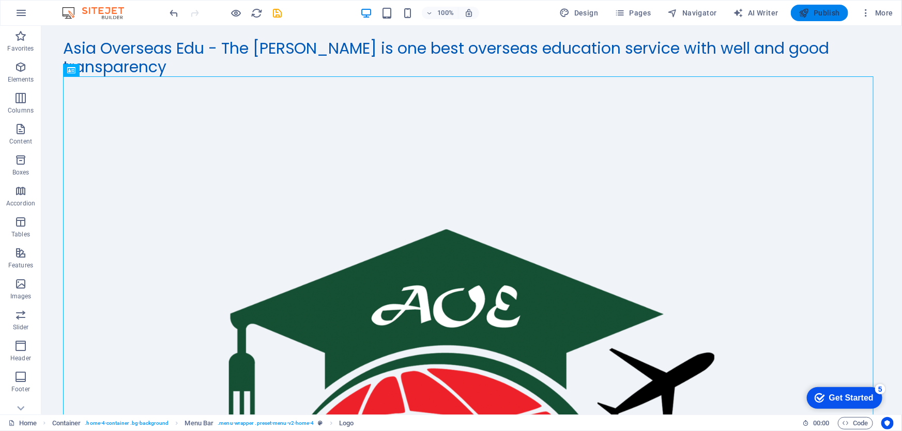
click at [825, 15] on span "Publish" at bounding box center [819, 13] width 41 height 10
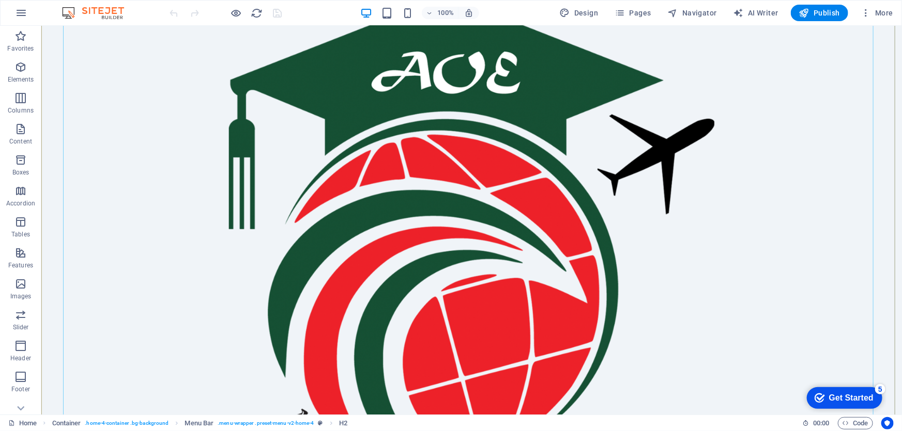
scroll to position [235, 0]
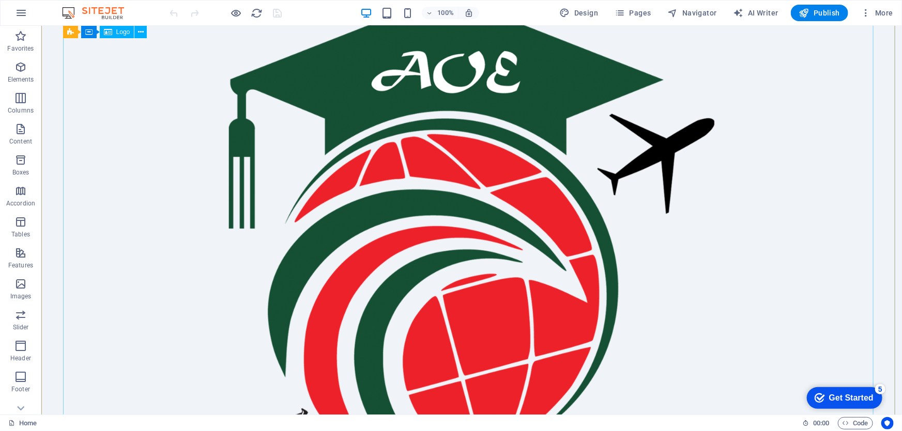
click at [398, 153] on div at bounding box center [471, 249] width 817 height 817
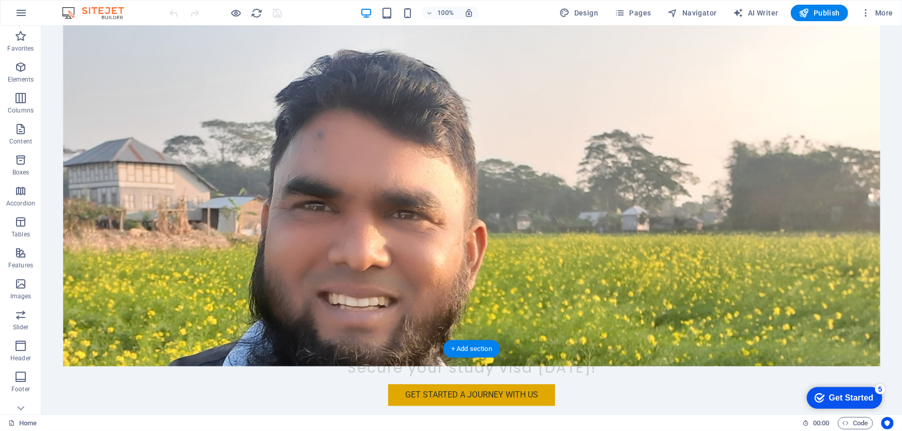
scroll to position [1127, 0]
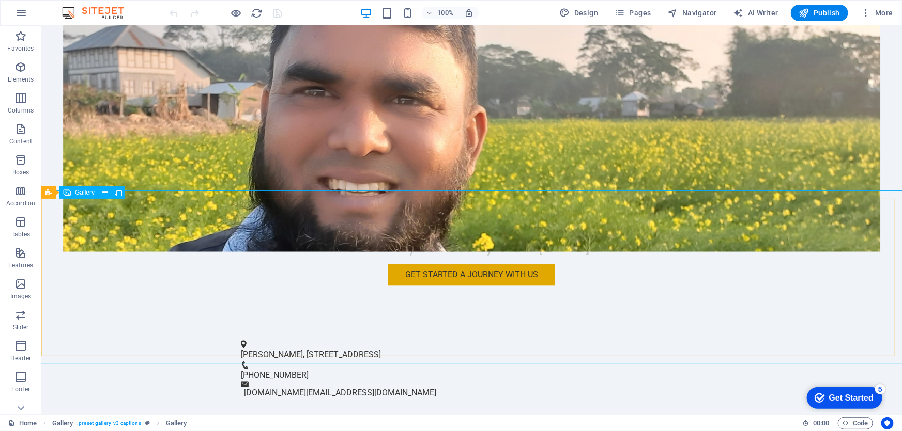
click at [80, 195] on span "Gallery" at bounding box center [85, 193] width 20 height 6
click at [116, 192] on icon at bounding box center [118, 193] width 7 height 11
click at [101, 191] on button at bounding box center [105, 193] width 12 height 12
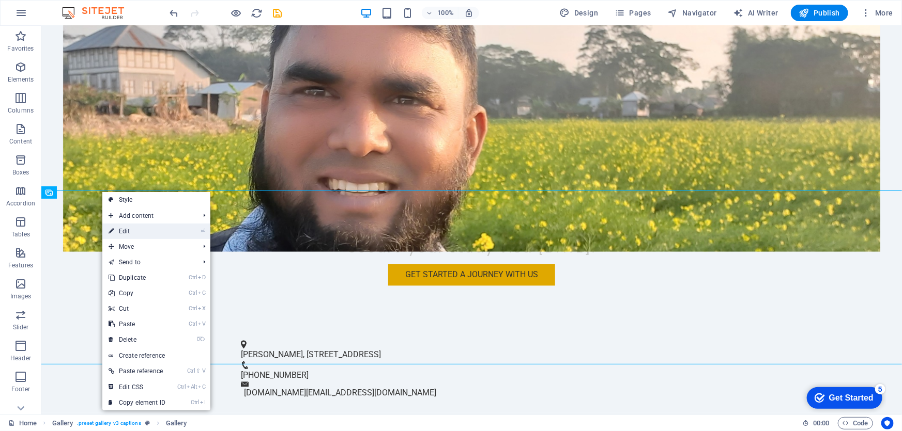
click at [130, 229] on link "⏎ Edit" at bounding box center [136, 232] width 69 height 16
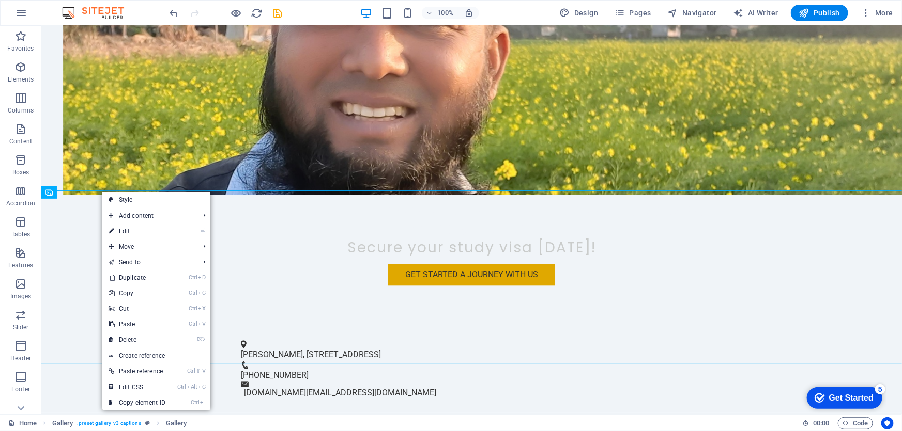
select select "4"
select select "px"
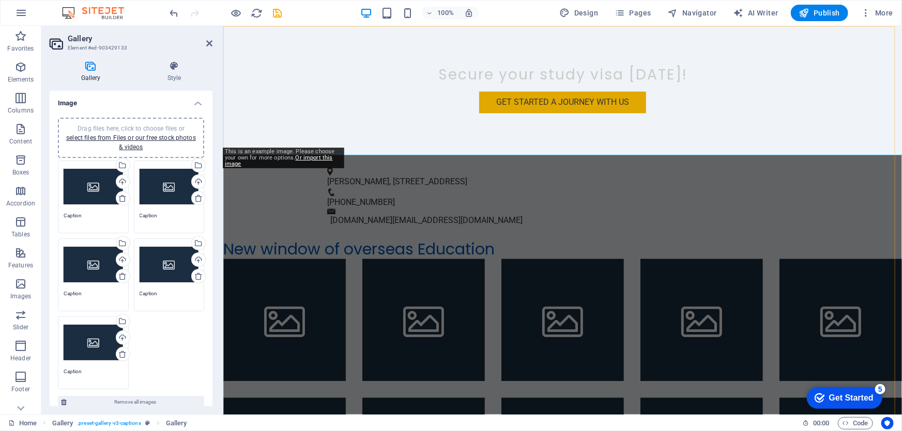
click at [304, 258] on li at bounding box center [284, 319] width 122 height 122
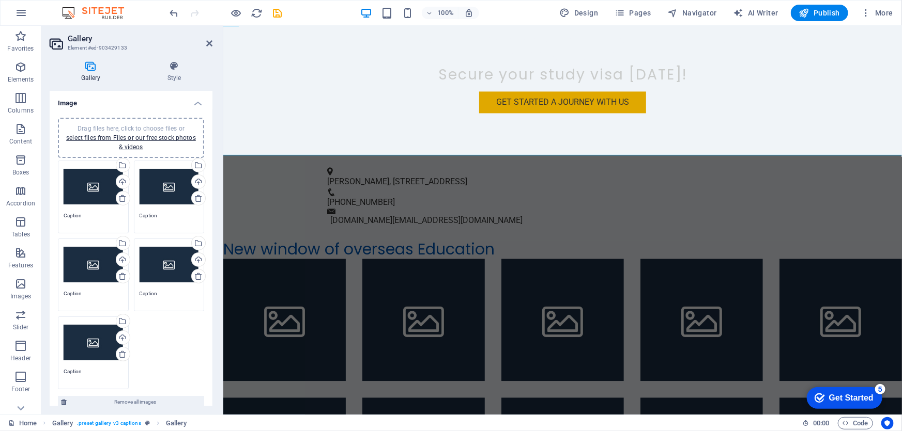
click at [90, 181] on div "Drag files here, click to choose files or select files from Files or our free s…" at bounding box center [93, 186] width 59 height 41
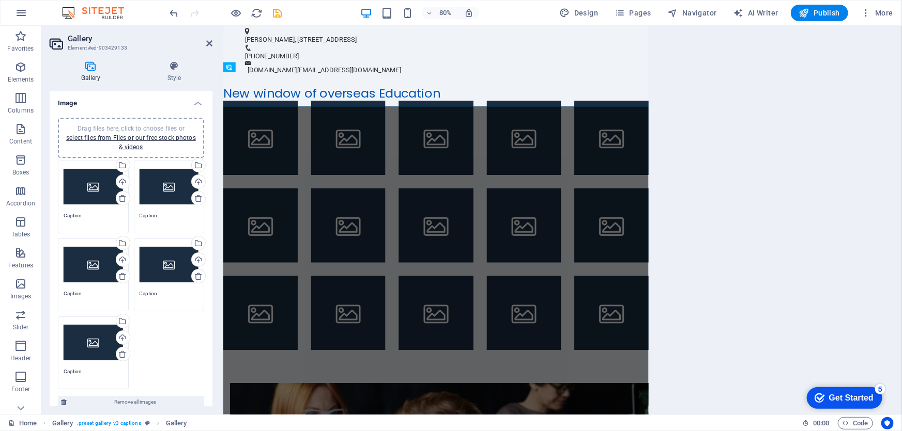
scroll to position [1070, 0]
